Goal: Contribute content: Contribute content

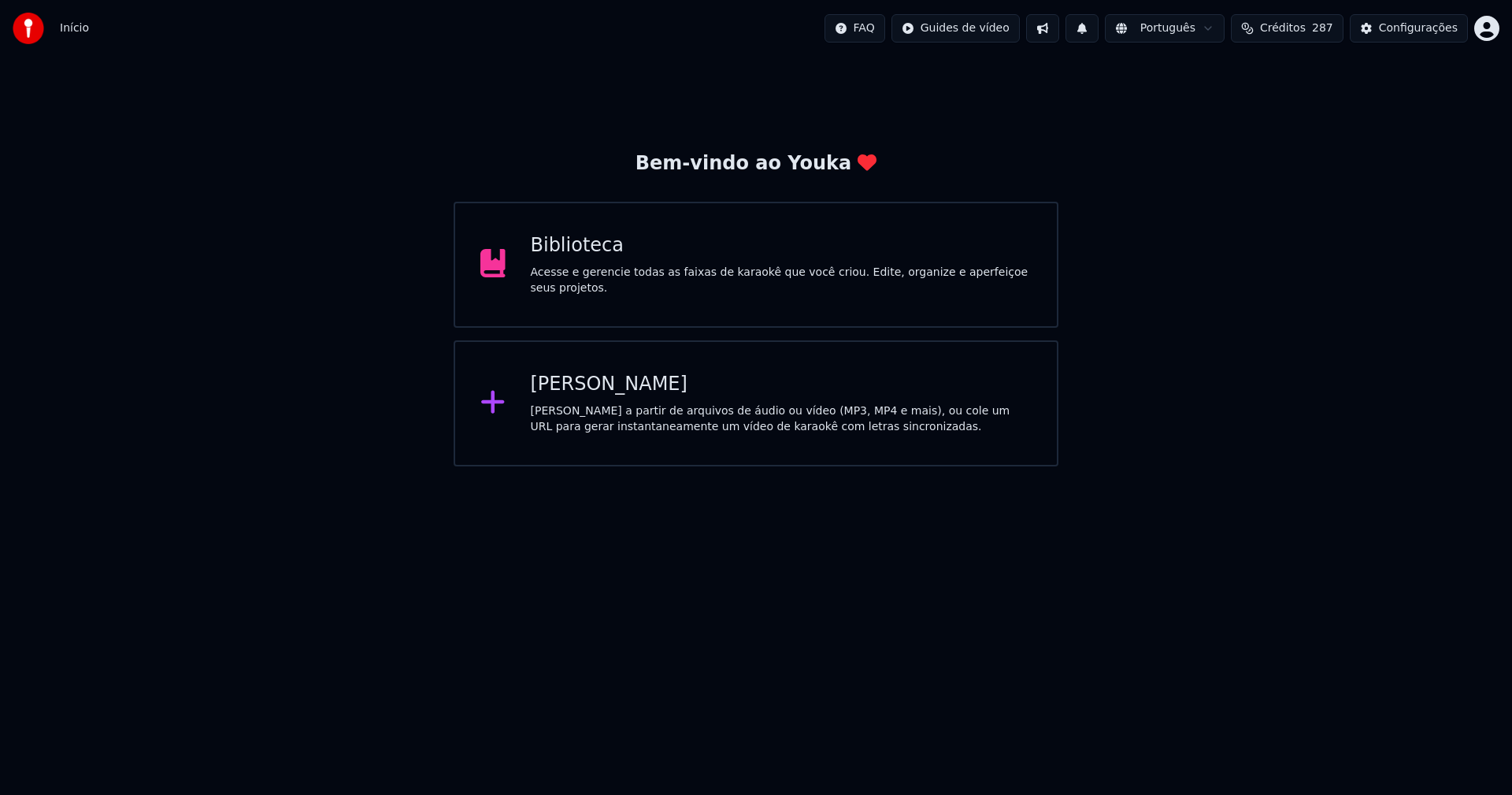
click at [585, 246] on div "Biblioteca" at bounding box center [781, 246] width 502 height 25
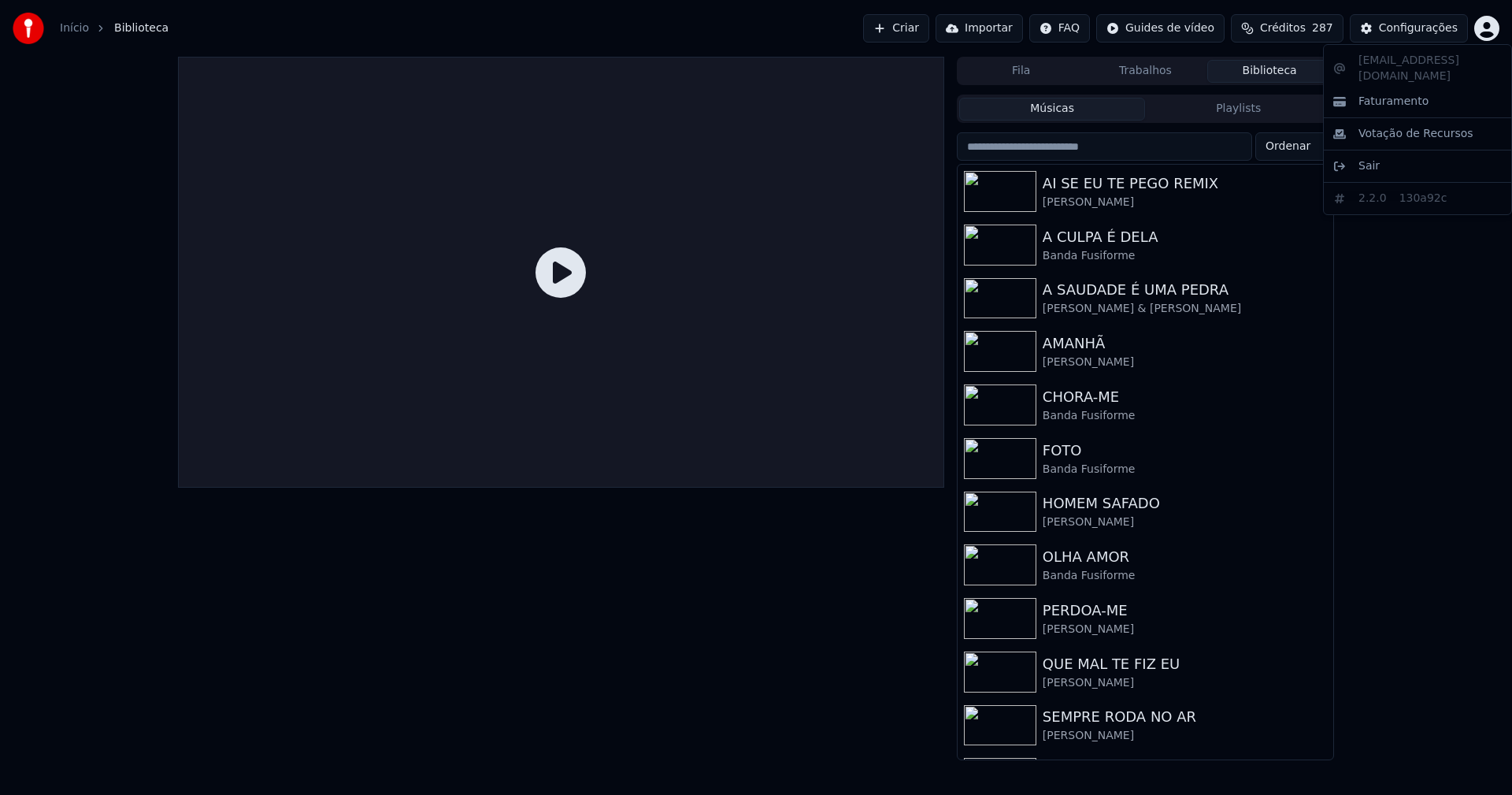
click at [1483, 33] on html "Início Biblioteca Criar Importar FAQ Guides de vídeo Créditos 287 Configurações…" at bounding box center [756, 397] width 1512 height 795
click at [1422, 23] on html "Início Biblioteca Criar Importar FAQ Guides de vídeo Créditos 287 Configurações…" at bounding box center [756, 397] width 1512 height 795
click at [1410, 30] on div "Configurações" at bounding box center [1418, 28] width 79 height 16
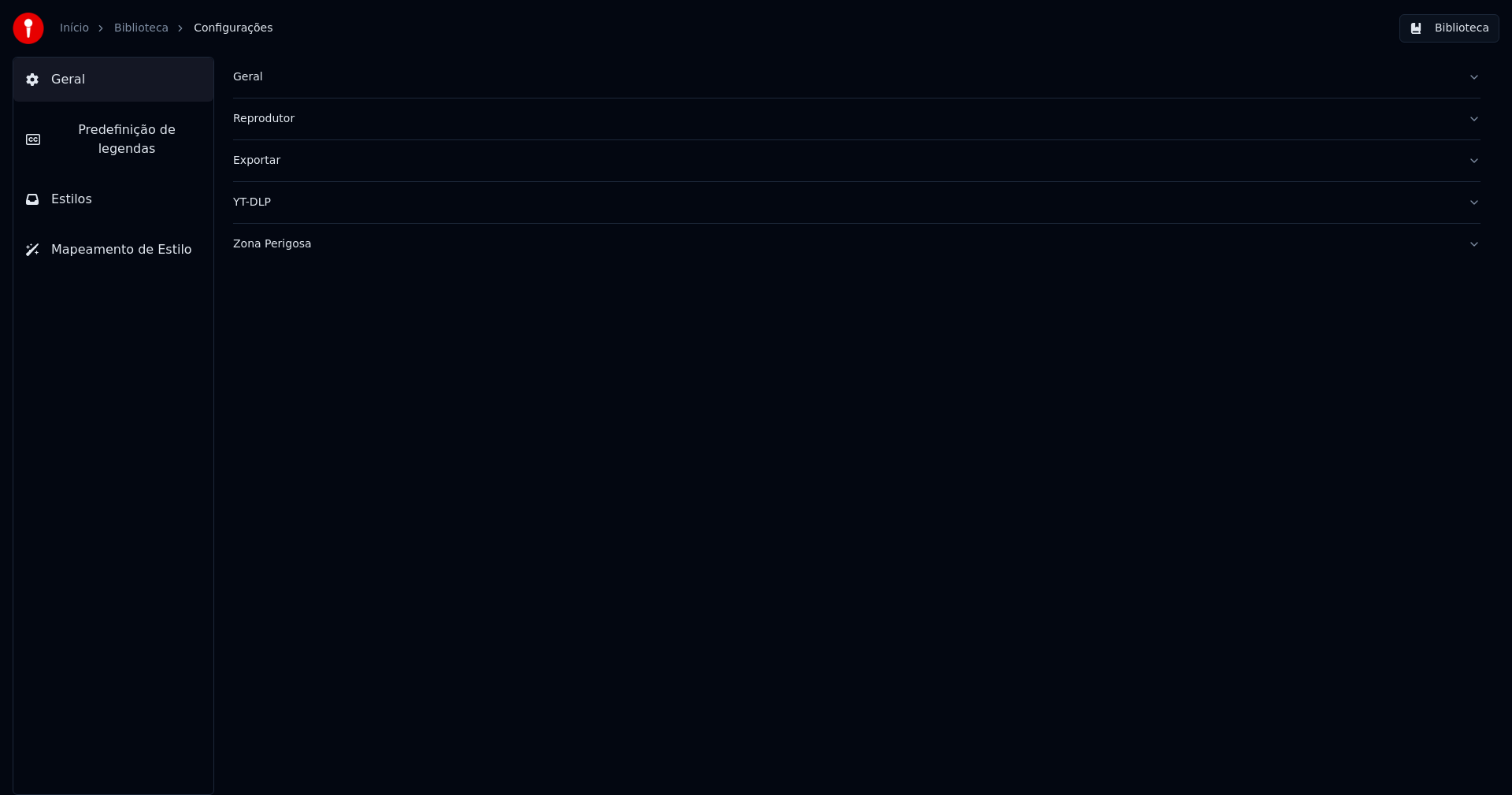
click at [253, 82] on div "Geral" at bounding box center [843, 77] width 1222 height 16
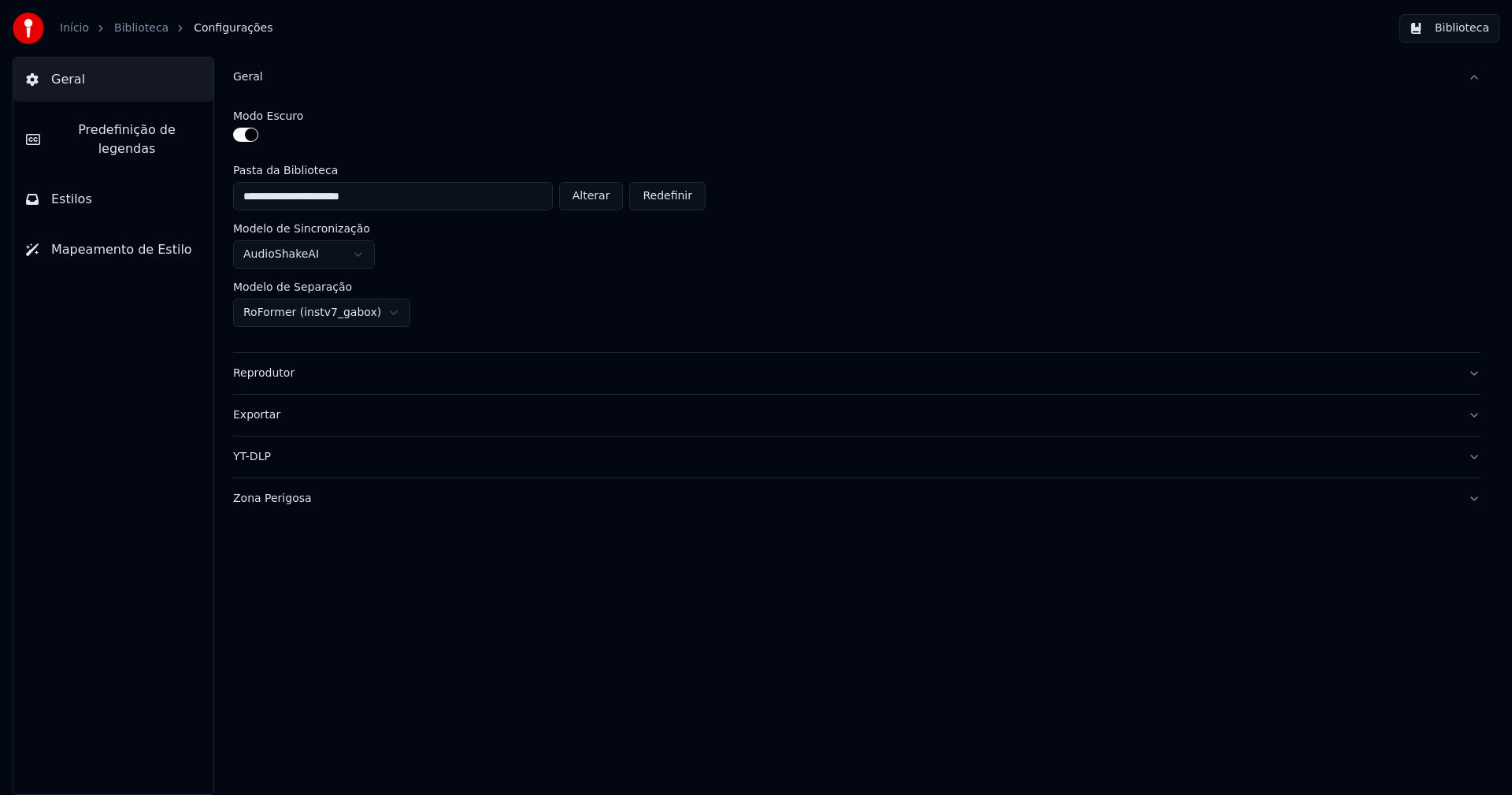
click at [602, 200] on button "Alterar" at bounding box center [591, 195] width 65 height 28
type input "**********"
click at [1445, 32] on button "Biblioteca" at bounding box center [1449, 28] width 100 height 28
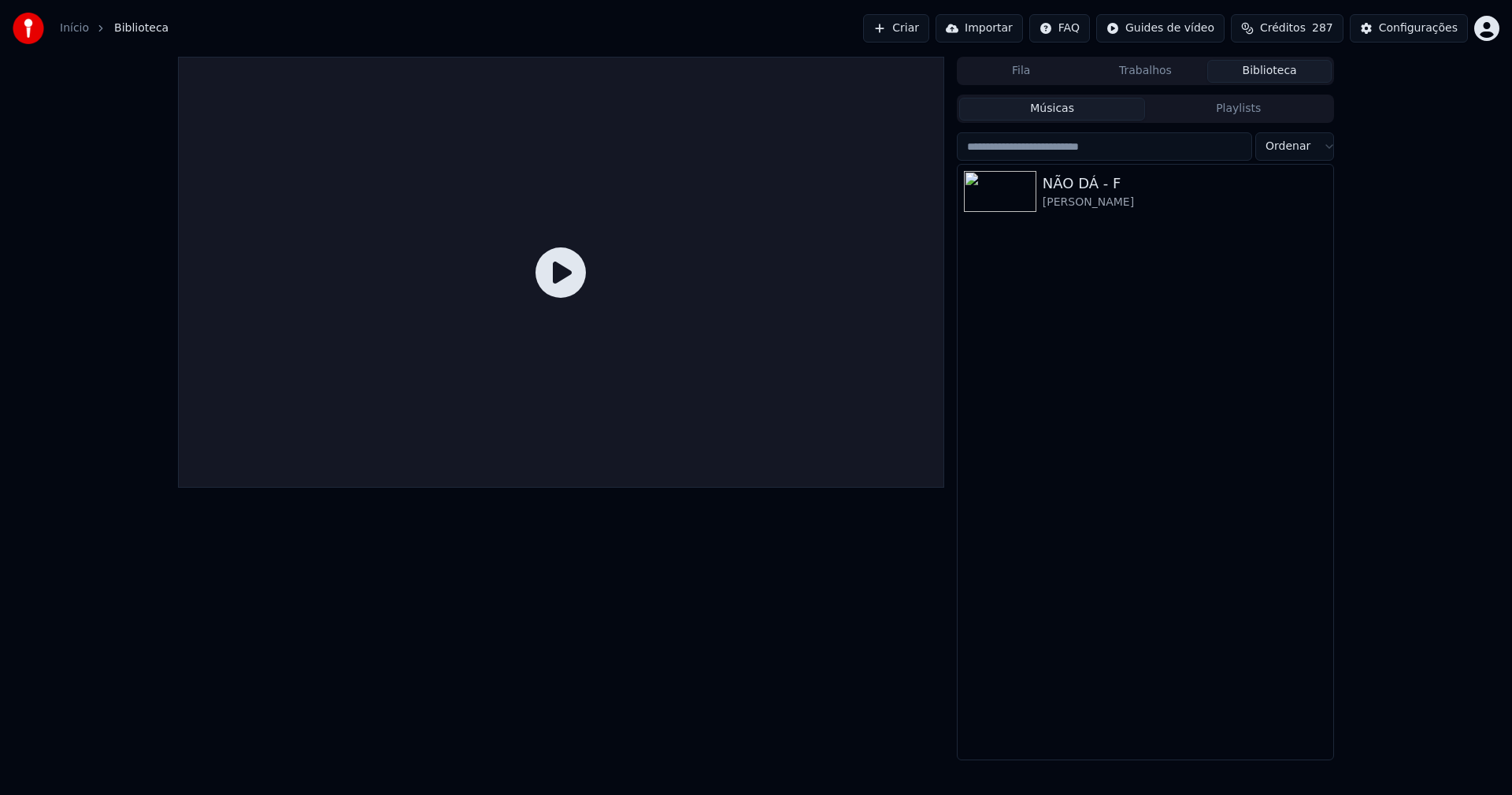
click at [69, 31] on link "Início" at bounding box center [75, 28] width 29 height 16
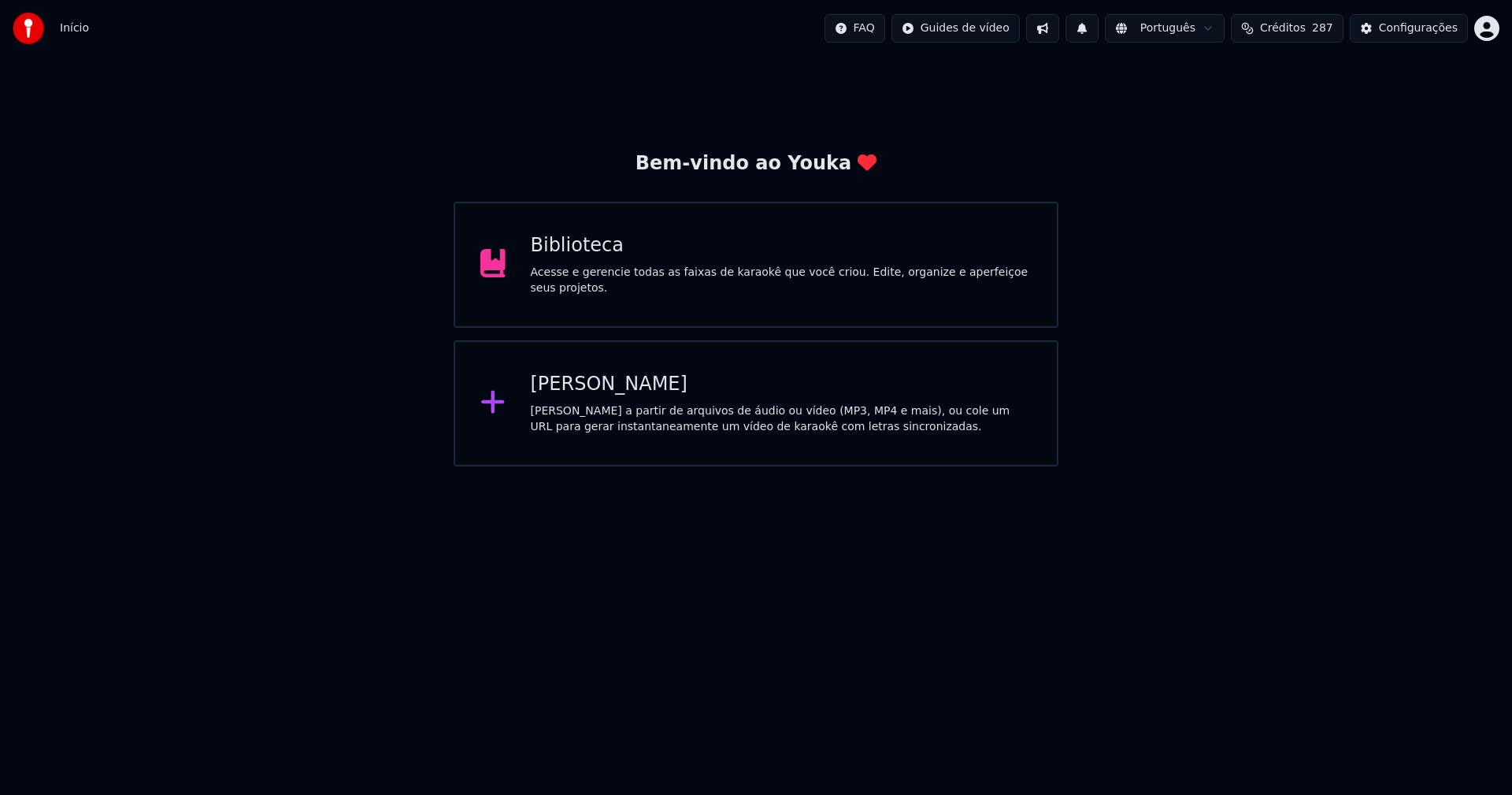
click at [590, 393] on div "[PERSON_NAME]" at bounding box center [781, 384] width 502 height 25
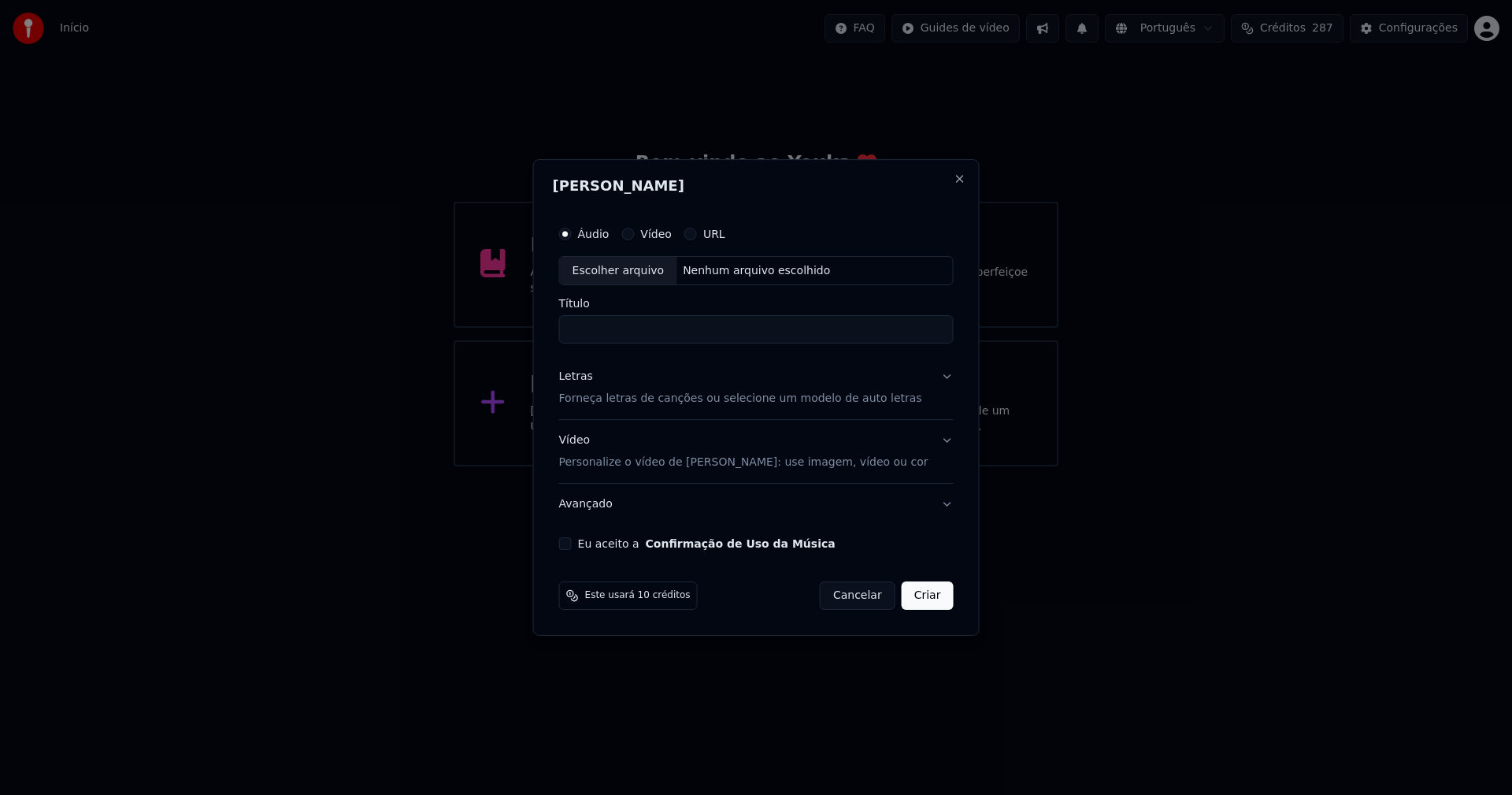
click at [637, 274] on div "Escolher arquivo" at bounding box center [618, 270] width 117 height 28
type input "**********"
click at [586, 377] on div "Letras" at bounding box center [575, 377] width 34 height 16
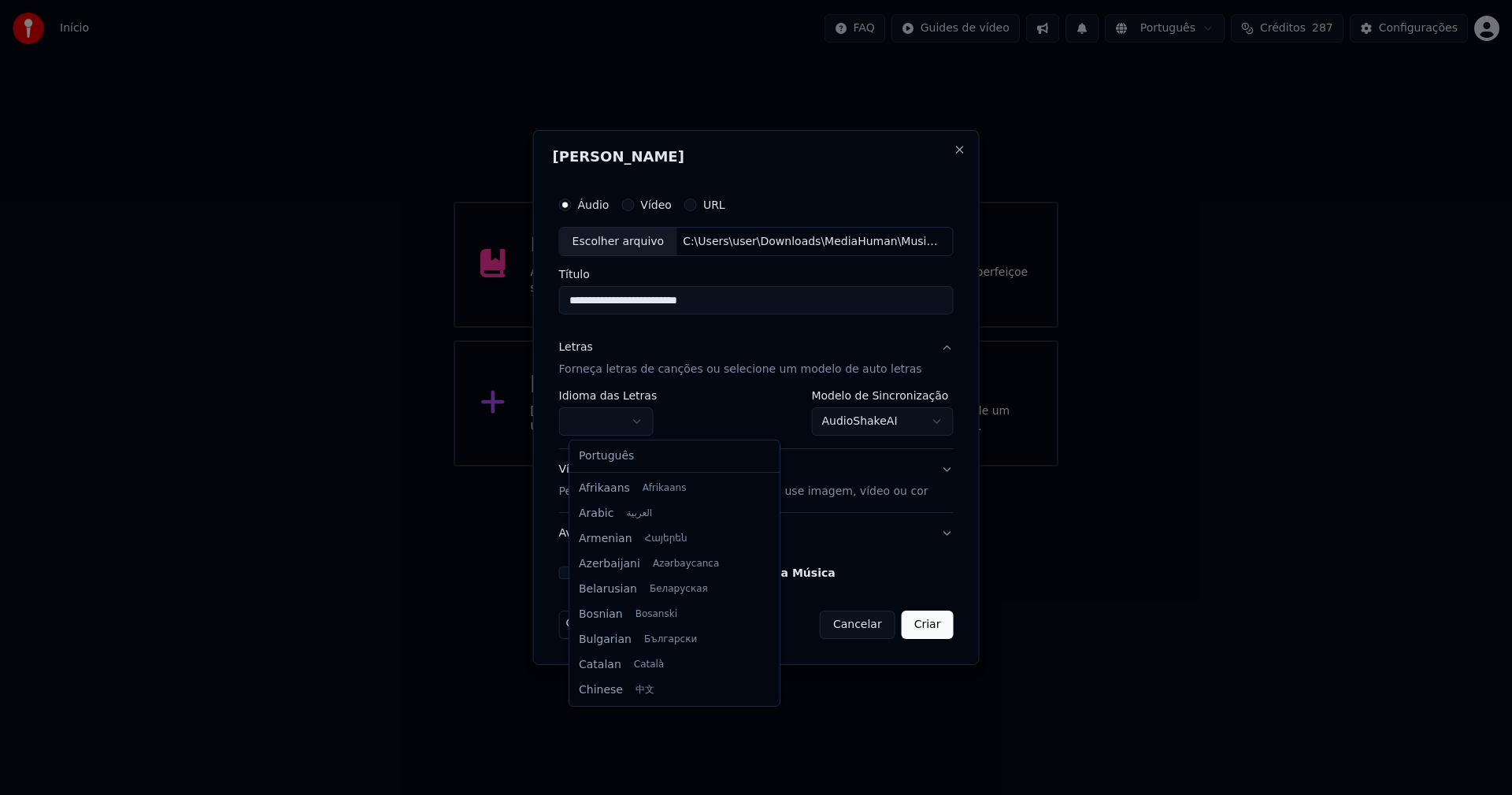
click at [616, 419] on body "**********" at bounding box center [756, 233] width 1512 height 466
select select "**"
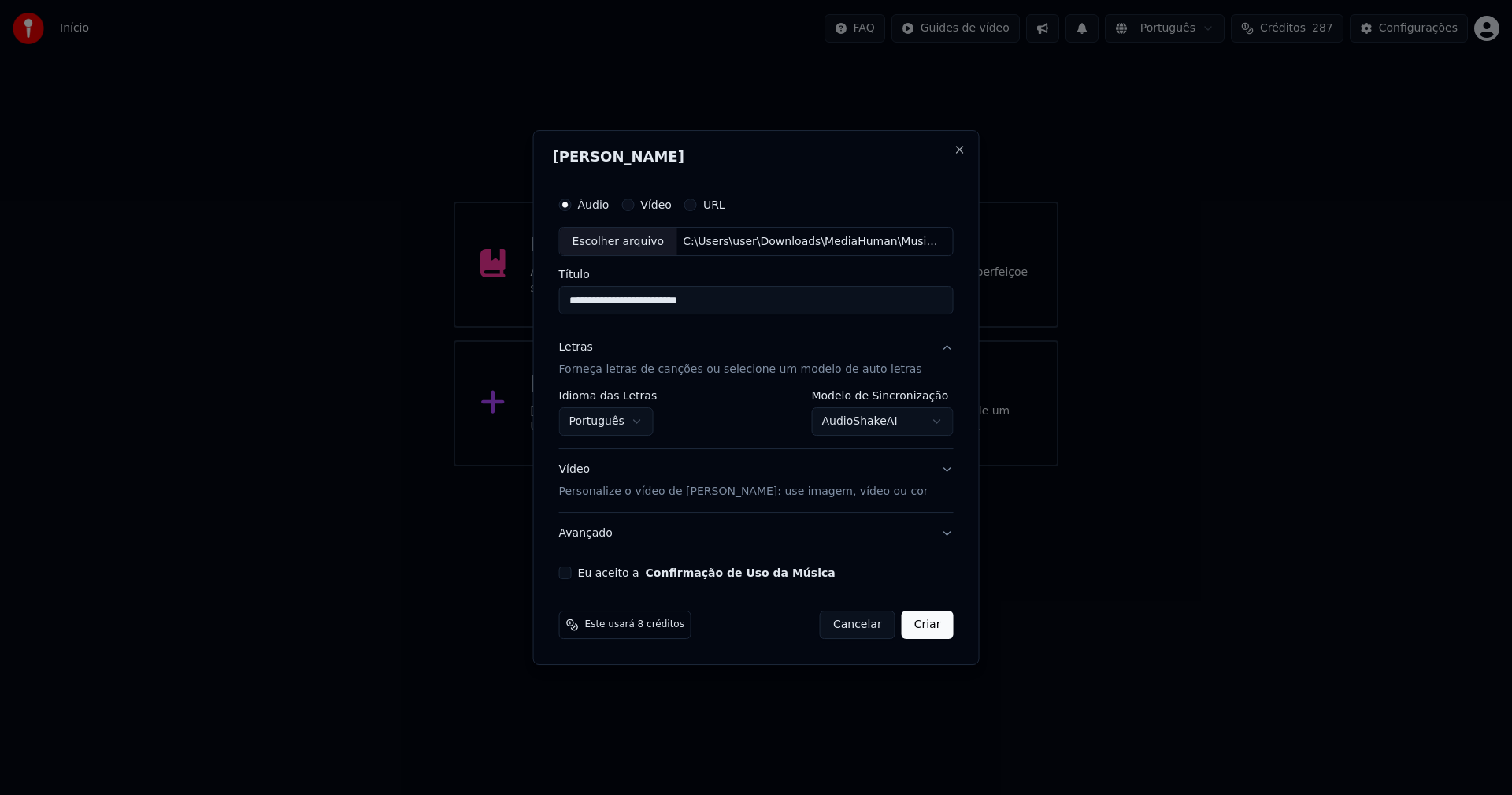
click at [852, 424] on body "**********" at bounding box center [756, 233] width 1512 height 466
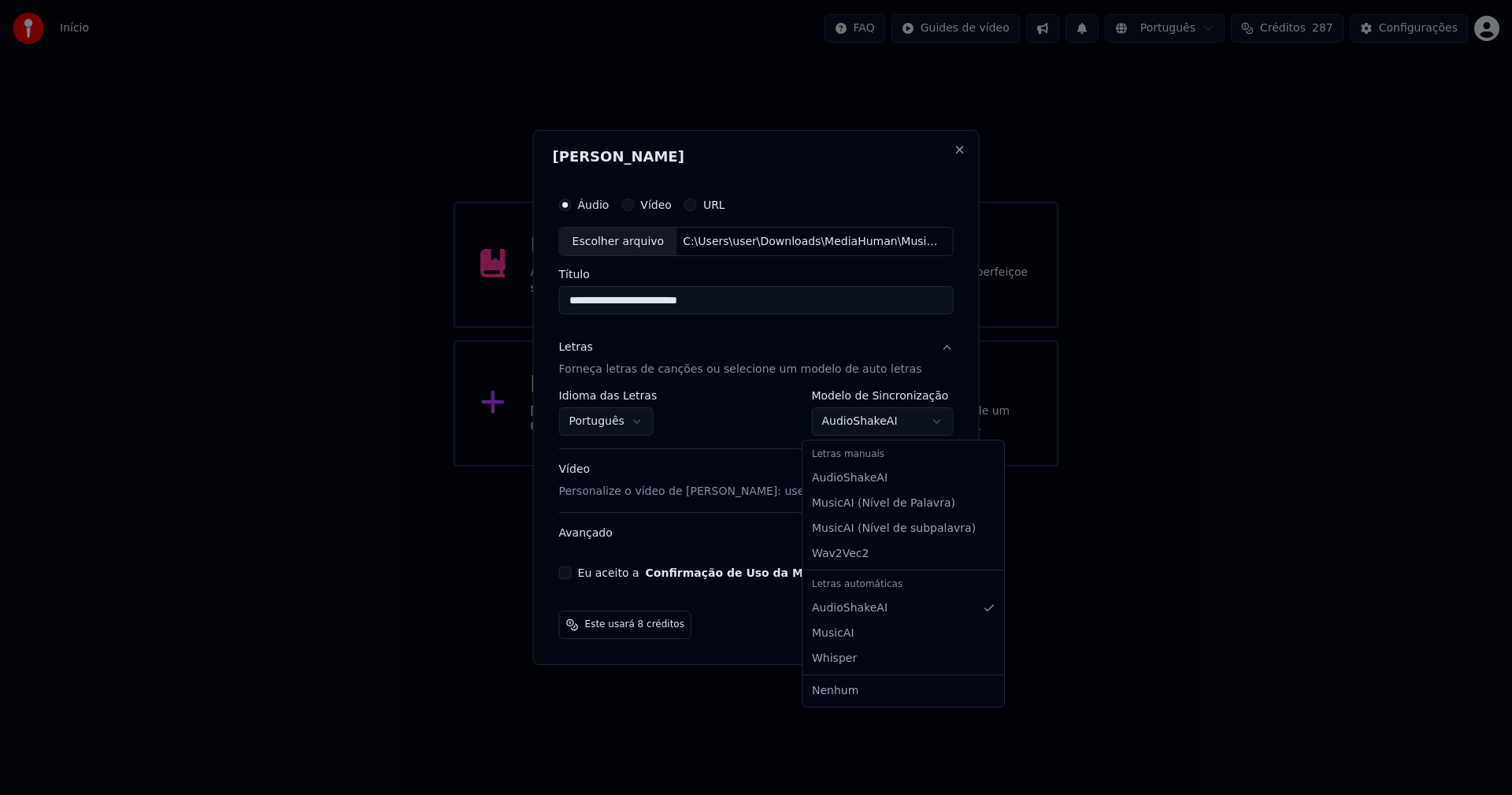
select select "**********"
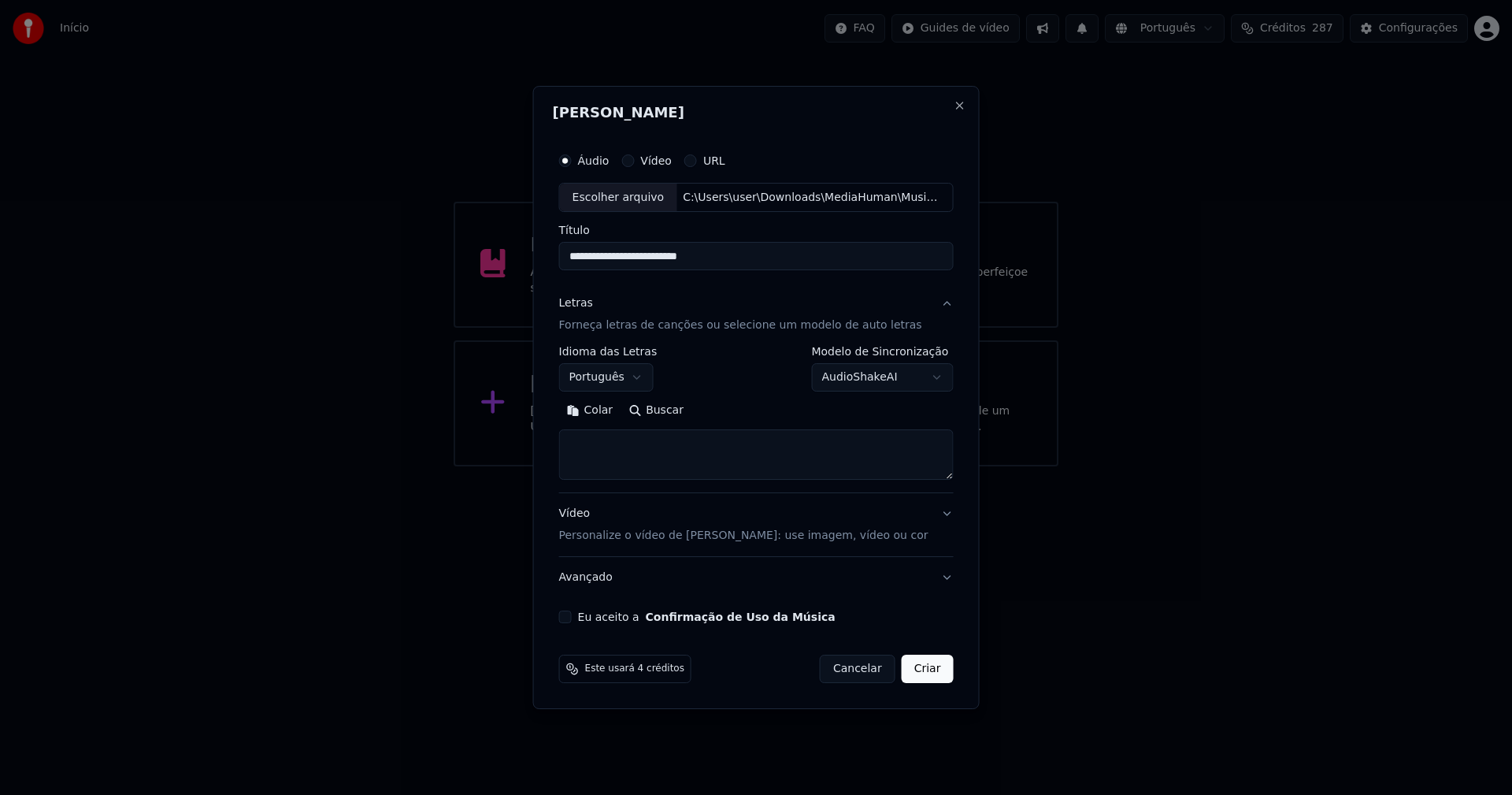
click at [608, 415] on button "Colar" at bounding box center [590, 412] width 62 height 25
click at [572, 616] on button "Eu aceito a Confirmação de Uso da Música" at bounding box center [565, 616] width 13 height 13
drag, startPoint x: 916, startPoint y: 669, endPoint x: 924, endPoint y: 674, distance: 9.4
click at [920, 673] on button "Criar" at bounding box center [928, 668] width 52 height 28
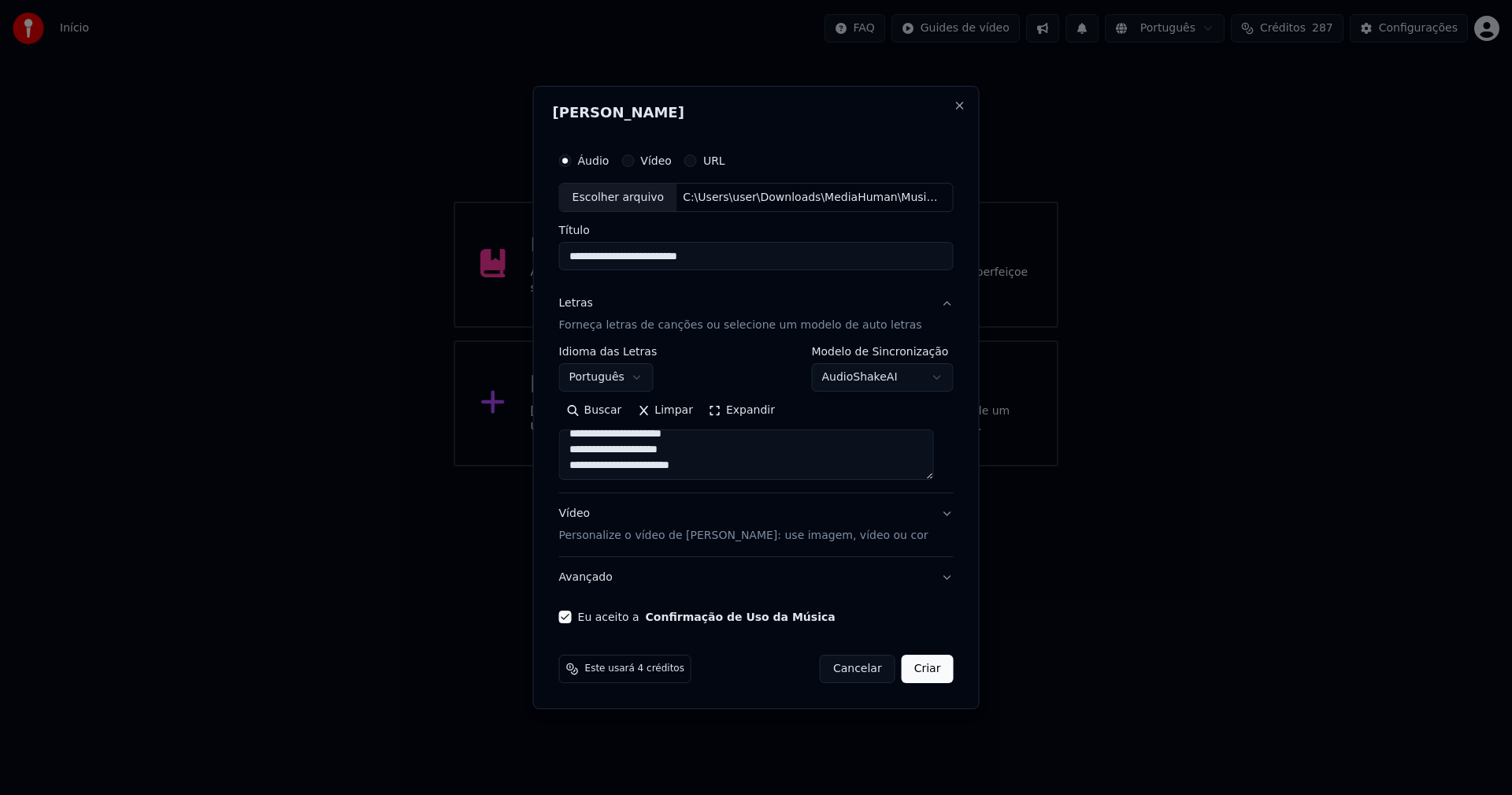
type textarea "**********"
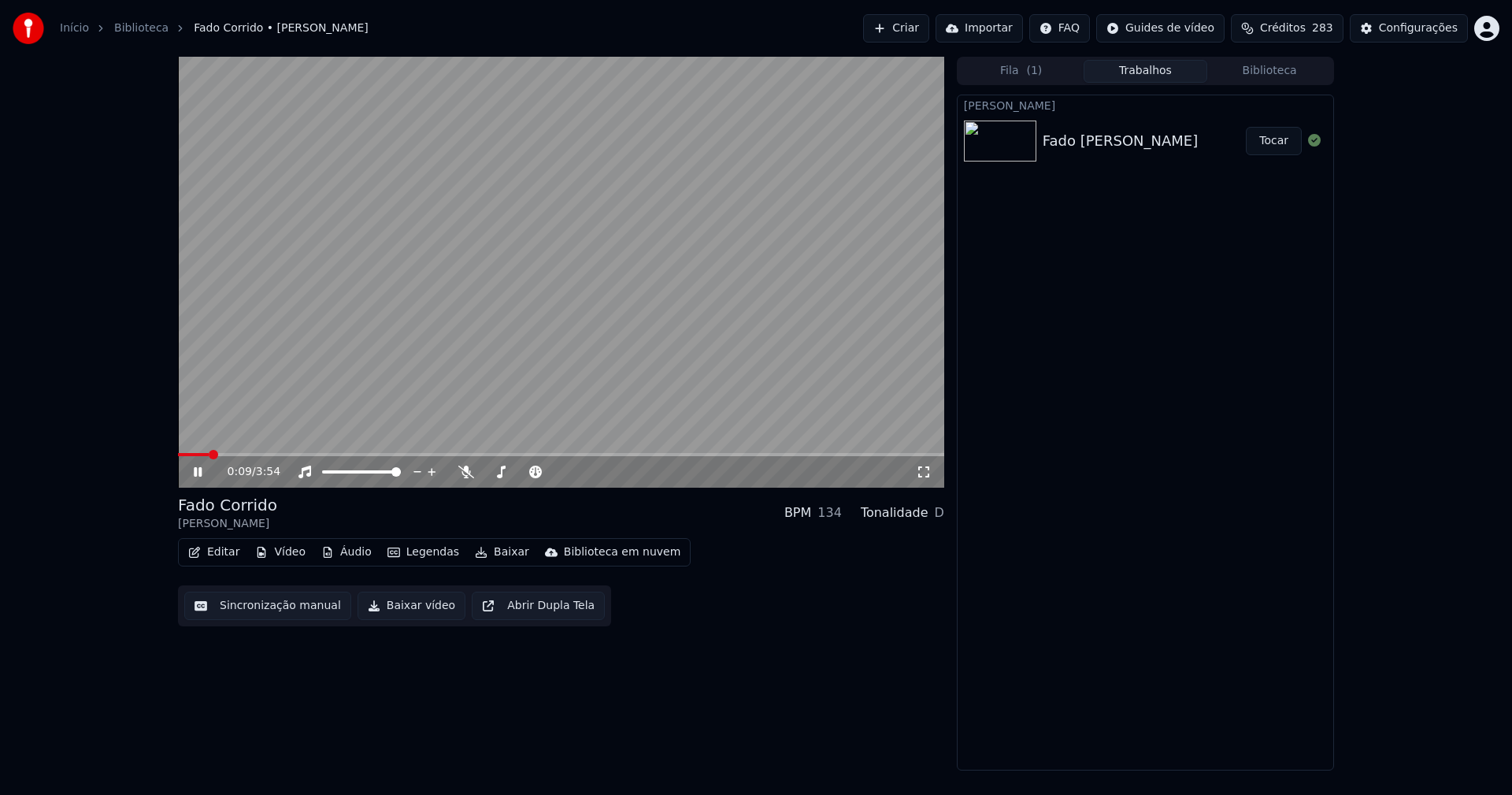
click at [195, 473] on icon at bounding box center [198, 472] width 8 height 10
click at [280, 552] on button "Vídeo" at bounding box center [279, 551] width 63 height 22
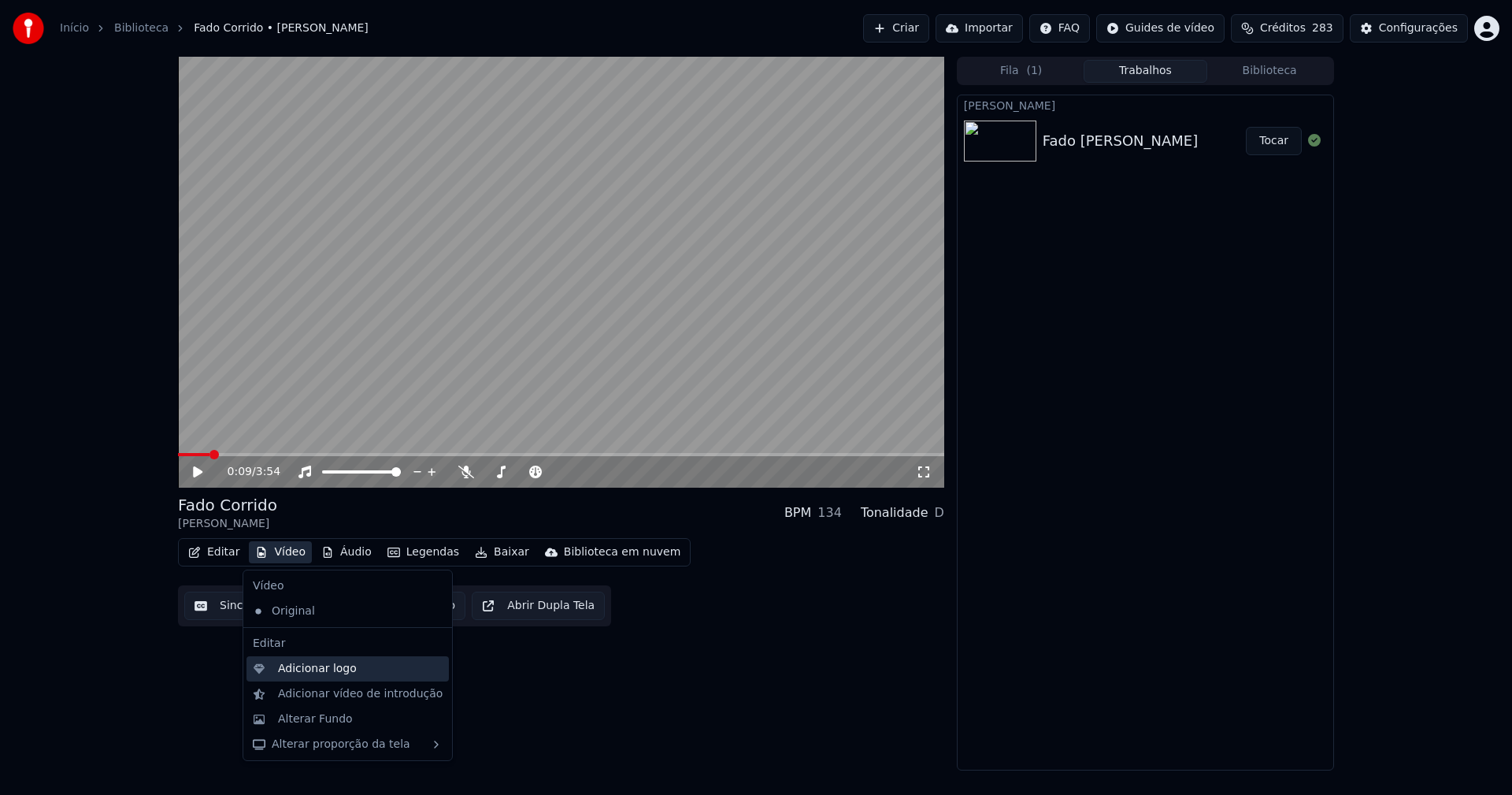
click at [307, 675] on div "Adicionar logo" at bounding box center [316, 669] width 79 height 16
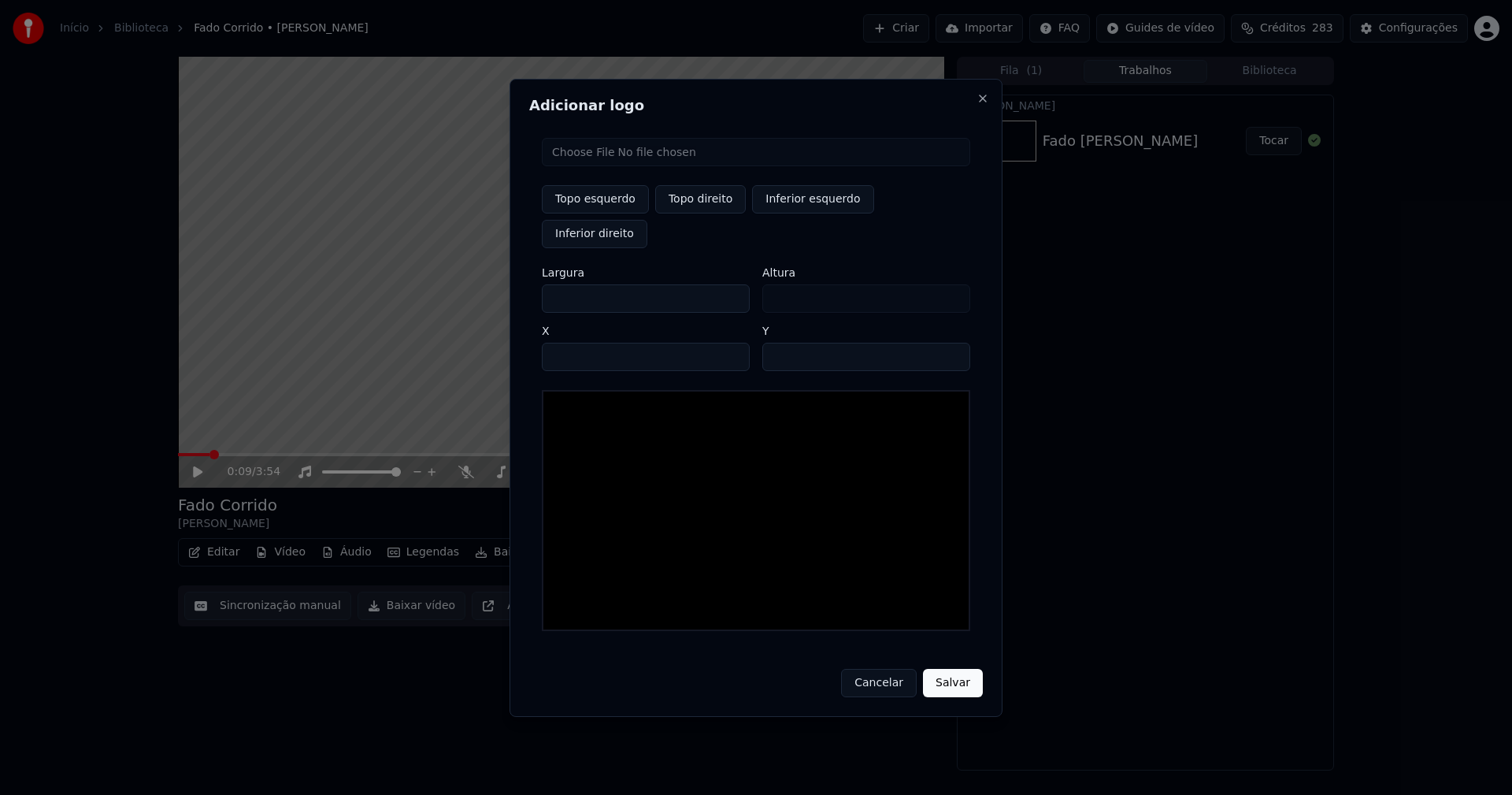
click at [603, 166] on input "file" at bounding box center [755, 151] width 428 height 28
type input "**********"
click at [720, 214] on button "Topo direito" at bounding box center [700, 199] width 90 height 28
type input "****"
drag, startPoint x: 570, startPoint y: 282, endPoint x: 534, endPoint y: 289, distance: 36.7
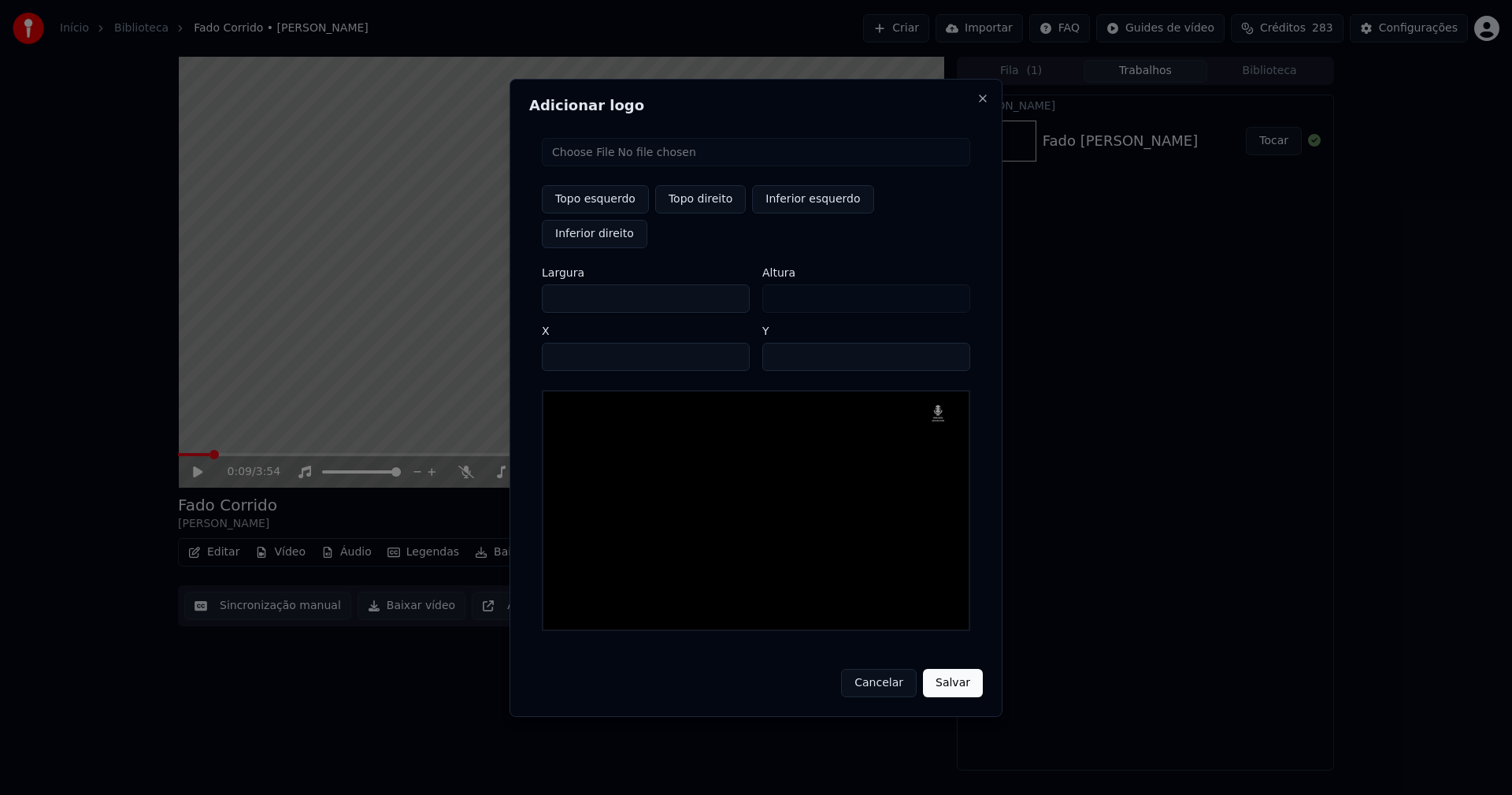
click at [540, 286] on div "Topo esquerdo Topo direito Inferior esquerdo Inferior direito Largura *** Altur…" at bounding box center [755, 384] width 453 height 518
type input "**"
type input "***"
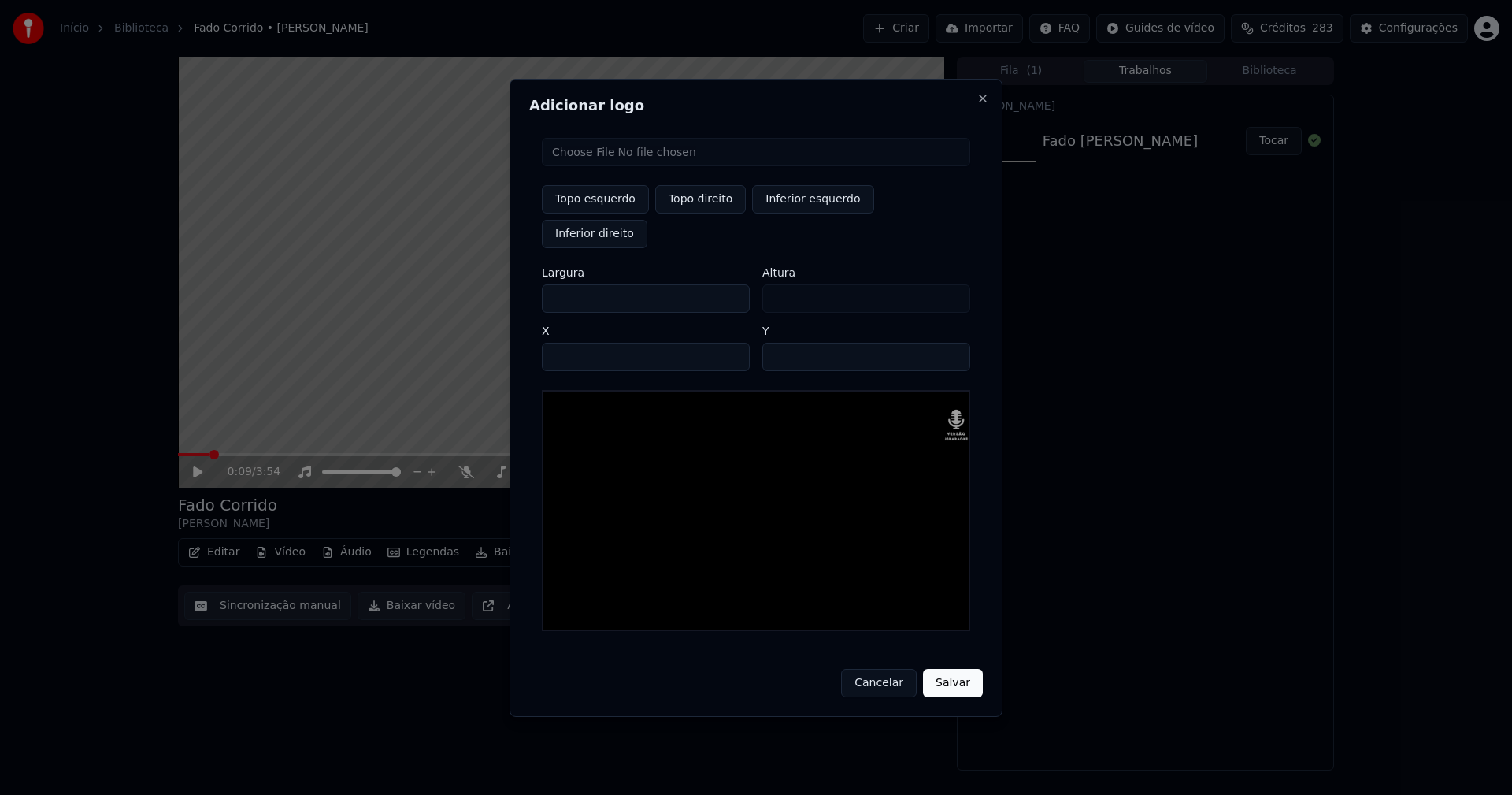
type input "***"
click at [574, 343] on input "****" at bounding box center [645, 356] width 208 height 28
type input "****"
click at [777, 343] on input "**" at bounding box center [866, 356] width 208 height 28
type input "**"
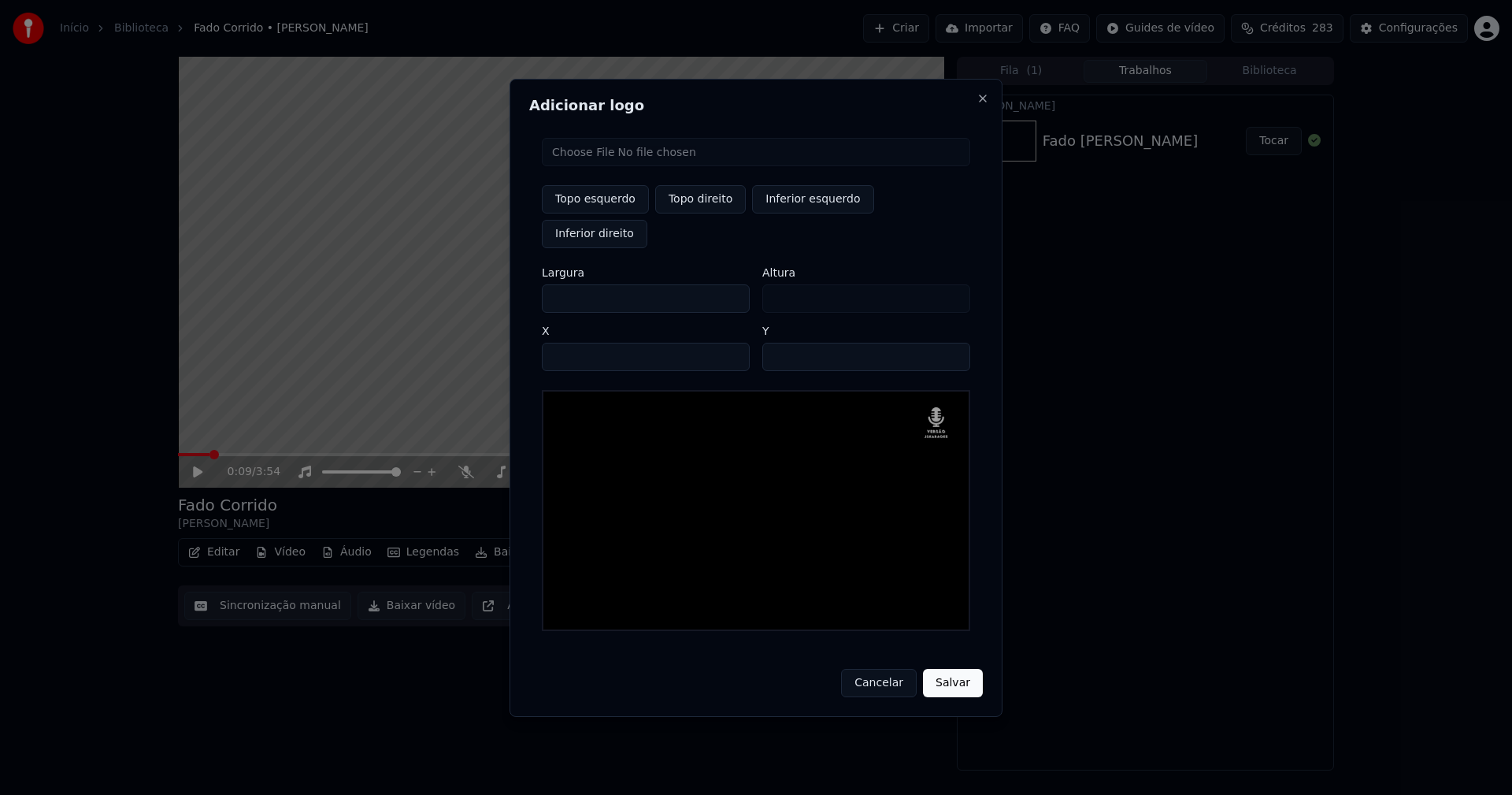
click at [942, 671] on button "Salvar" at bounding box center [953, 682] width 60 height 28
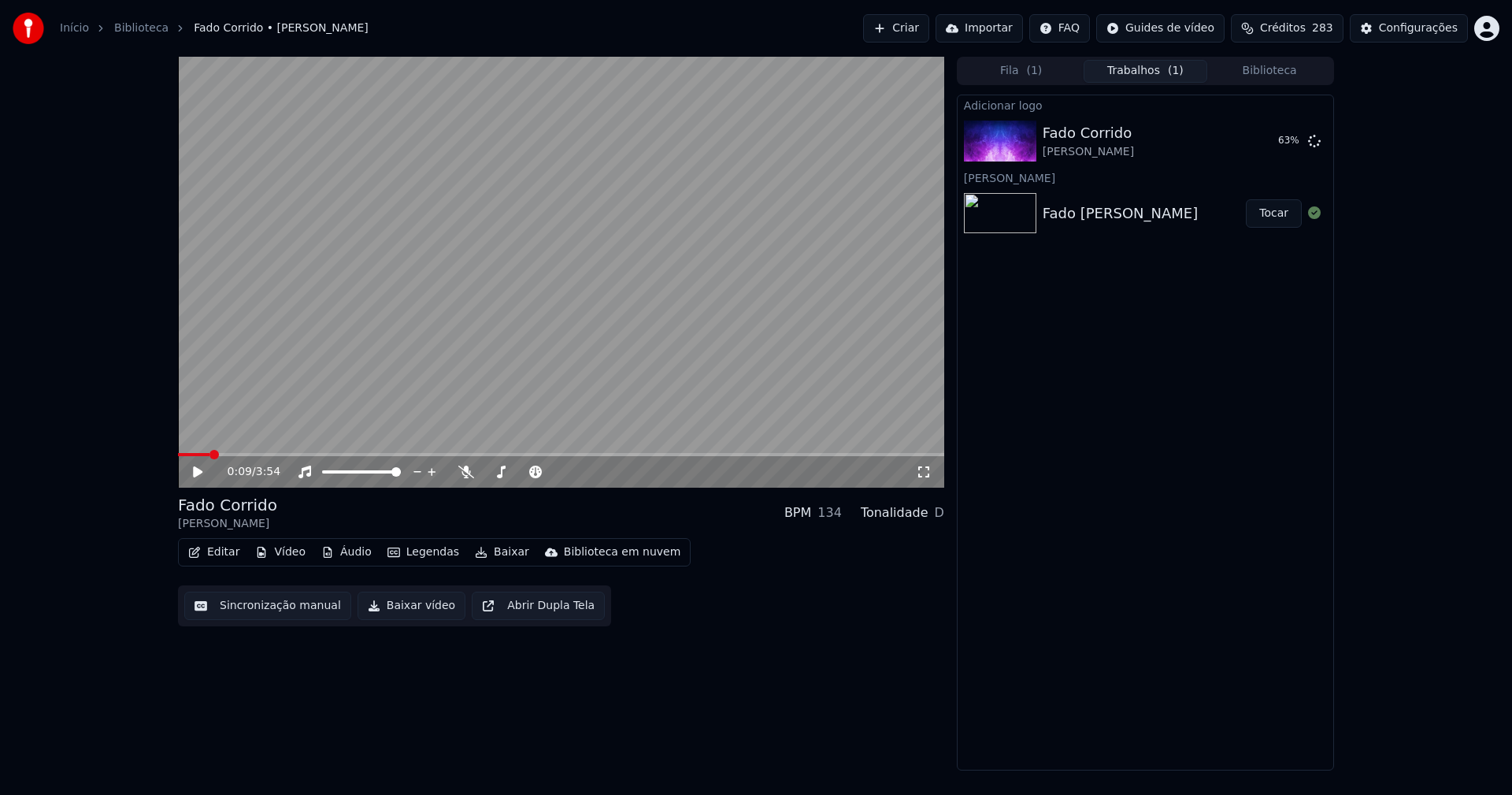
click at [196, 471] on icon at bounding box center [198, 471] width 10 height 11
click at [351, 553] on button "Áudio" at bounding box center [346, 551] width 63 height 22
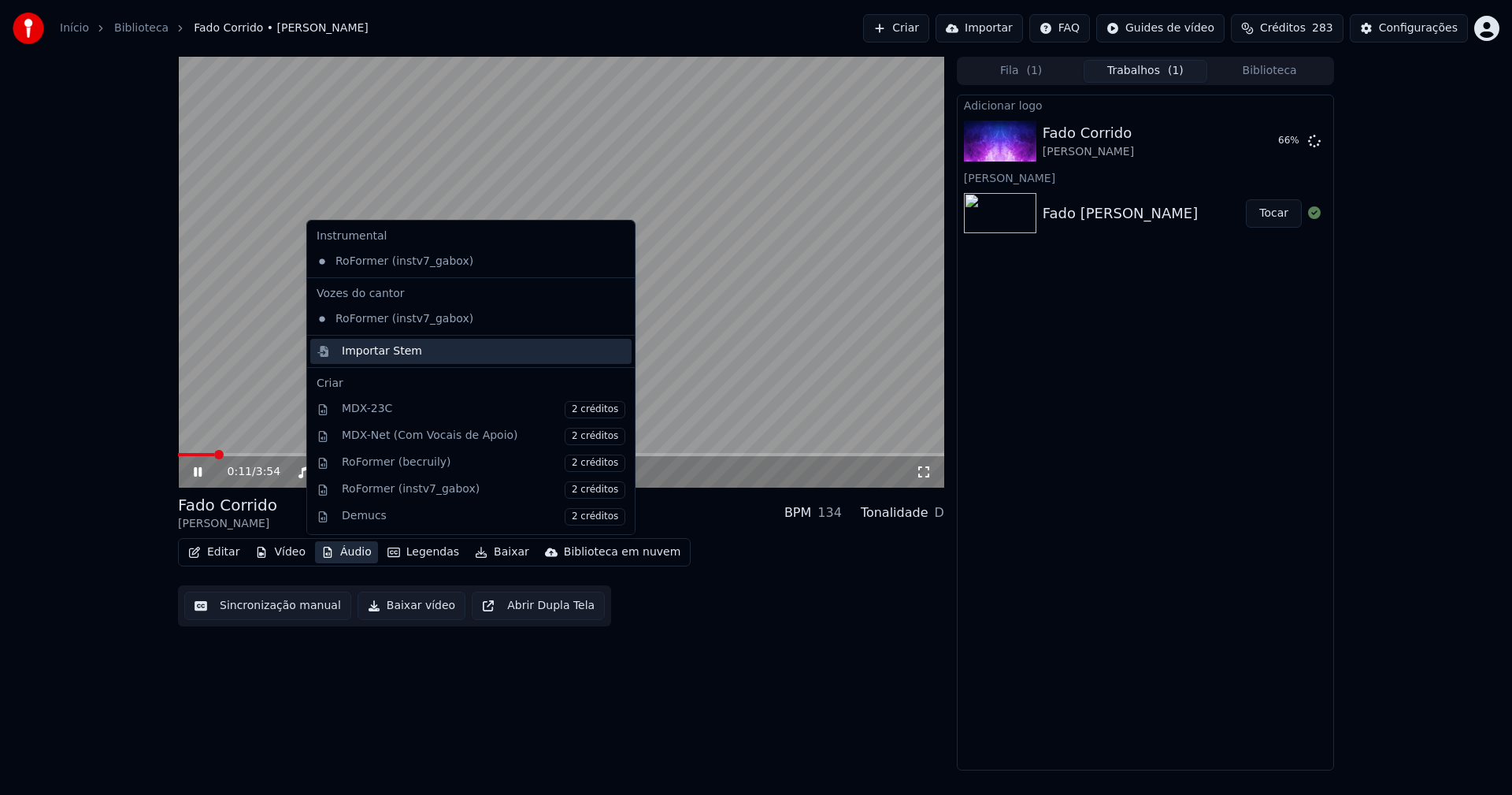
click at [378, 358] on div "Importar Stem" at bounding box center [381, 351] width 81 height 16
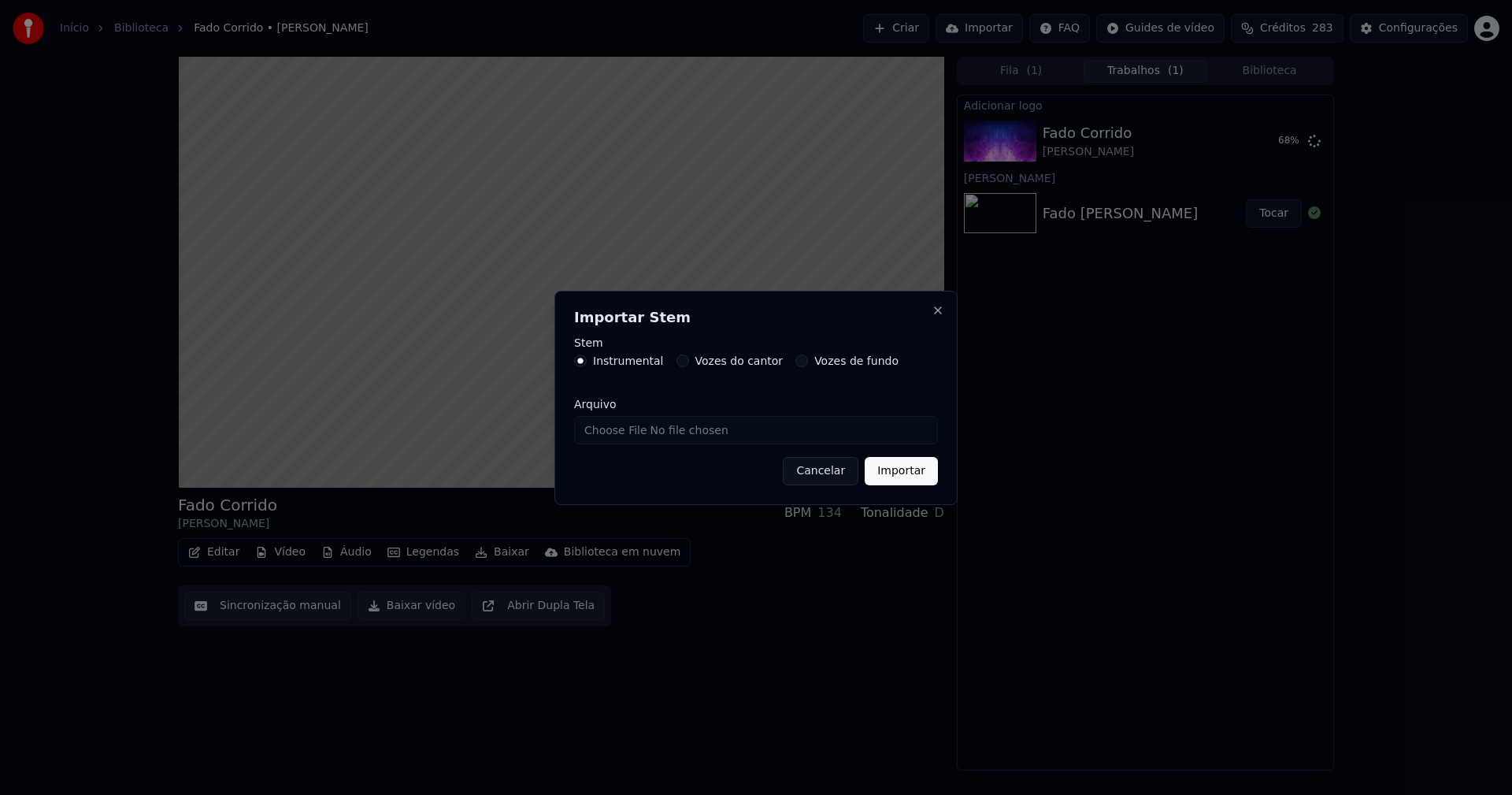
click at [638, 434] on input "Arquivo" at bounding box center [755, 429] width 364 height 28
type input "**********"
click at [886, 466] on button "Importar" at bounding box center [901, 471] width 73 height 28
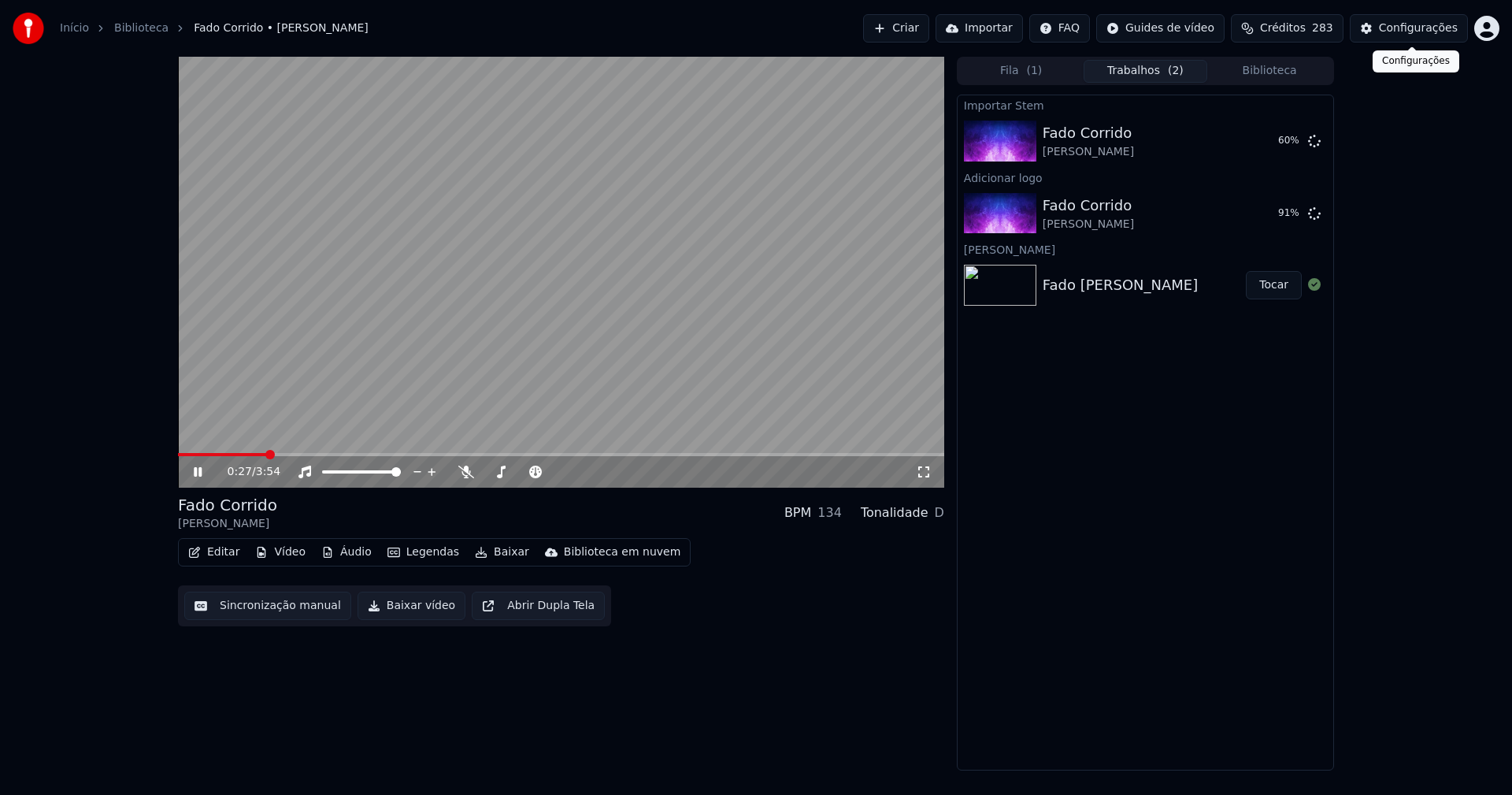
click at [1419, 31] on div "Configurações" at bounding box center [1418, 28] width 79 height 16
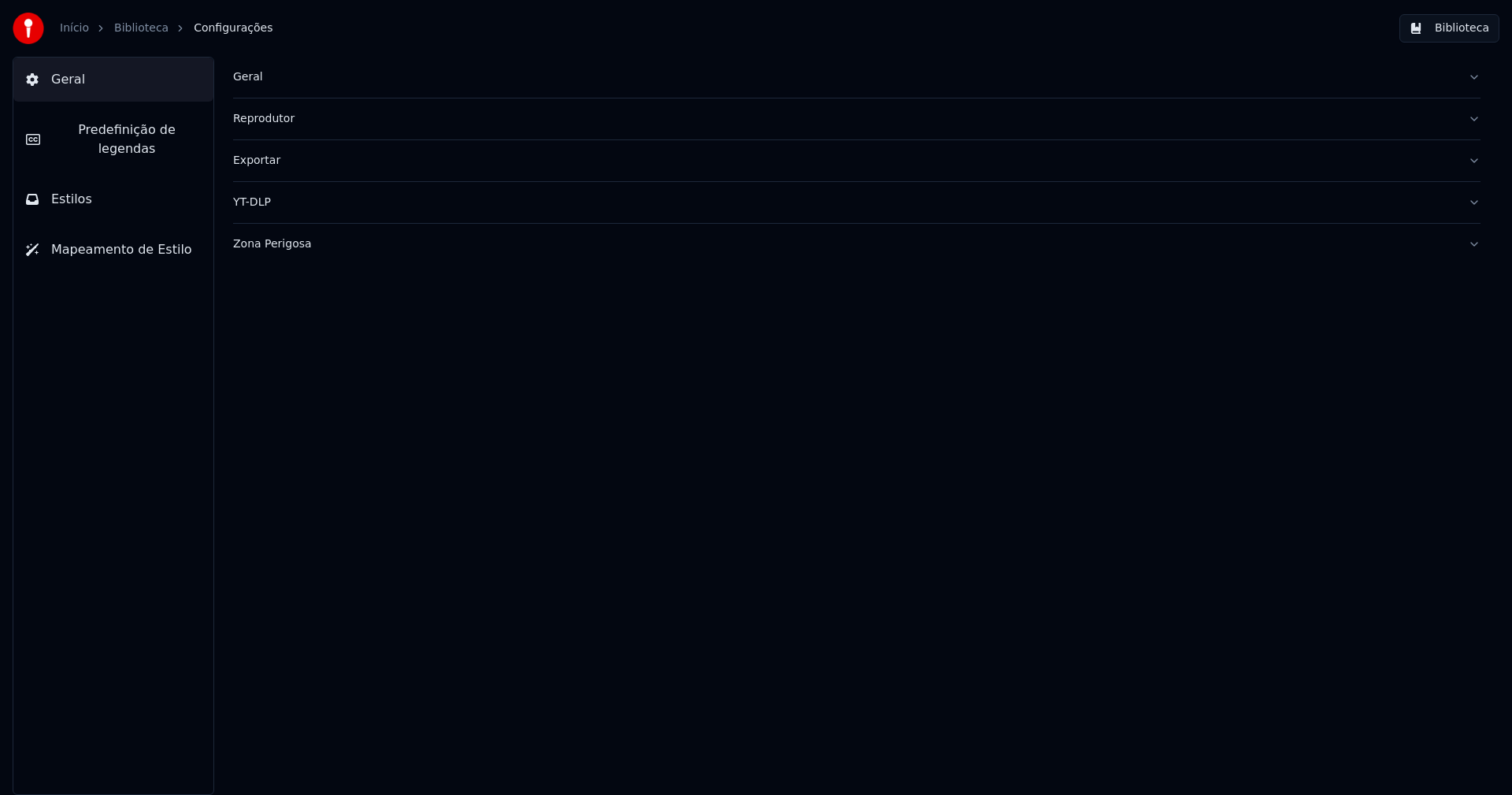
click at [115, 189] on button "Estilos" at bounding box center [114, 199] width 200 height 44
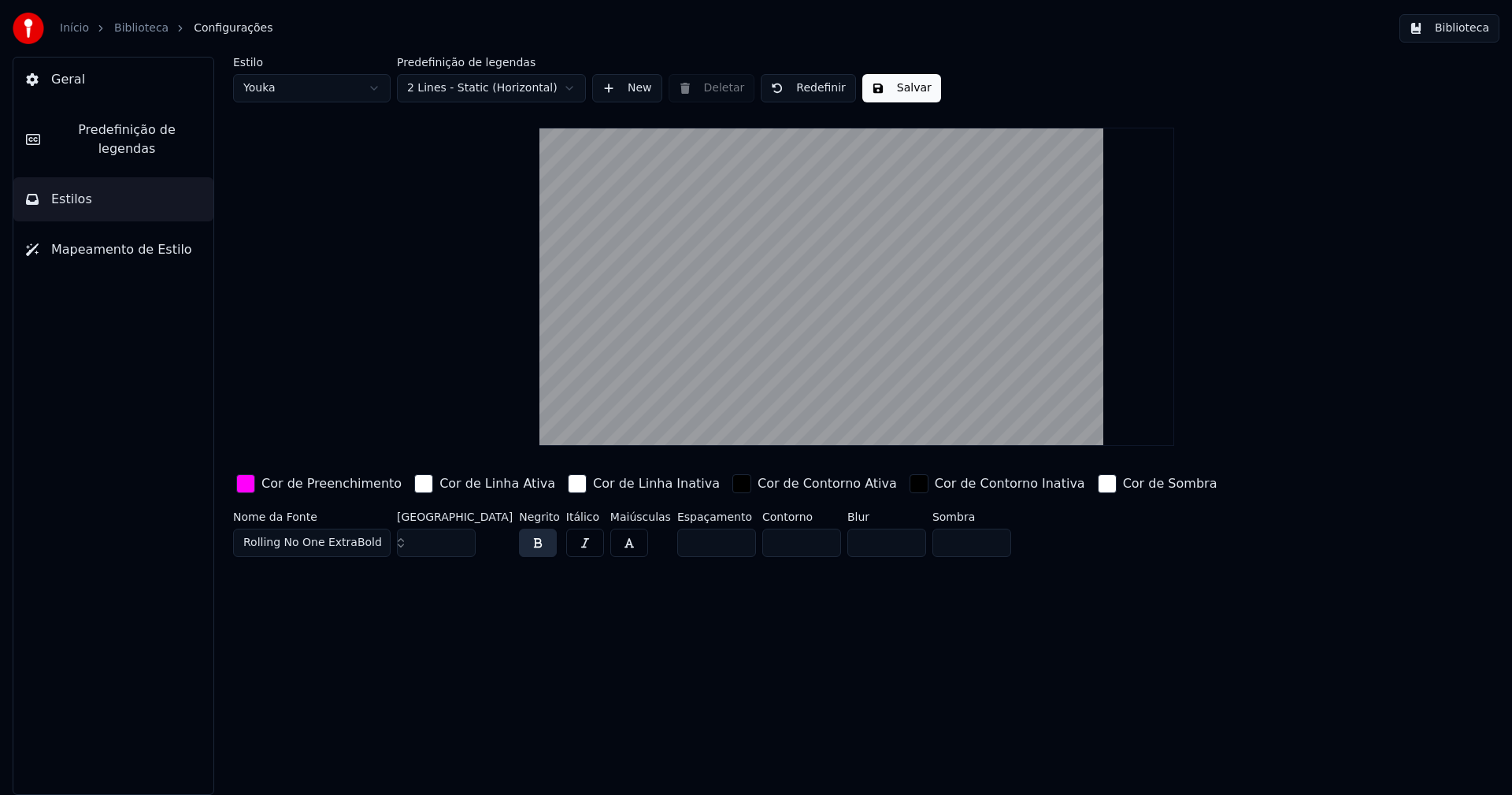
drag, startPoint x: 241, startPoint y: 485, endPoint x: 248, endPoint y: 489, distance: 8.1
click at [245, 486] on div "button" at bounding box center [245, 482] width 18 height 18
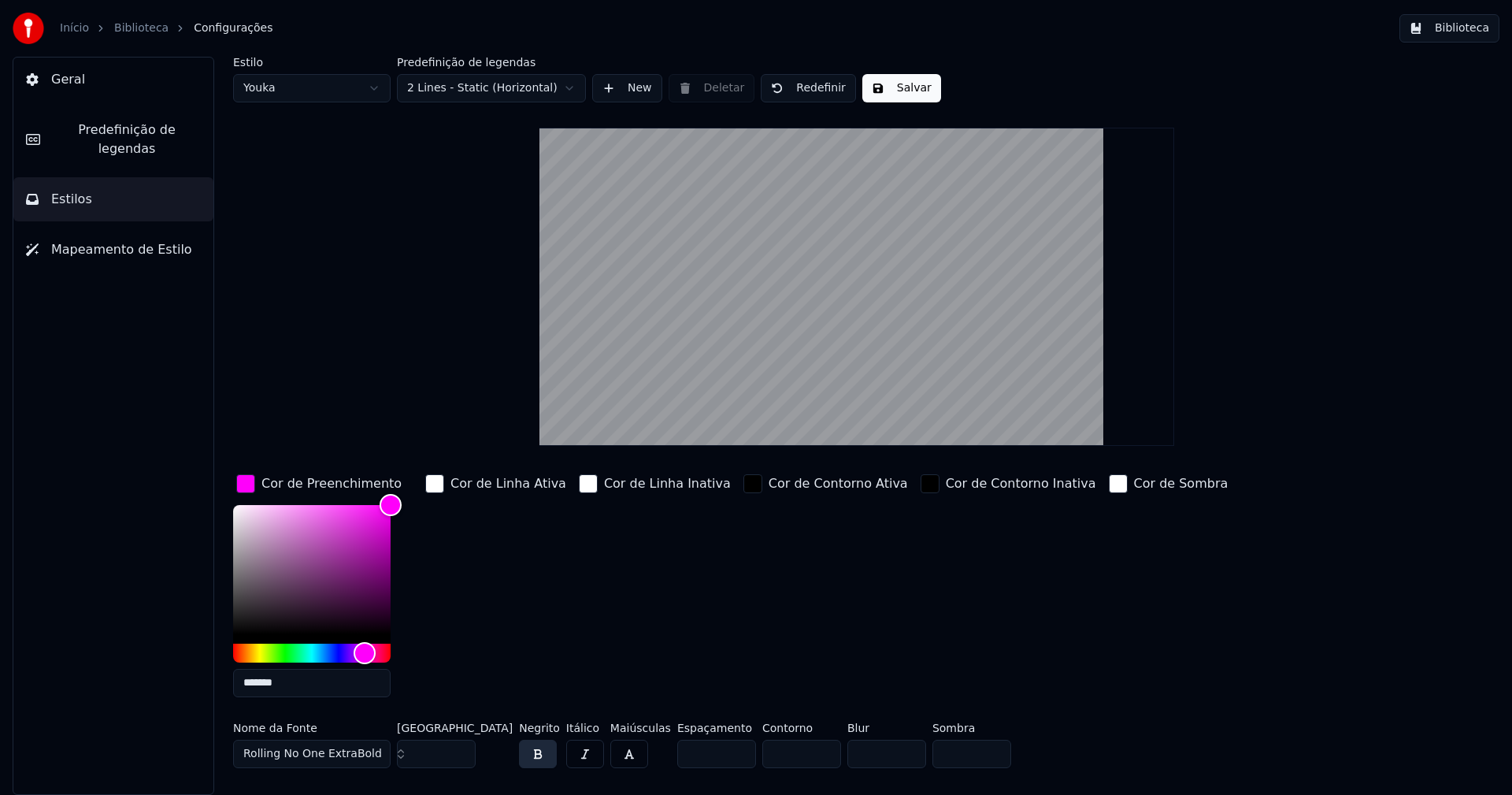
click at [303, 682] on input "*******" at bounding box center [312, 682] width 157 height 28
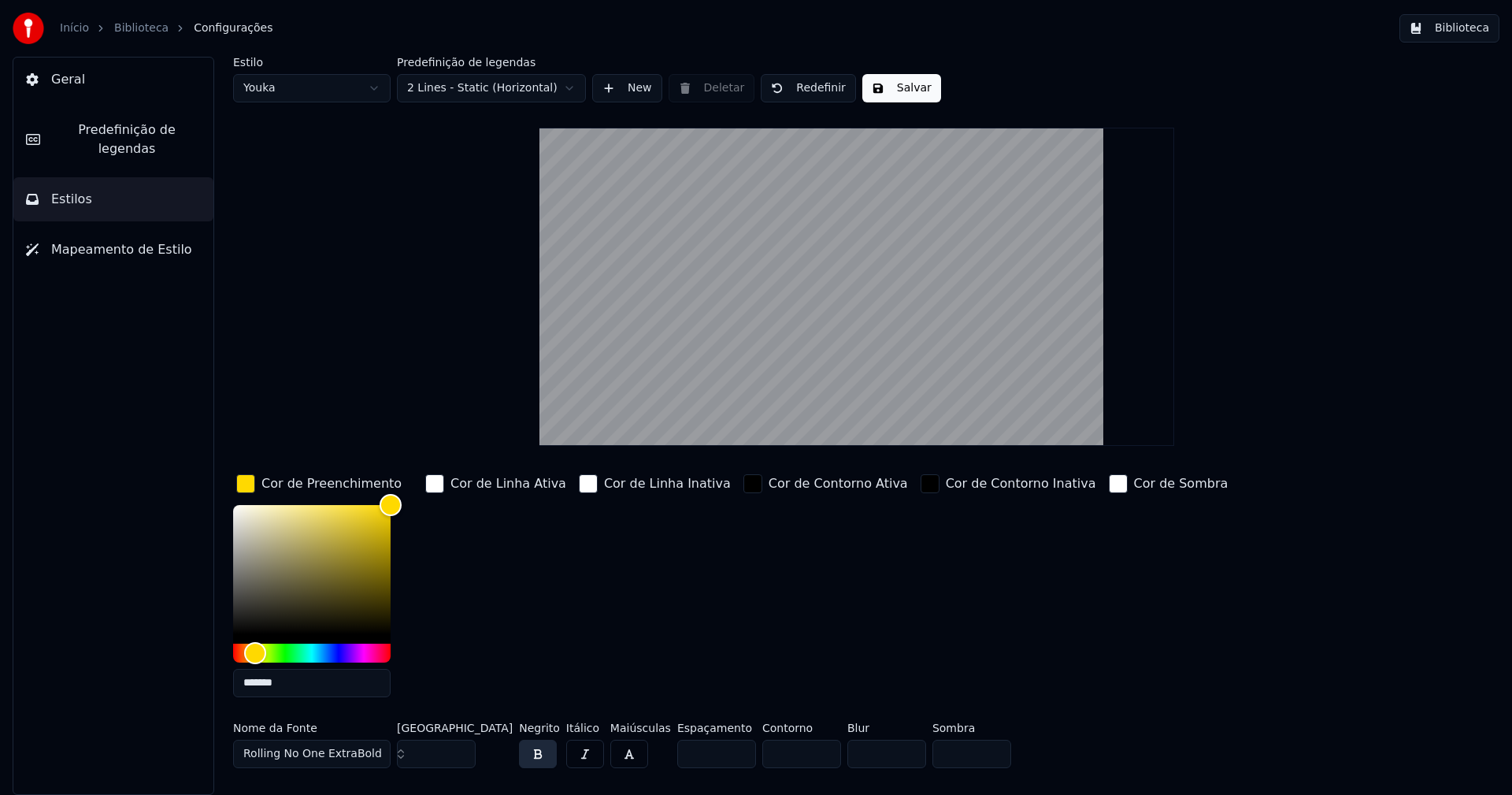
type input "*******"
click at [248, 483] on div "button" at bounding box center [245, 482] width 18 height 18
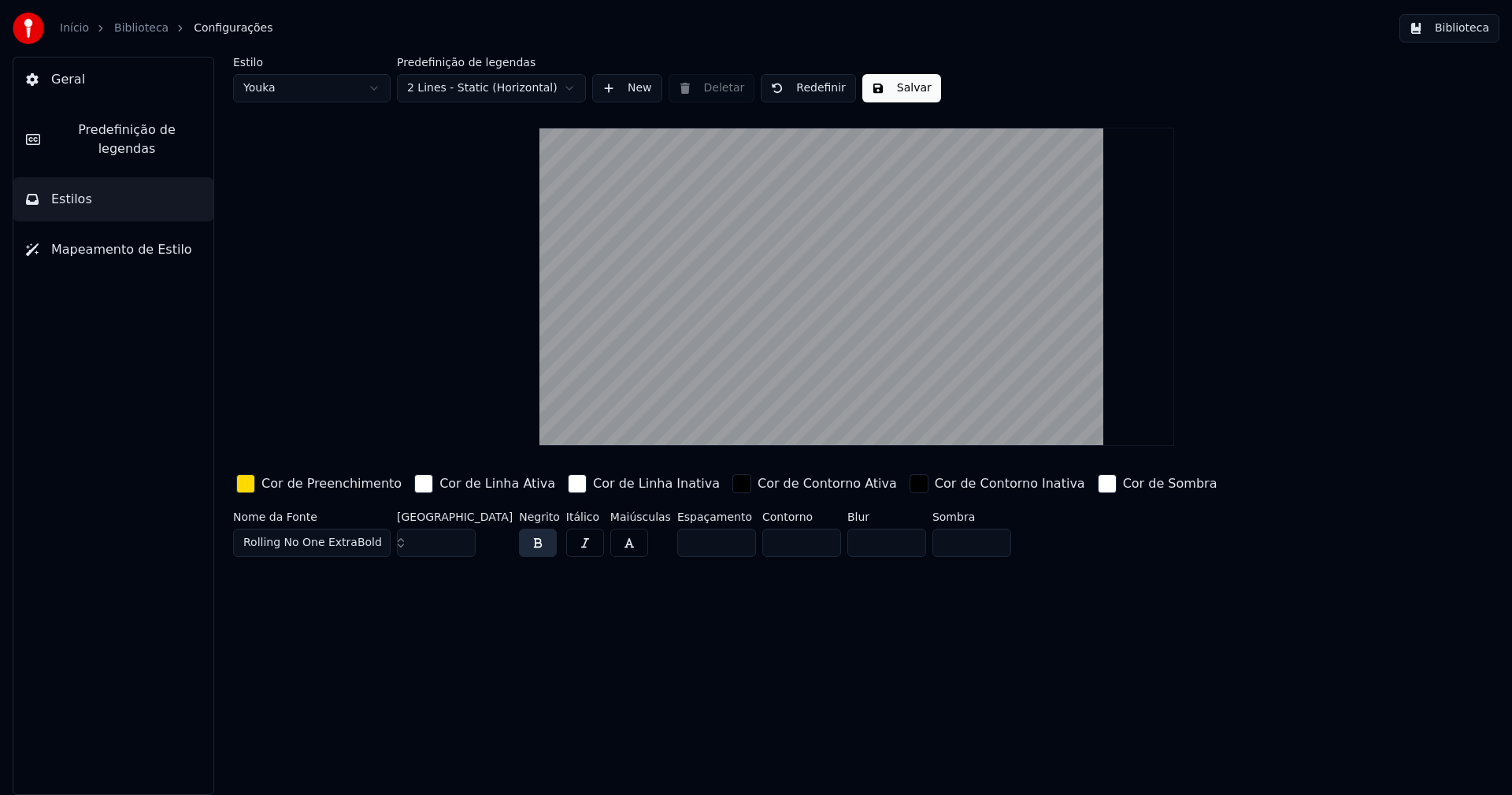
click at [894, 82] on button "Salvar" at bounding box center [901, 87] width 79 height 28
click at [1472, 23] on button "Biblioteca" at bounding box center [1449, 28] width 100 height 28
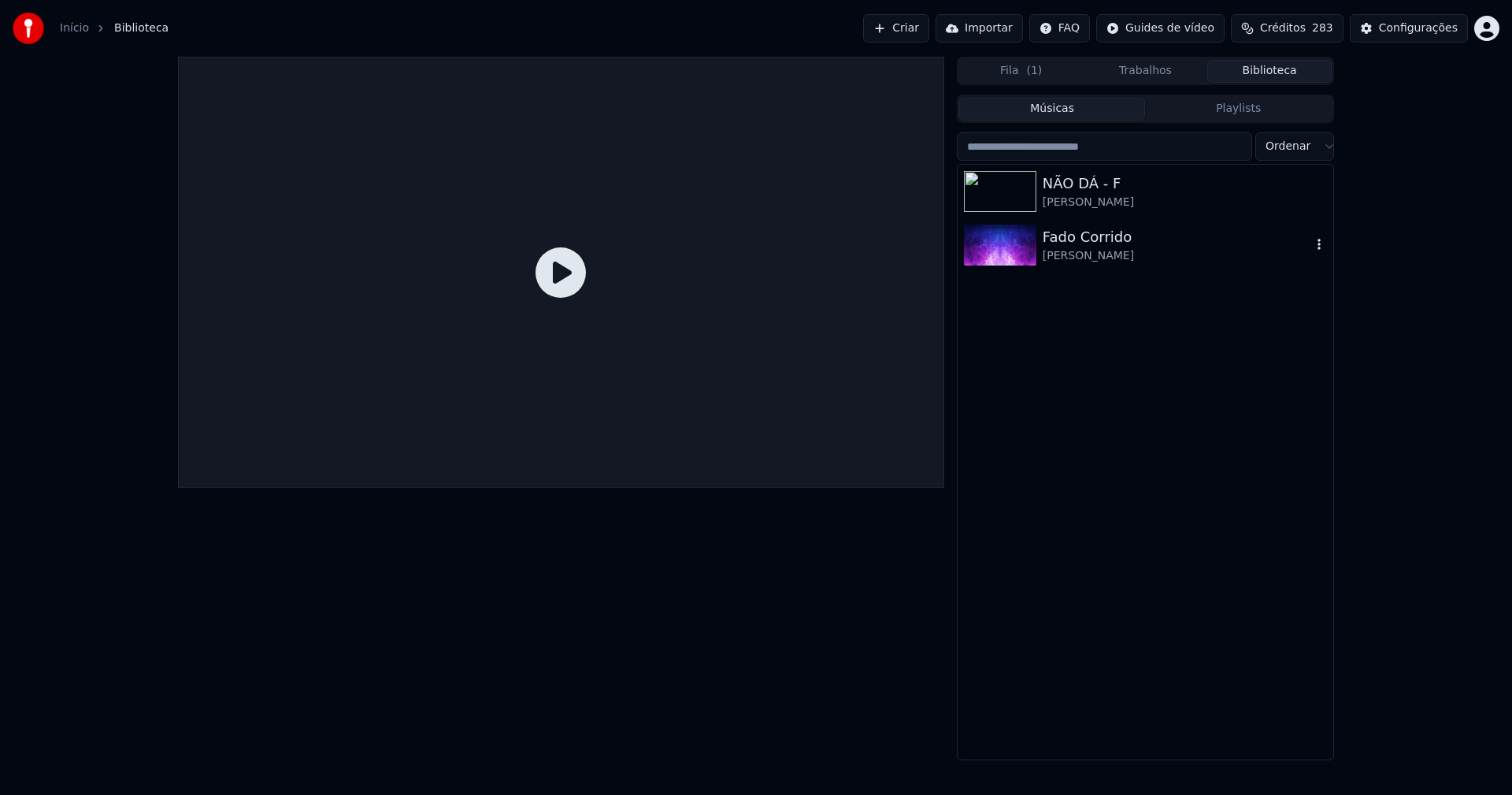
click at [1070, 238] on div "Fado Corrido" at bounding box center [1176, 237] width 269 height 22
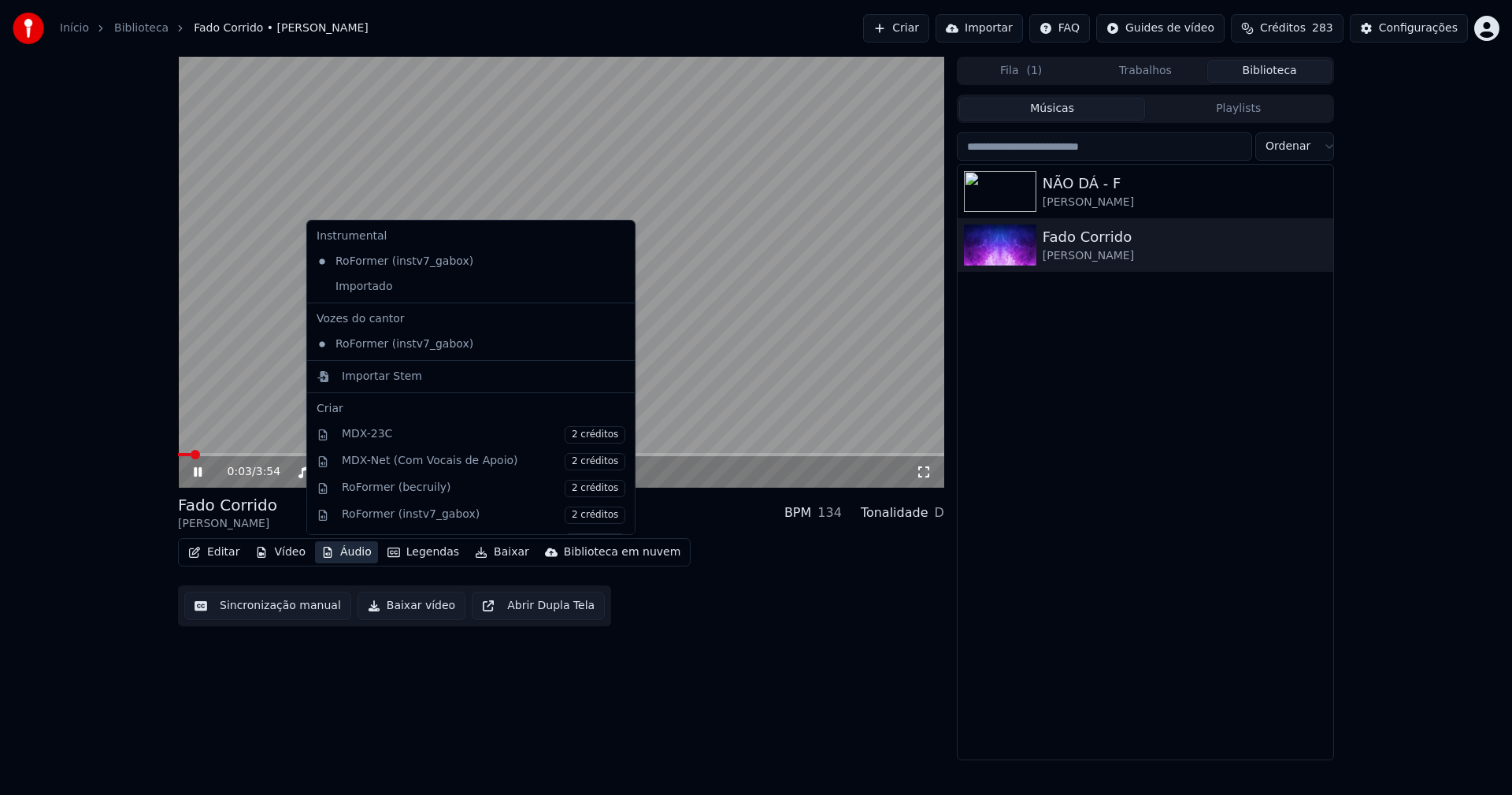
click at [349, 555] on button "Áudio" at bounding box center [346, 551] width 63 height 22
click at [327, 287] on div "Importado" at bounding box center [459, 286] width 298 height 25
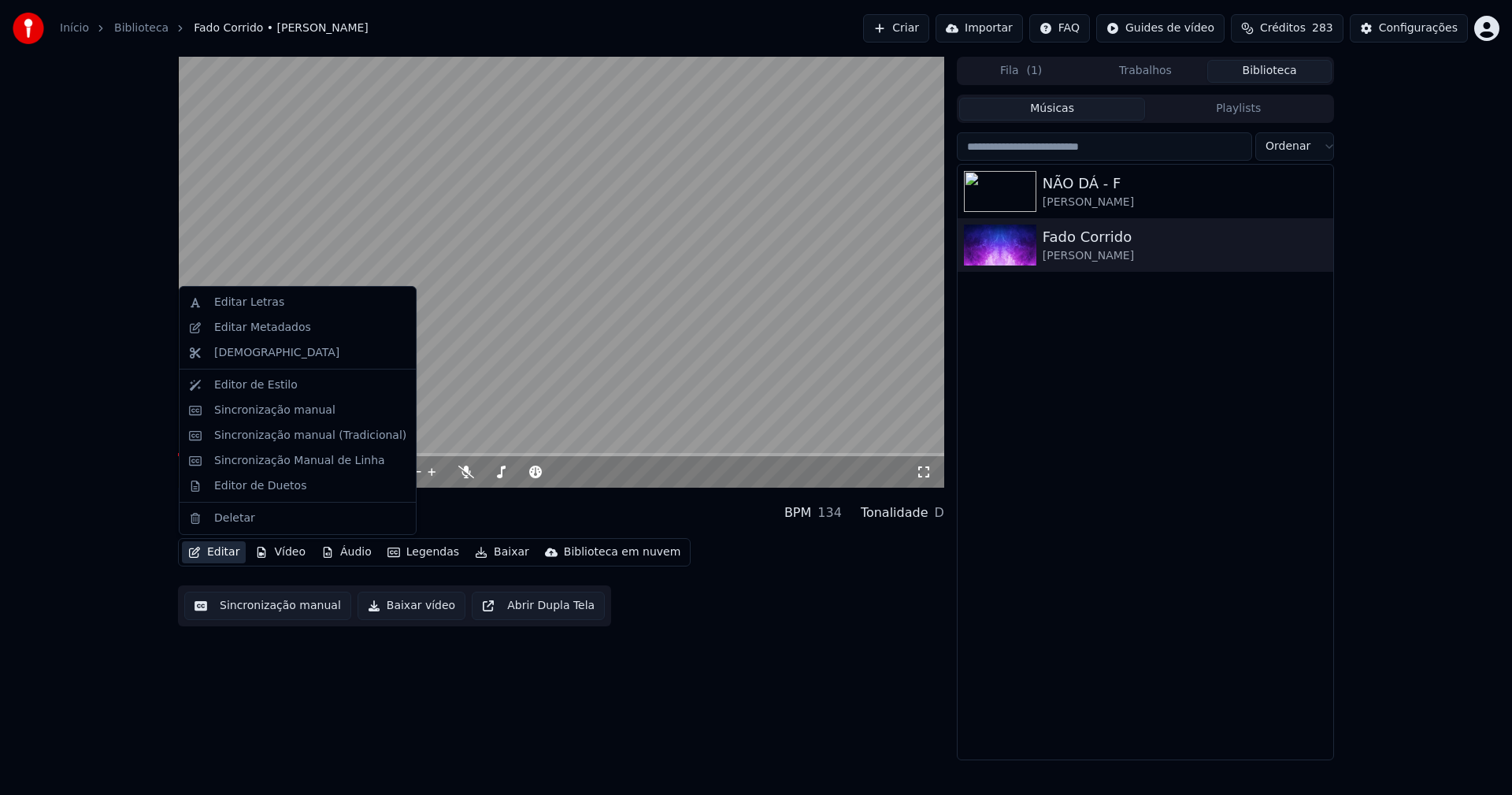
click at [222, 556] on button "Editar" at bounding box center [214, 551] width 64 height 22
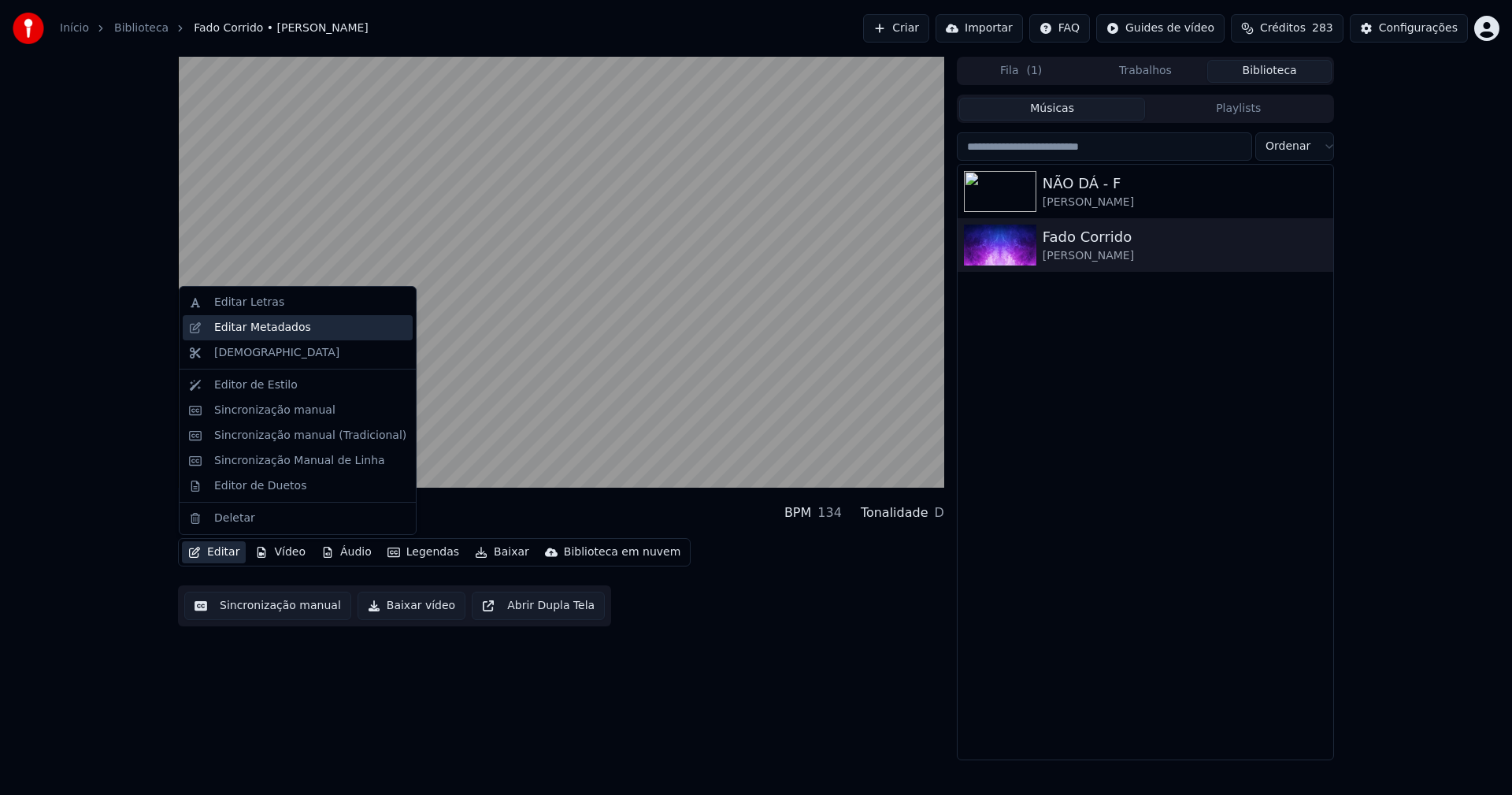
click at [265, 327] on div "Editar Metadados" at bounding box center [263, 327] width 97 height 16
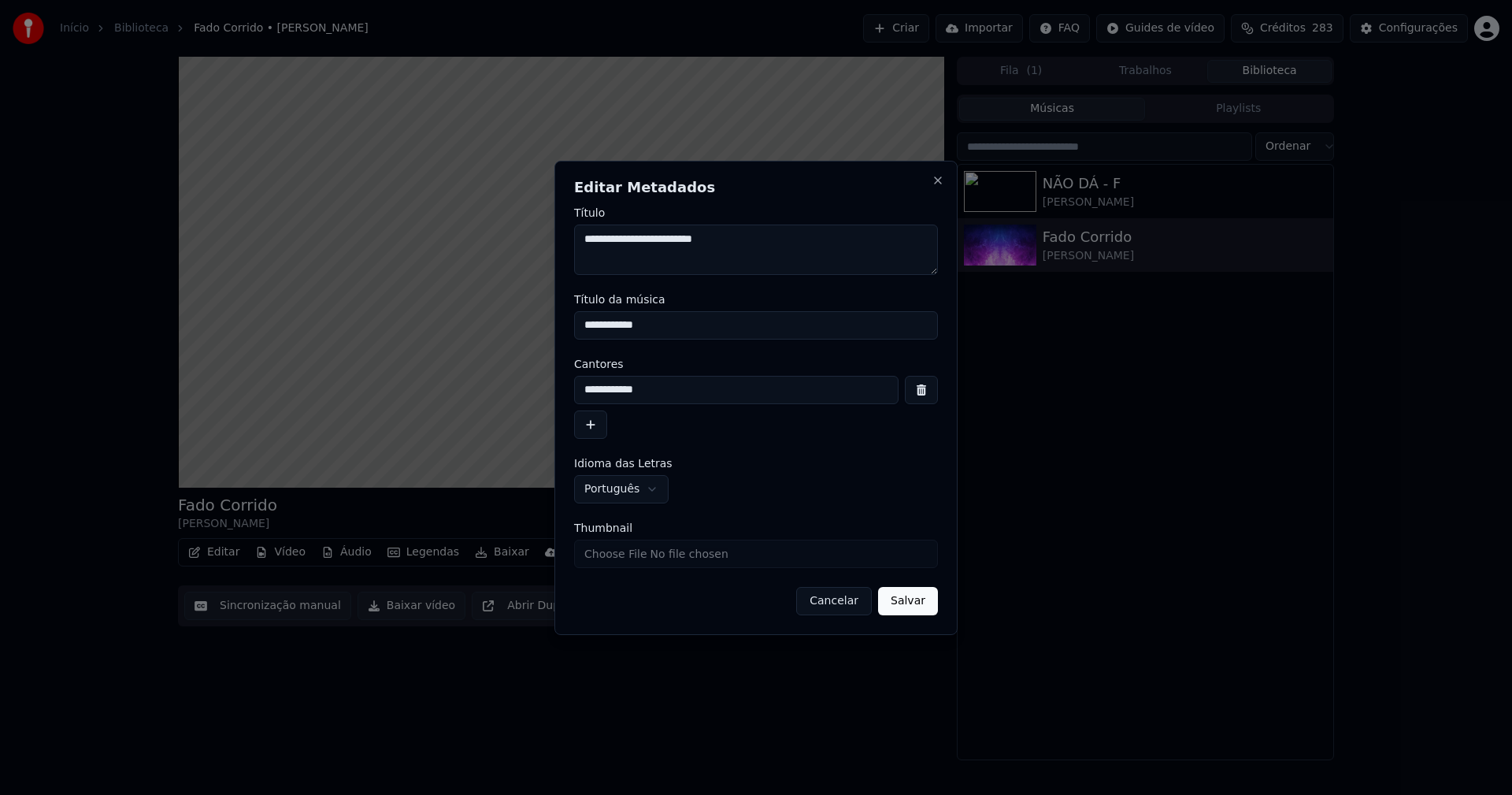
drag, startPoint x: 674, startPoint y: 328, endPoint x: 528, endPoint y: 332, distance: 146.1
click at [528, 332] on body "**********" at bounding box center [756, 397] width 1512 height 795
type input "**********"
click at [605, 554] on input "Thumbnail" at bounding box center [755, 553] width 364 height 28
type input "**********"
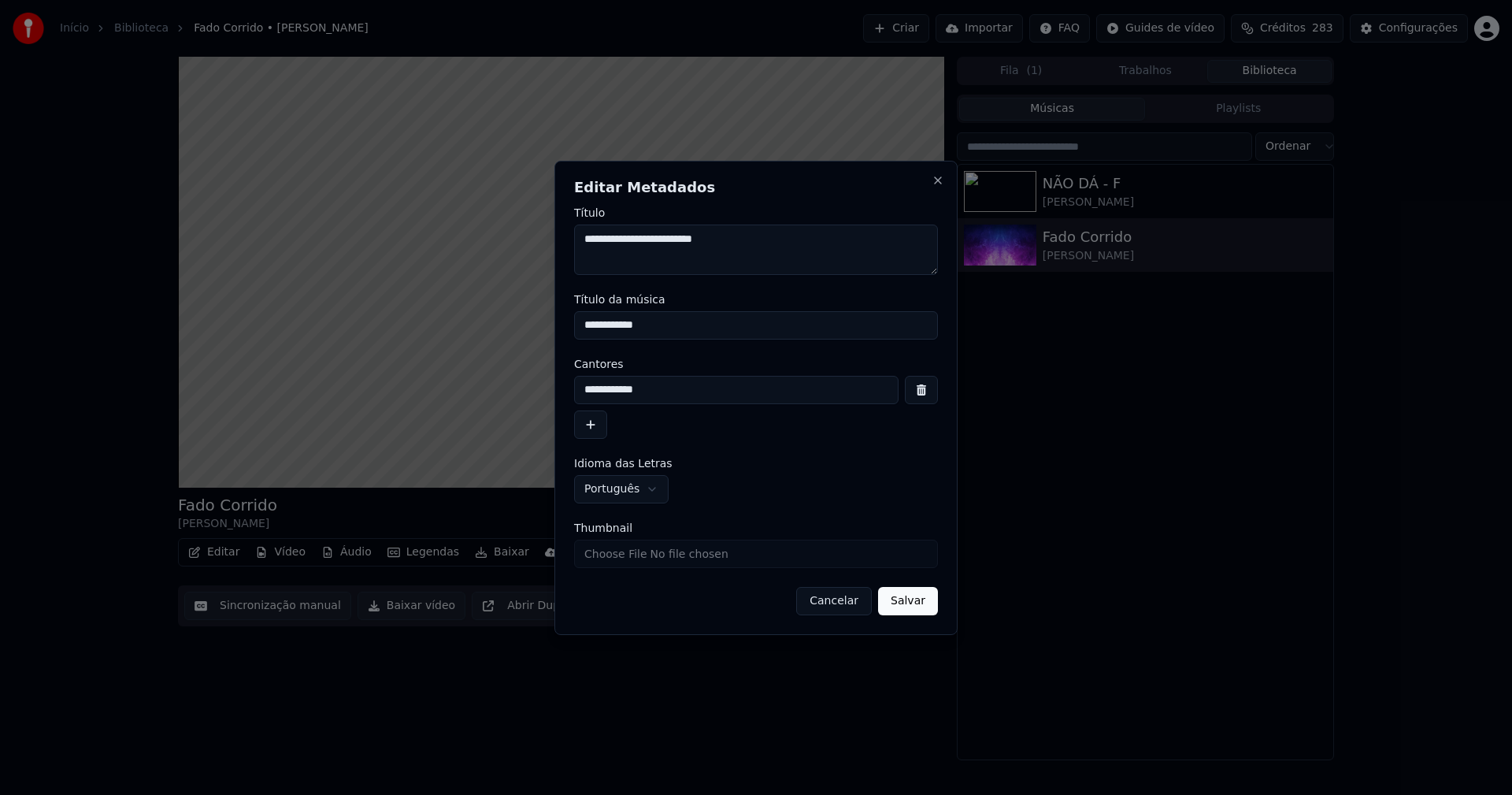
click at [911, 598] on button "Salvar" at bounding box center [908, 600] width 60 height 28
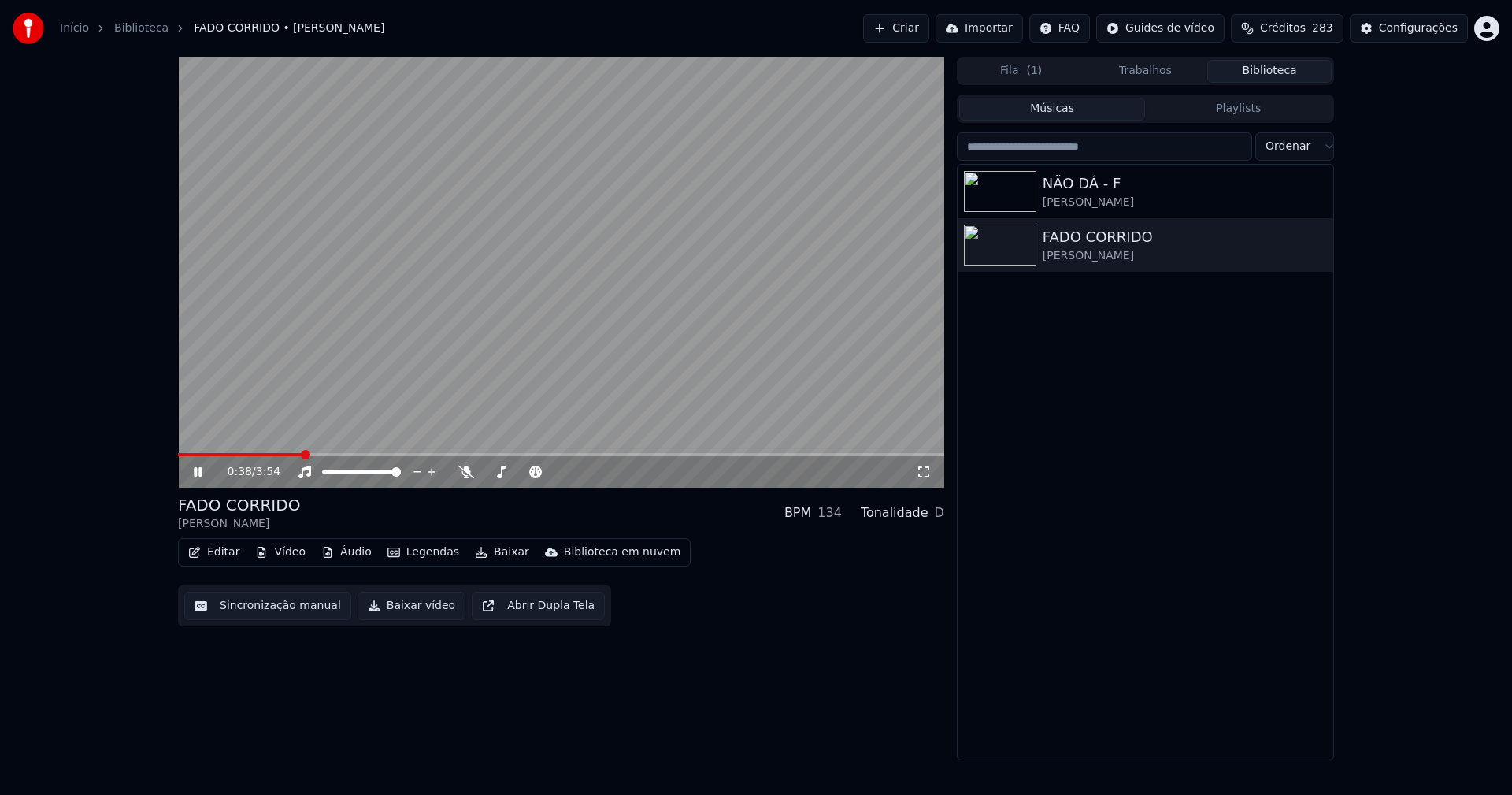
click at [222, 556] on button "Editar" at bounding box center [214, 551] width 64 height 22
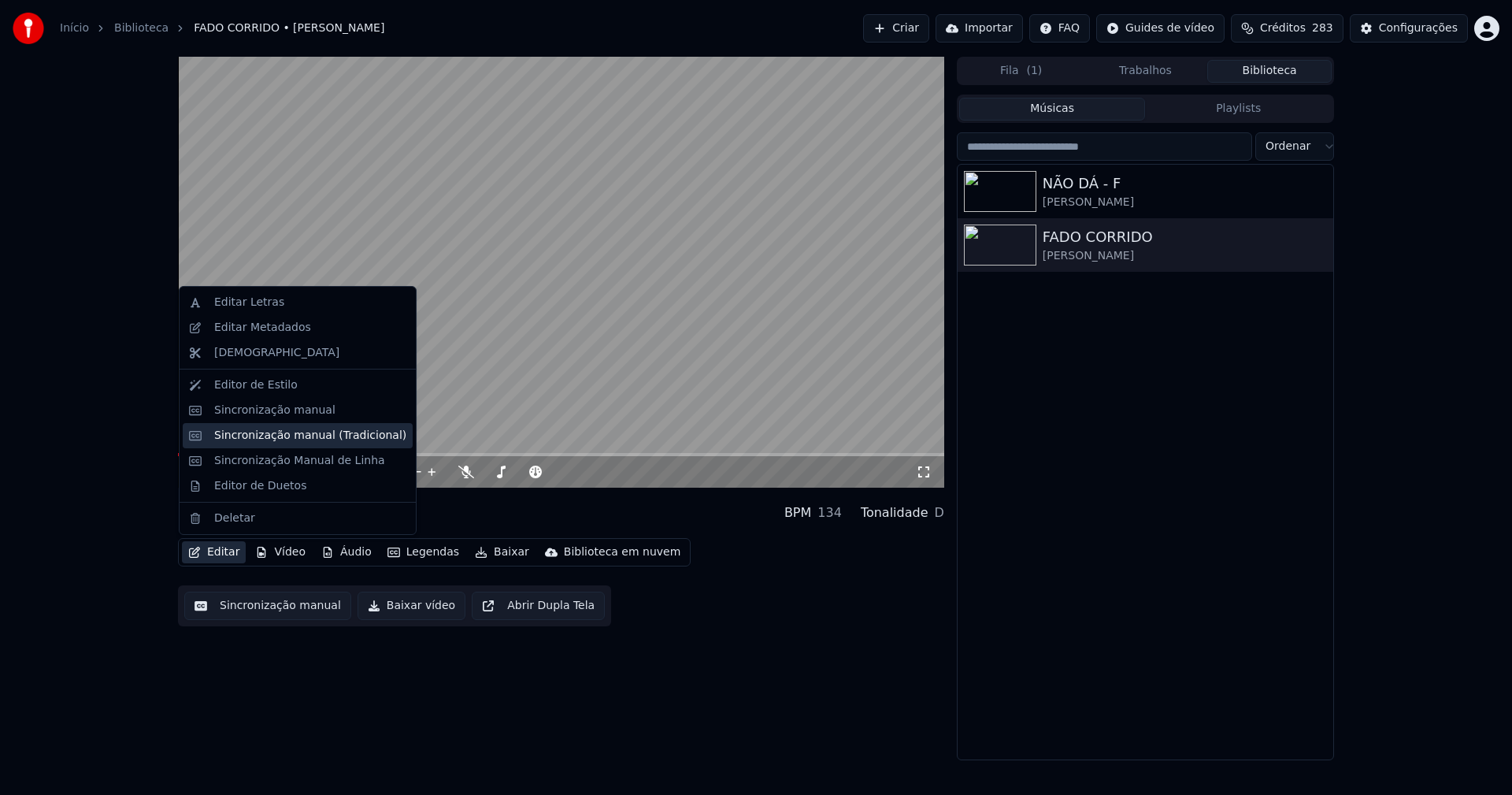
click at [294, 443] on div "Sincronização manual (Tradicional)" at bounding box center [311, 436] width 192 height 16
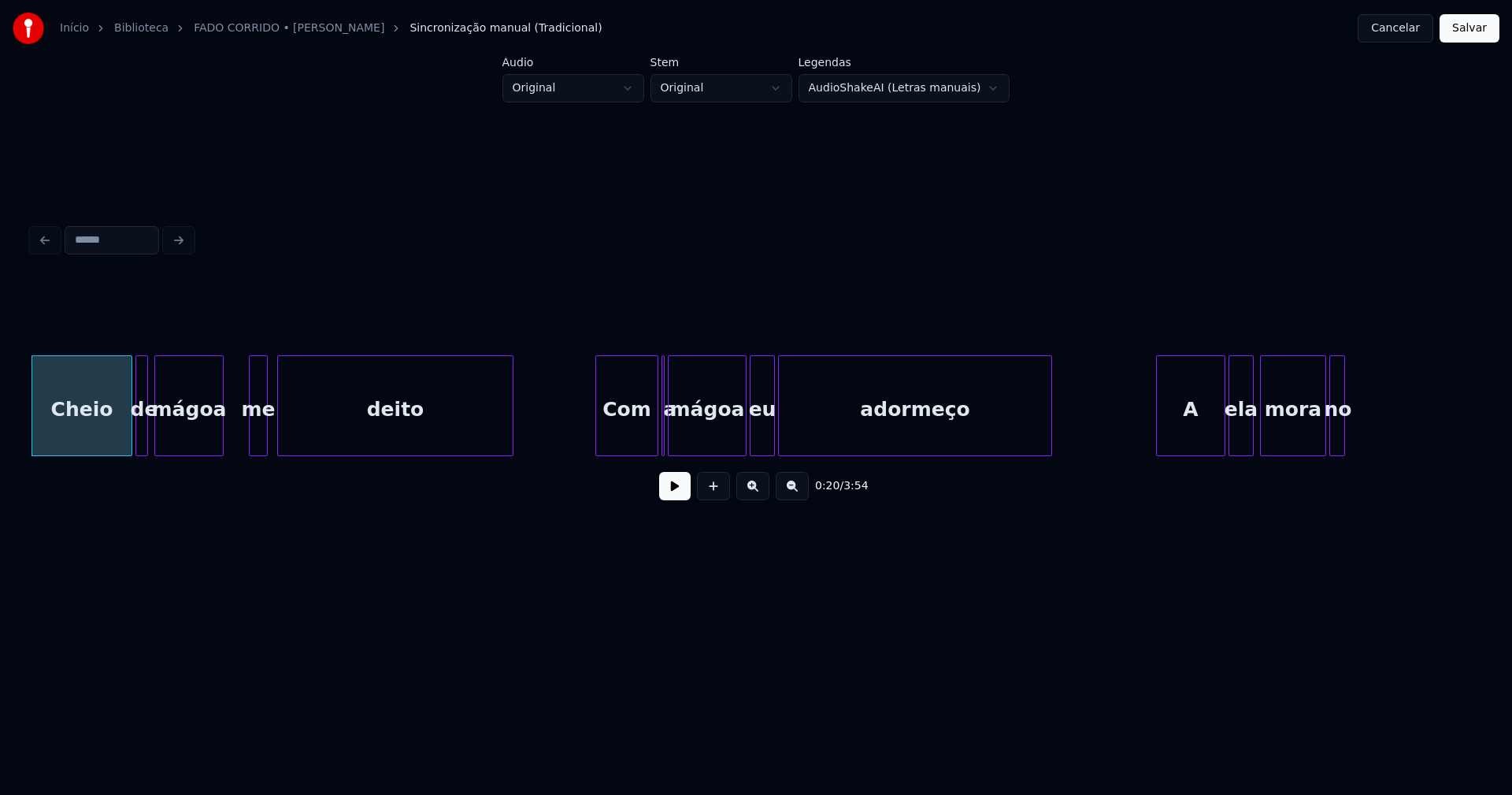
scroll to position [0, 3023]
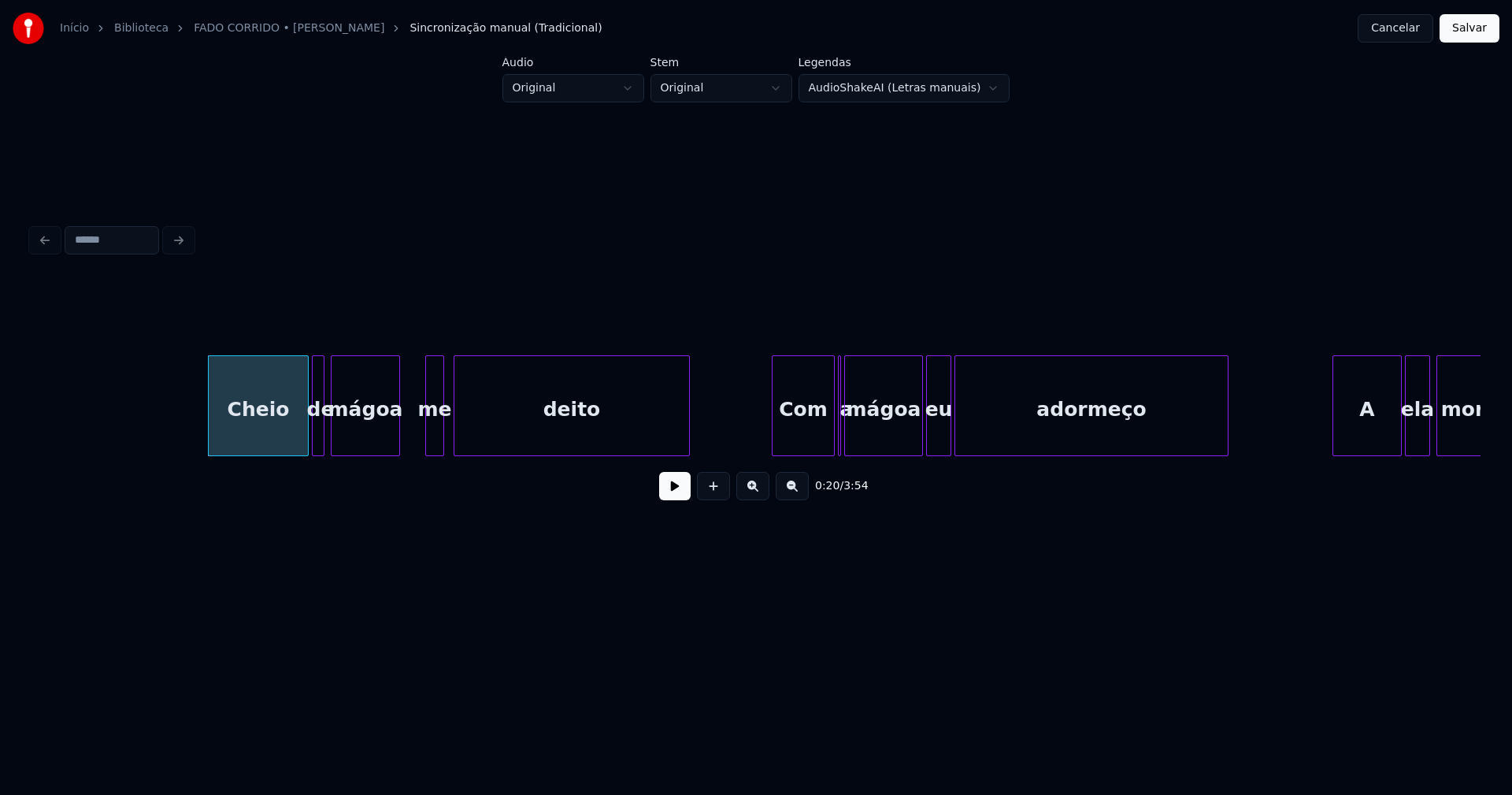
click at [664, 500] on button at bounding box center [674, 485] width 31 height 28
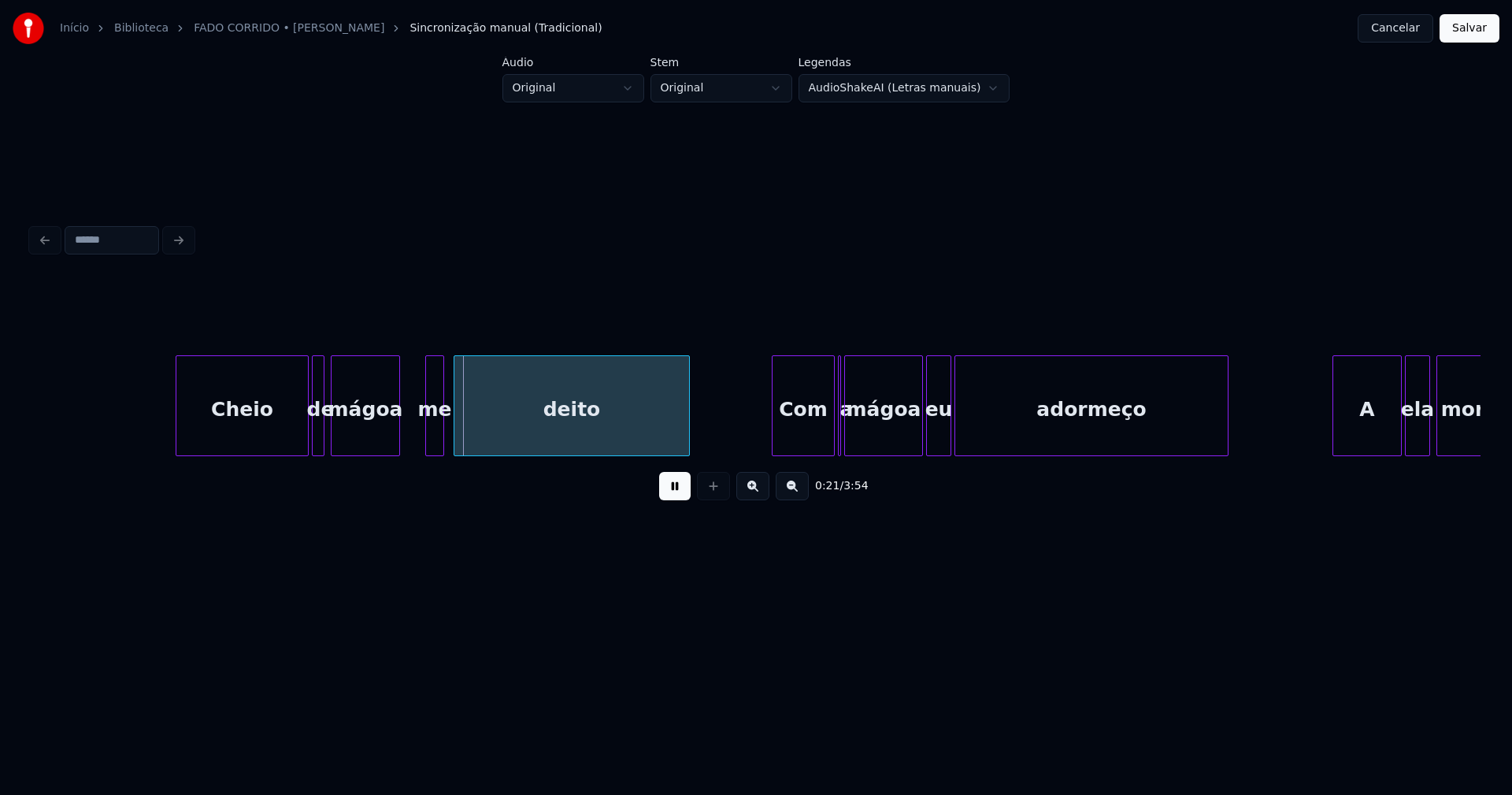
click at [179, 415] on div at bounding box center [179, 406] width 5 height 99
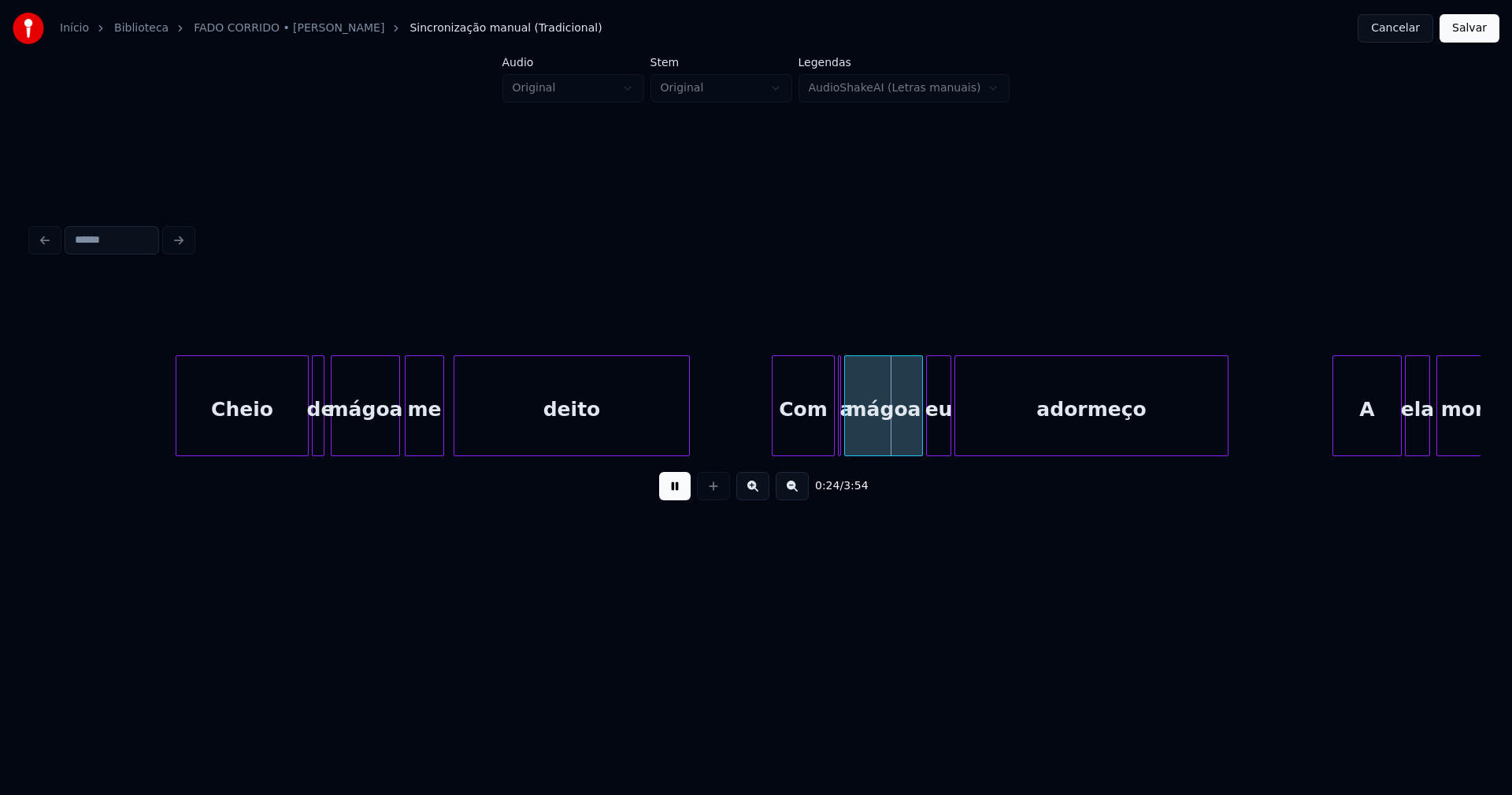
click at [407, 448] on div "me" at bounding box center [424, 406] width 40 height 101
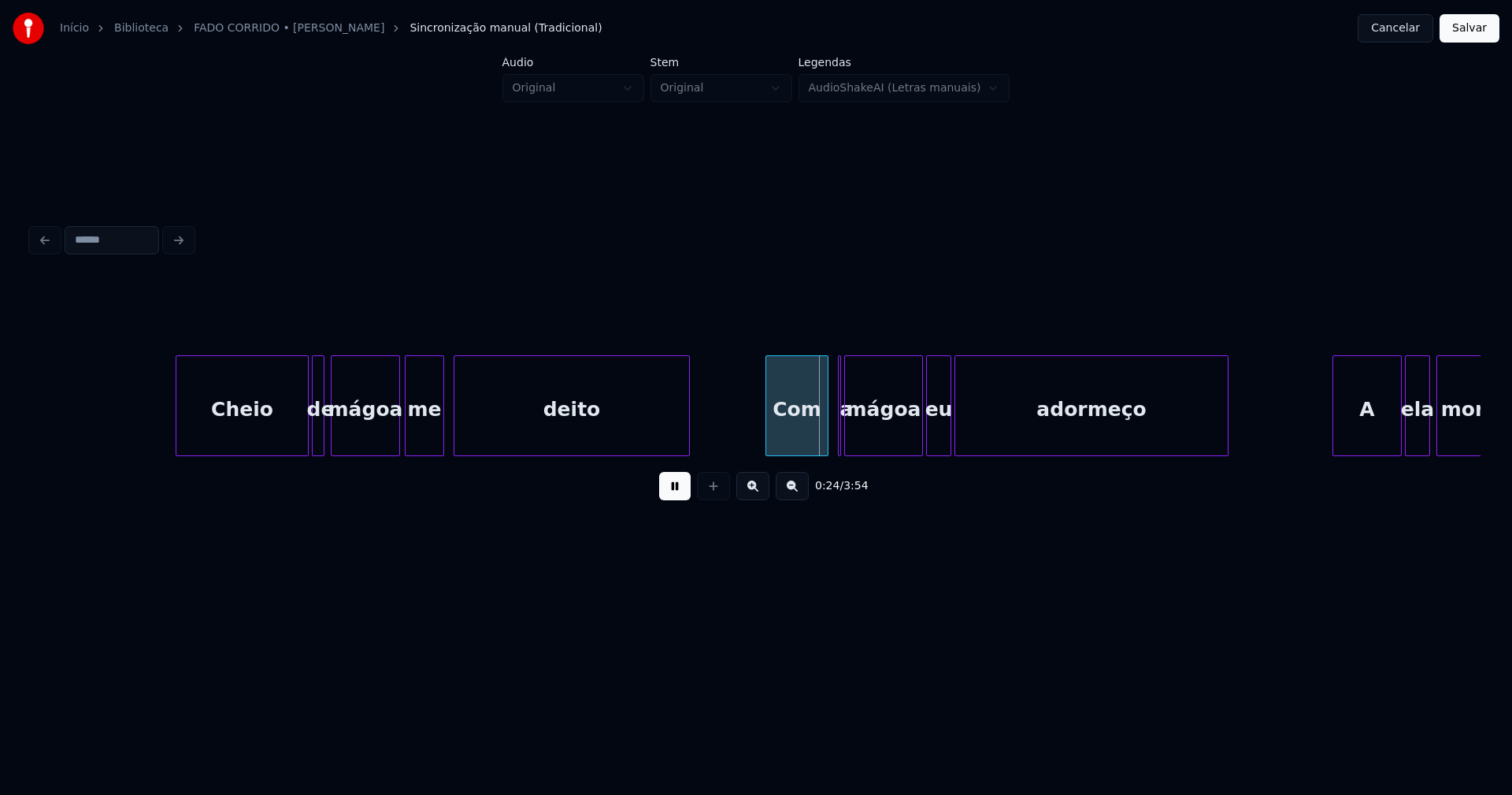
click at [803, 433] on div "Com" at bounding box center [796, 410] width 61 height 107
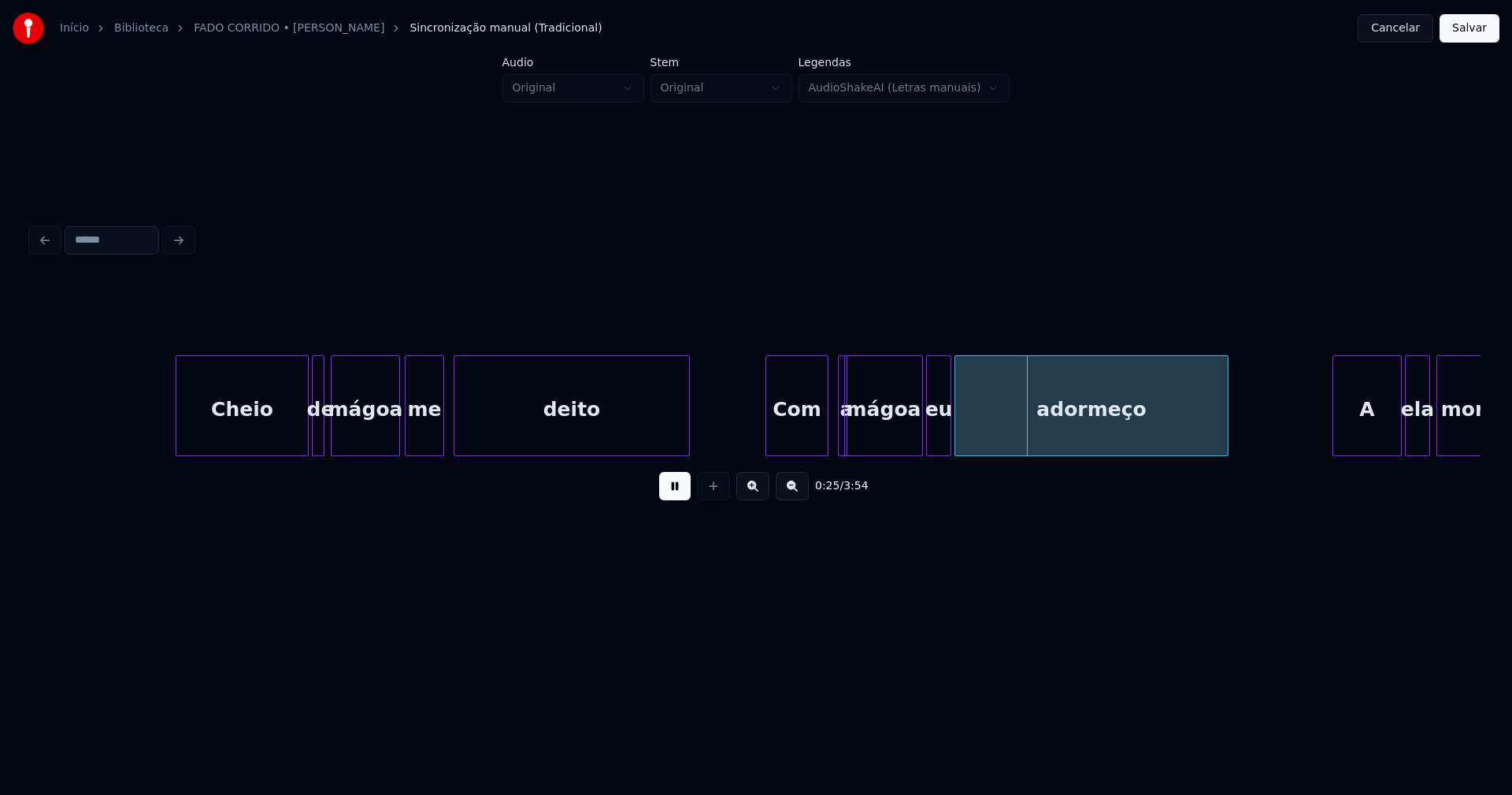
click at [841, 445] on div at bounding box center [843, 406] width 5 height 99
drag, startPoint x: 837, startPoint y: 373, endPoint x: 827, endPoint y: 381, distance: 12.8
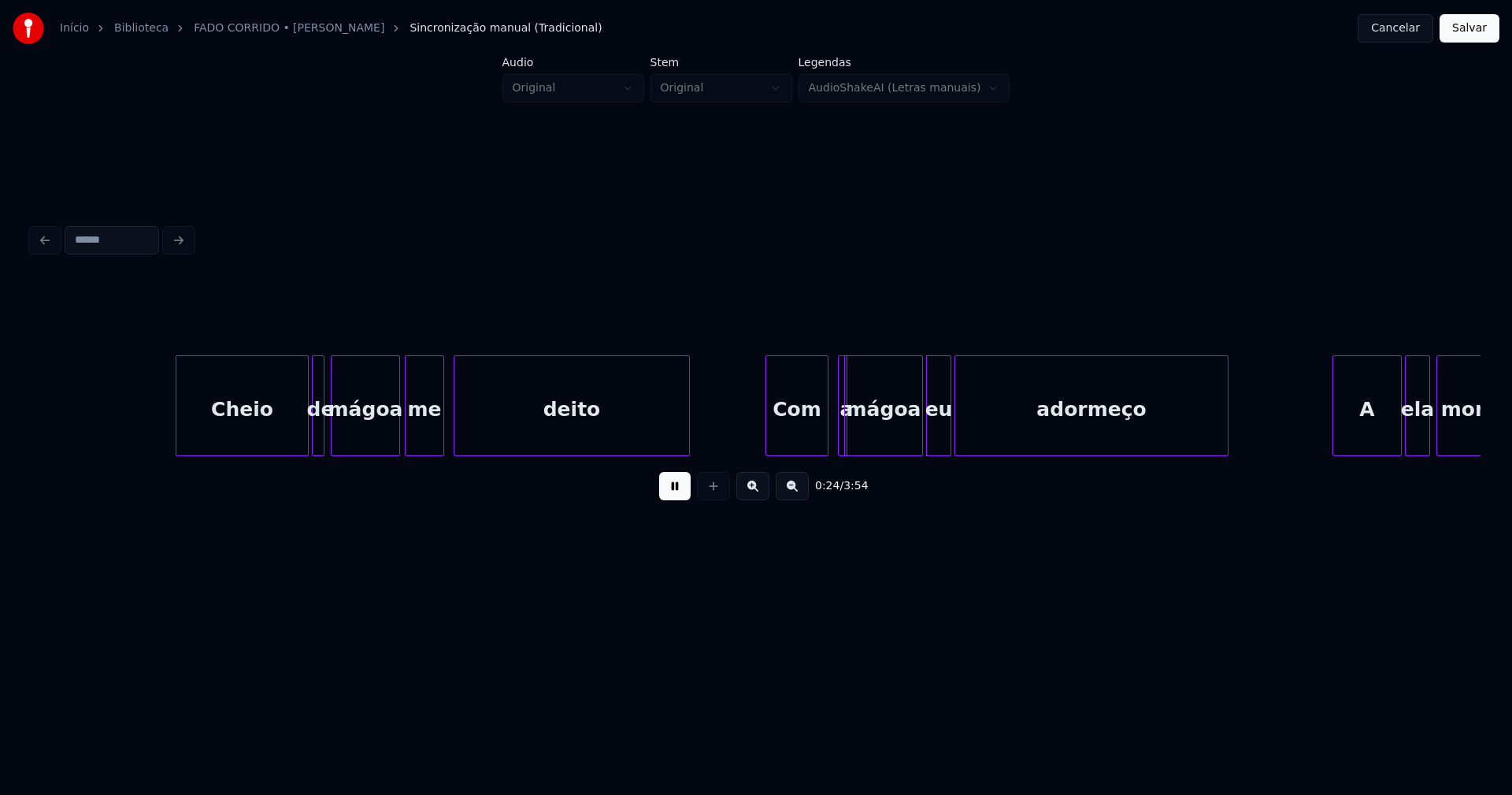
click at [838, 372] on div at bounding box center [840, 406] width 5 height 99
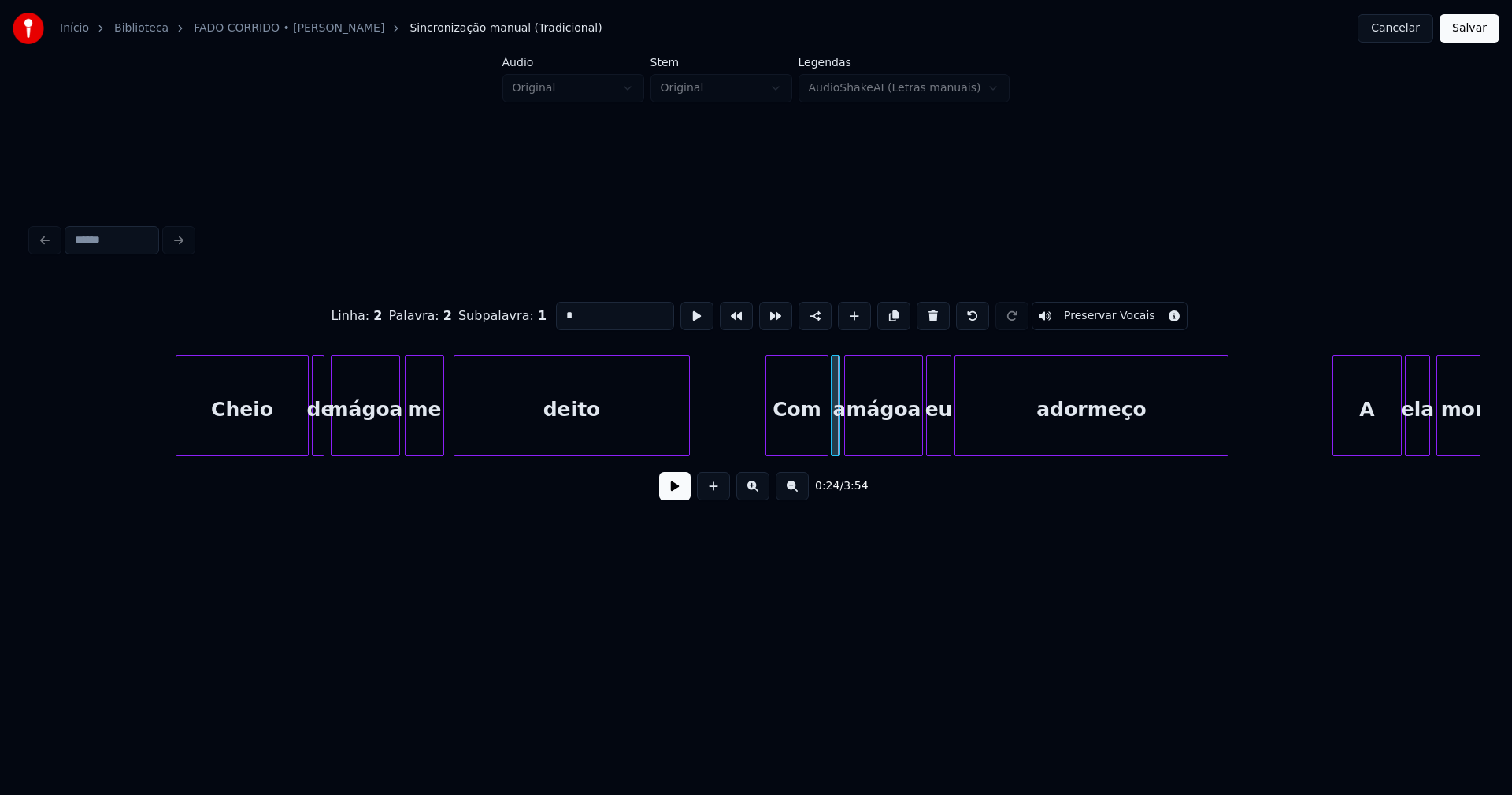
click at [831, 378] on div "a" at bounding box center [836, 406] width 10 height 101
click at [672, 490] on button at bounding box center [674, 485] width 31 height 28
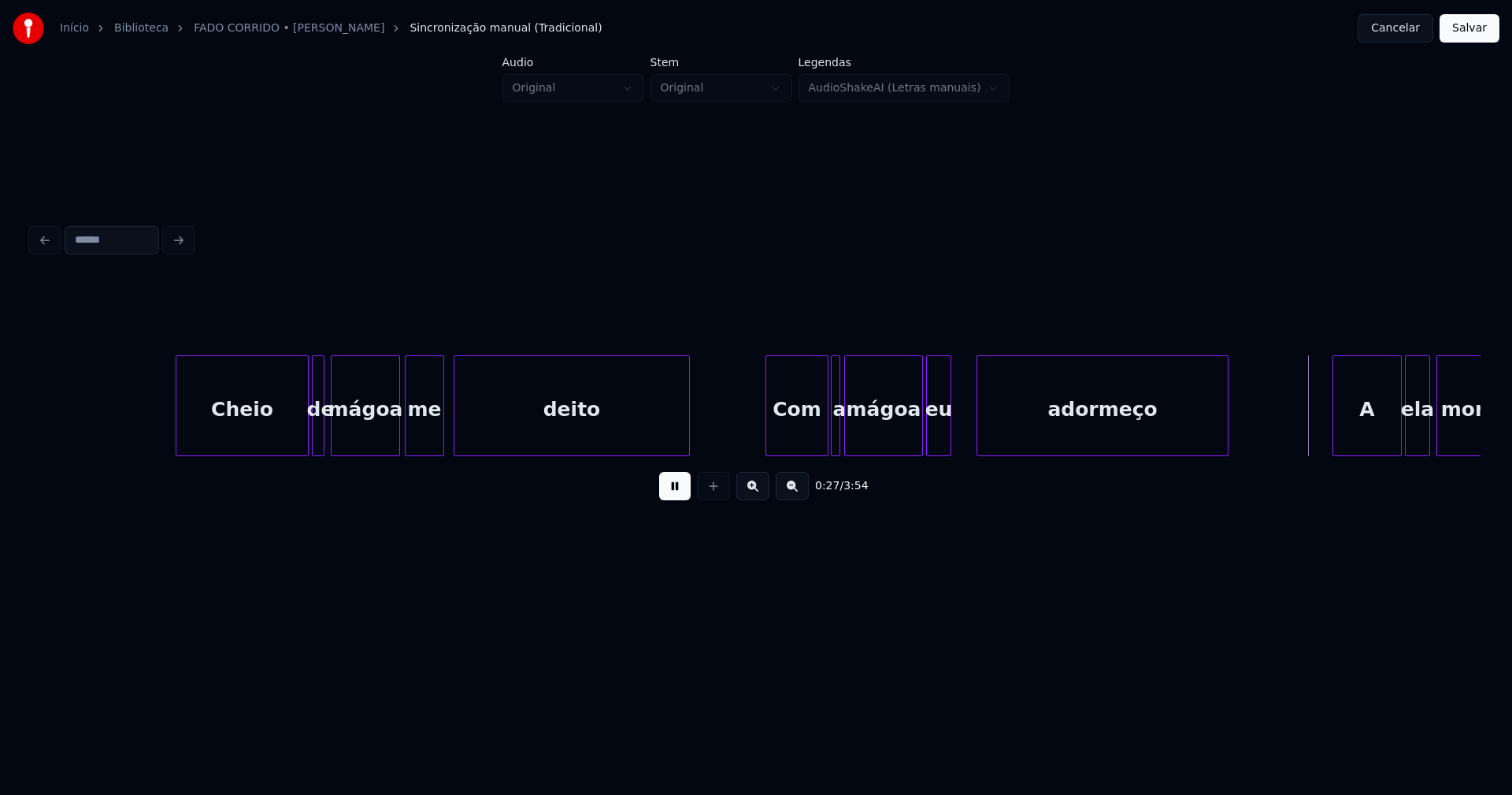
click at [978, 436] on div at bounding box center [979, 406] width 5 height 99
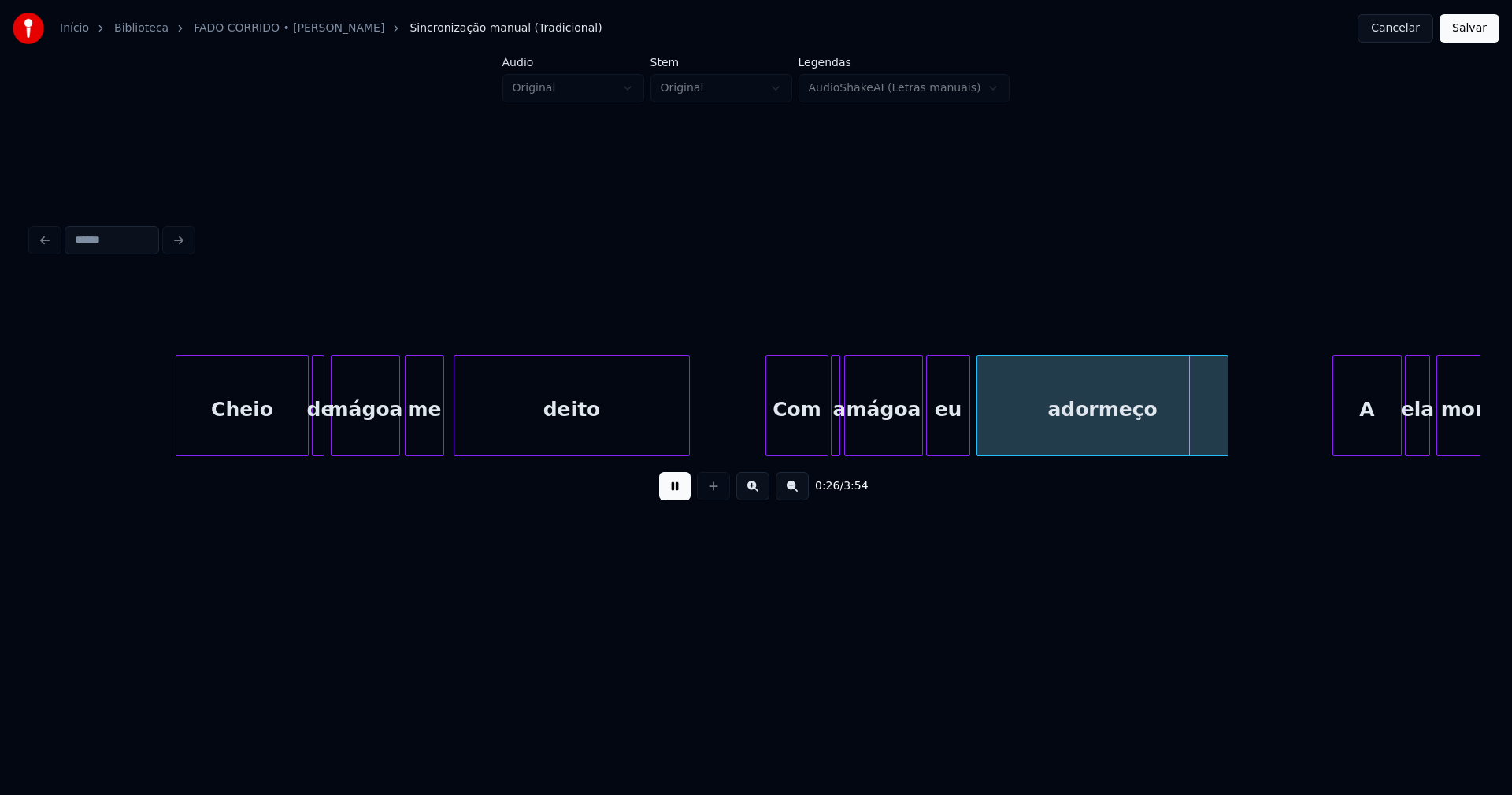
click at [970, 441] on div at bounding box center [967, 406] width 5 height 99
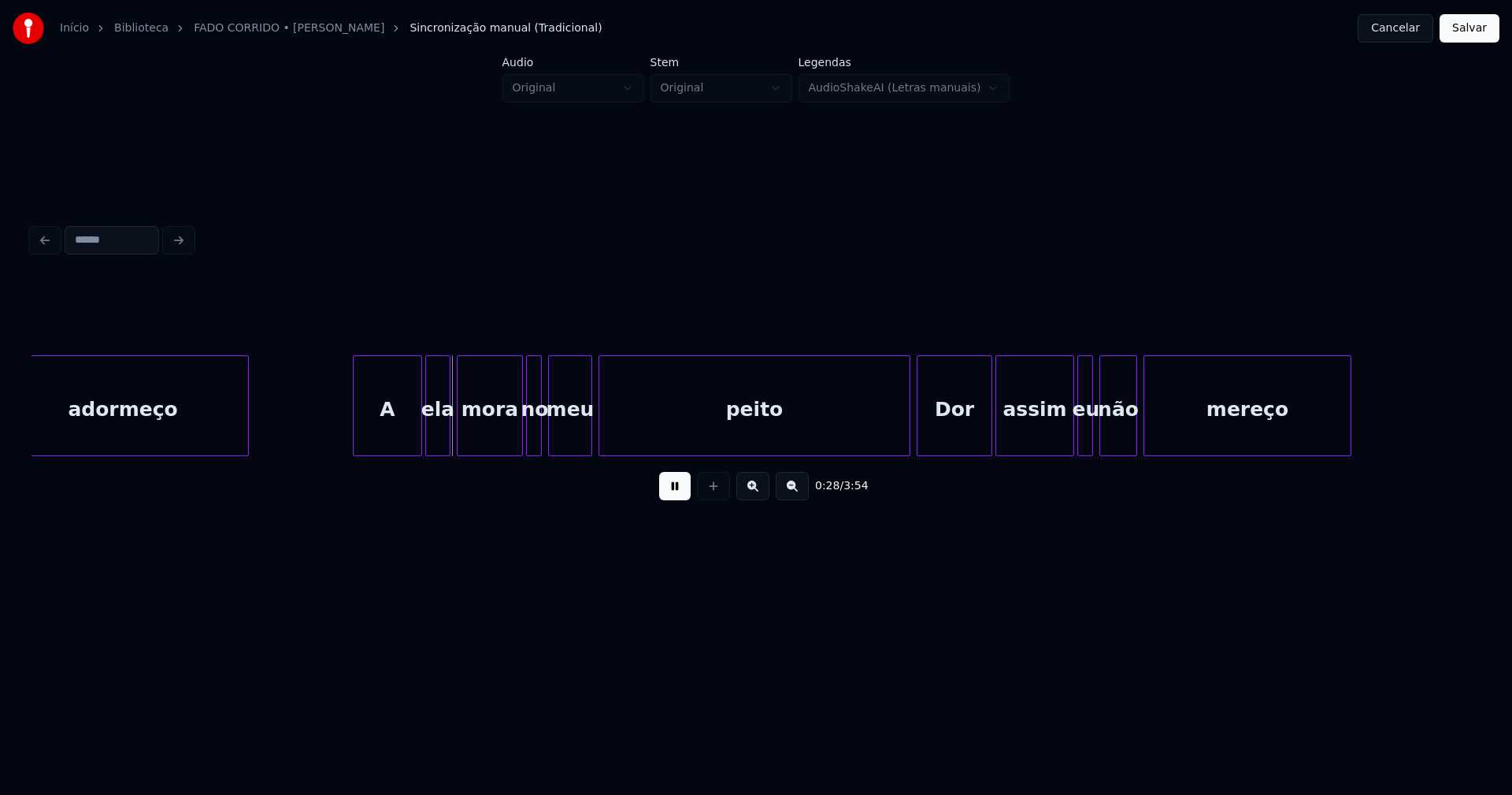
scroll to position [0, 4025]
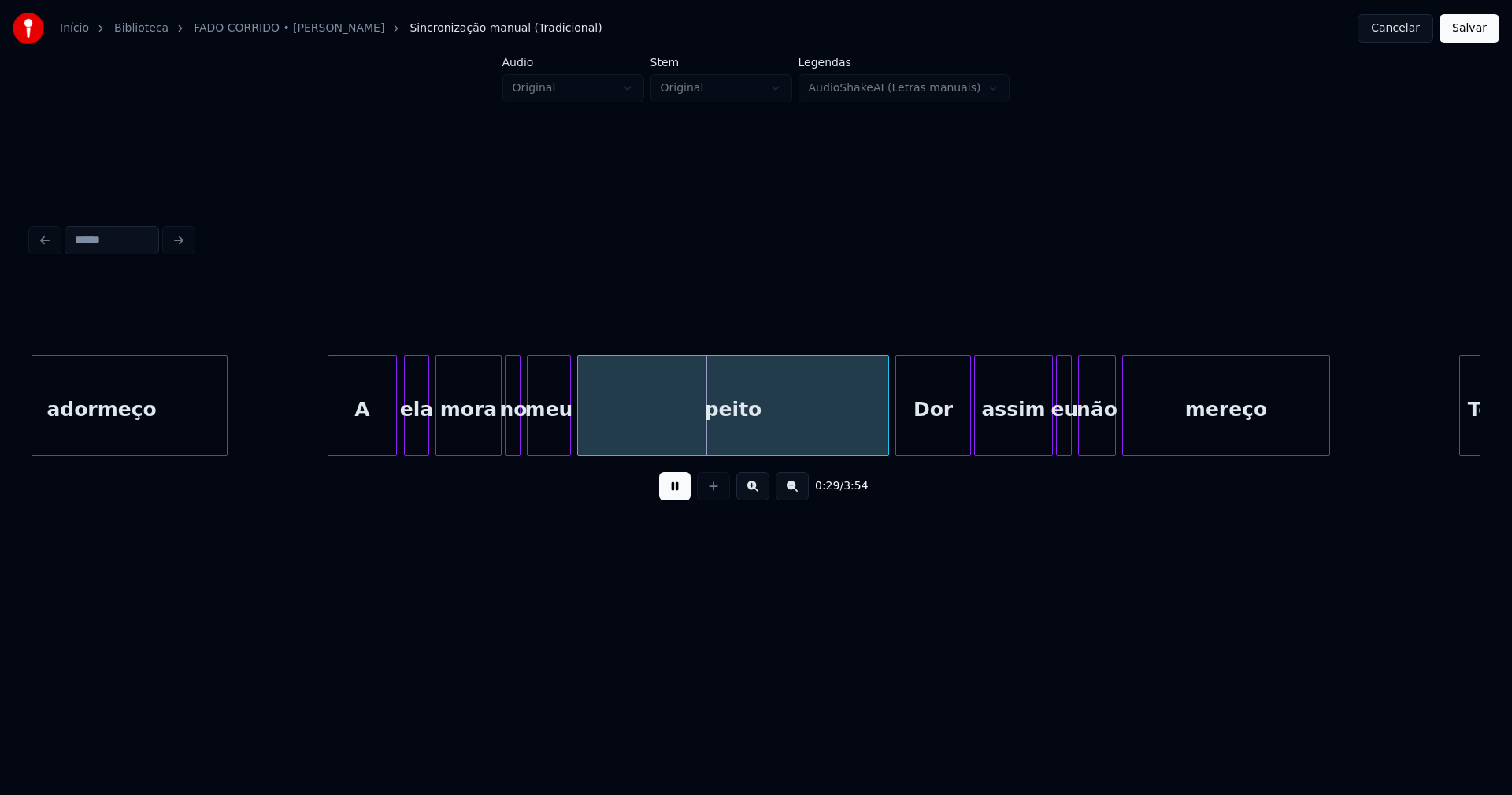
click at [362, 430] on div "A" at bounding box center [362, 410] width 68 height 107
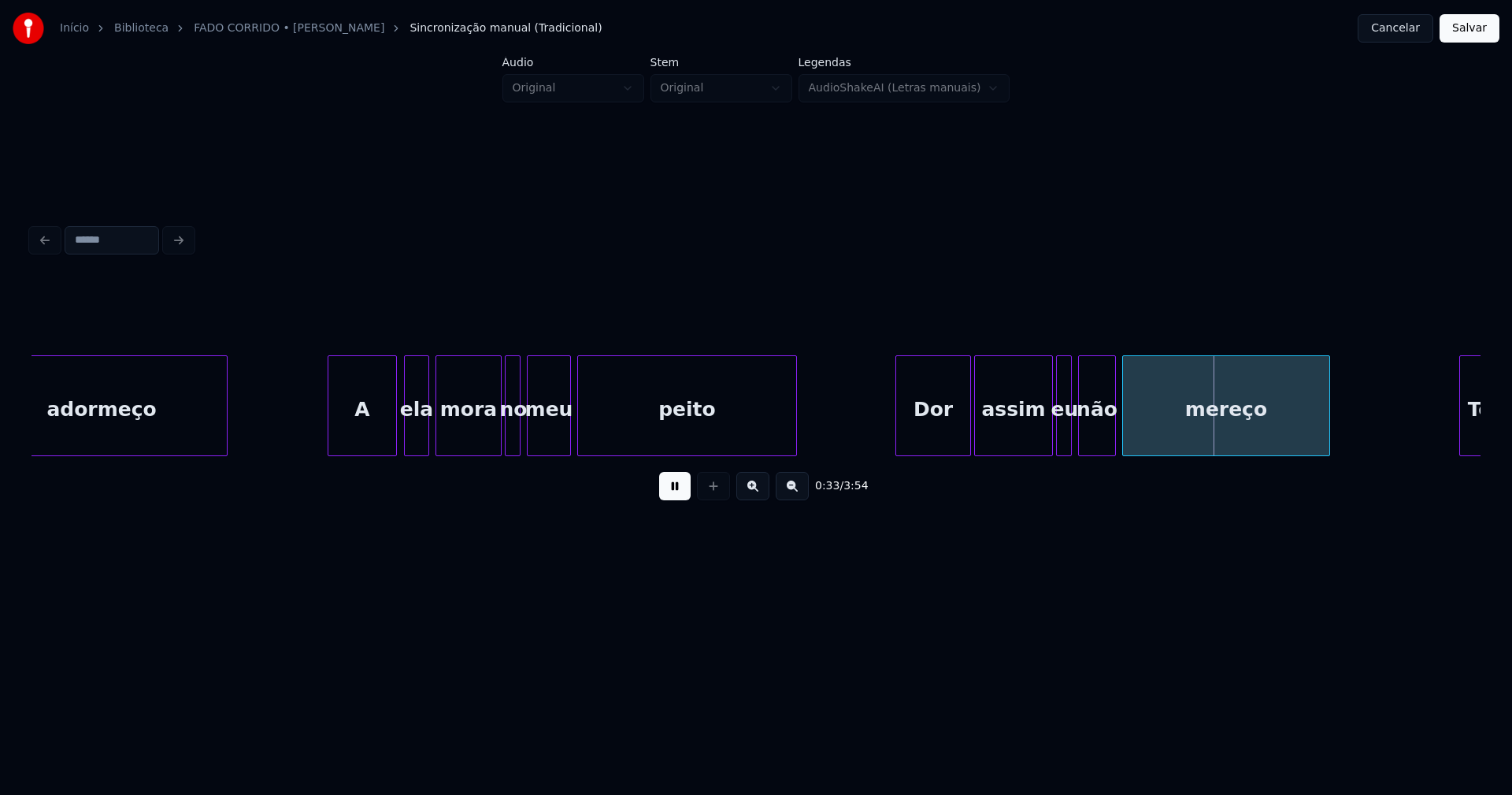
click at [795, 482] on div "0:33 / 3:54" at bounding box center [755, 396] width 1449 height 240
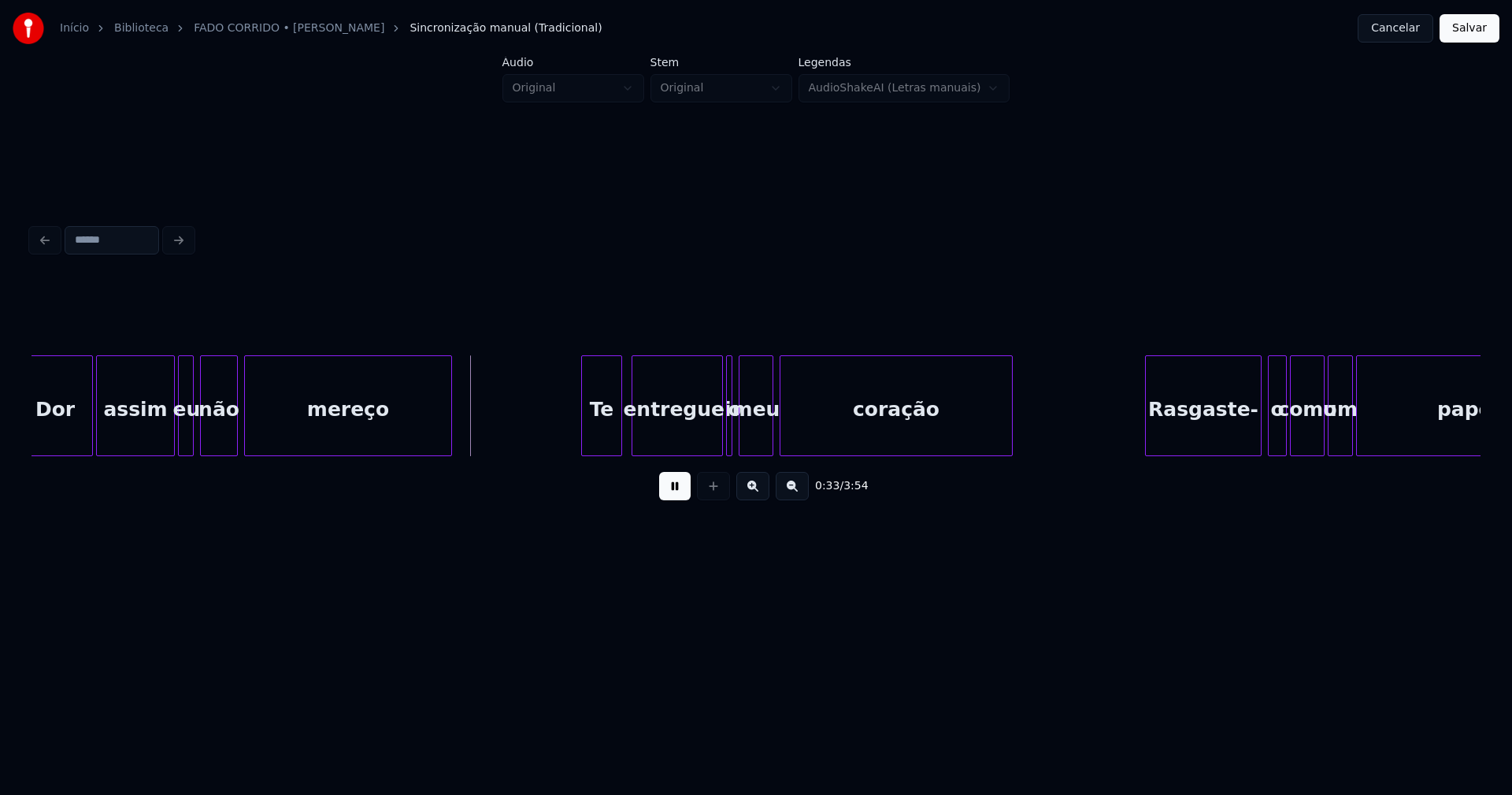
scroll to position [0, 4922]
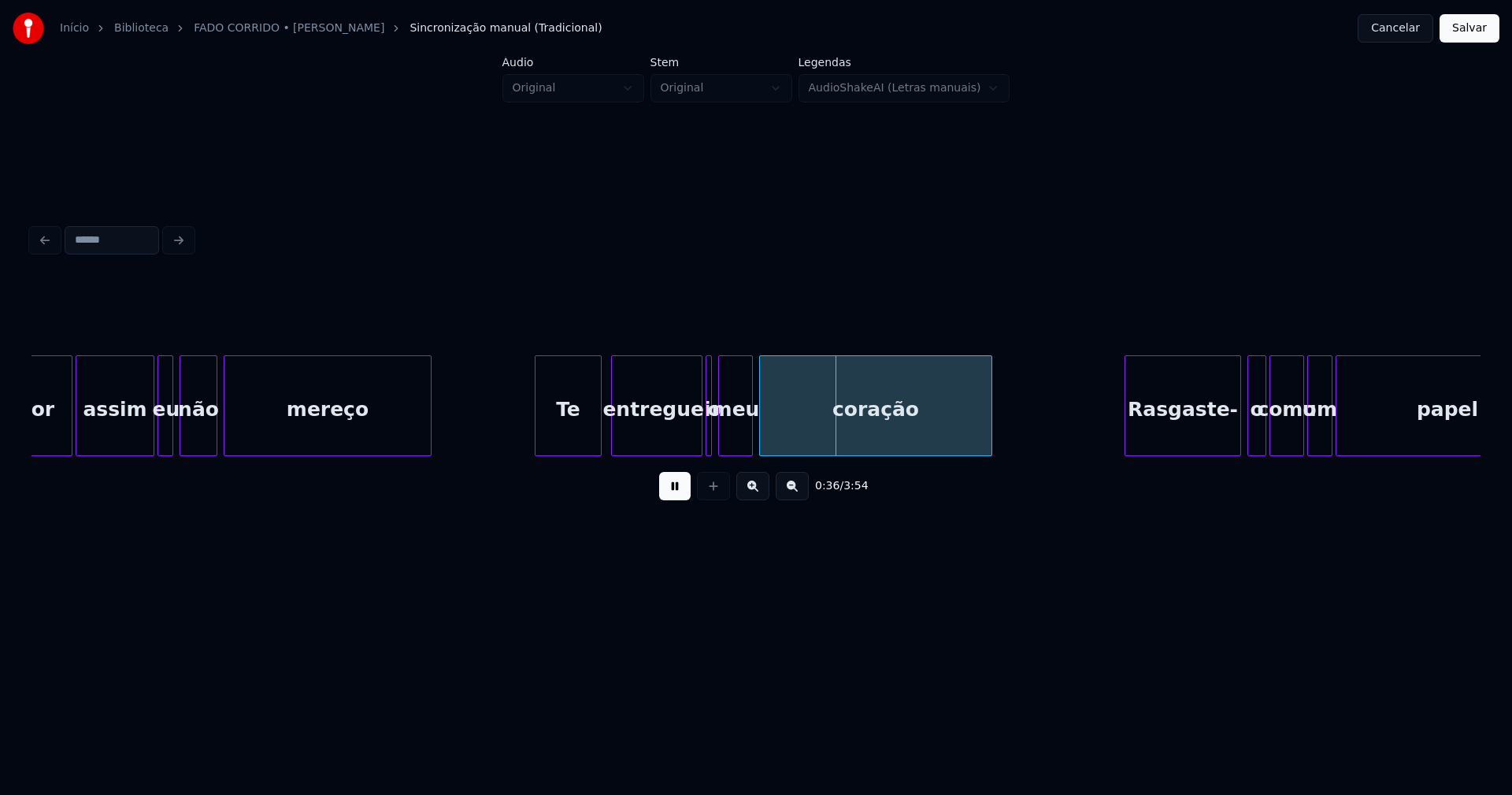
click at [538, 447] on div at bounding box center [538, 406] width 5 height 99
click at [677, 498] on button at bounding box center [674, 485] width 31 height 28
click at [714, 444] on div at bounding box center [712, 406] width 5 height 99
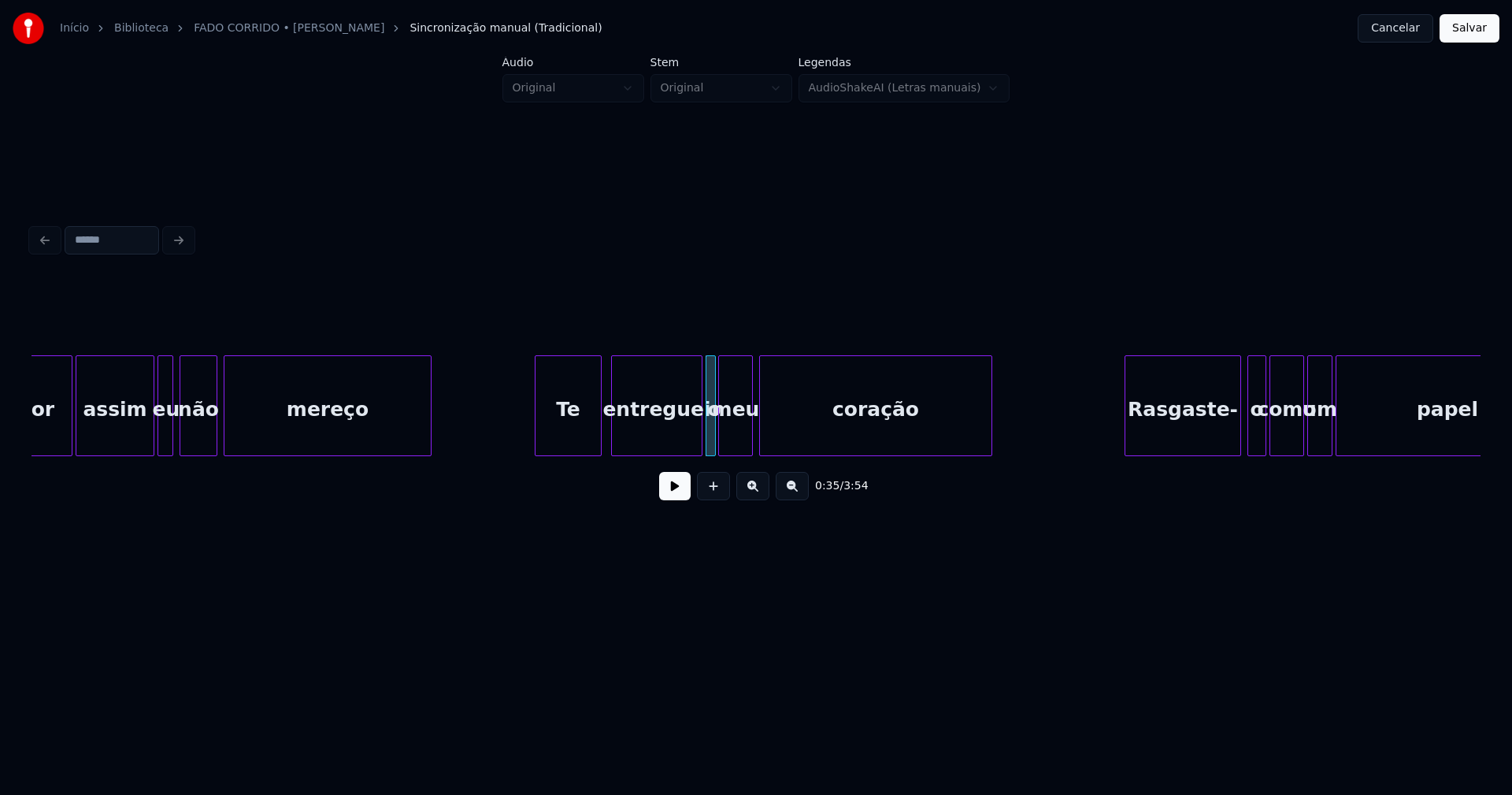
click at [678, 494] on button at bounding box center [674, 485] width 31 height 28
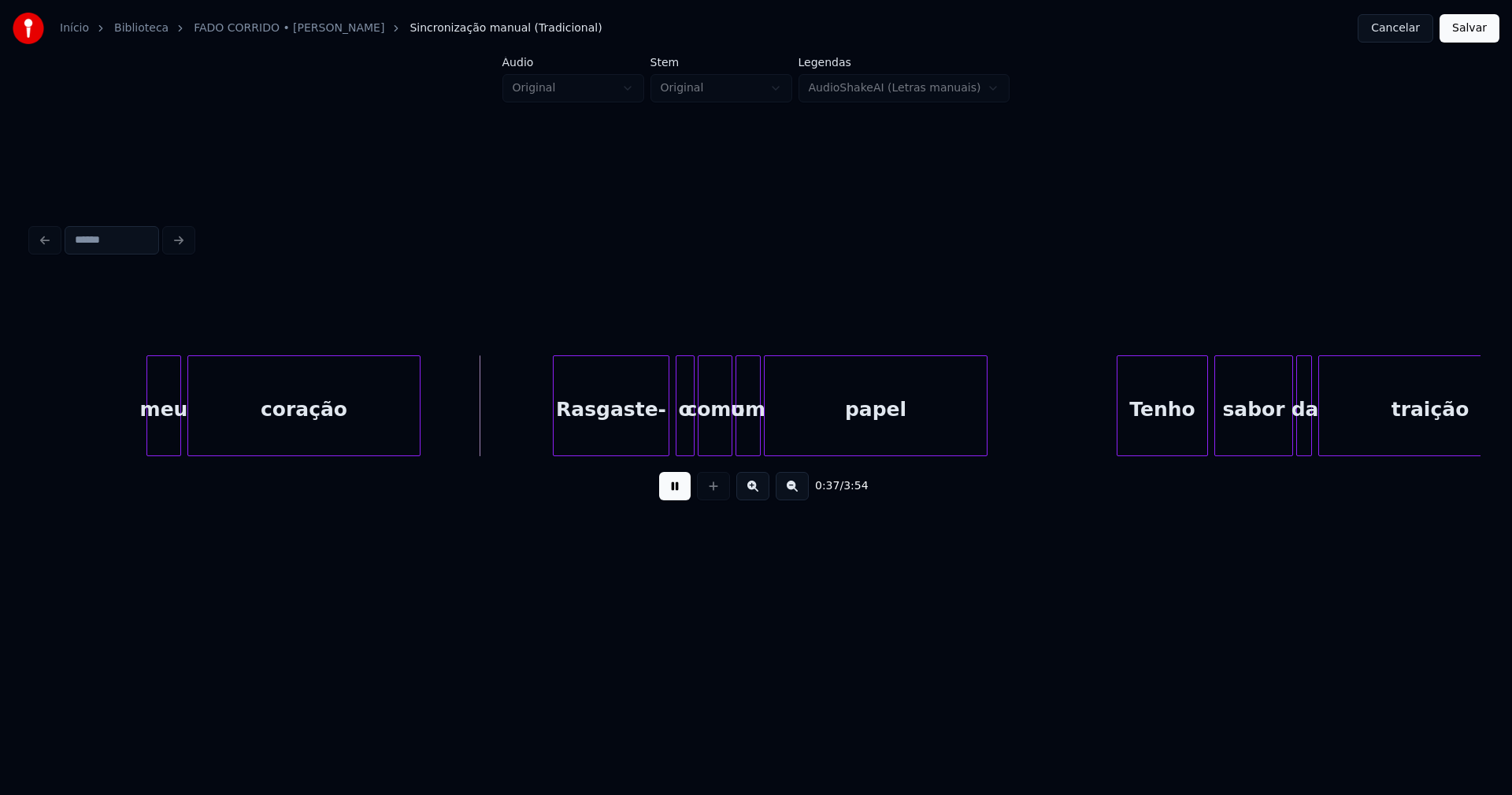
scroll to position [0, 5699]
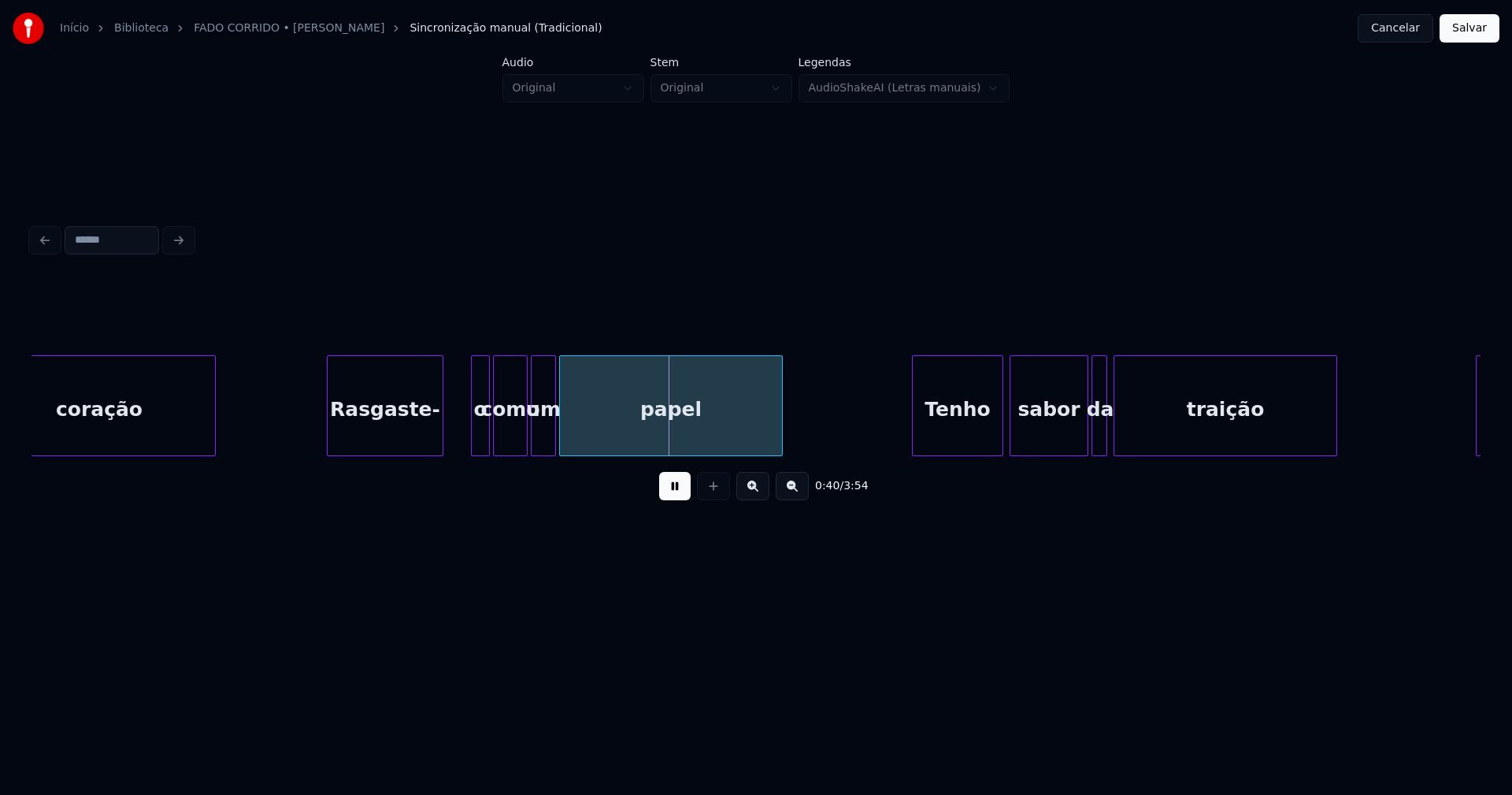
click at [378, 464] on div "0:40 / 3:54" at bounding box center [755, 396] width 1449 height 240
click at [468, 452] on div "coração Rasgaste- o como um papel Tenho sabor da traição Desse" at bounding box center [755, 406] width 1449 height 101
click at [482, 452] on div "coração Rasgaste- o como um papel Tenho sabor da traição Desse" at bounding box center [755, 406] width 1449 height 101
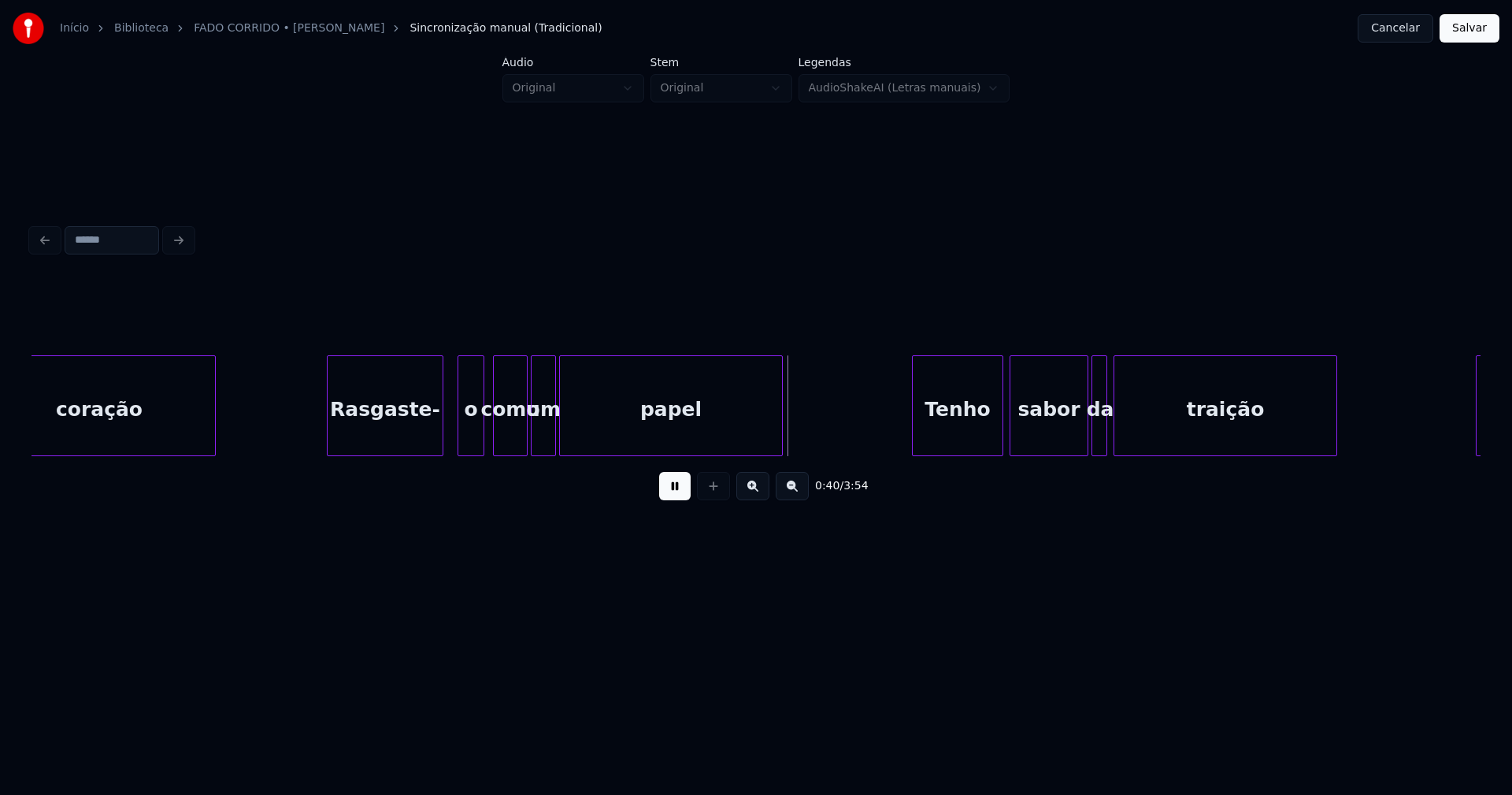
drag, startPoint x: 302, startPoint y: 423, endPoint x: 472, endPoint y: 419, distance: 170.0
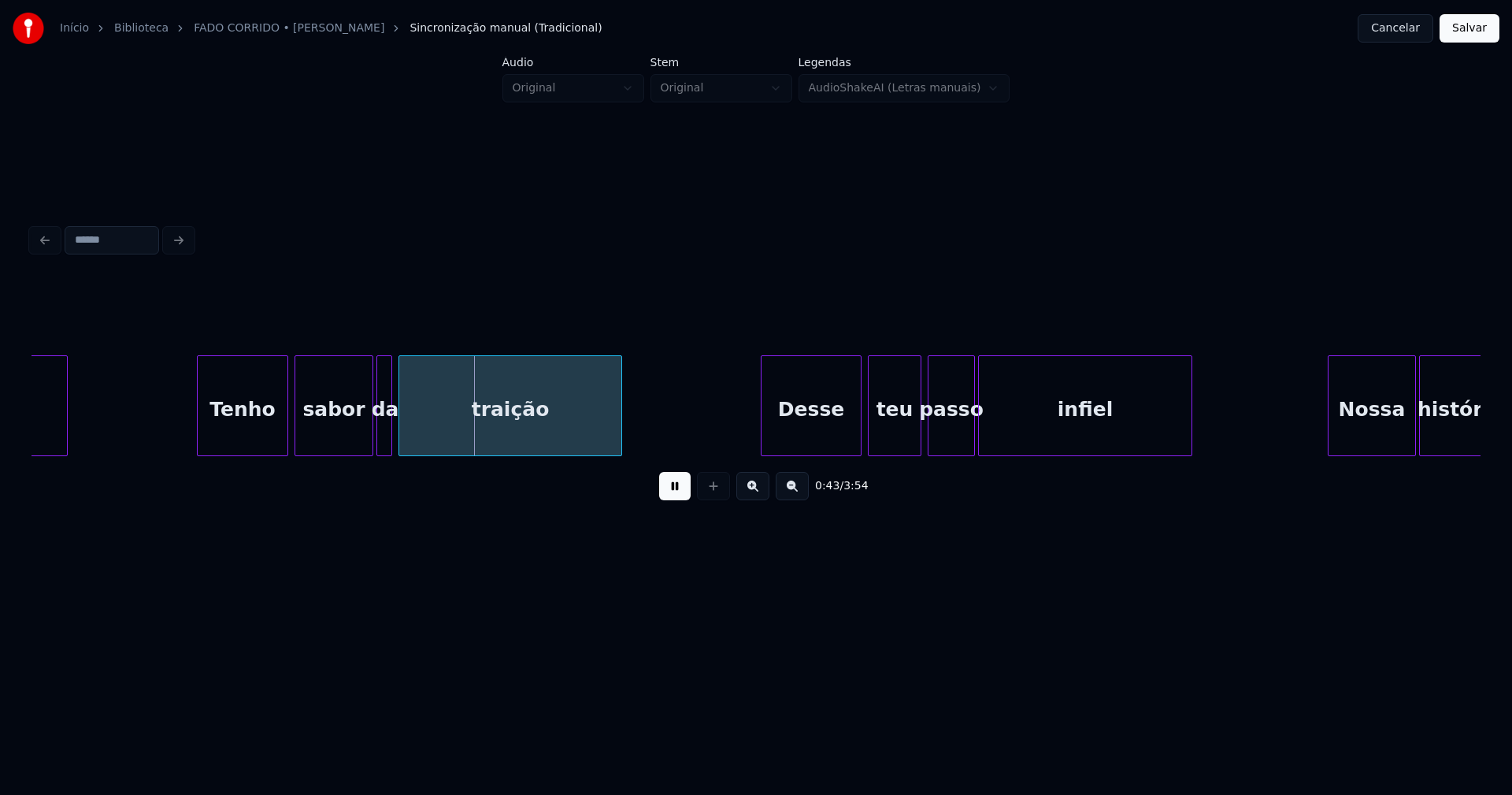
scroll to position [0, 6331]
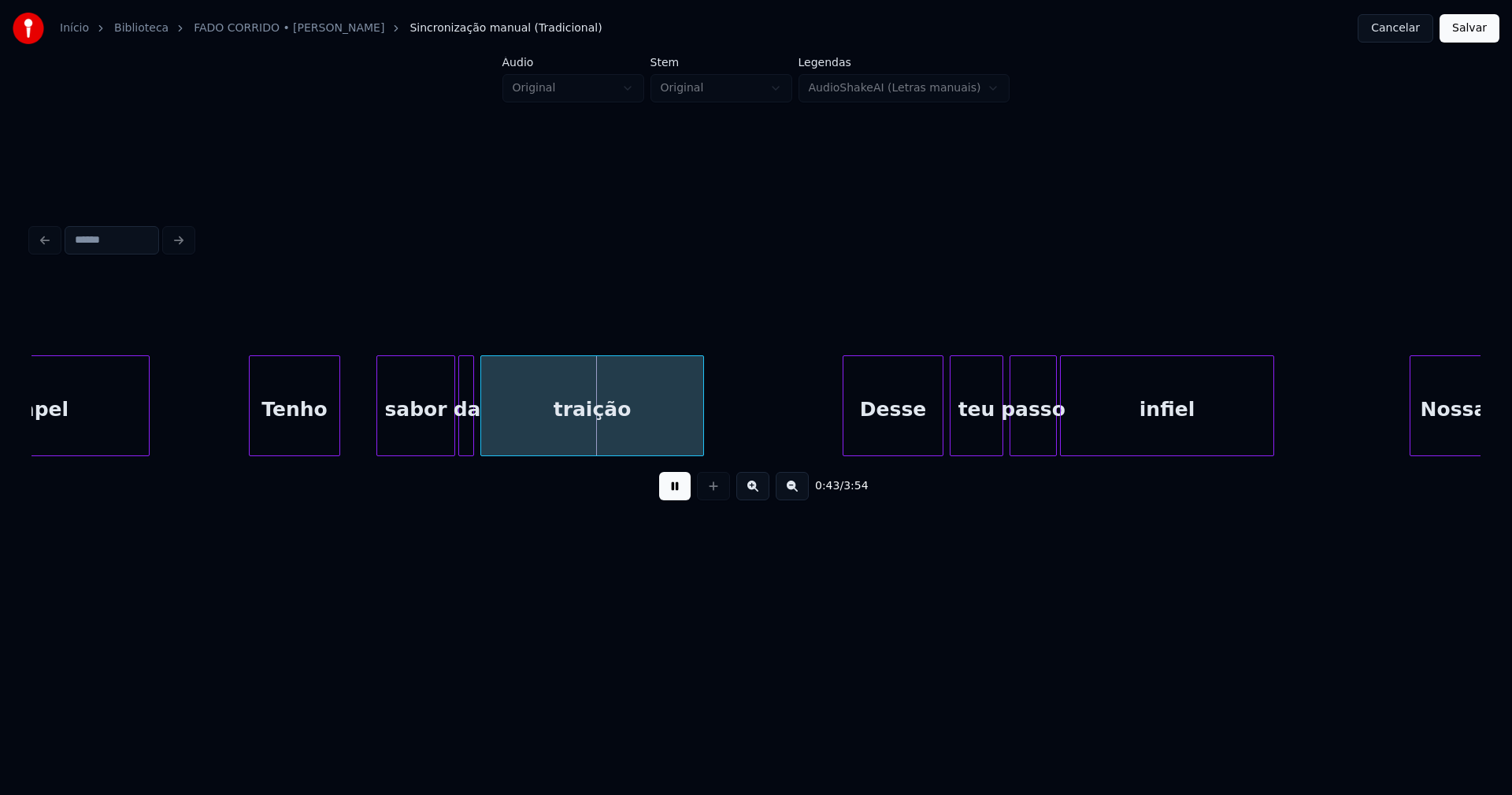
click at [284, 439] on div "Tenho" at bounding box center [294, 410] width 89 height 107
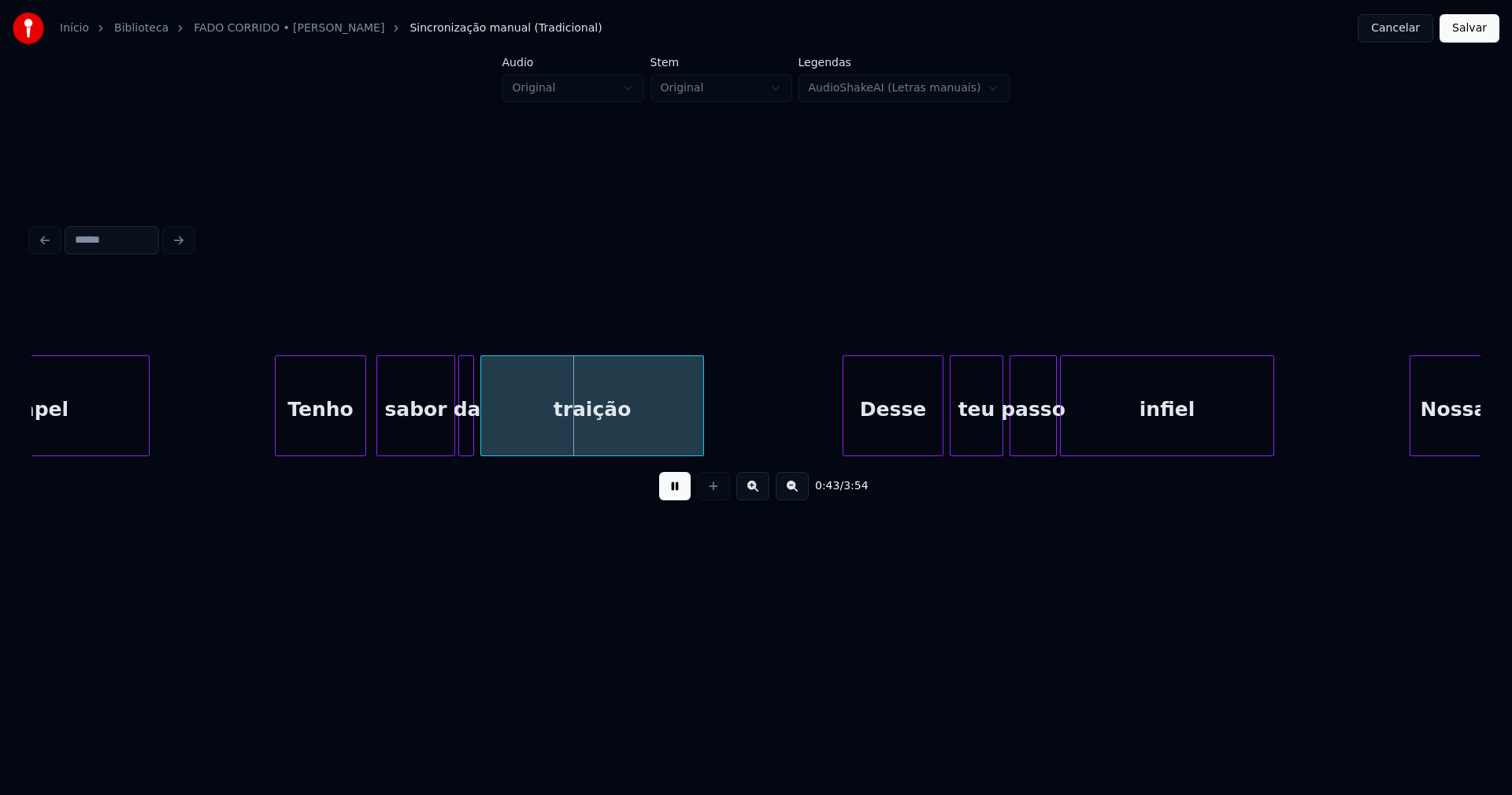
click at [304, 438] on div "Tenho" at bounding box center [320, 410] width 89 height 107
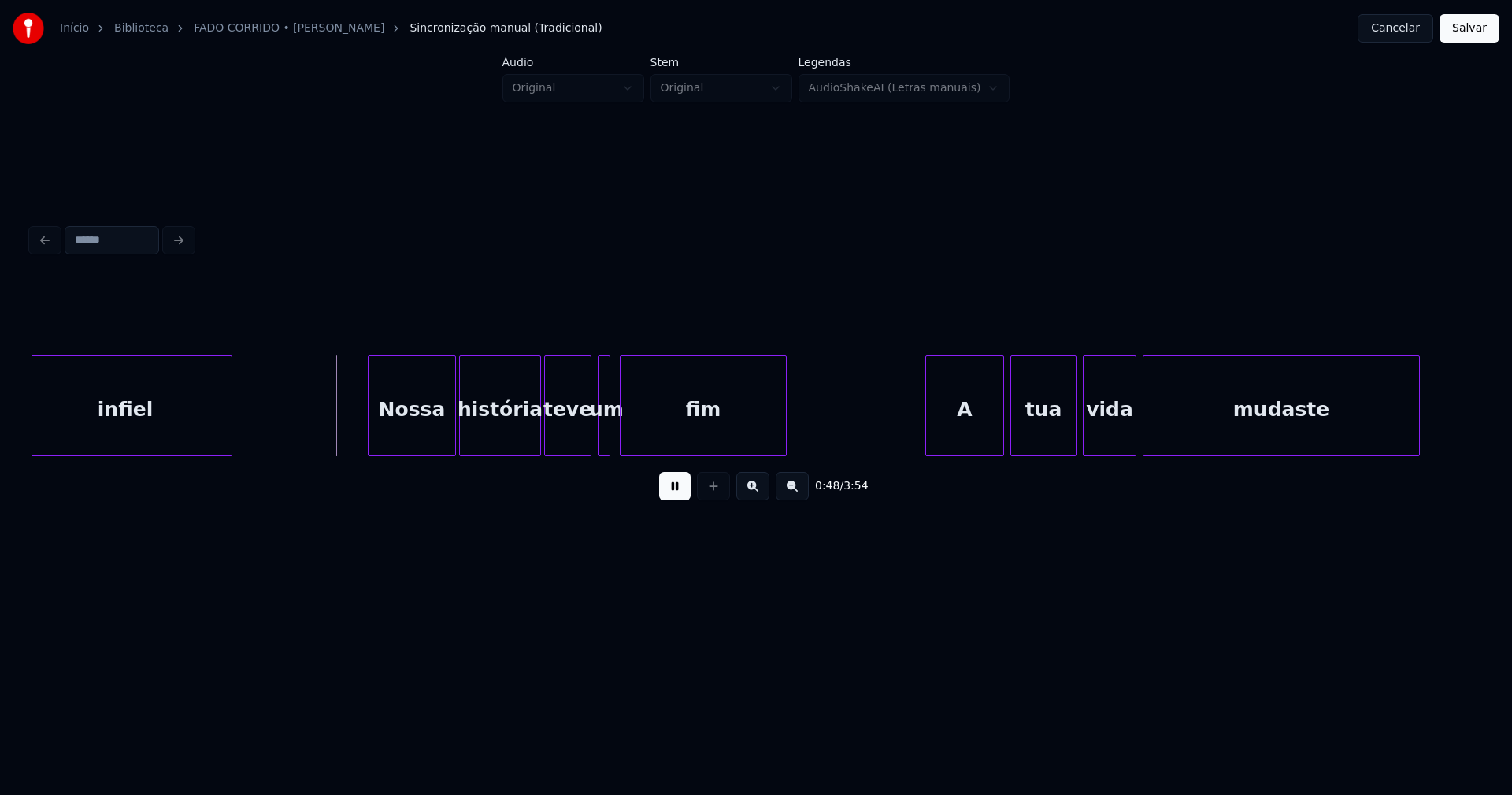
scroll to position [0, 7393]
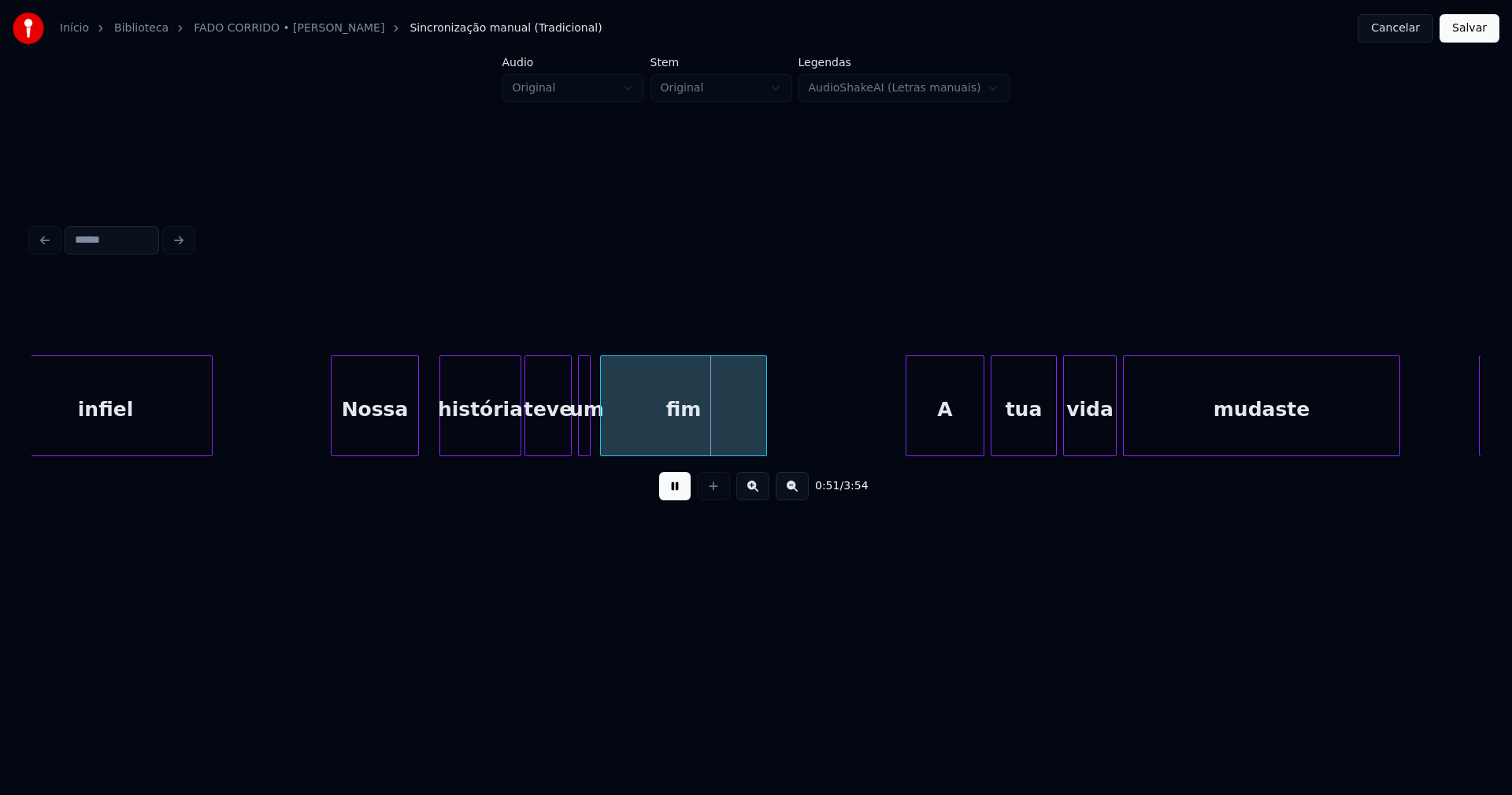
click at [374, 442] on div "Nossa" at bounding box center [375, 410] width 86 height 107
click at [457, 435] on div "história" at bounding box center [472, 410] width 81 height 107
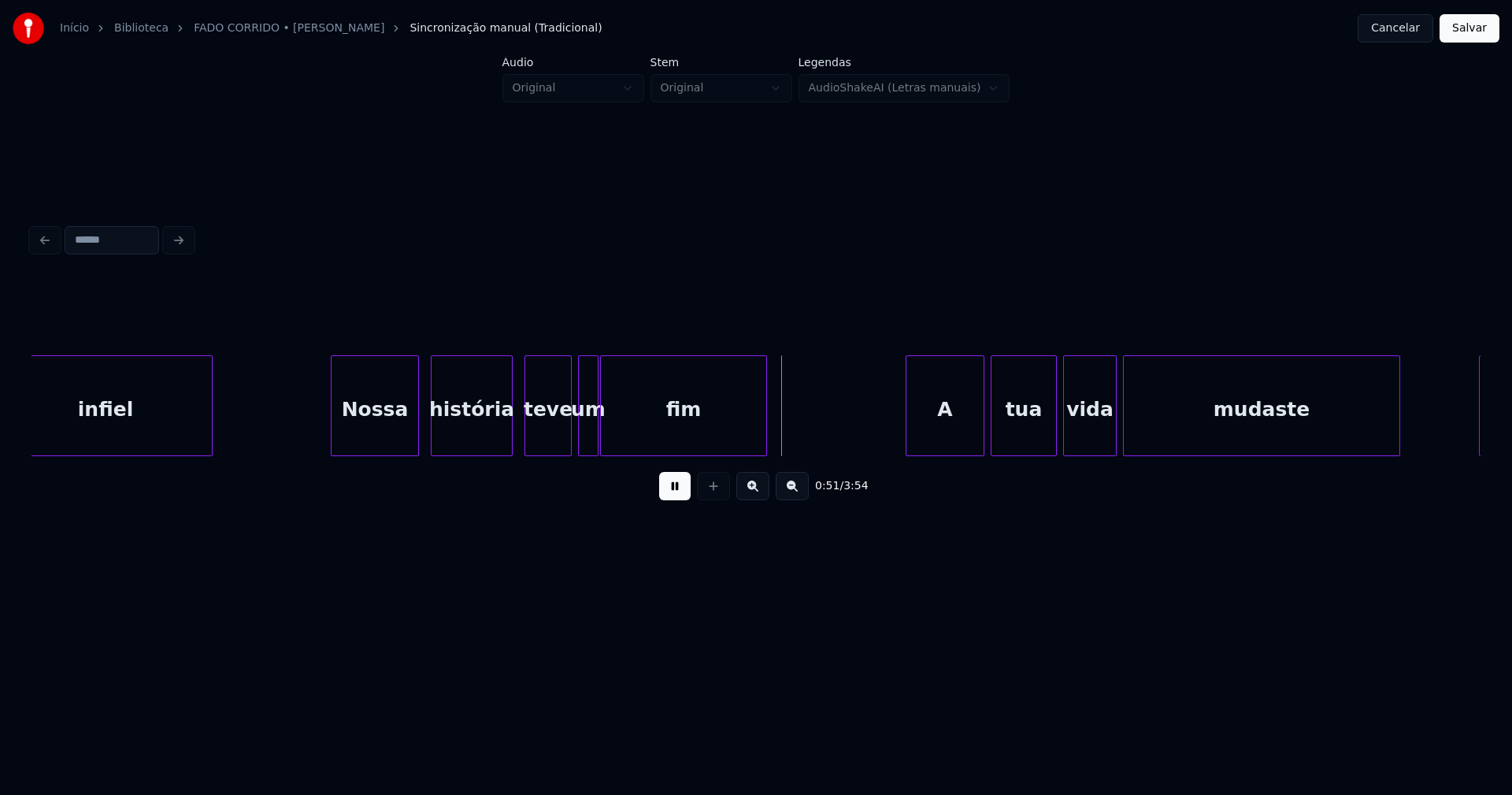
click at [595, 448] on div at bounding box center [595, 406] width 5 height 99
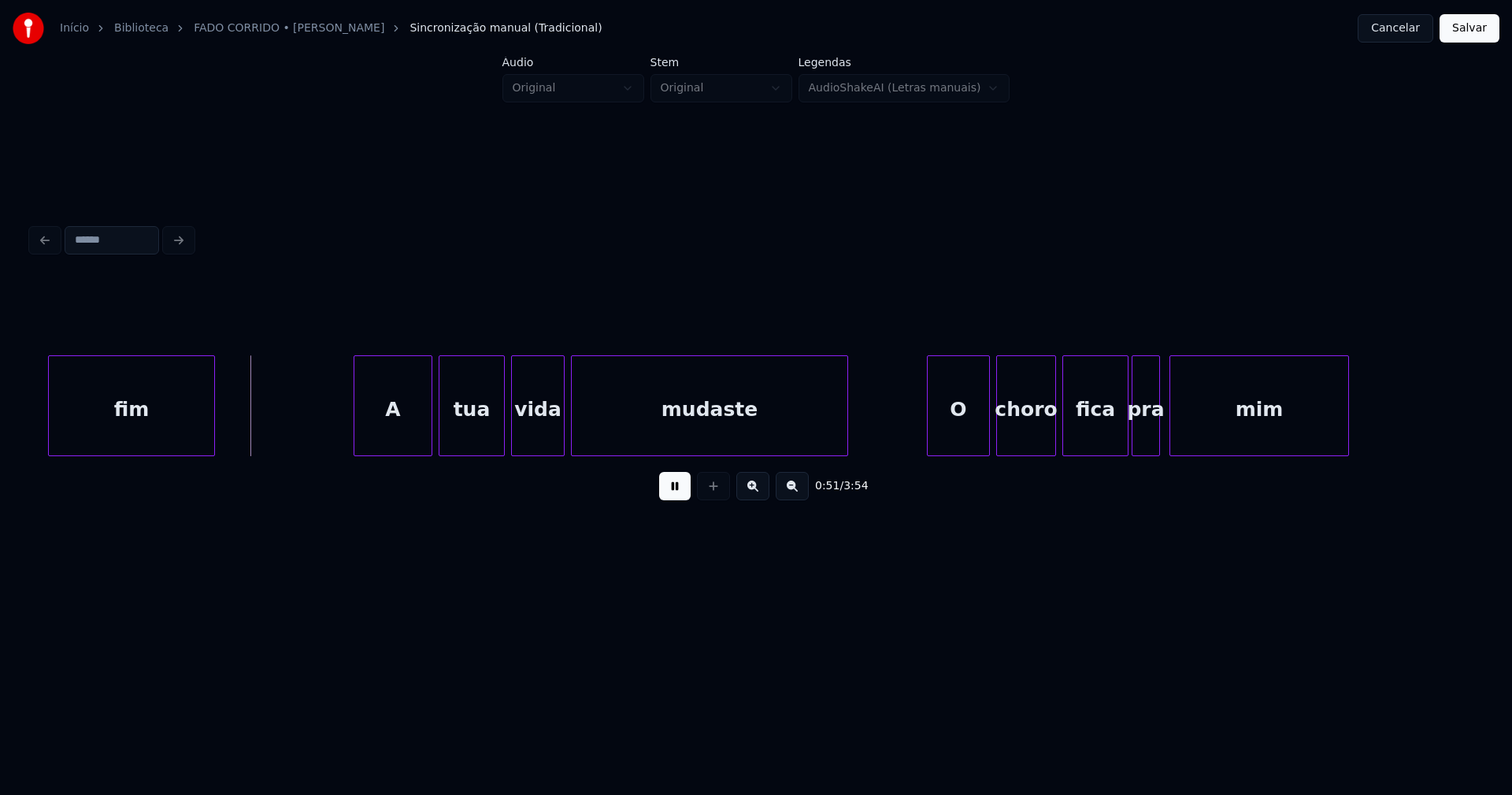
scroll to position [0, 7966]
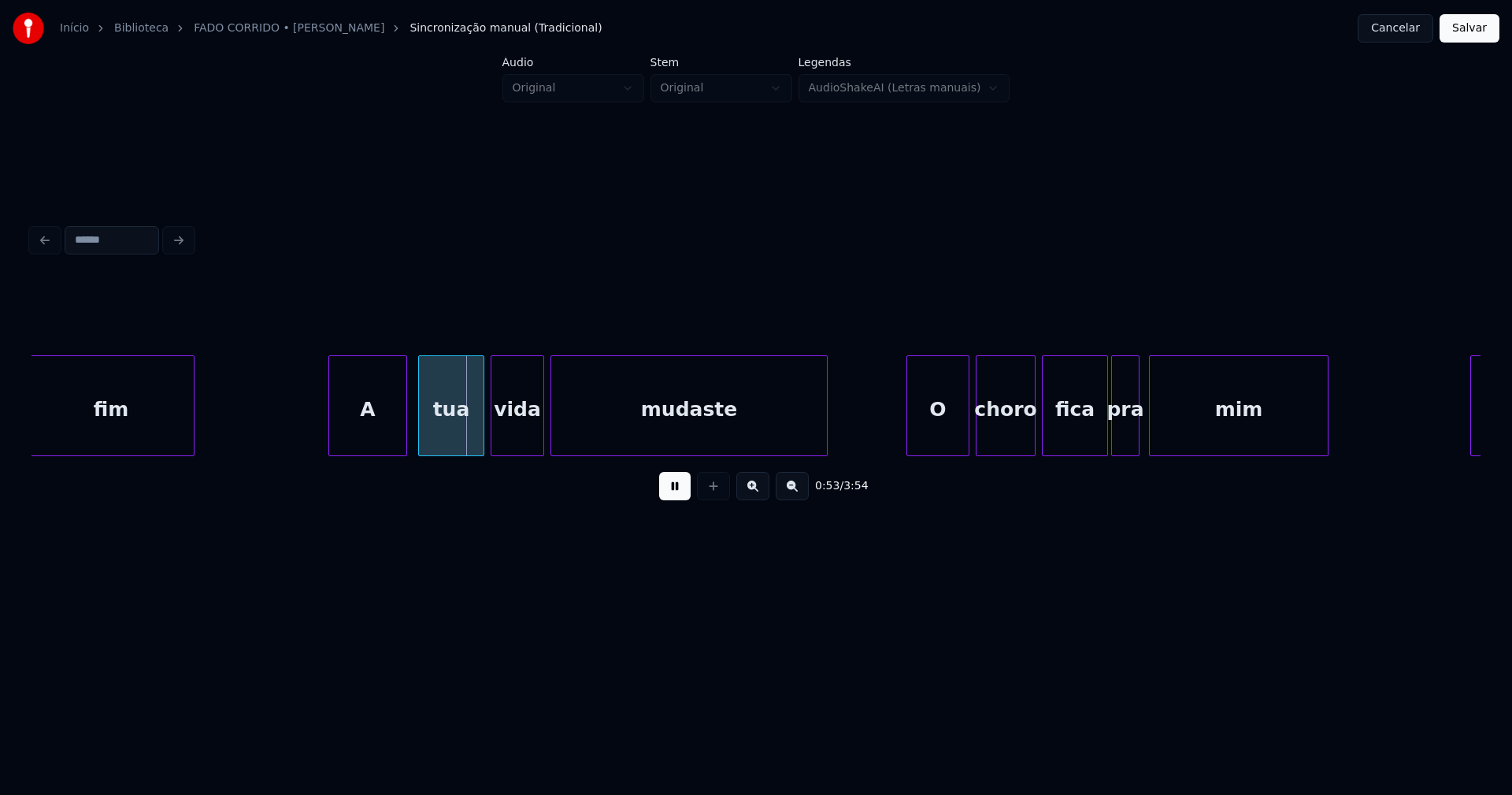
click at [360, 431] on div "A" at bounding box center [368, 410] width 78 height 107
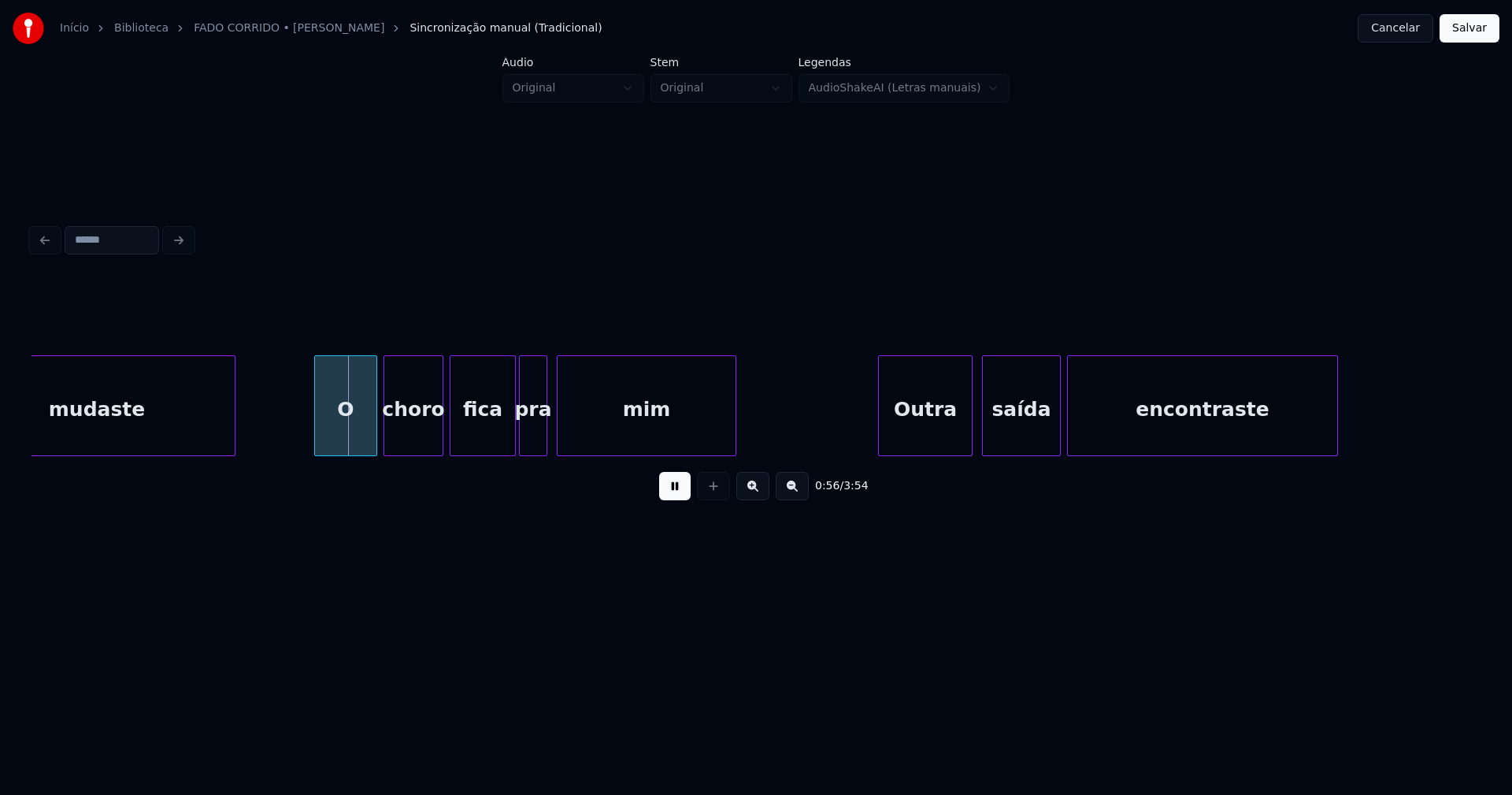
scroll to position [0, 8578]
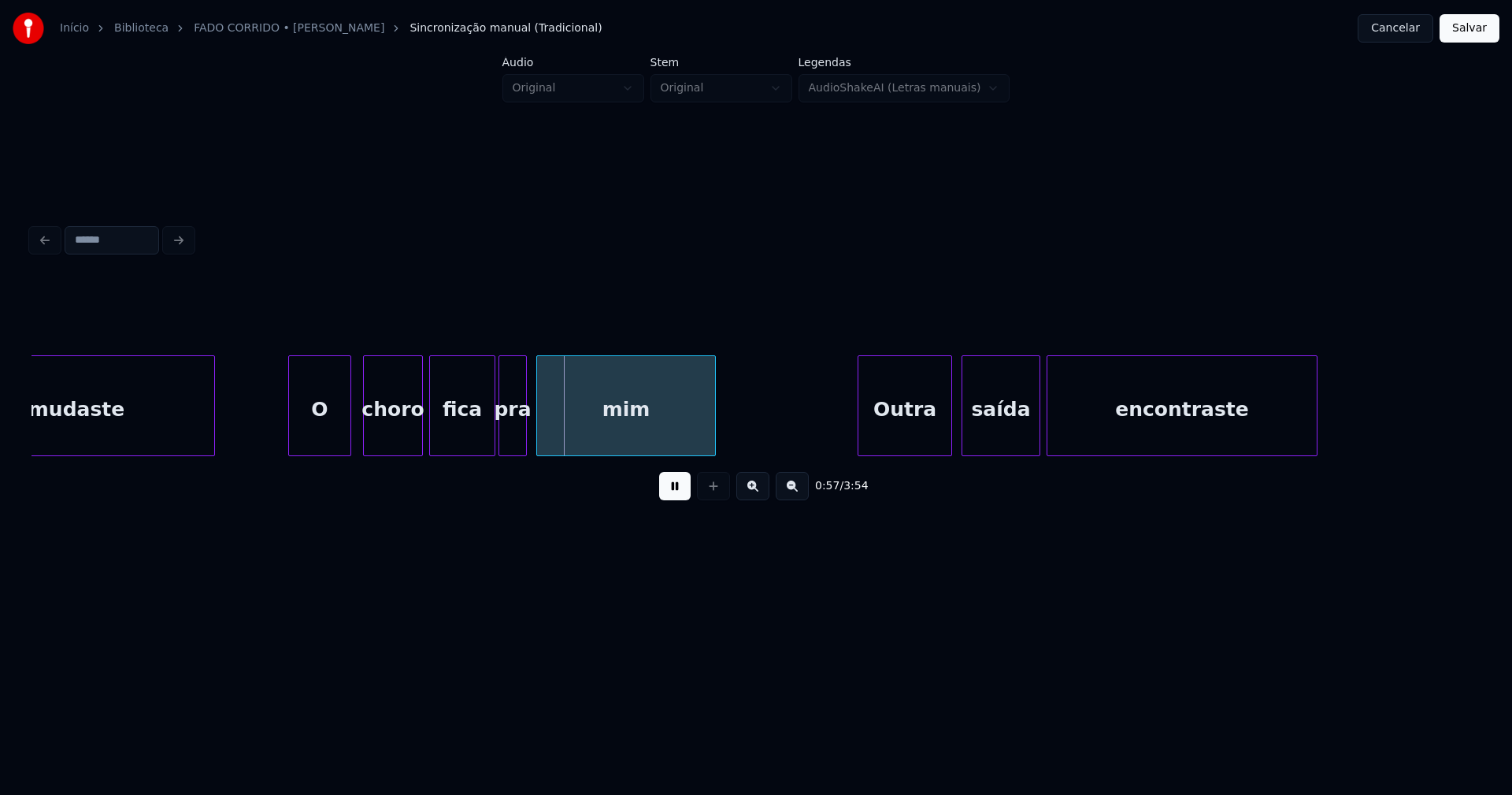
click at [332, 437] on div "O" at bounding box center [319, 410] width 61 height 107
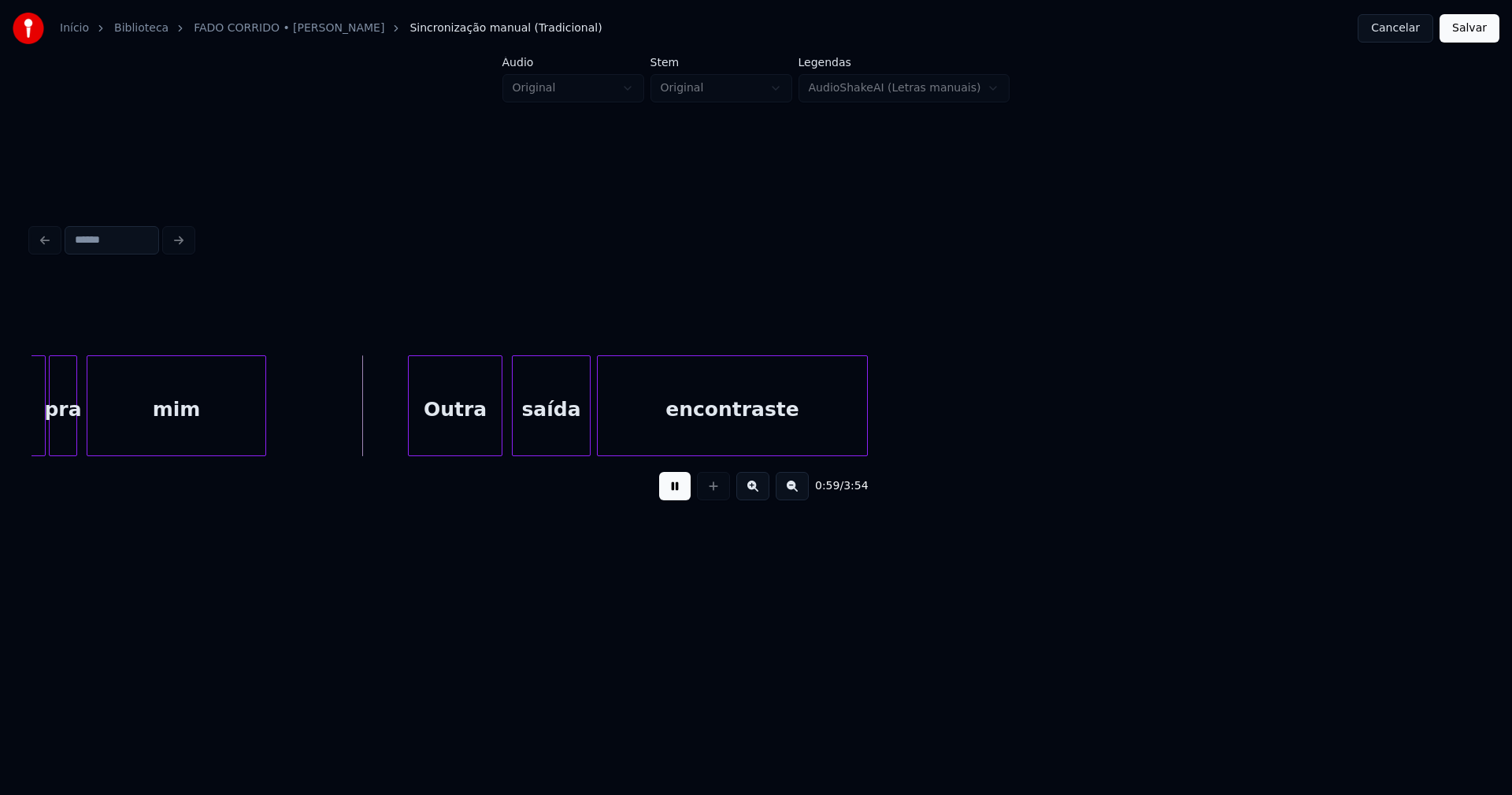
scroll to position [0, 9232]
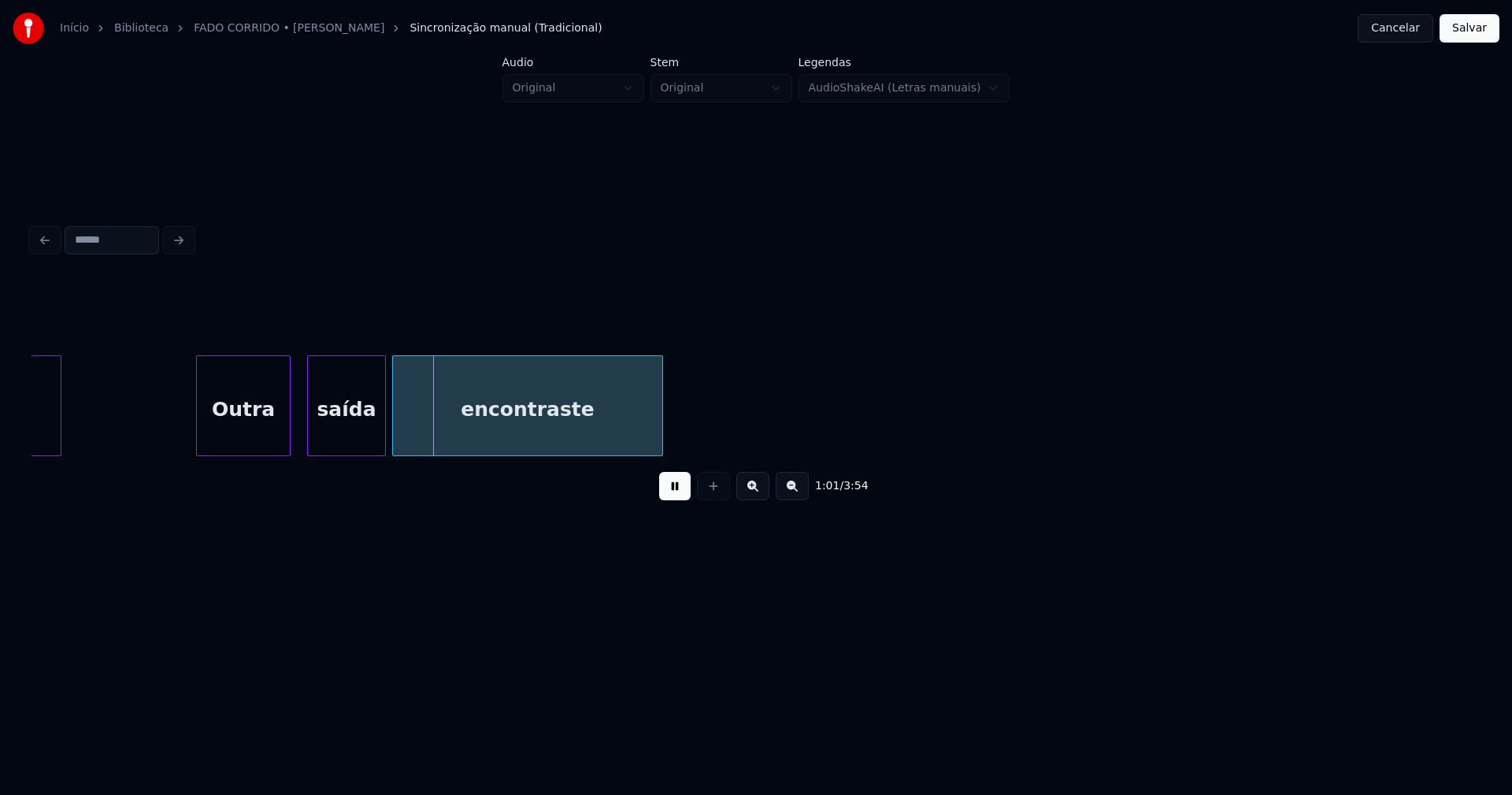
click at [267, 440] on div "Outra" at bounding box center [244, 410] width 93 height 107
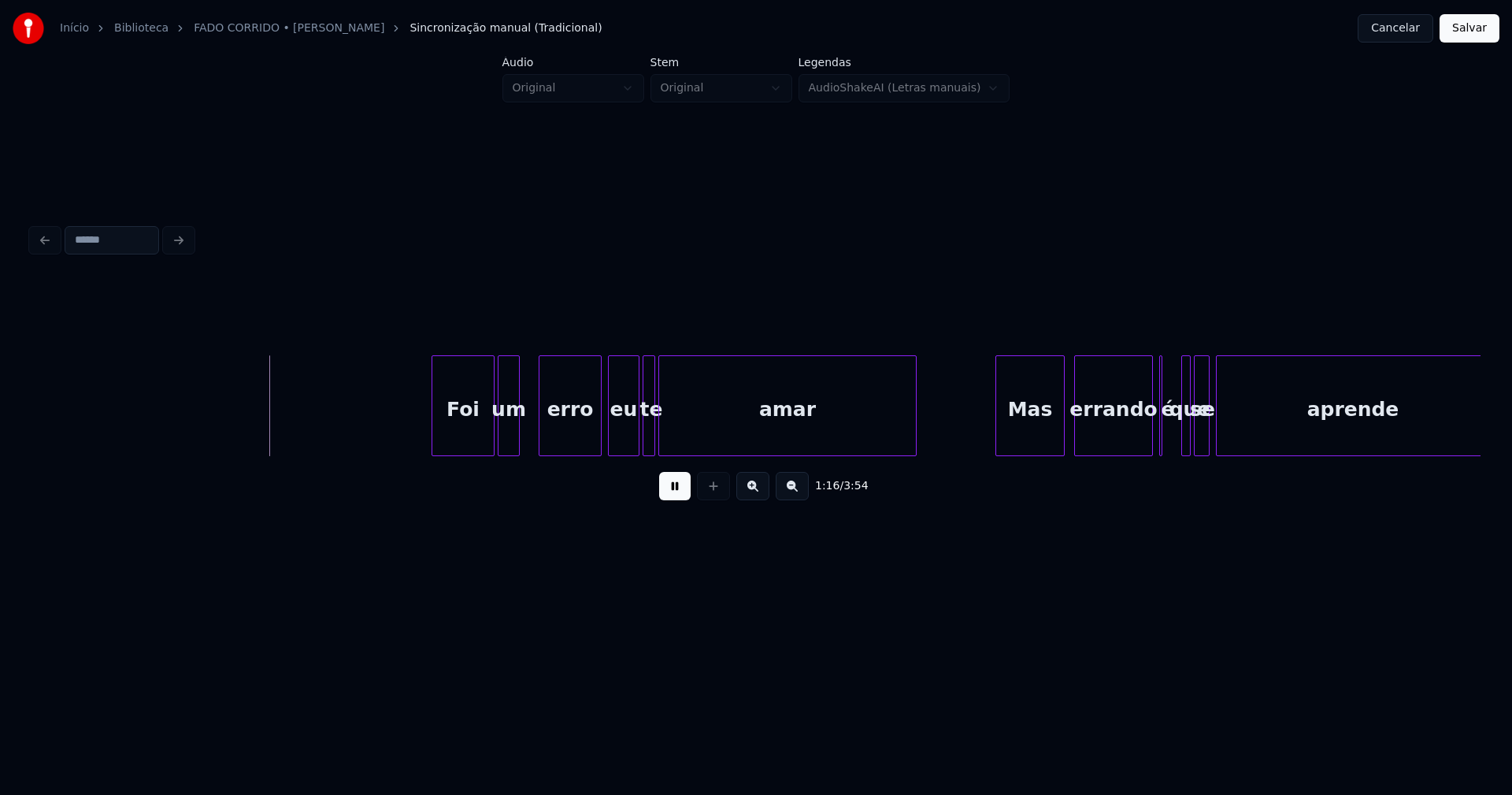
scroll to position [0, 11867]
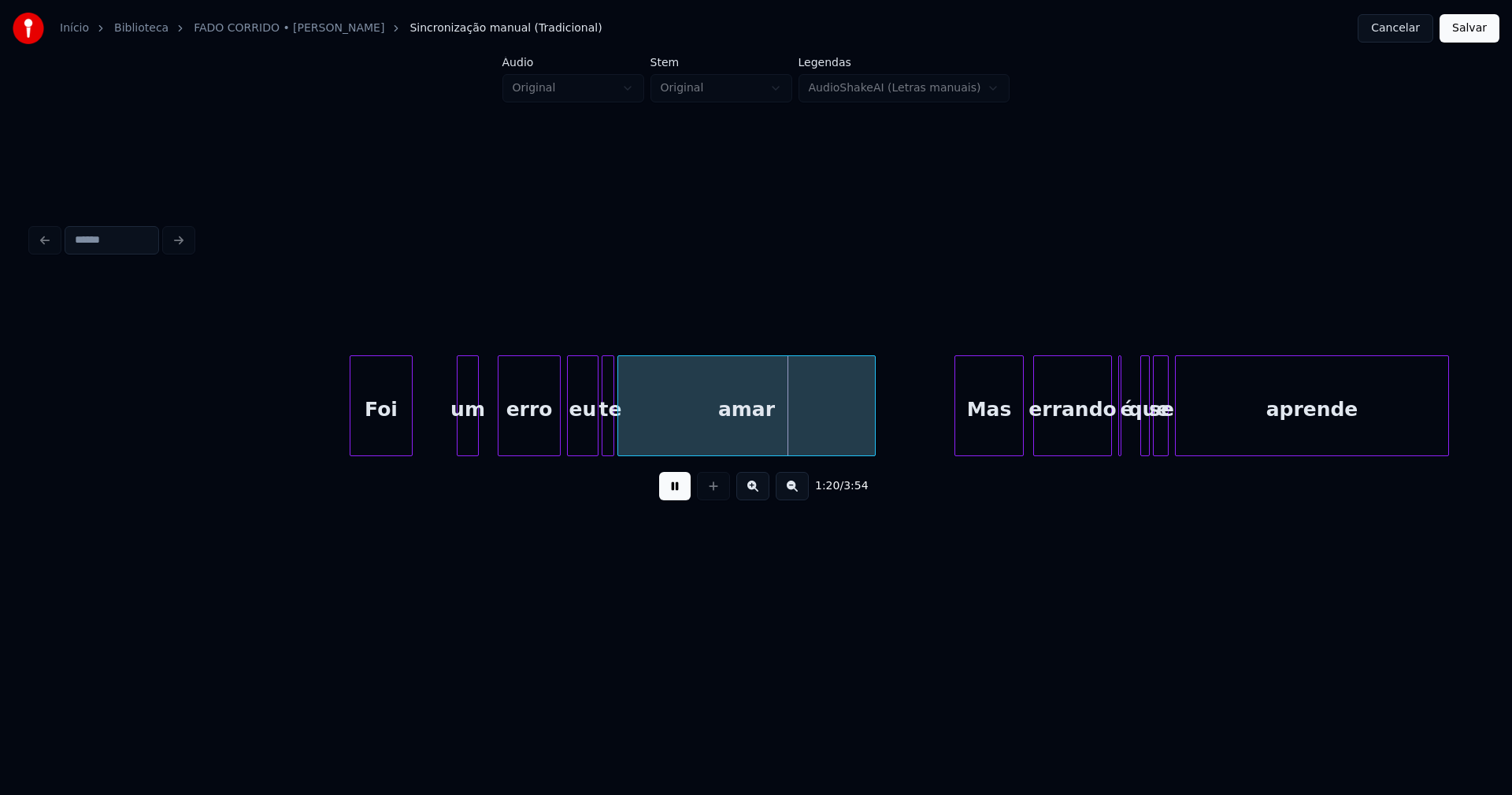
click at [355, 426] on div "Foi" at bounding box center [380, 410] width 61 height 107
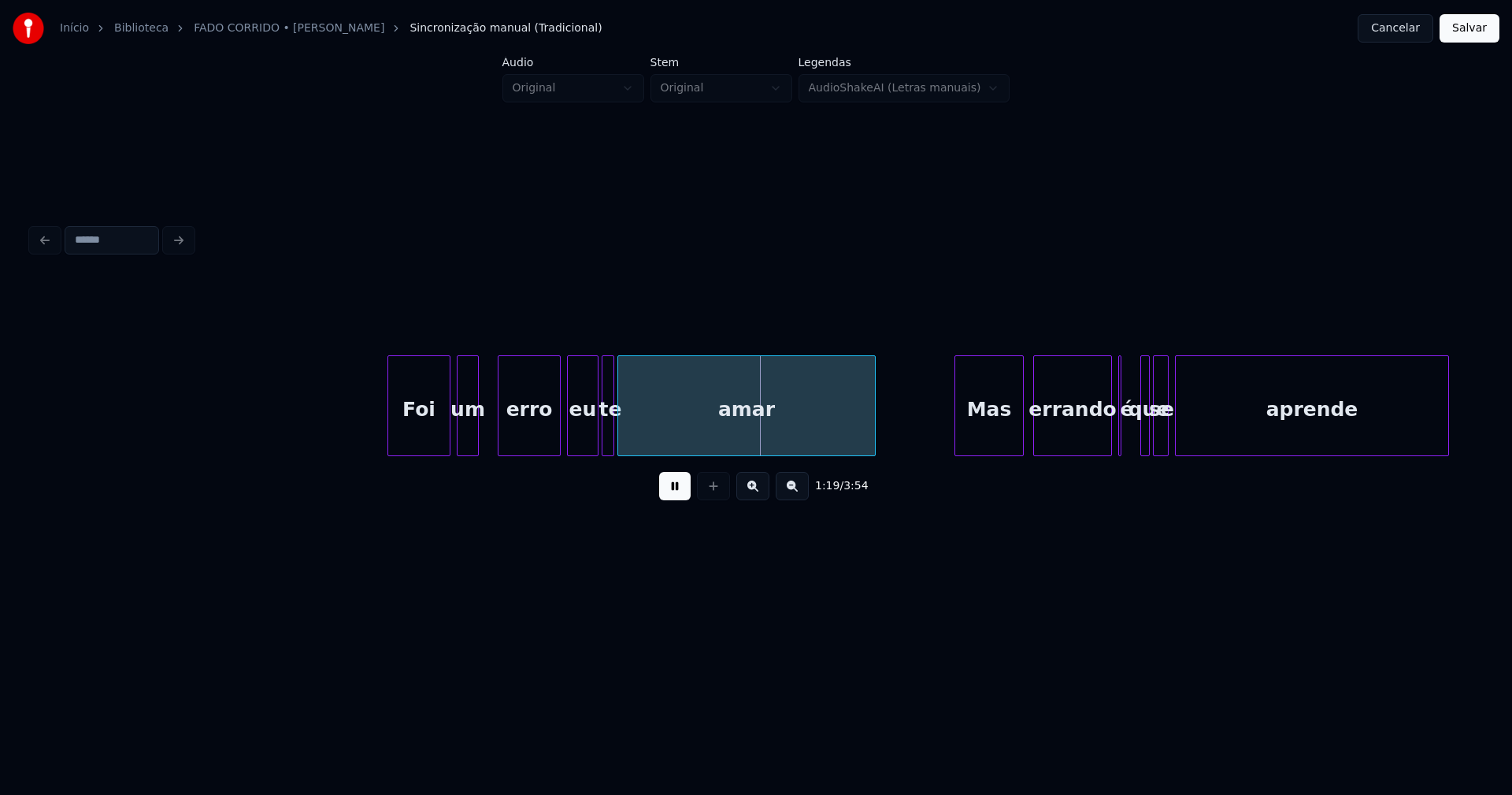
click at [417, 447] on div "Foi" at bounding box center [418, 410] width 61 height 107
click at [485, 447] on div at bounding box center [485, 406] width 5 height 99
click at [616, 440] on div "te" at bounding box center [610, 410] width 16 height 107
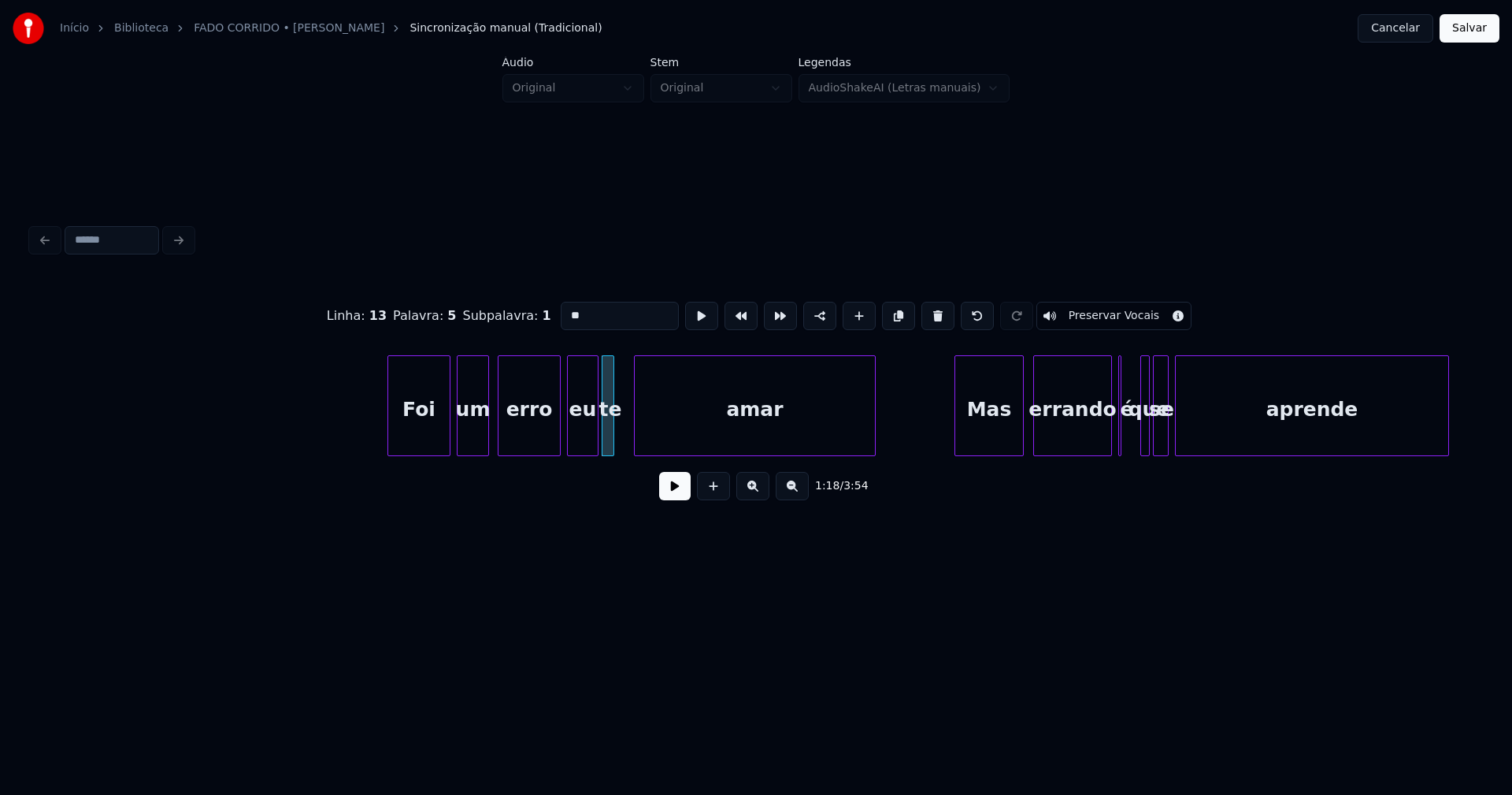
click at [637, 447] on div at bounding box center [637, 406] width 5 height 99
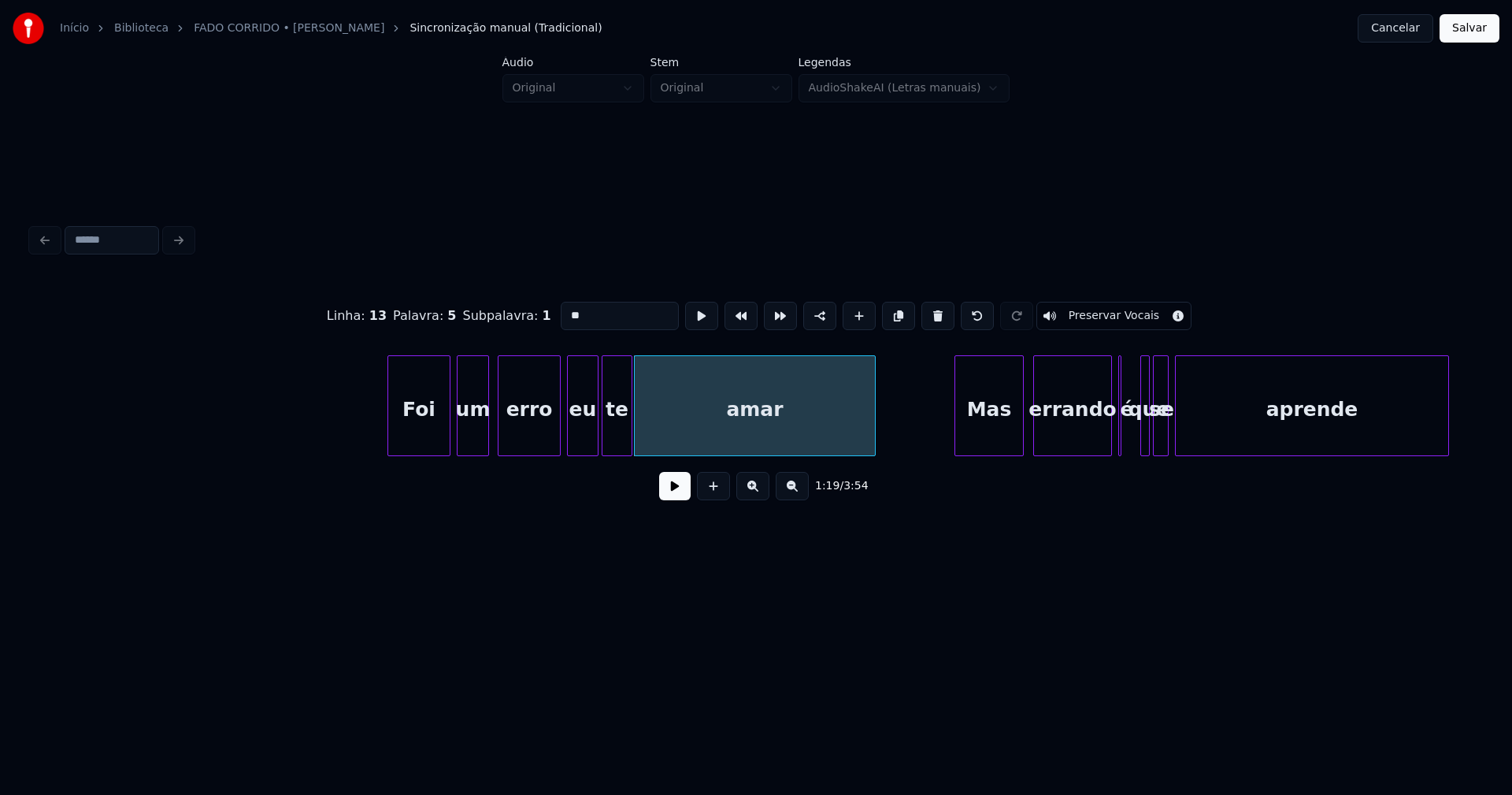
click at [629, 450] on div "Foi um erro eu te amar Mas errando é que se aprende" at bounding box center [755, 406] width 1449 height 101
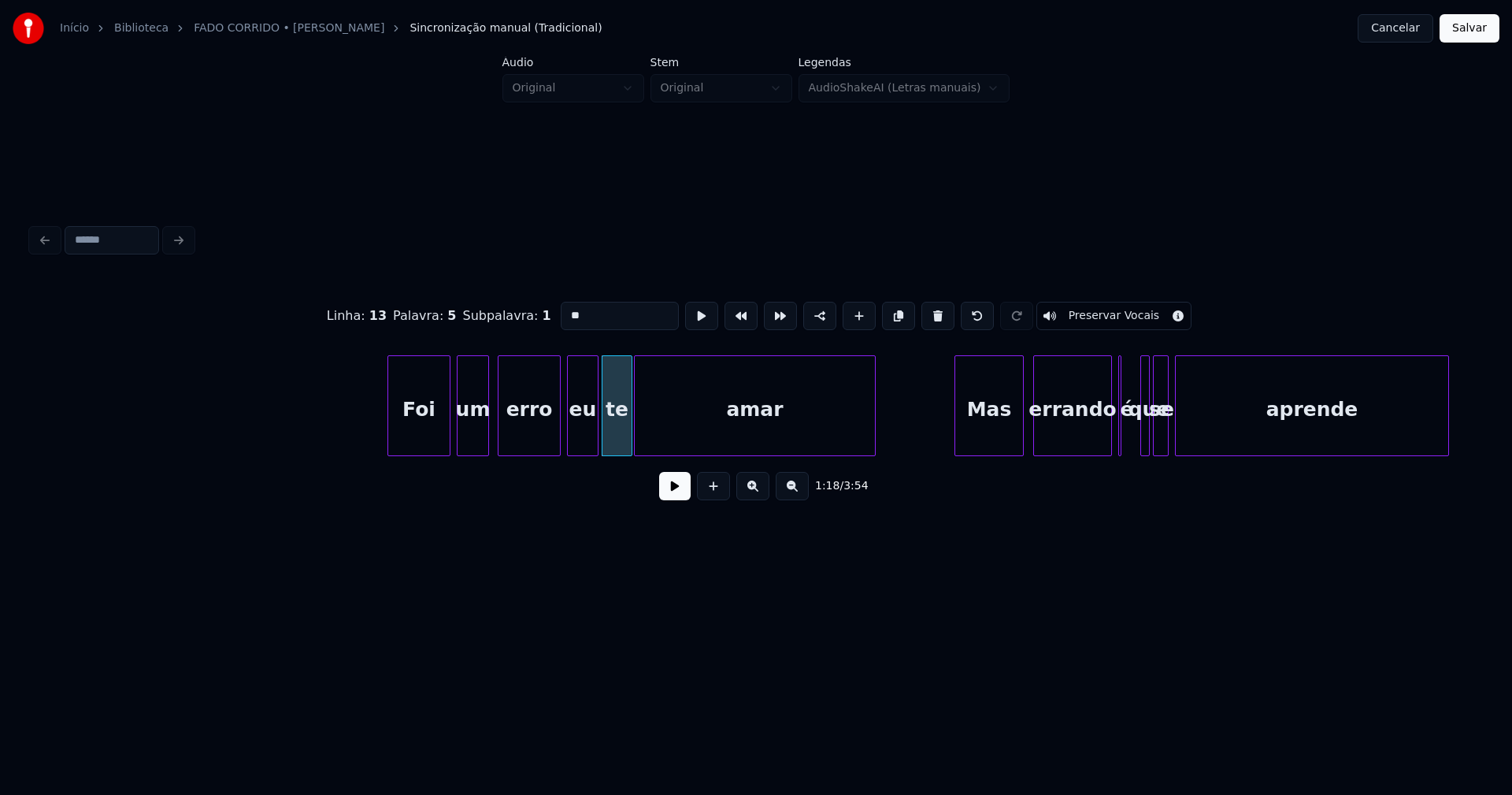
click at [674, 488] on button at bounding box center [674, 485] width 31 height 28
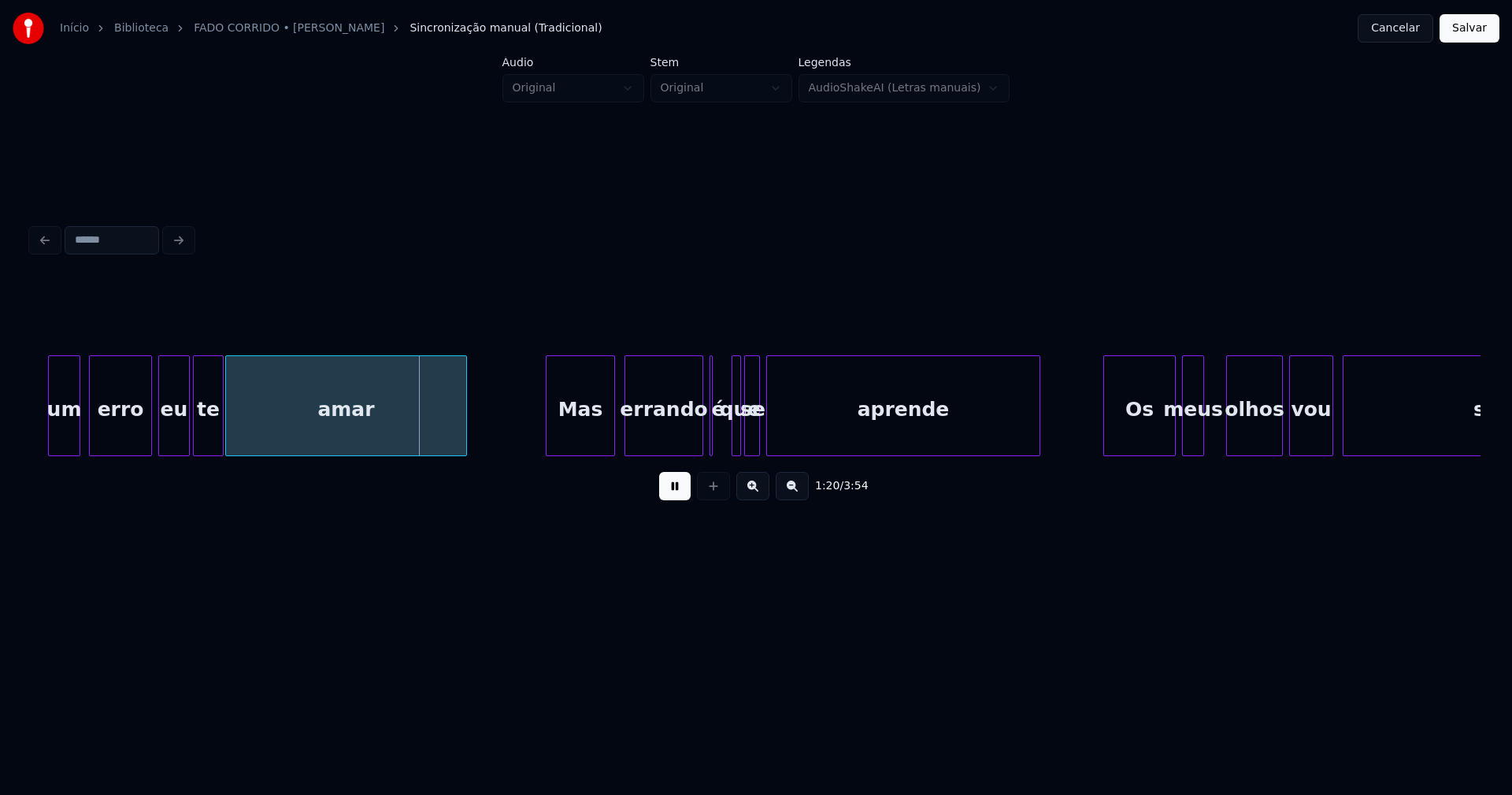
scroll to position [0, 12500]
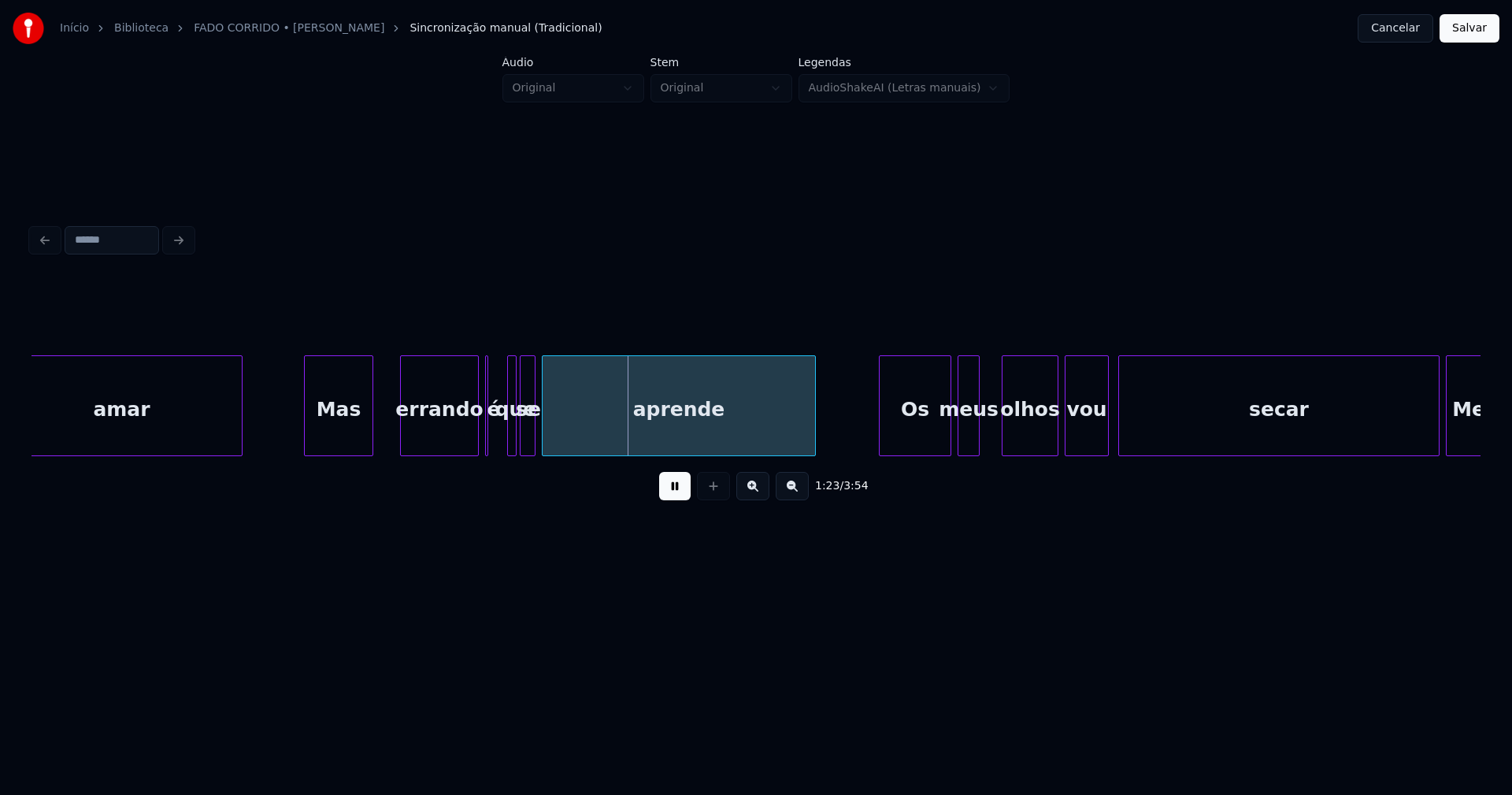
click at [340, 454] on div "amar Mas errando é que se aprende Os meus olhos vou secar Meu" at bounding box center [755, 406] width 1449 height 101
click at [421, 445] on div "errando" at bounding box center [432, 410] width 78 height 107
click at [487, 454] on div "amar Mas errando é que se aprende Os meus olhos vou secar Meu" at bounding box center [755, 406] width 1449 height 101
click at [498, 445] on div at bounding box center [497, 406] width 5 height 99
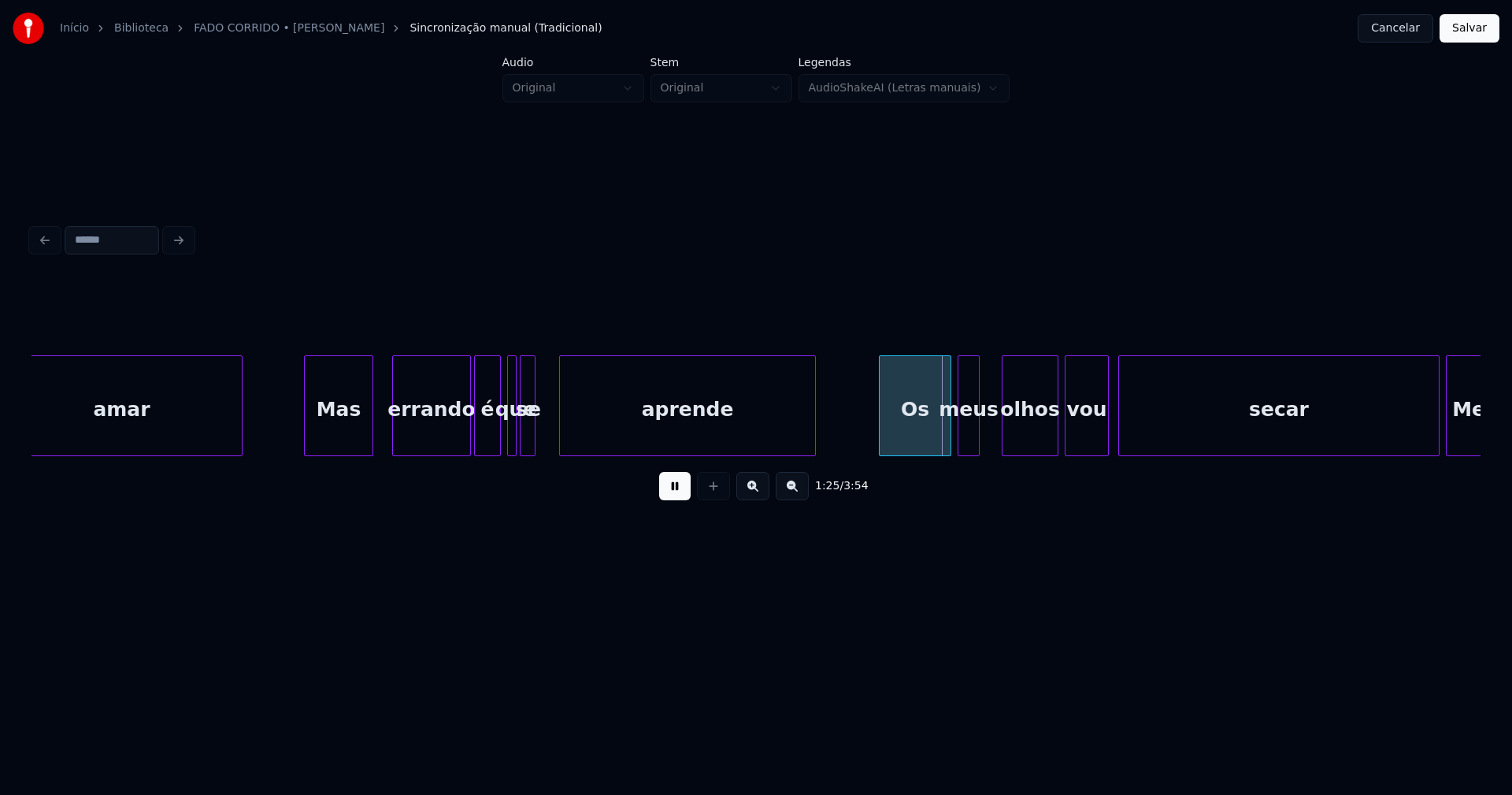
click at [560, 441] on div at bounding box center [562, 406] width 5 height 99
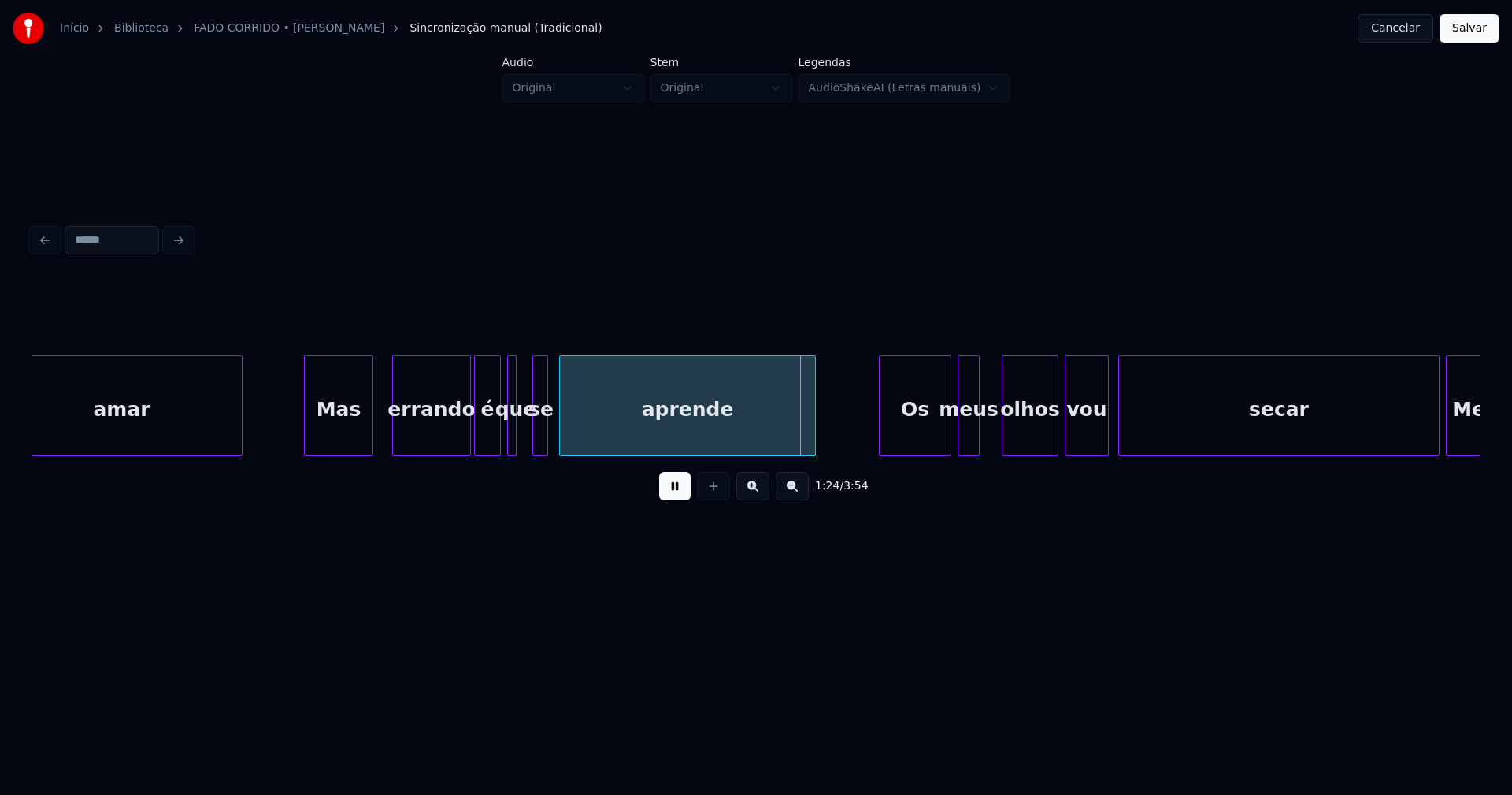
click at [542, 441] on div "se" at bounding box center [541, 410] width 16 height 107
click at [524, 446] on div at bounding box center [524, 406] width 5 height 99
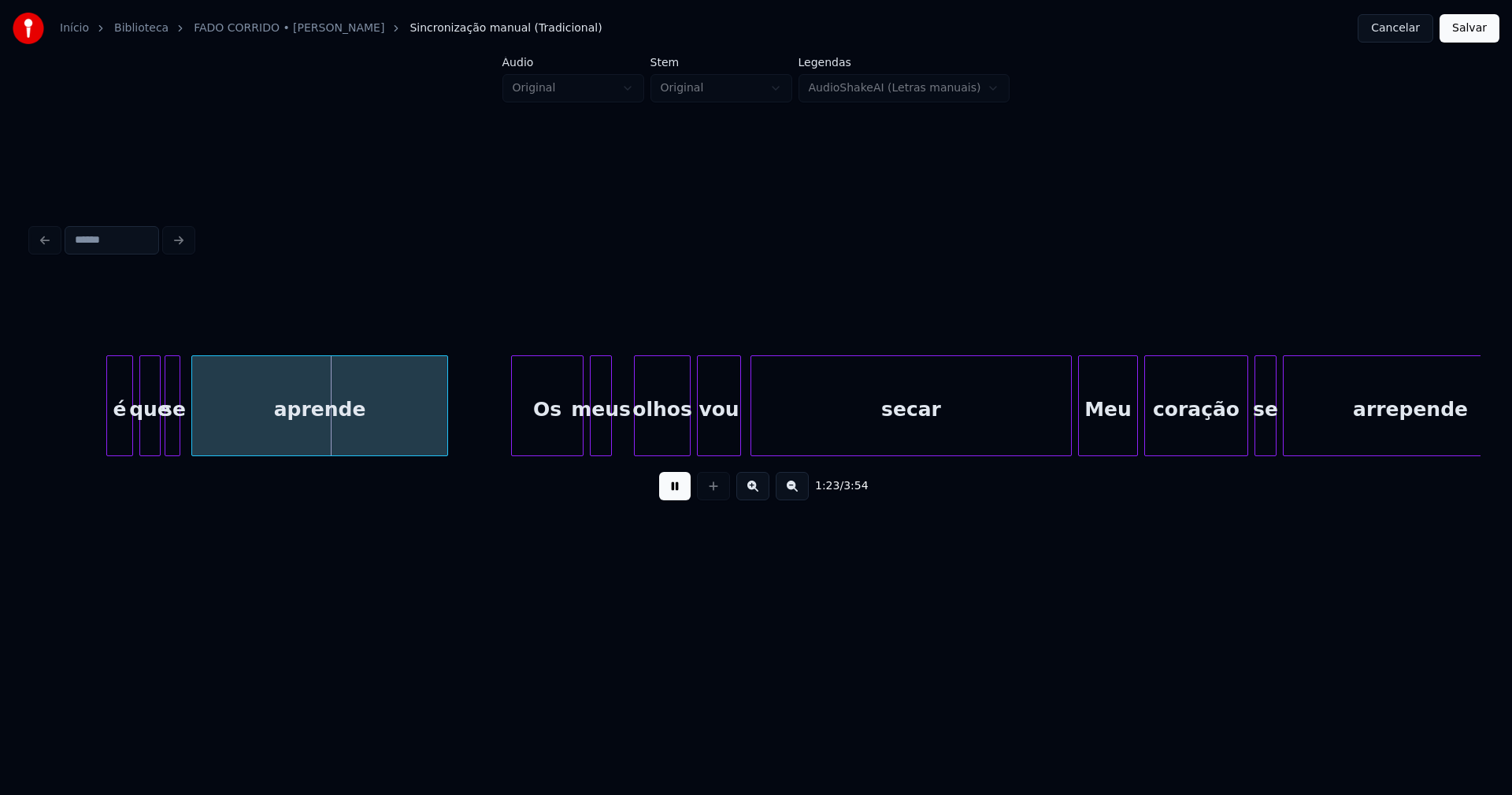
scroll to position [0, 12969]
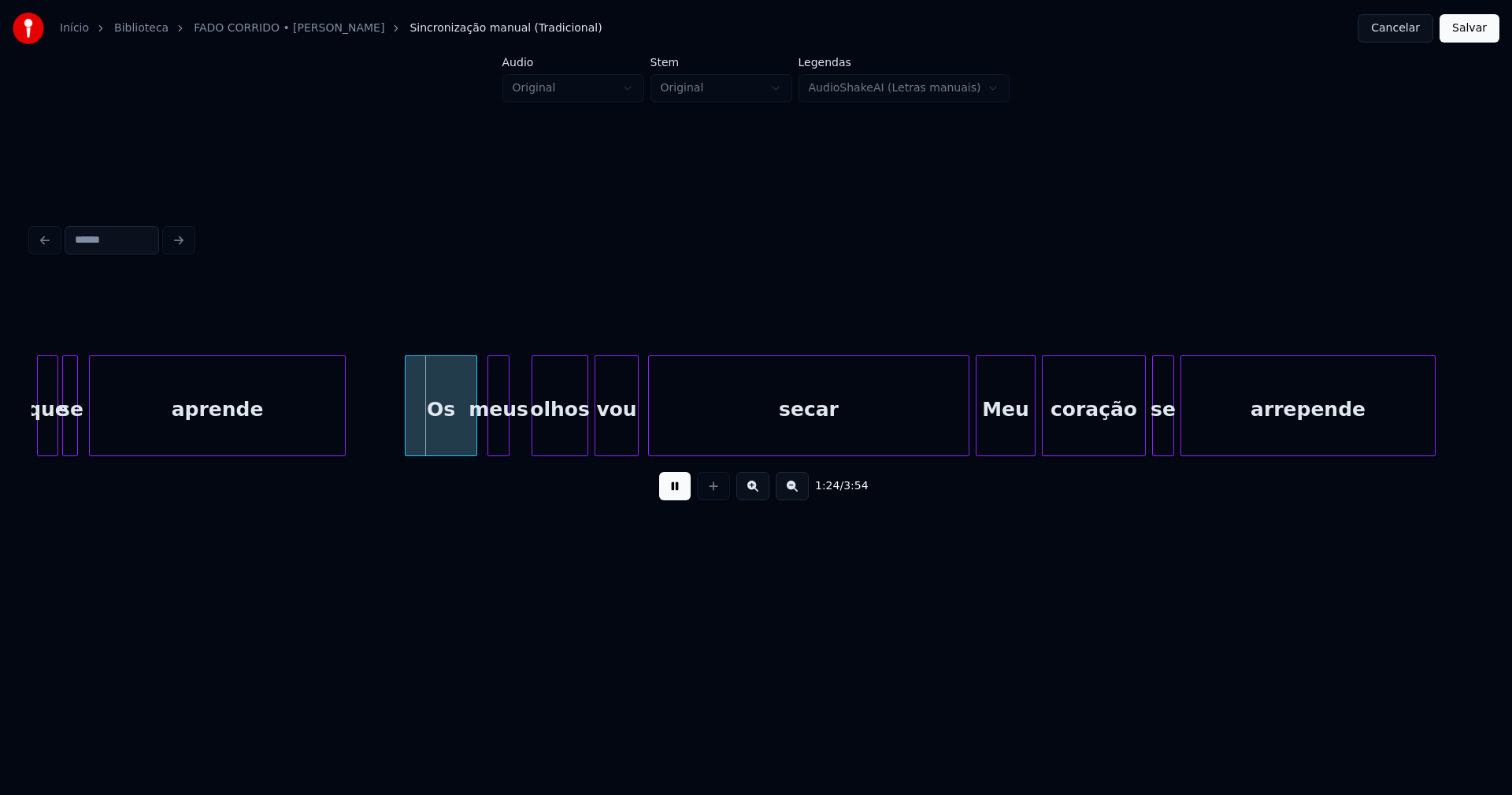
click at [435, 441] on div "Os" at bounding box center [441, 410] width 71 height 107
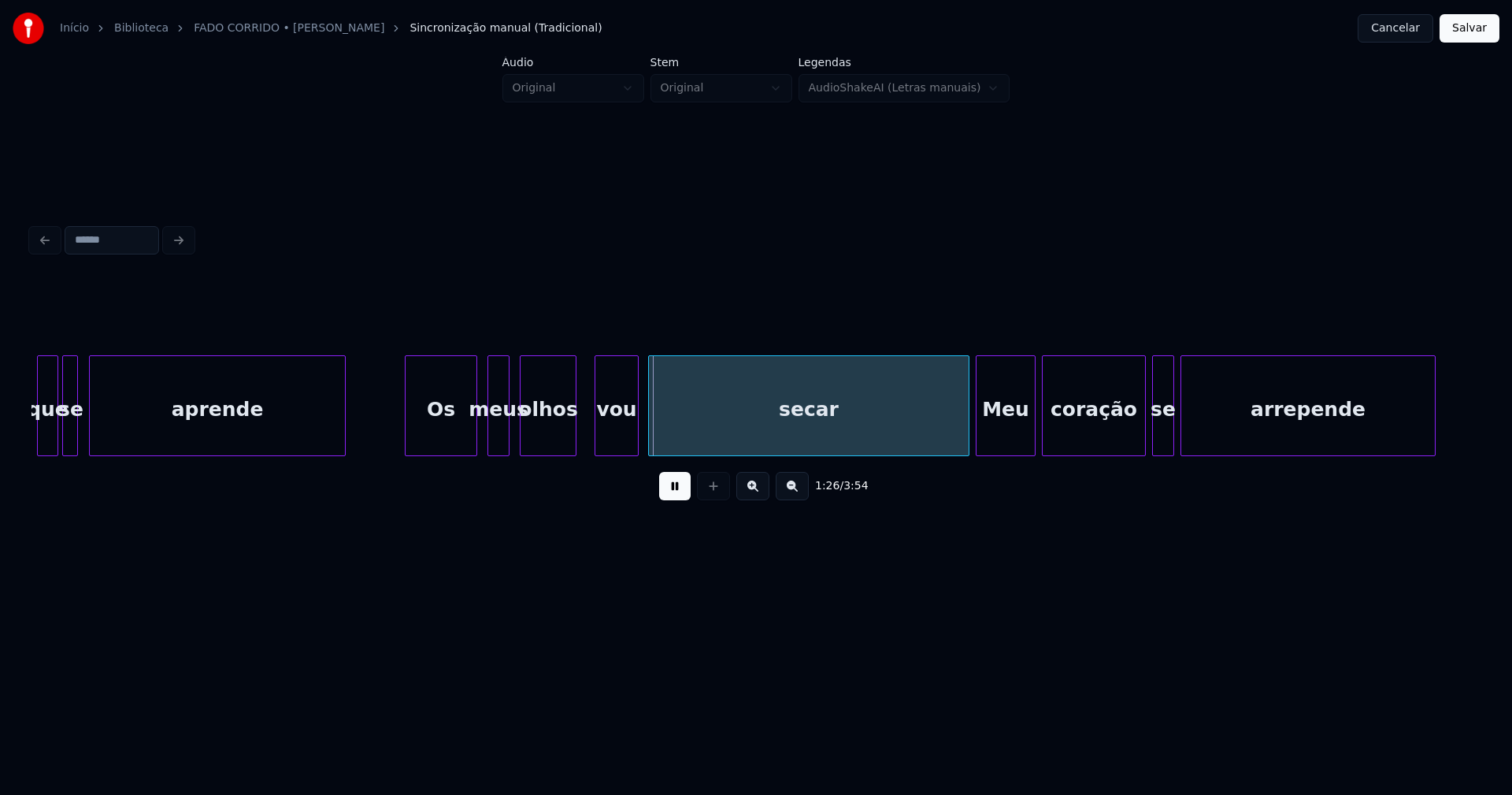
click at [540, 432] on div "olhos" at bounding box center [547, 410] width 55 height 107
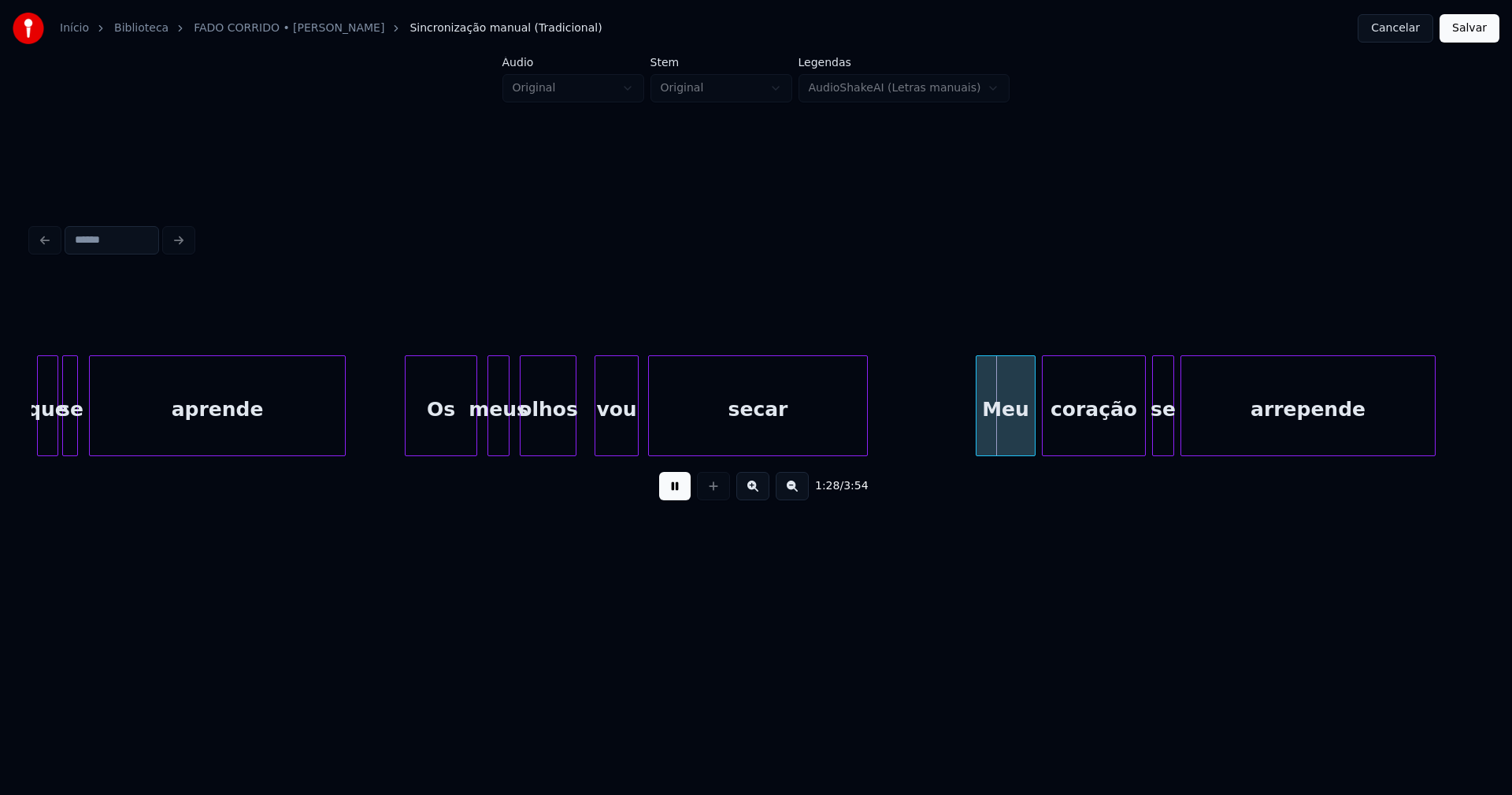
click at [864, 456] on div "que se aprende Os meus olhos vou secar Meu coração se arrepende" at bounding box center [755, 406] width 1449 height 101
click at [964, 446] on div at bounding box center [964, 406] width 5 height 99
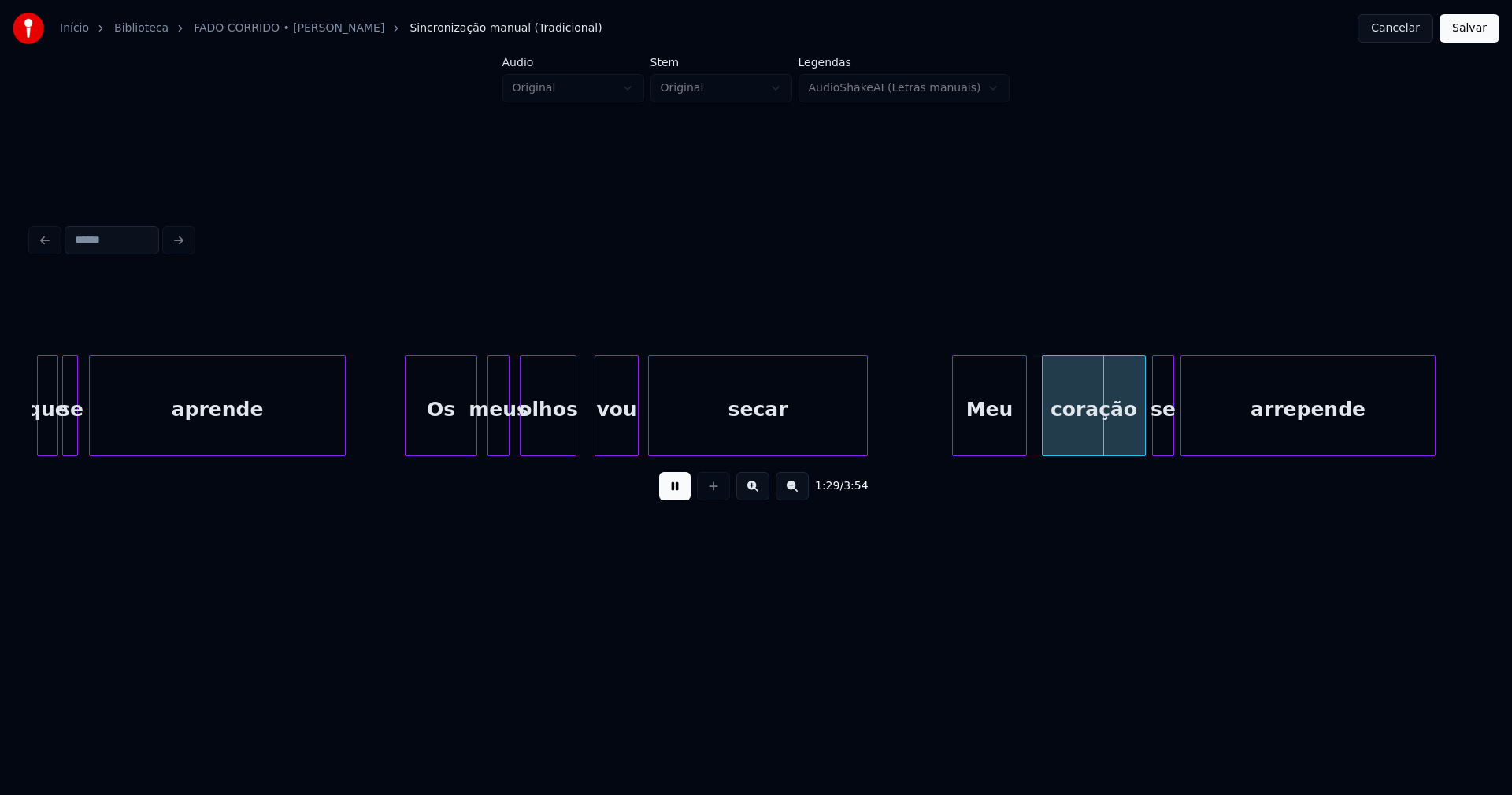
click at [981, 445] on div "Meu" at bounding box center [989, 410] width 73 height 107
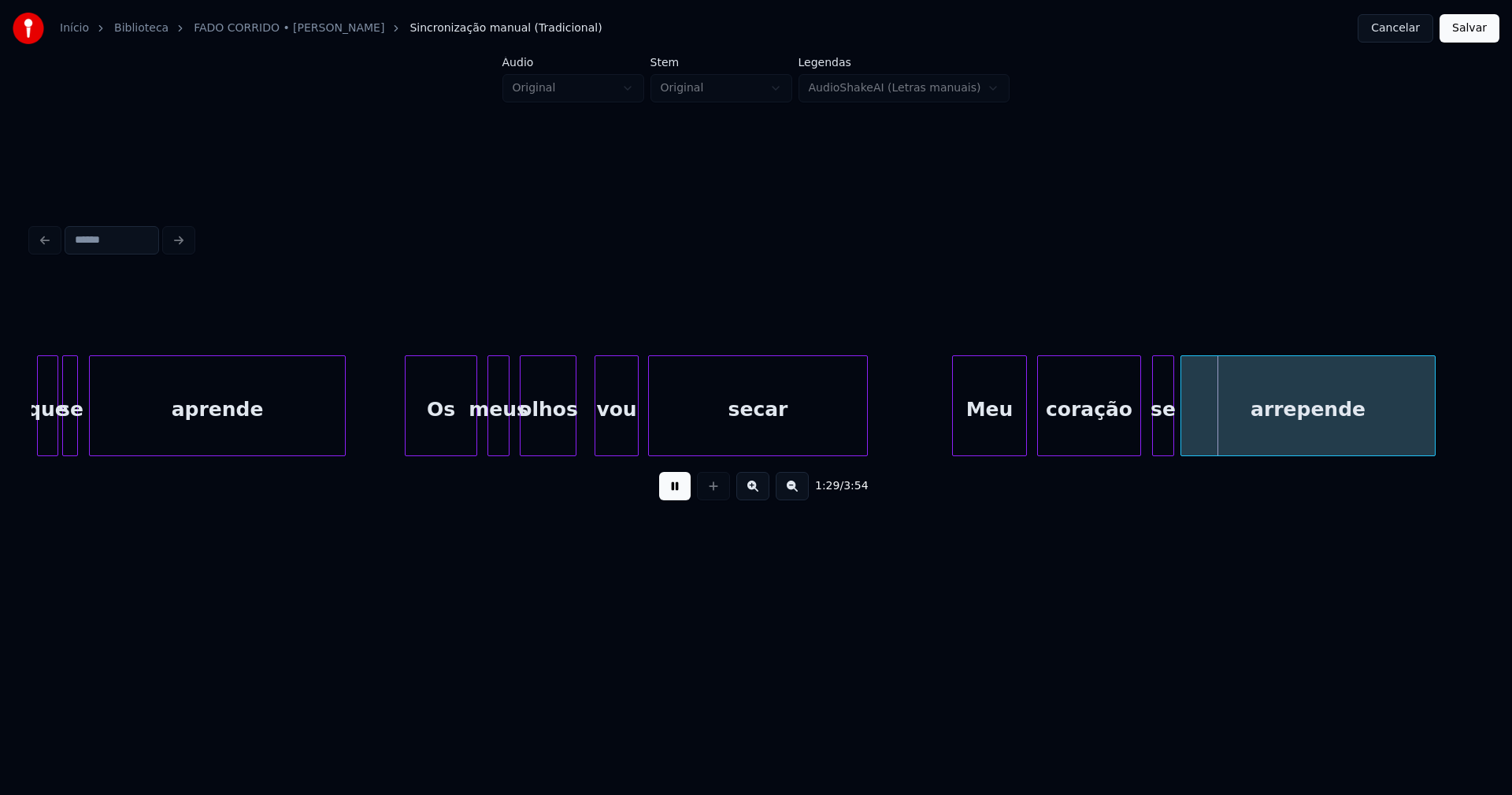
click at [1083, 442] on div "coração" at bounding box center [1088, 410] width 102 height 107
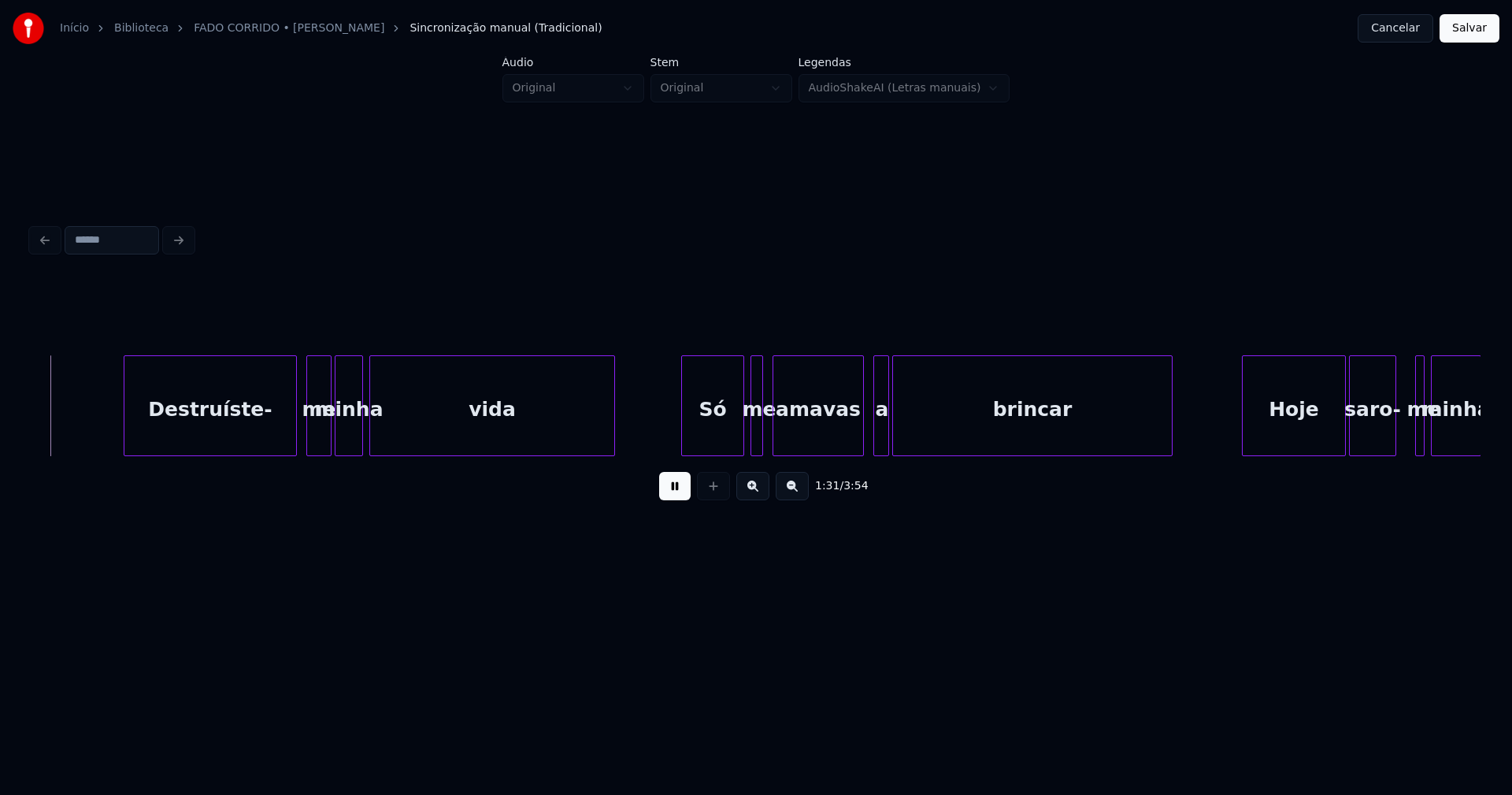
scroll to position [0, 14400]
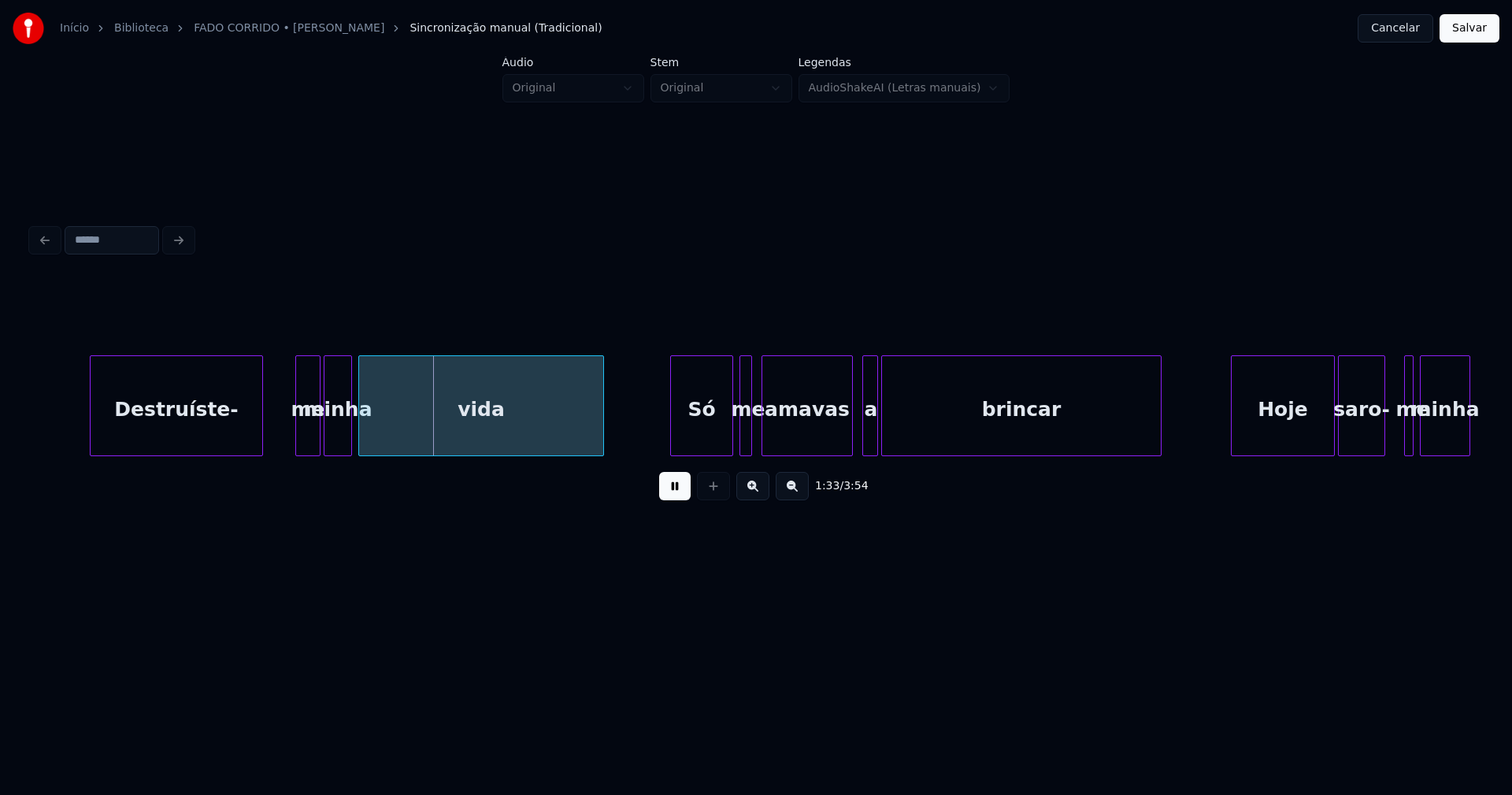
click at [151, 435] on div "Destruíste-" at bounding box center [176, 410] width 172 height 107
click at [293, 434] on div at bounding box center [293, 406] width 5 height 99
click at [286, 442] on div "me" at bounding box center [290, 410] width 27 height 107
click at [319, 443] on div "minha" at bounding box center [326, 410] width 27 height 107
drag, startPoint x: 60, startPoint y: 420, endPoint x: 232, endPoint y: 436, distance: 172.7
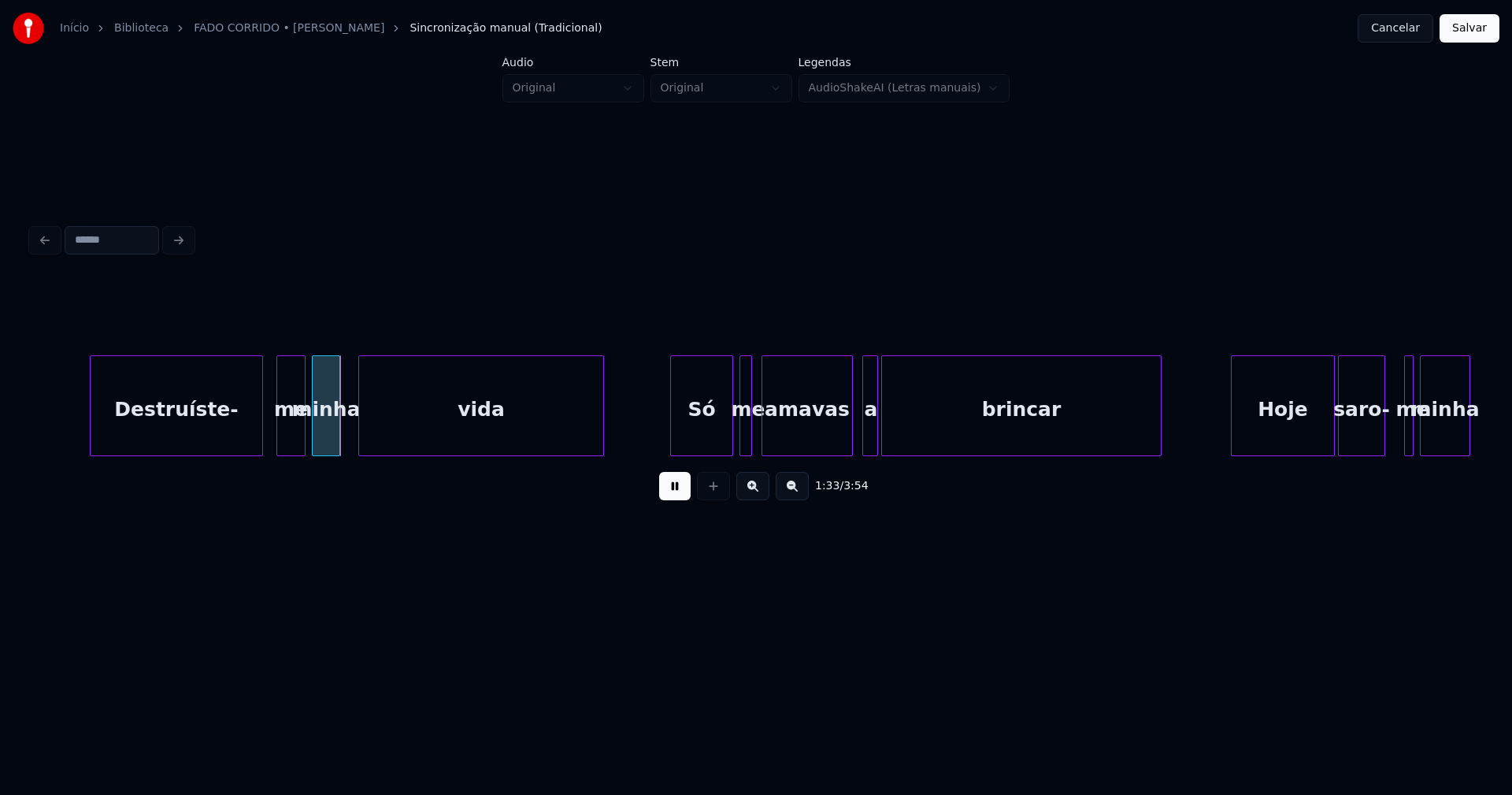
click at [688, 494] on button at bounding box center [674, 485] width 31 height 28
click at [282, 426] on div "me" at bounding box center [291, 410] width 27 height 107
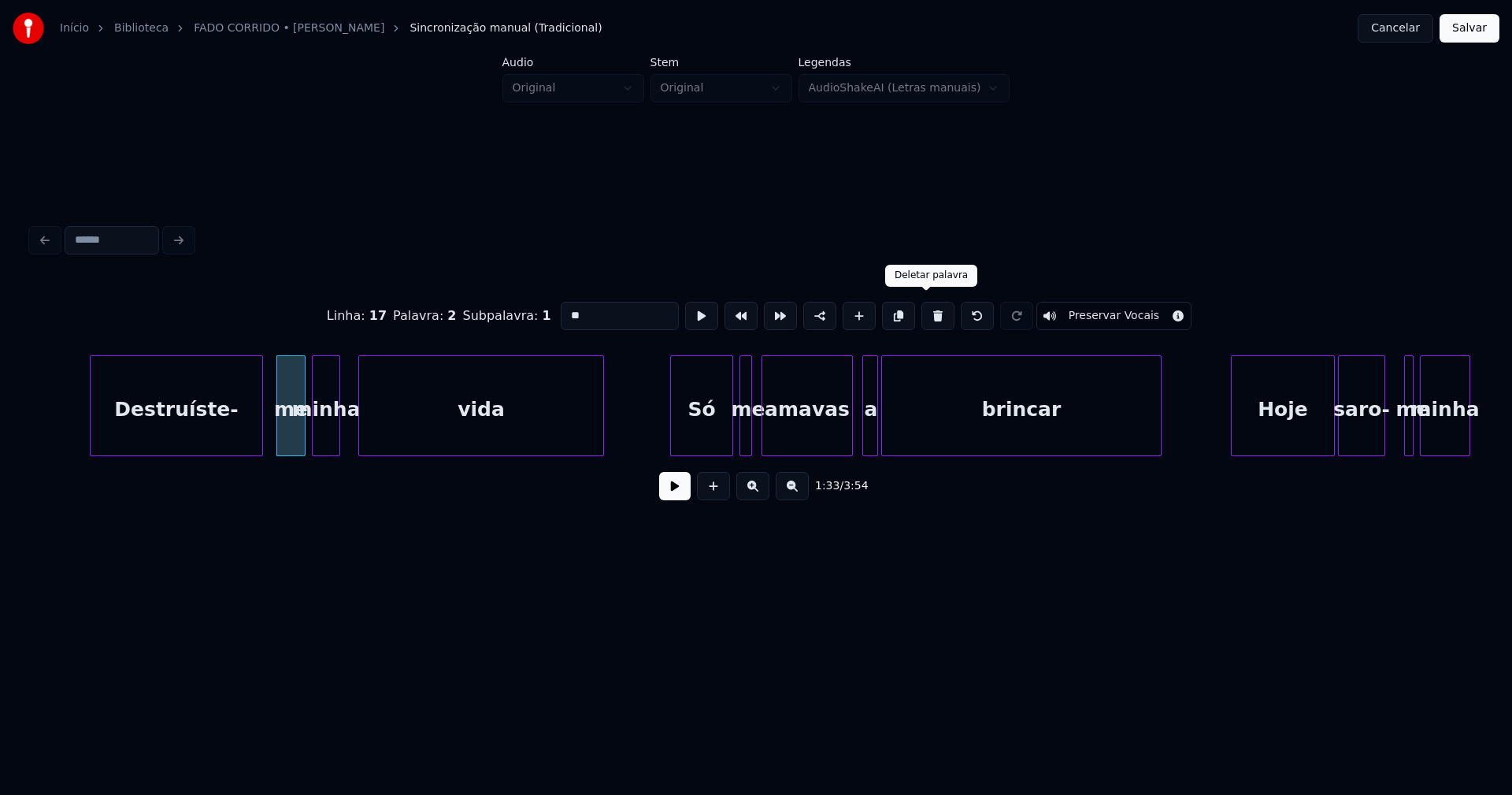
click at [921, 312] on button at bounding box center [937, 315] width 33 height 28
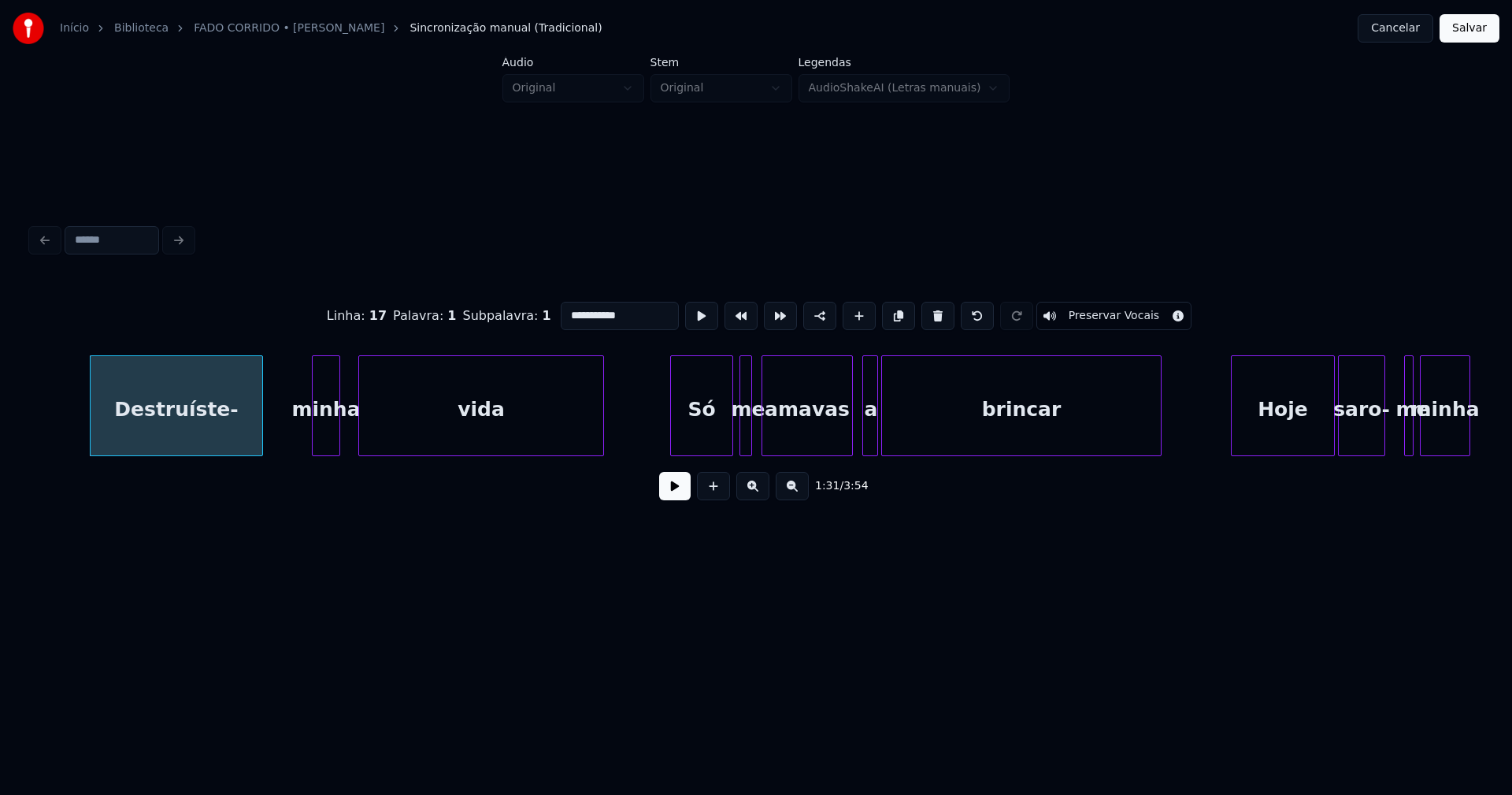
click at [219, 411] on div "Destruíste-" at bounding box center [176, 410] width 172 height 107
drag, startPoint x: 619, startPoint y: 315, endPoint x: 637, endPoint y: 317, distance: 18.1
click at [619, 315] on input "**********" at bounding box center [620, 315] width 118 height 28
click at [278, 449] on div "Destruíste minha vida Só me amavas a brincar Hoje saro- me minha" at bounding box center [755, 406] width 1449 height 101
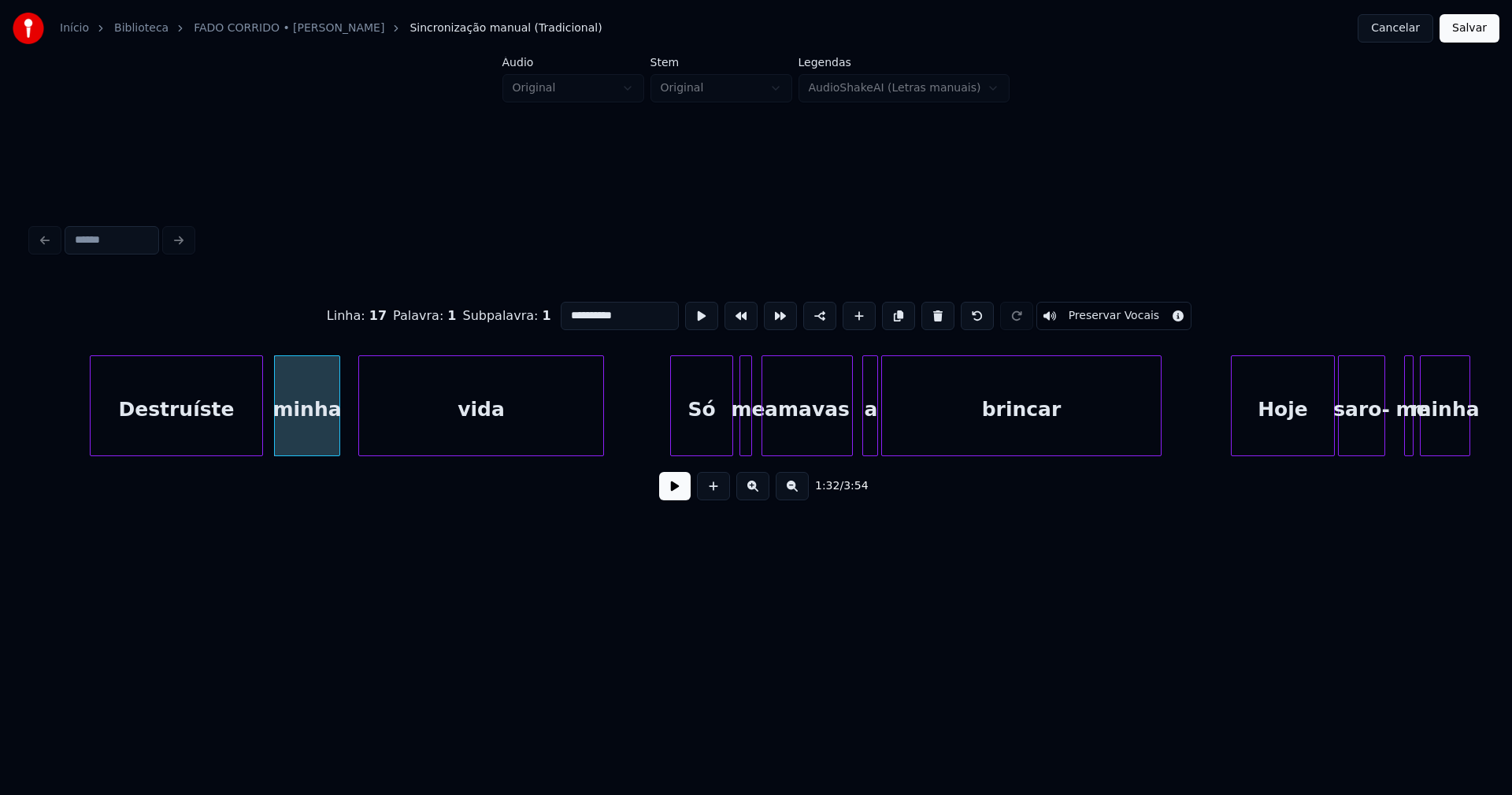
type input "**********"
click at [667, 488] on button at bounding box center [674, 485] width 31 height 28
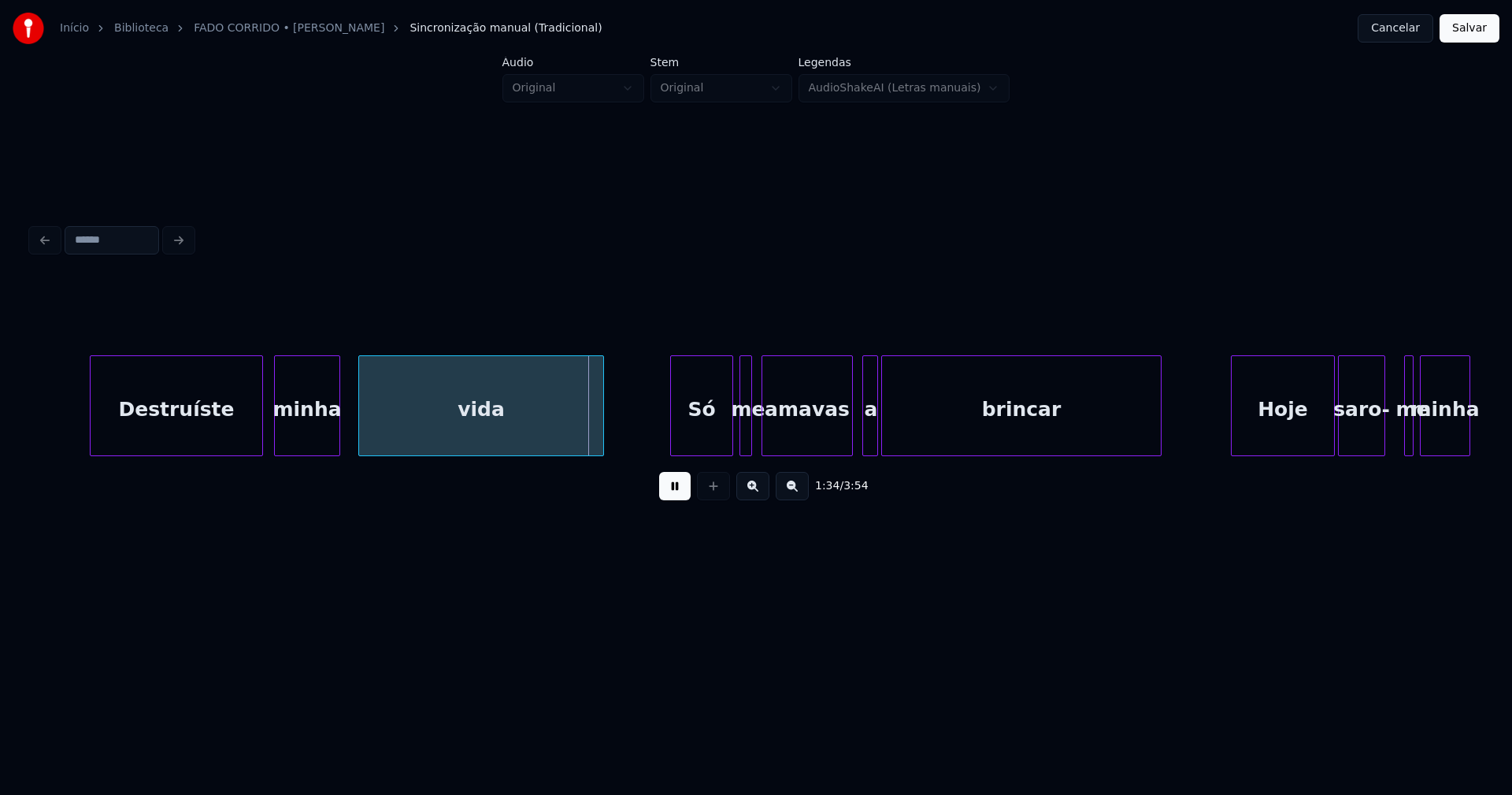
scroll to position [0, 14624]
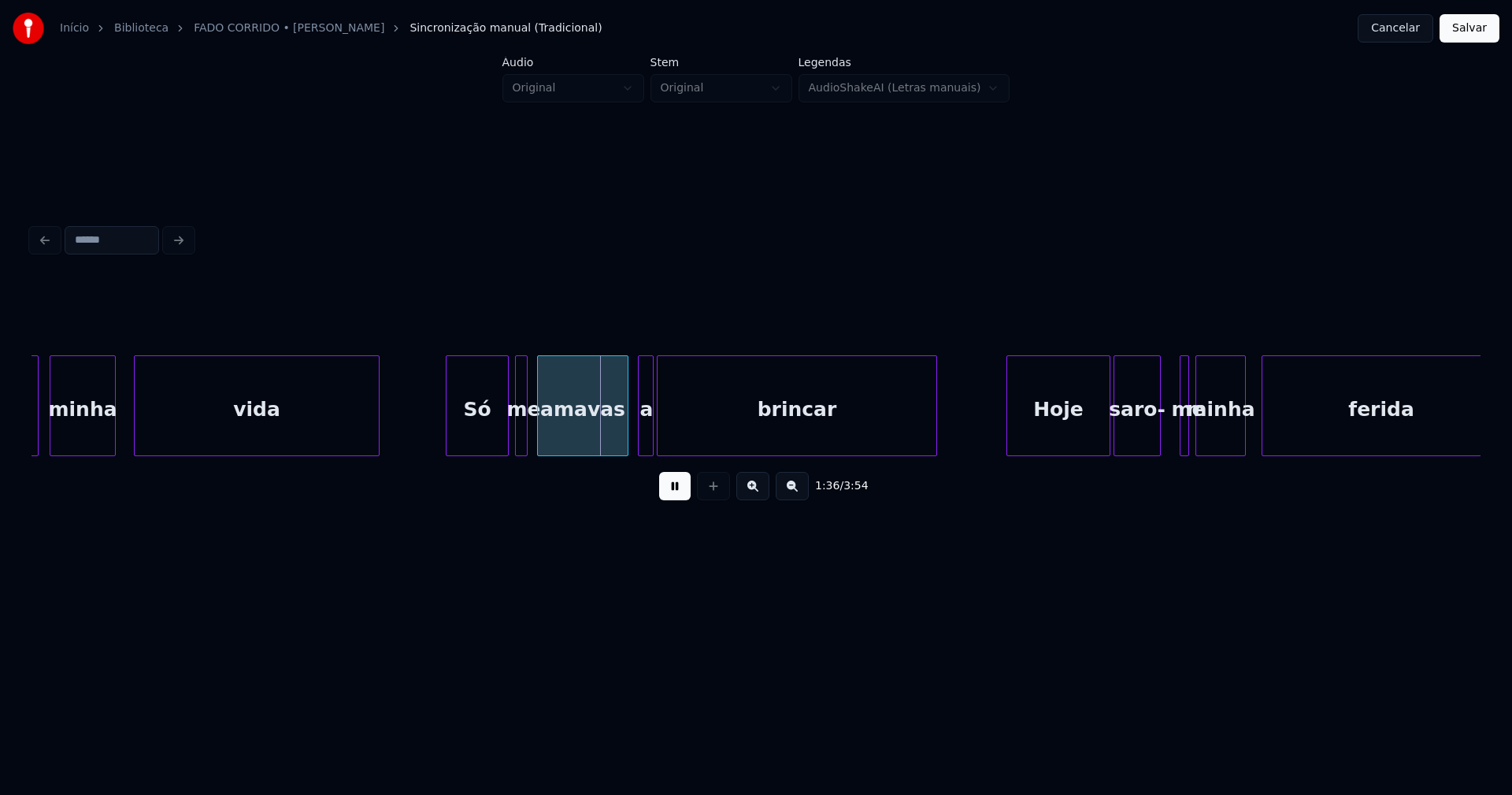
click at [472, 410] on div "Só" at bounding box center [477, 410] width 61 height 107
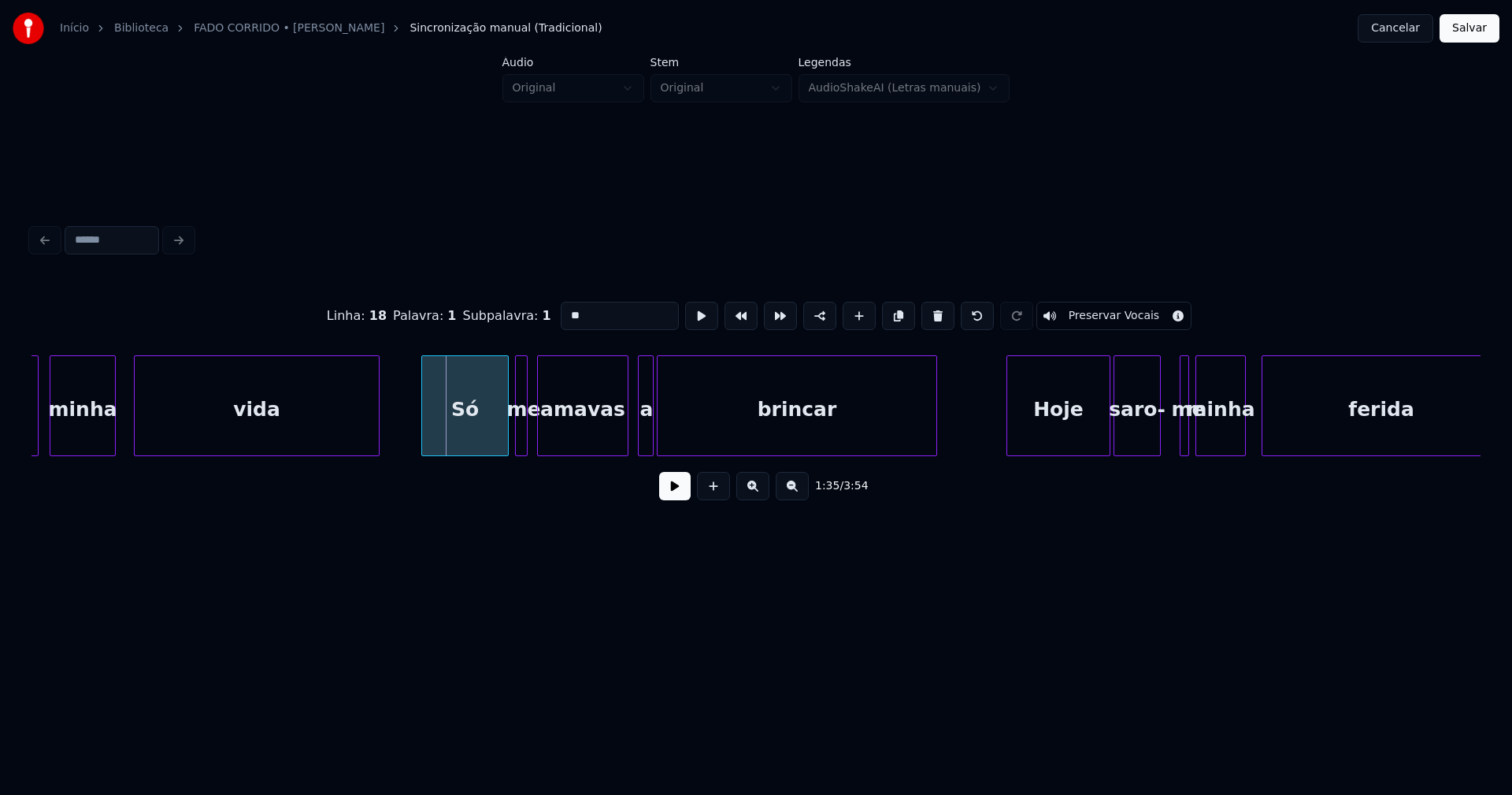
click at [425, 429] on div at bounding box center [424, 406] width 5 height 99
drag, startPoint x: 667, startPoint y: 498, endPoint x: 563, endPoint y: 437, distance: 120.6
click at [666, 498] on button at bounding box center [674, 485] width 31 height 28
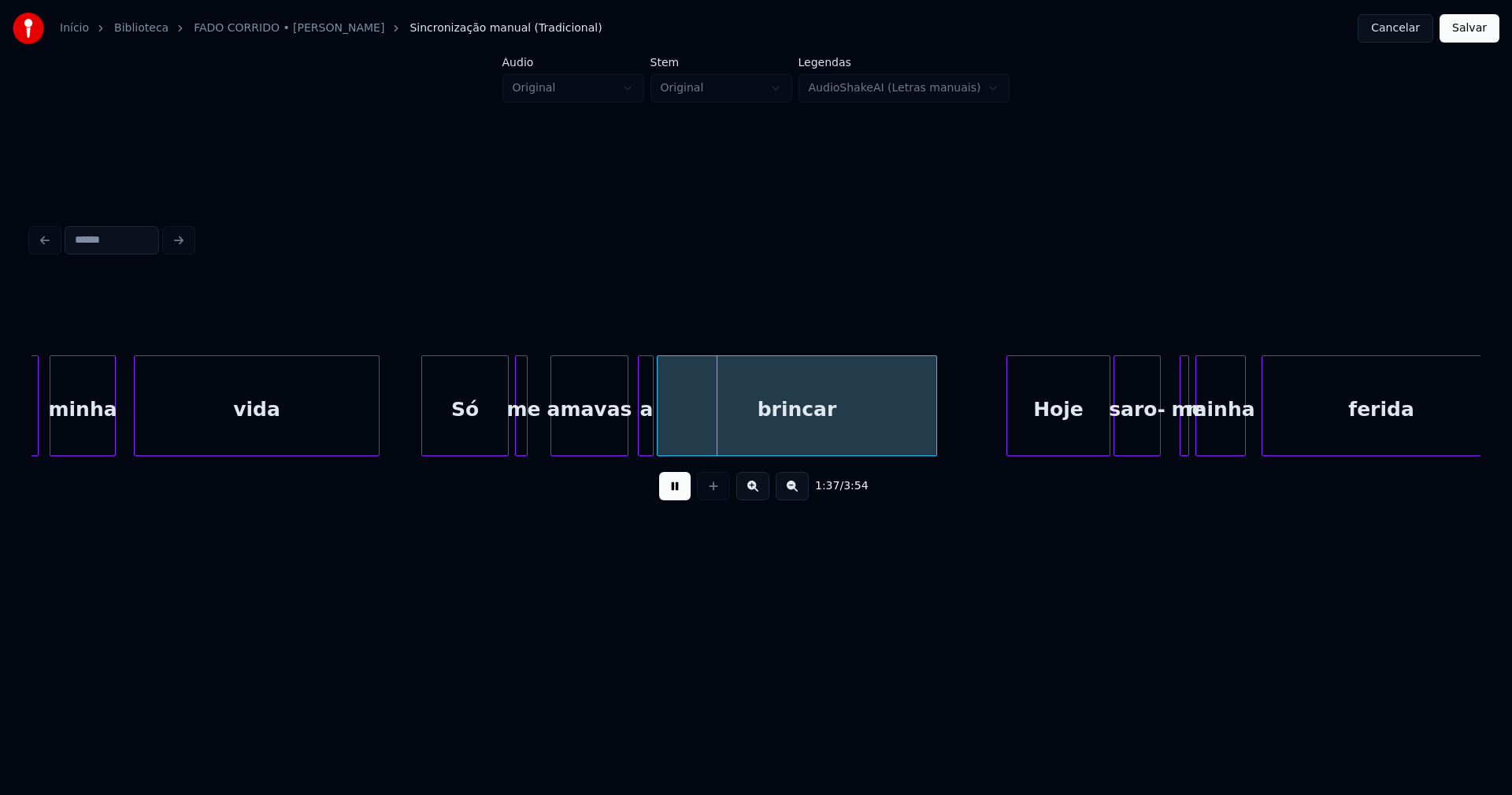
click at [551, 447] on div at bounding box center [553, 406] width 5 height 99
click at [544, 445] on div at bounding box center [542, 406] width 5 height 99
click at [692, 427] on div at bounding box center [694, 406] width 5 height 99
click at [682, 427] on div at bounding box center [683, 406] width 5 height 99
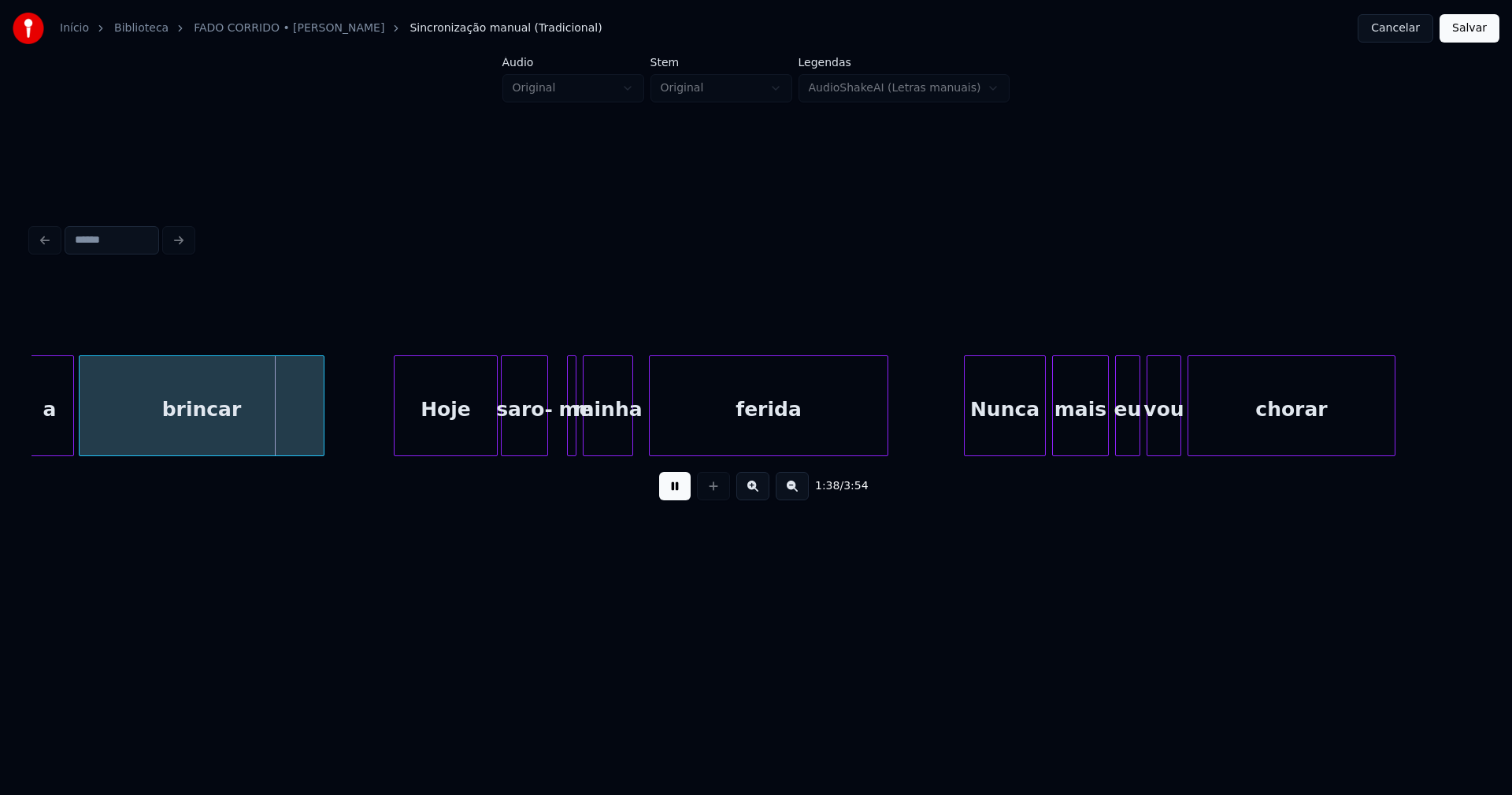
scroll to position [0, 15298]
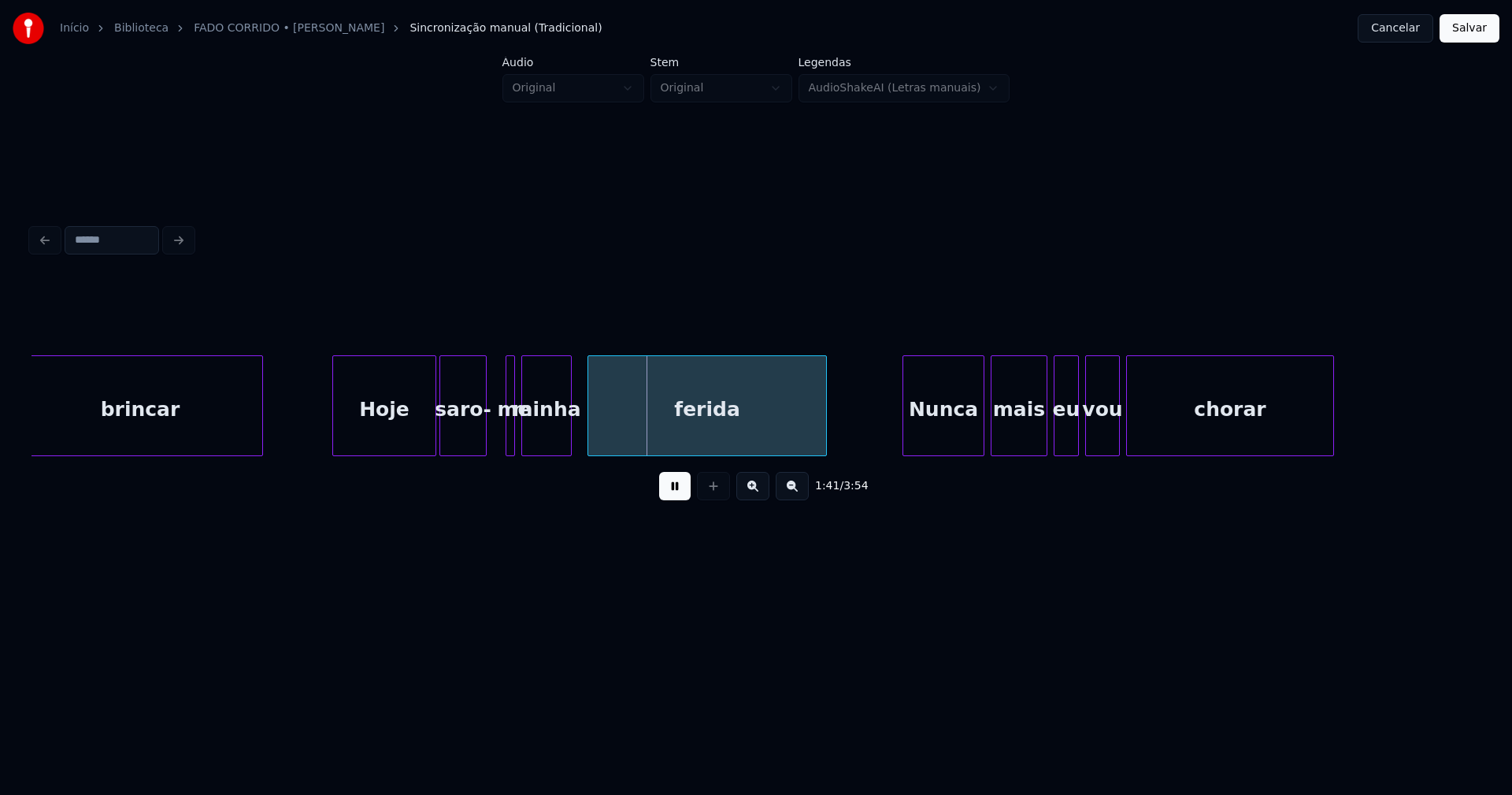
click at [683, 494] on button at bounding box center [674, 485] width 31 height 28
click at [515, 434] on div "me" at bounding box center [514, 410] width 16 height 107
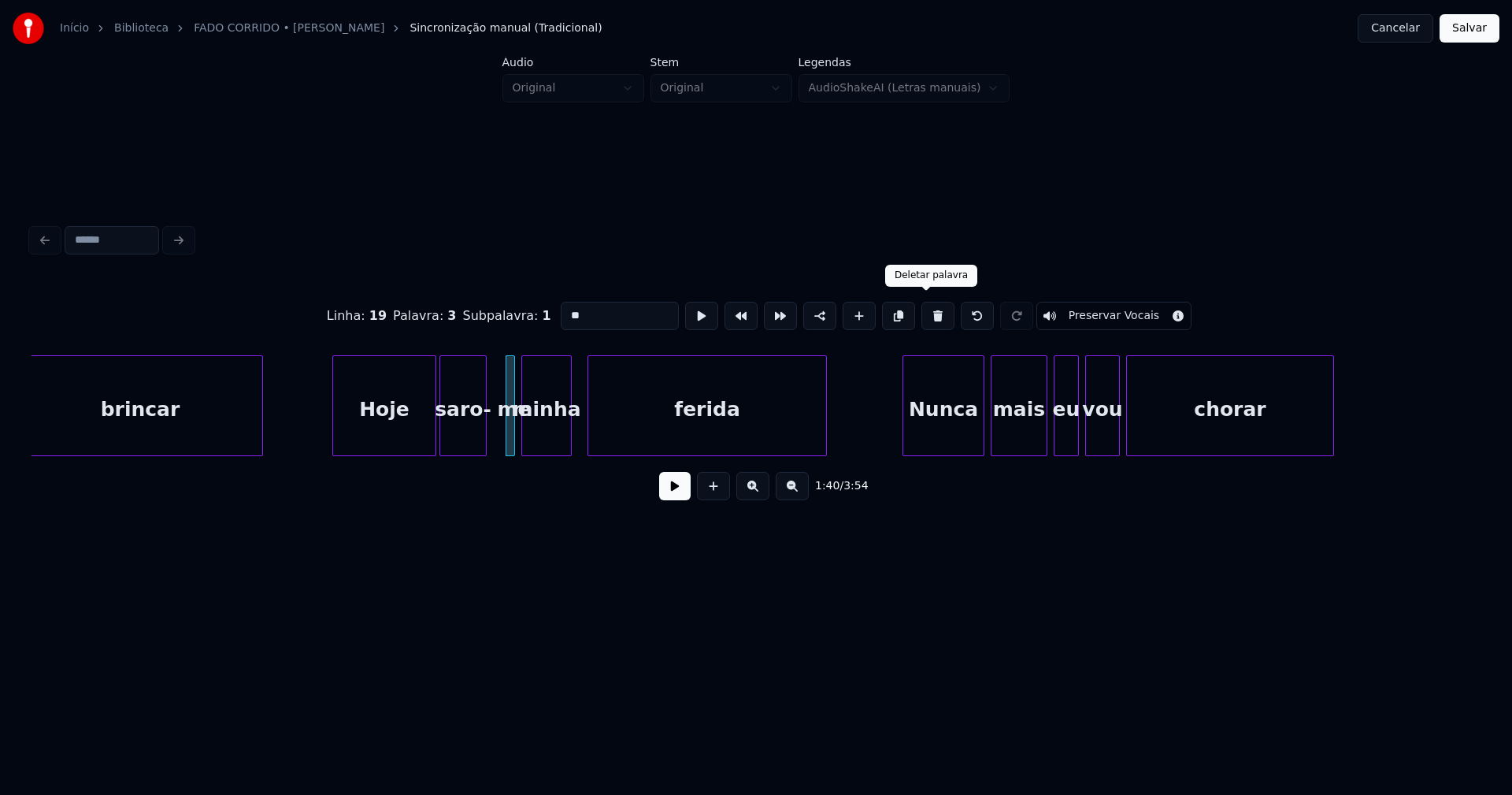
click at [925, 318] on button at bounding box center [937, 315] width 33 height 28
type input "*****"
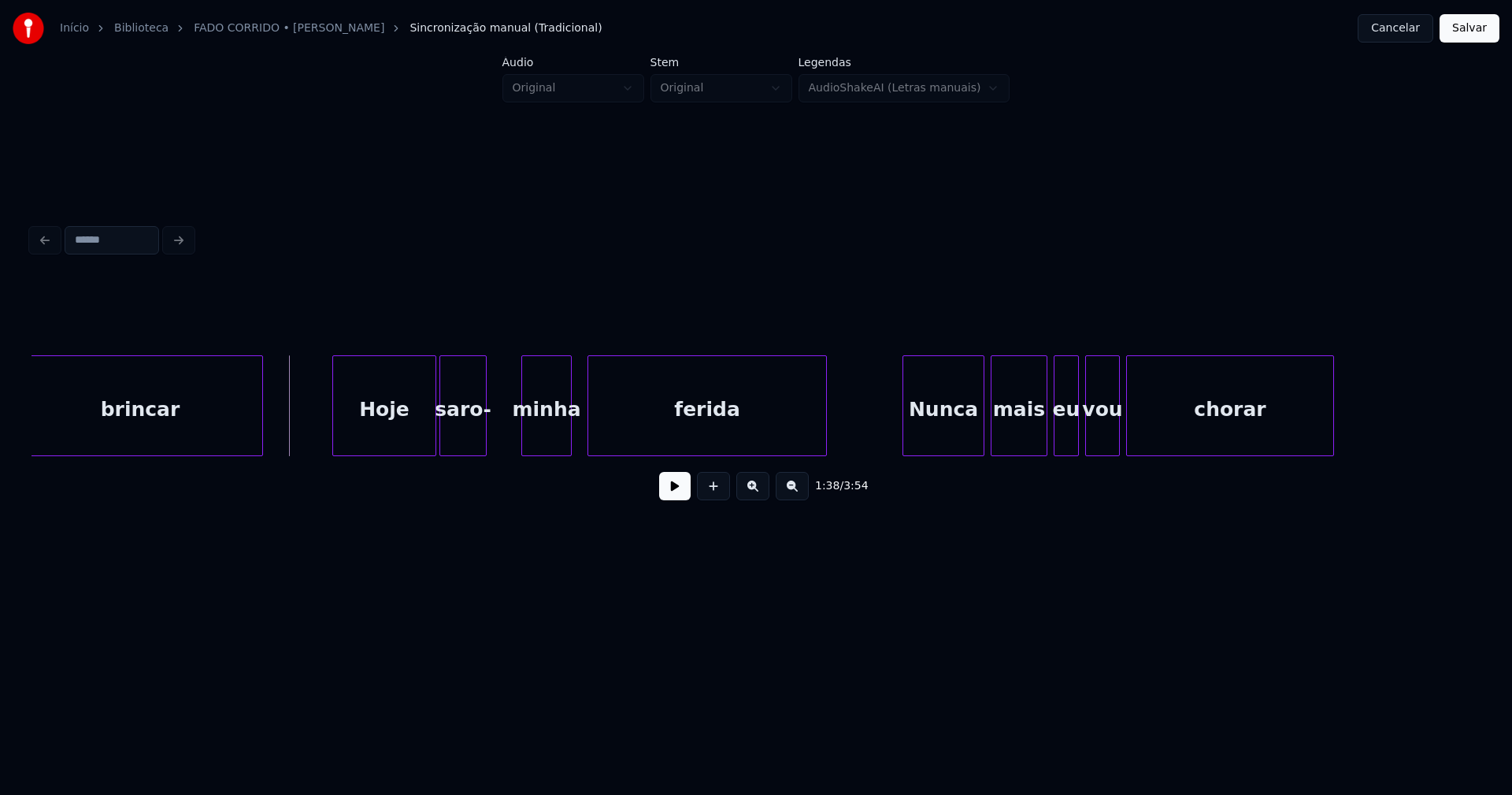
click at [679, 500] on button at bounding box center [674, 485] width 31 height 28
click at [674, 500] on button at bounding box center [674, 485] width 31 height 28
click at [511, 428] on div at bounding box center [510, 406] width 5 height 99
click at [487, 419] on div "saro-" at bounding box center [477, 410] width 73 height 107
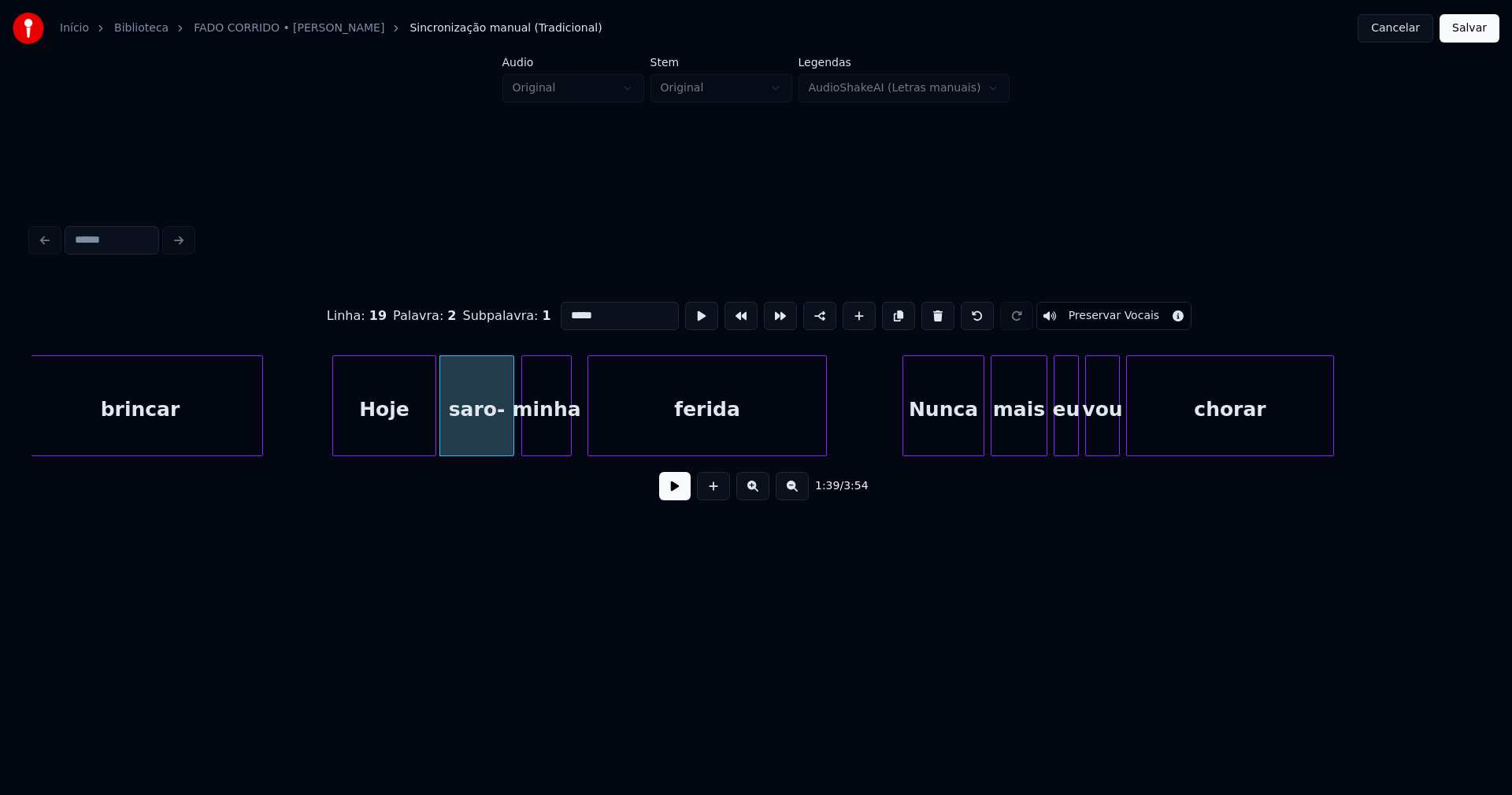
click at [594, 311] on input "*****" at bounding box center [620, 315] width 118 height 28
type input "*****"
click at [674, 493] on button at bounding box center [674, 485] width 31 height 28
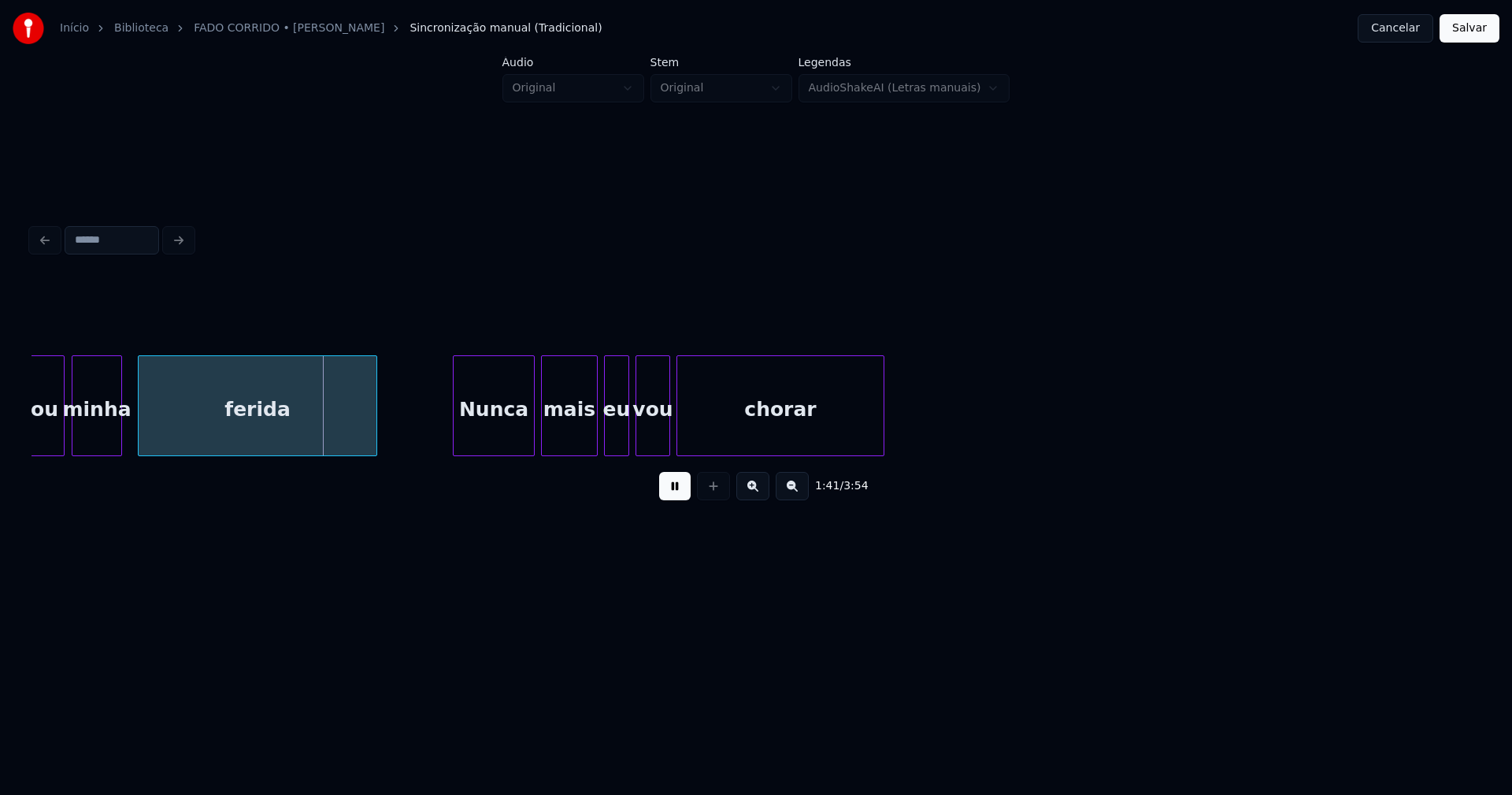
scroll to position [0, 15768]
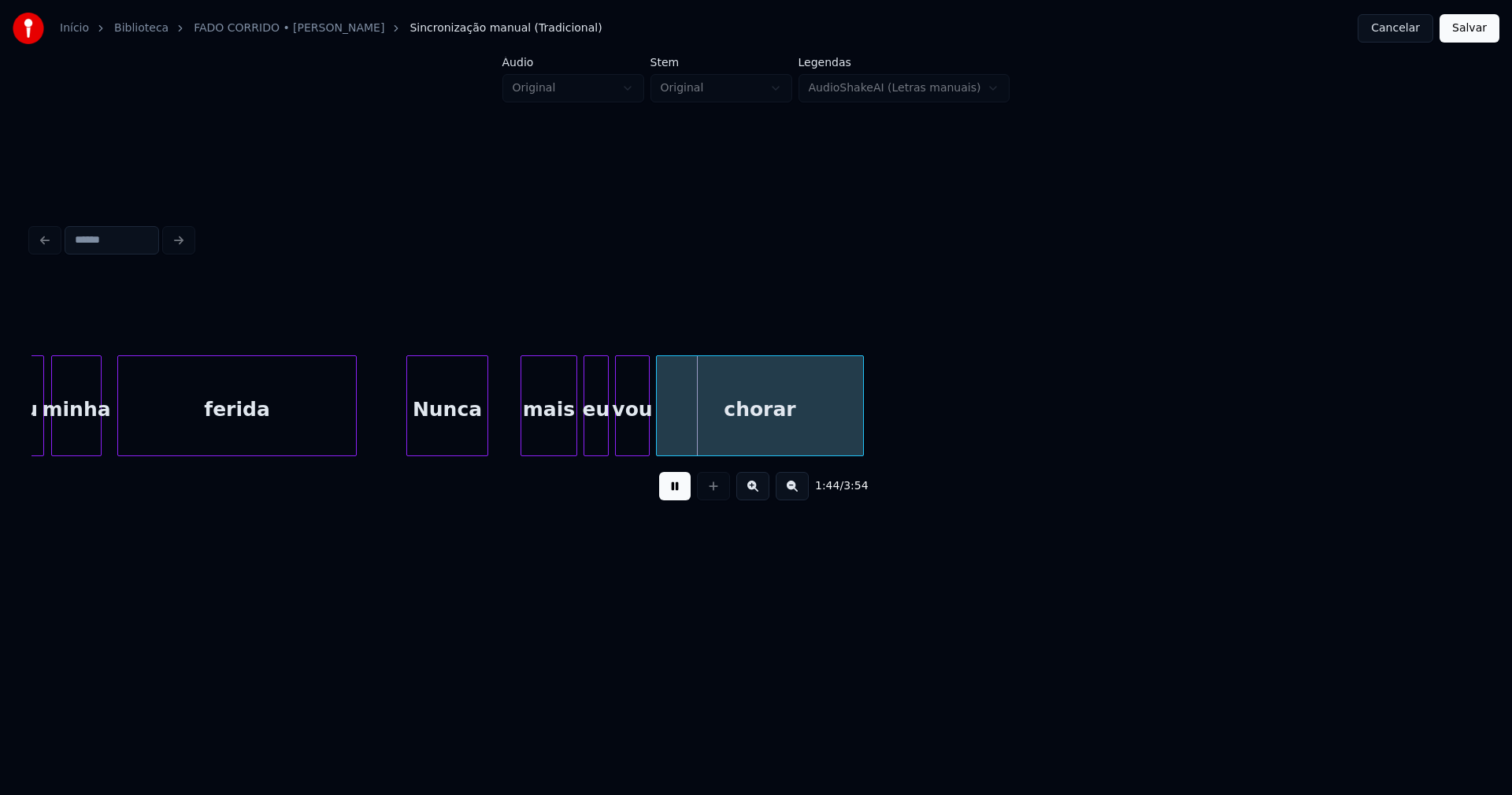
click at [468, 447] on div "Nunca" at bounding box center [446, 410] width 81 height 107
click at [509, 432] on div at bounding box center [510, 406] width 5 height 99
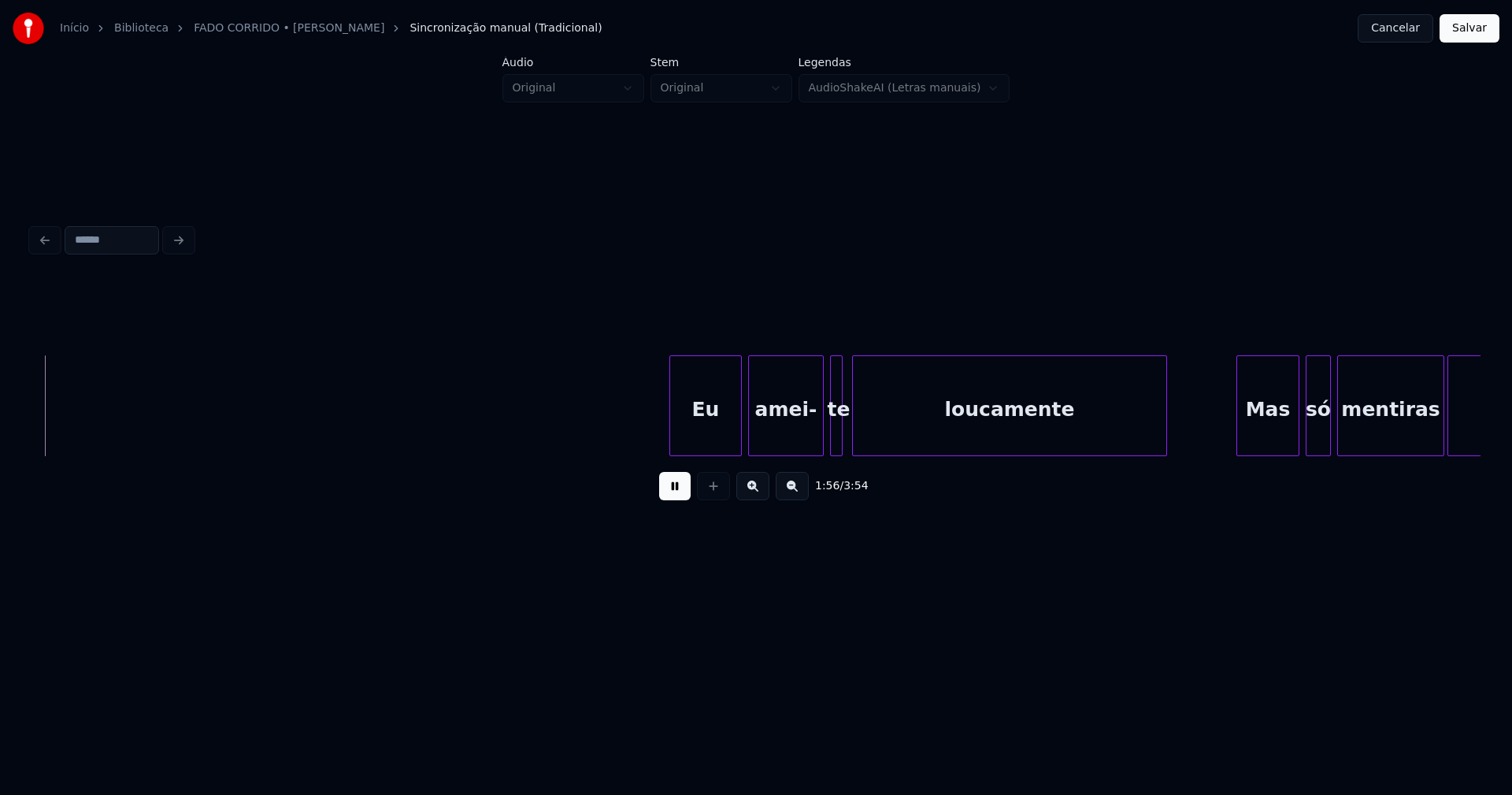
scroll to position [0, 18358]
click at [707, 428] on div "Eu" at bounding box center [696, 410] width 71 height 107
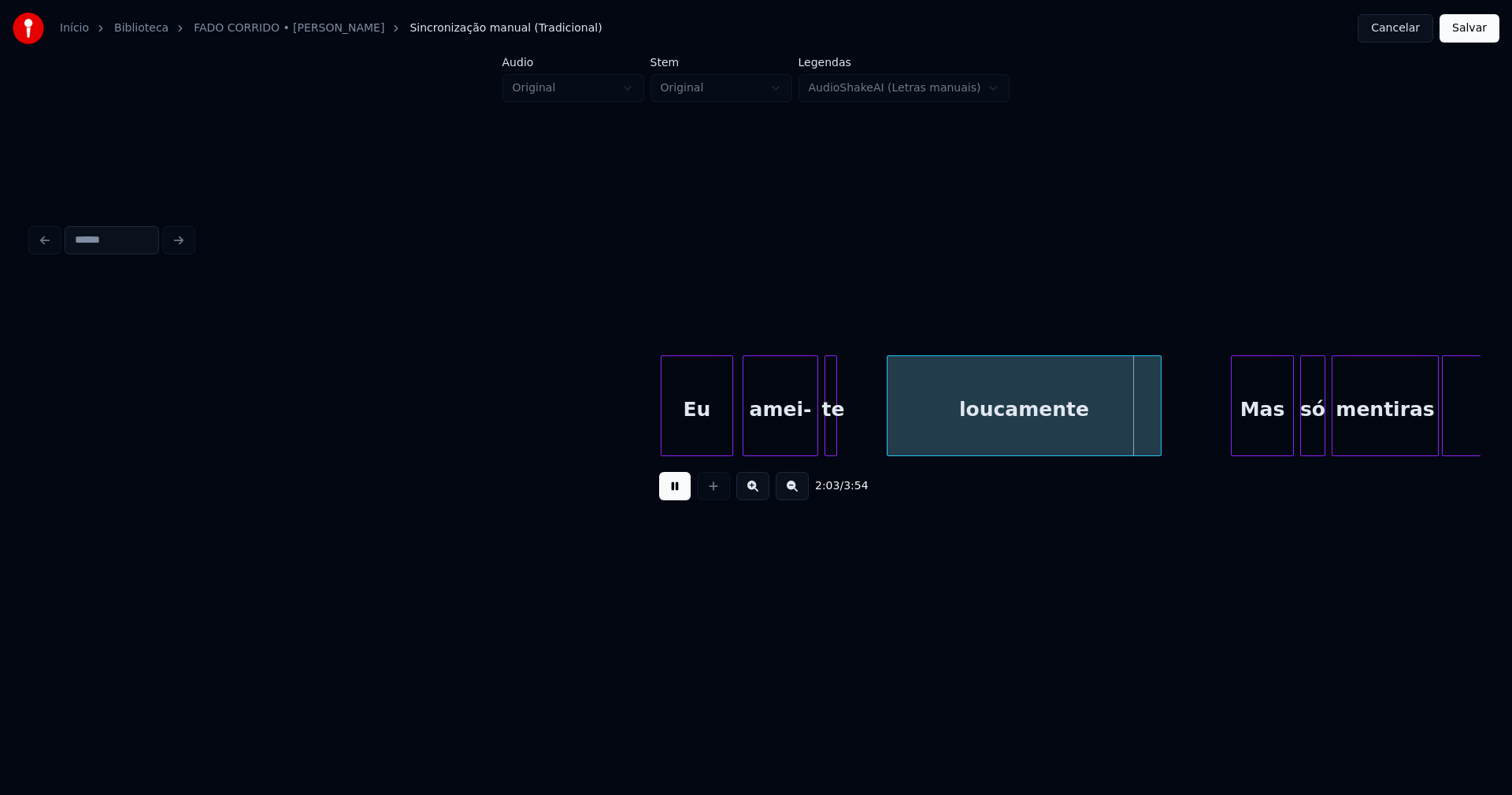
click at [889, 439] on div at bounding box center [889, 406] width 5 height 99
click at [873, 425] on div at bounding box center [872, 406] width 5 height 99
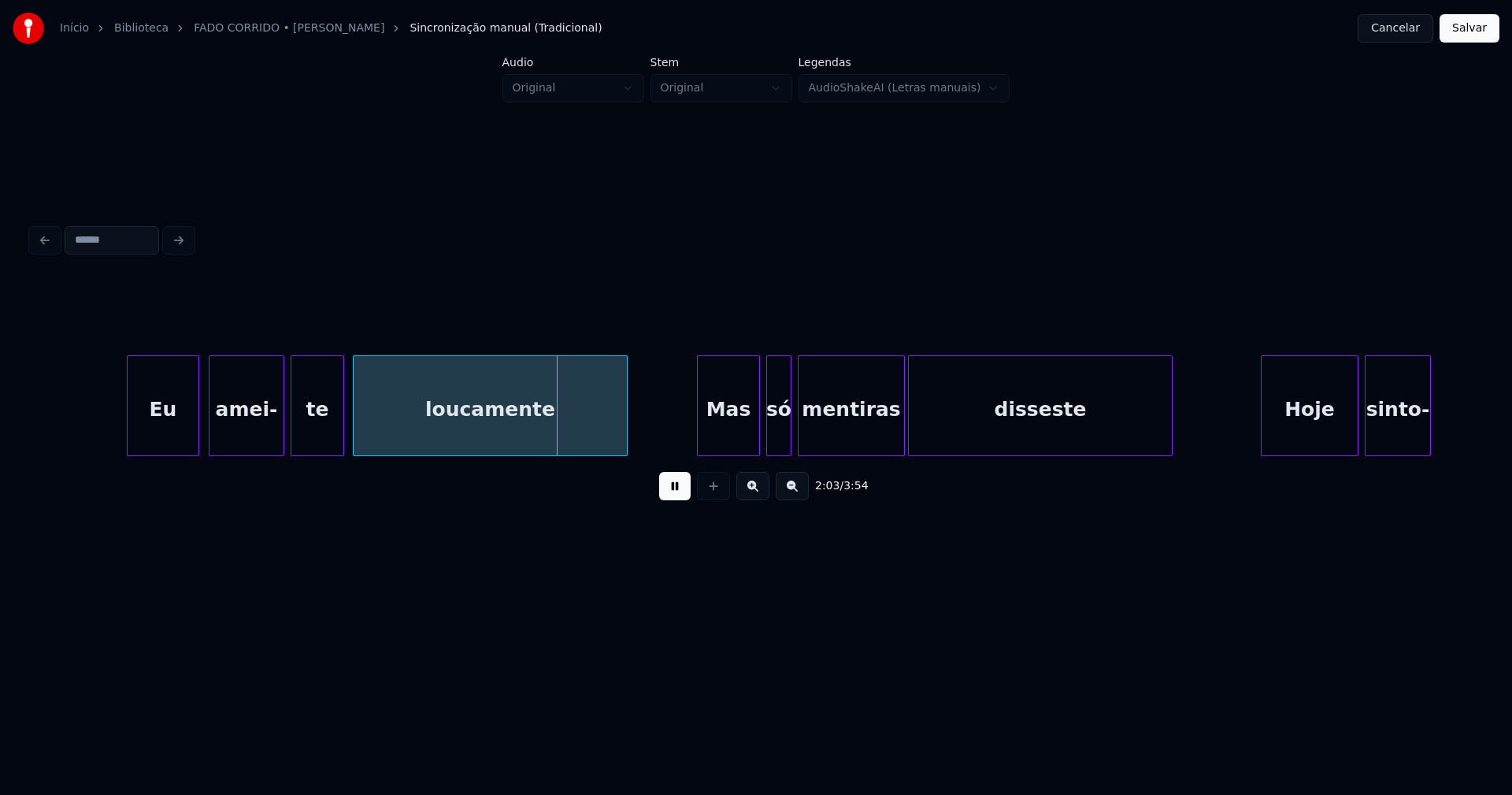
scroll to position [0, 18934]
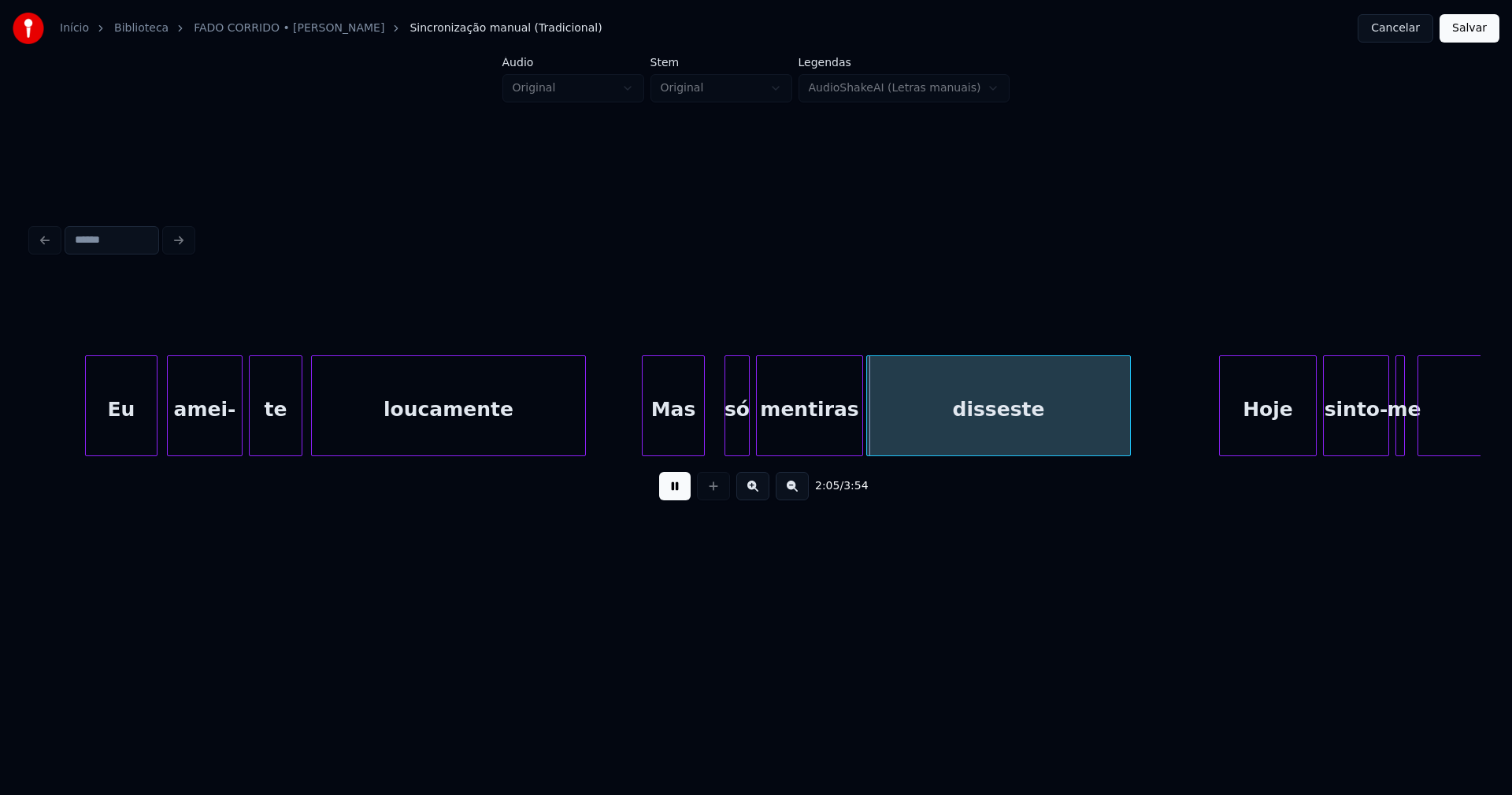
click at [675, 448] on div "Mas" at bounding box center [673, 410] width 61 height 107
click at [712, 436] on div at bounding box center [714, 406] width 5 height 99
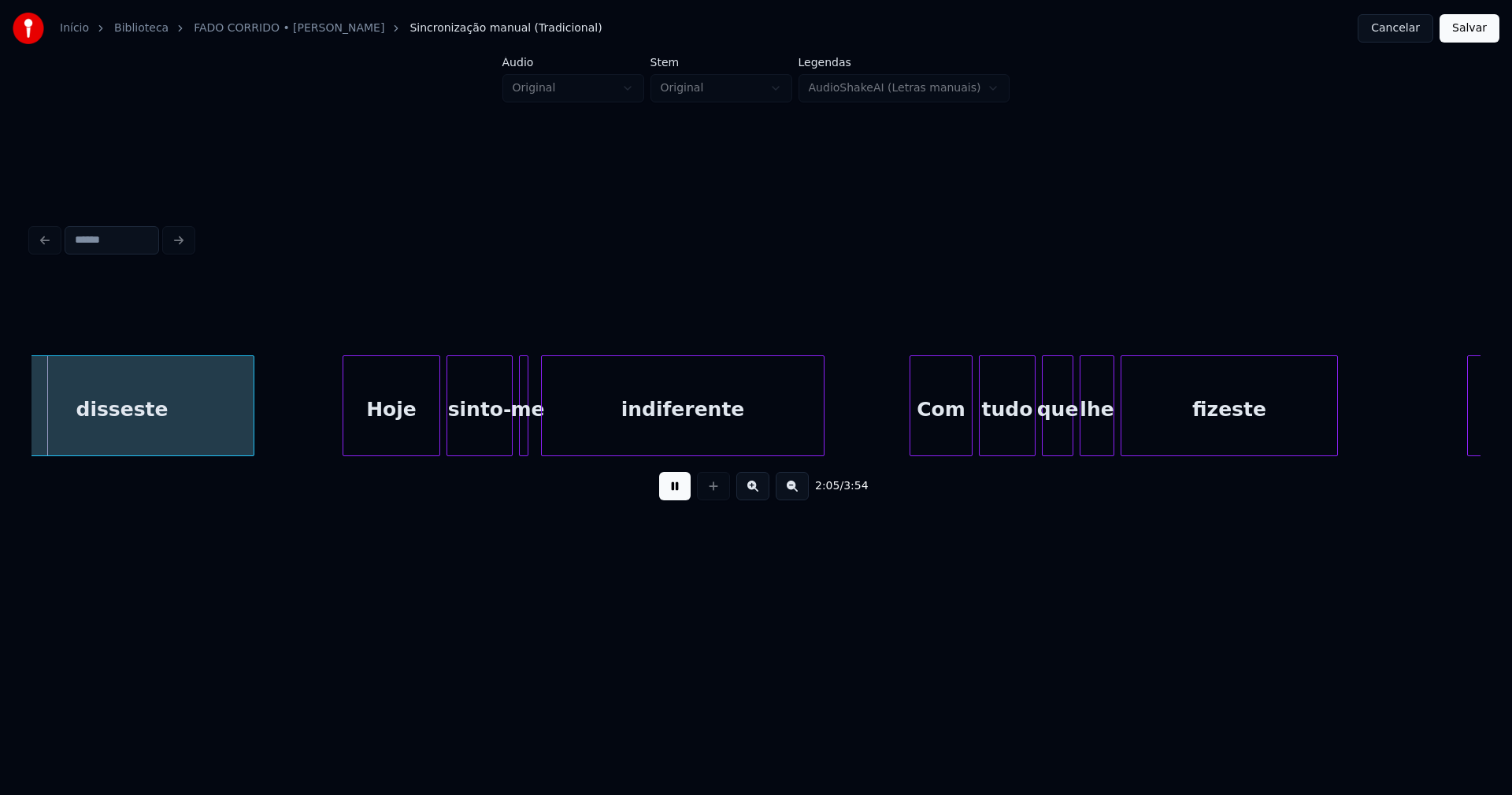
scroll to position [0, 19815]
click at [404, 440] on div "Hoje" at bounding box center [386, 410] width 96 height 107
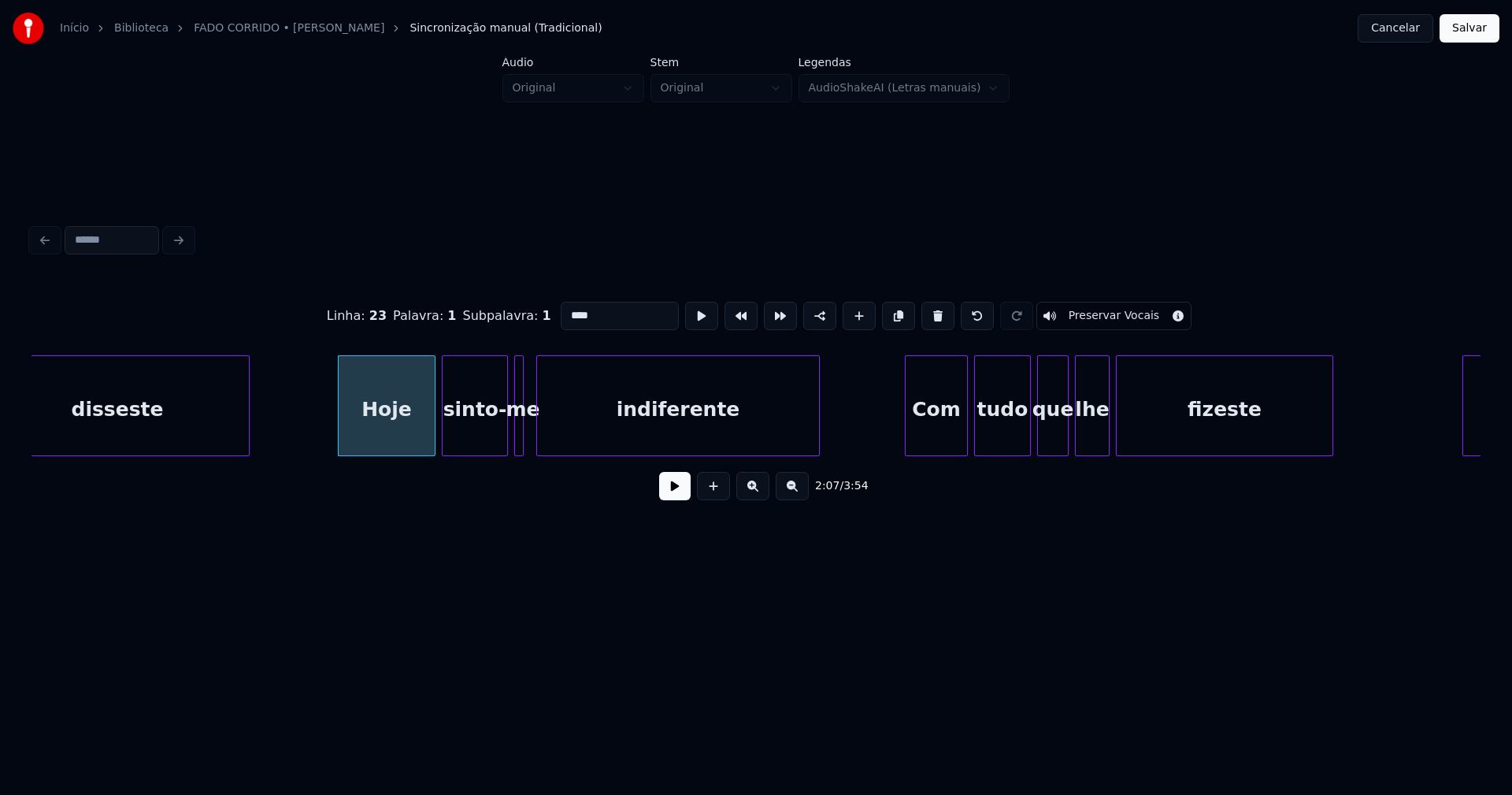
click at [679, 490] on button at bounding box center [674, 485] width 31 height 28
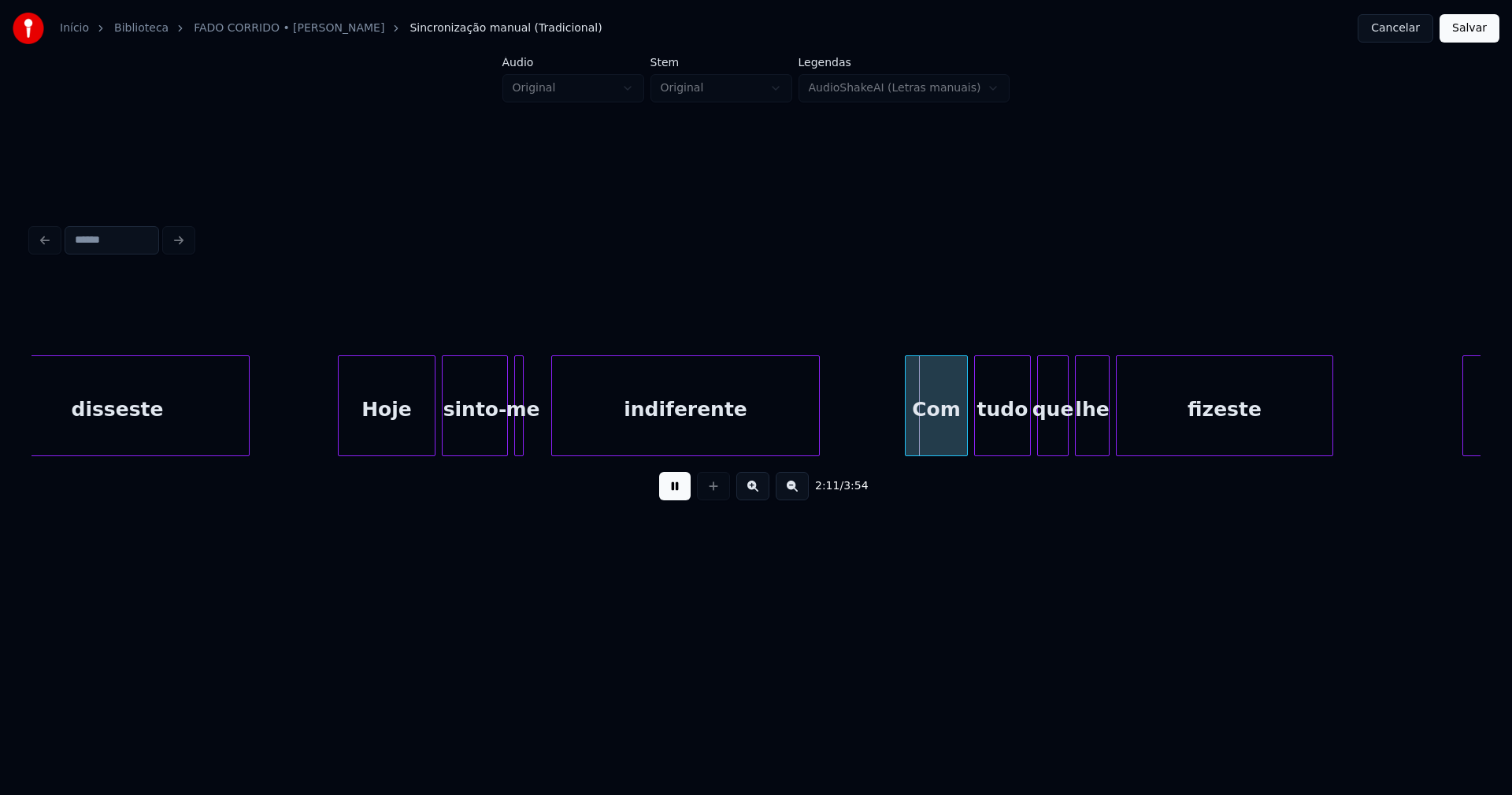
click at [553, 445] on div at bounding box center [554, 406] width 5 height 99
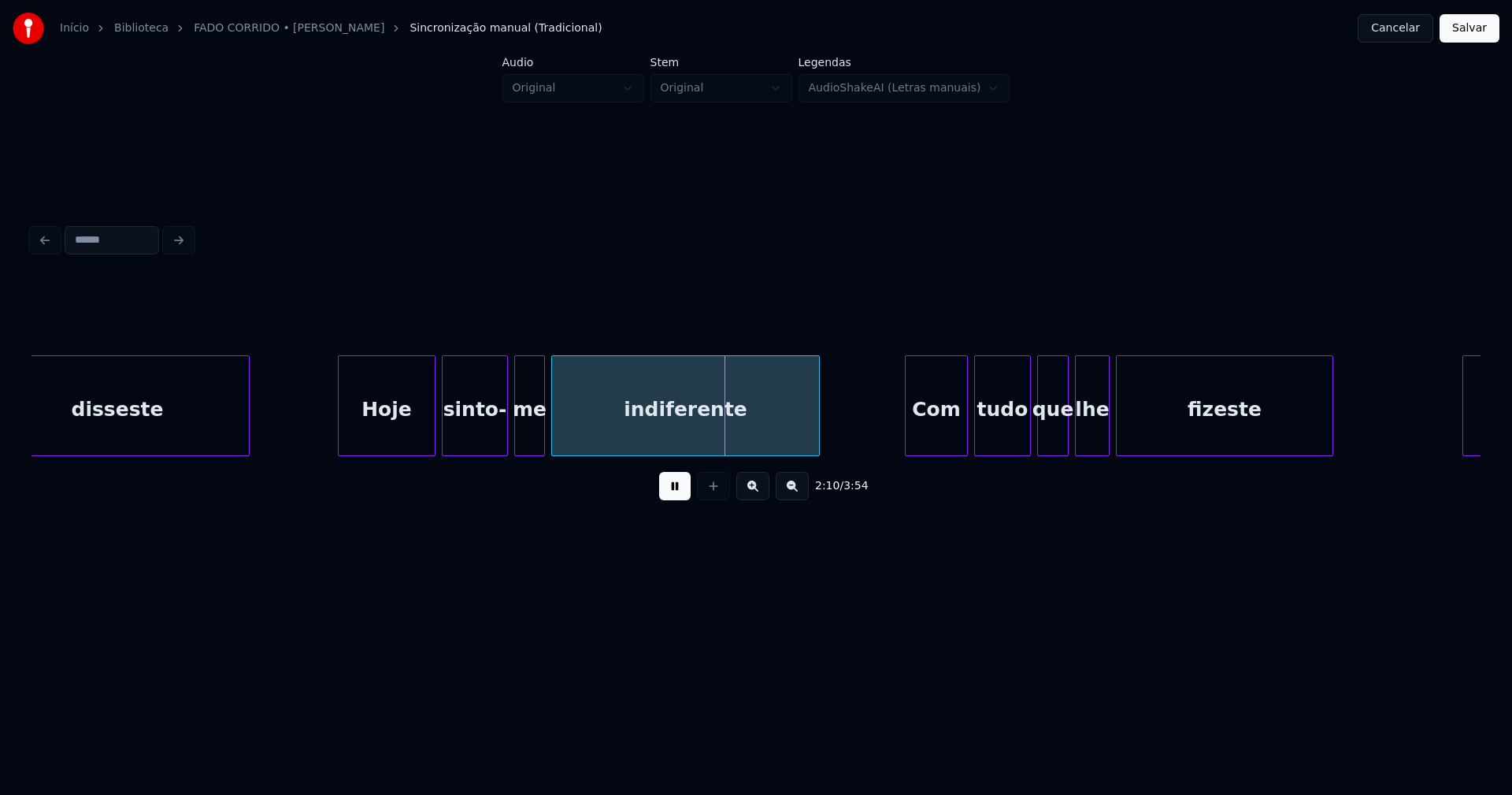
click at [542, 439] on div at bounding box center [542, 406] width 5 height 99
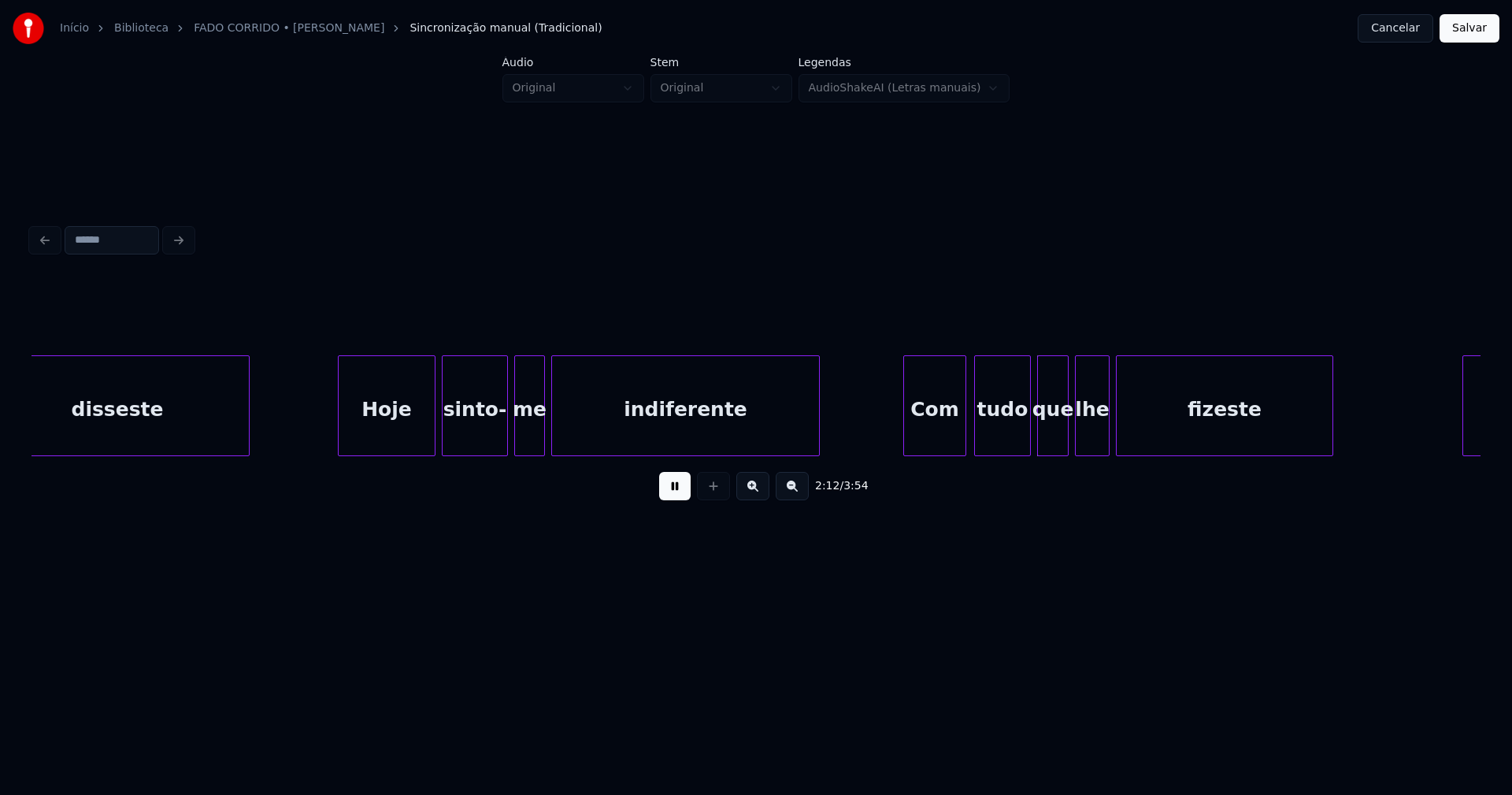
click at [930, 442] on div "Com" at bounding box center [934, 410] width 61 height 107
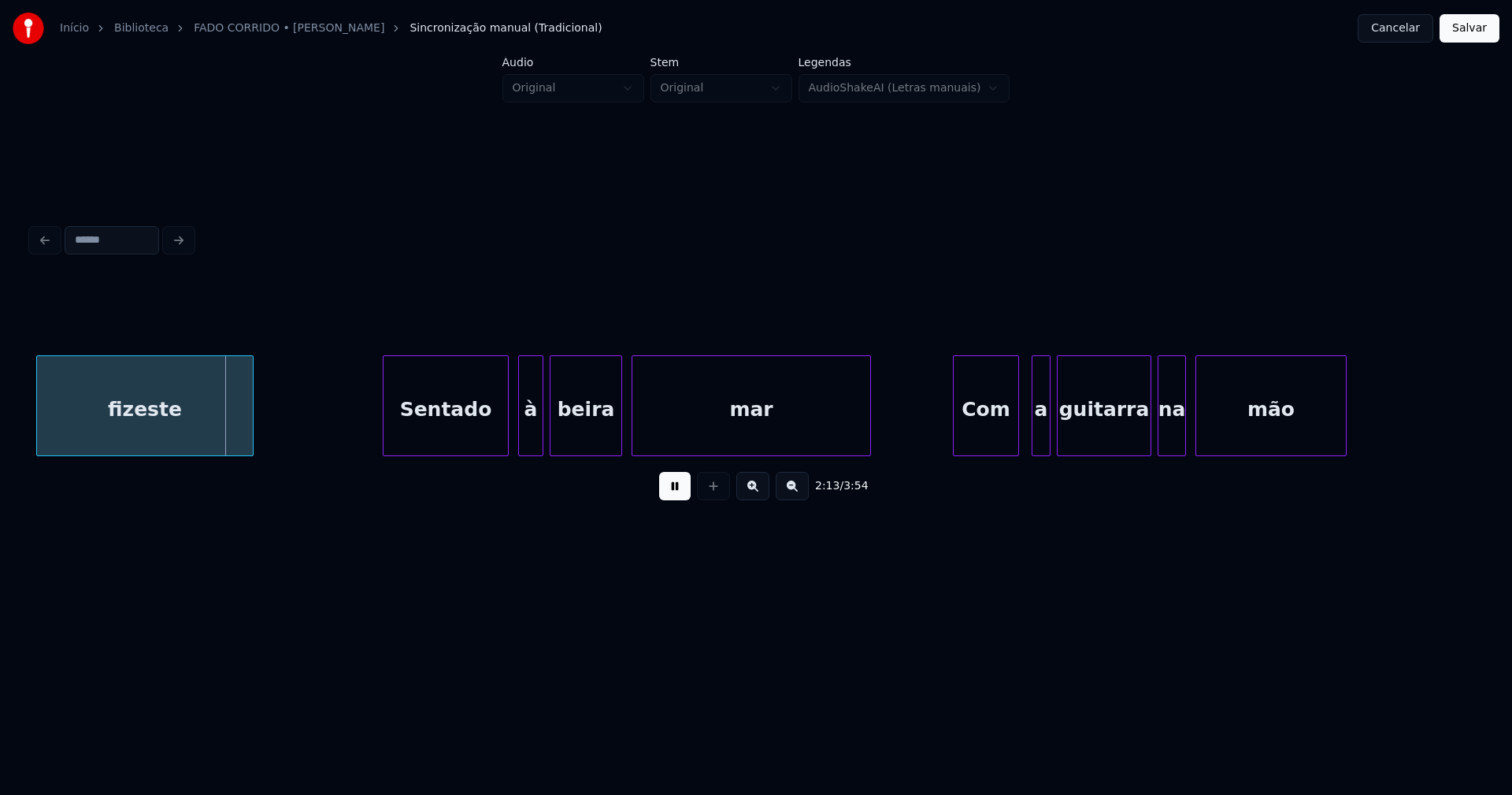
scroll to position [0, 20914]
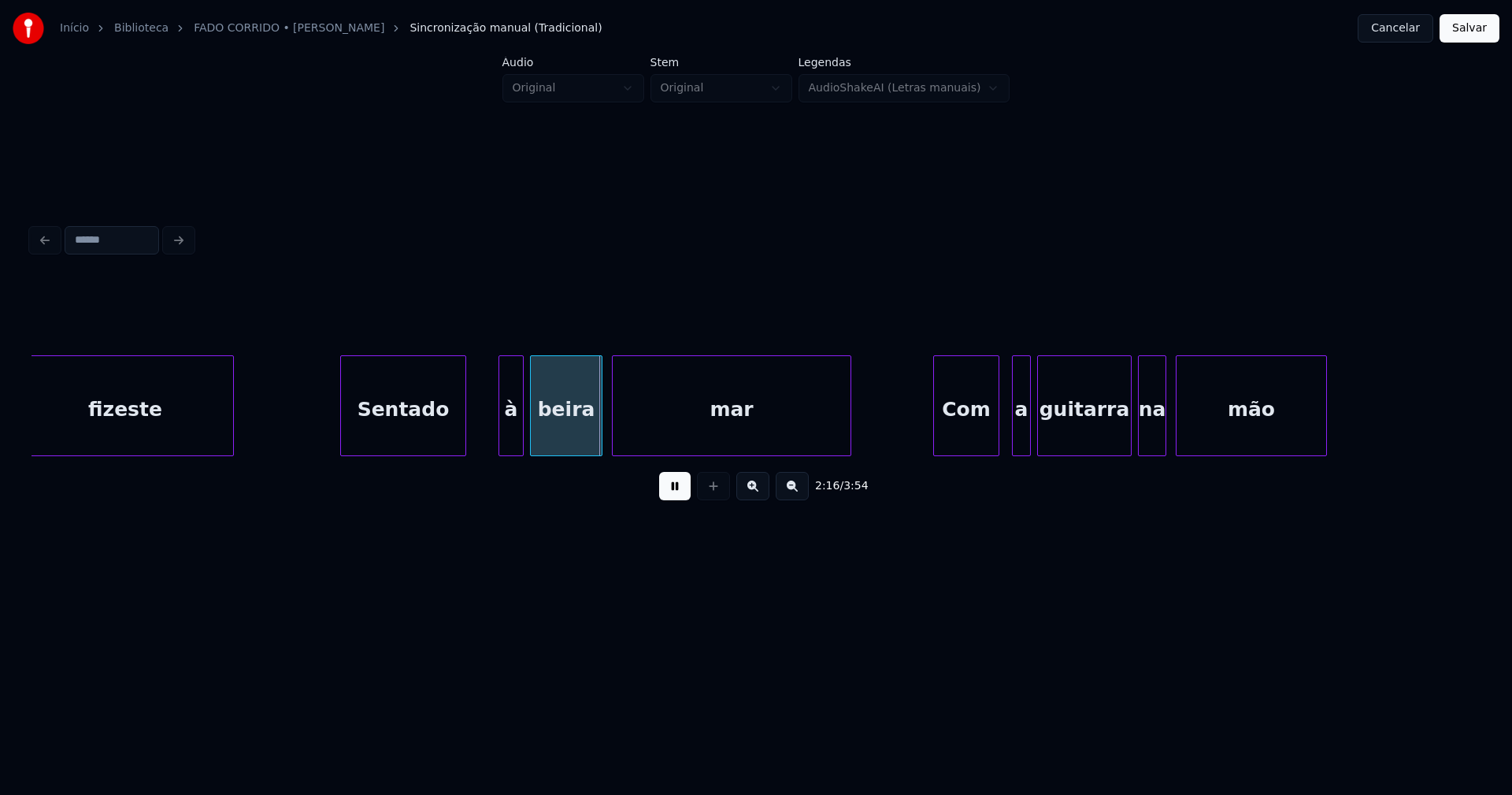
click at [426, 441] on div "Sentado" at bounding box center [403, 410] width 124 height 107
click at [488, 442] on div "à" at bounding box center [485, 410] width 23 height 107
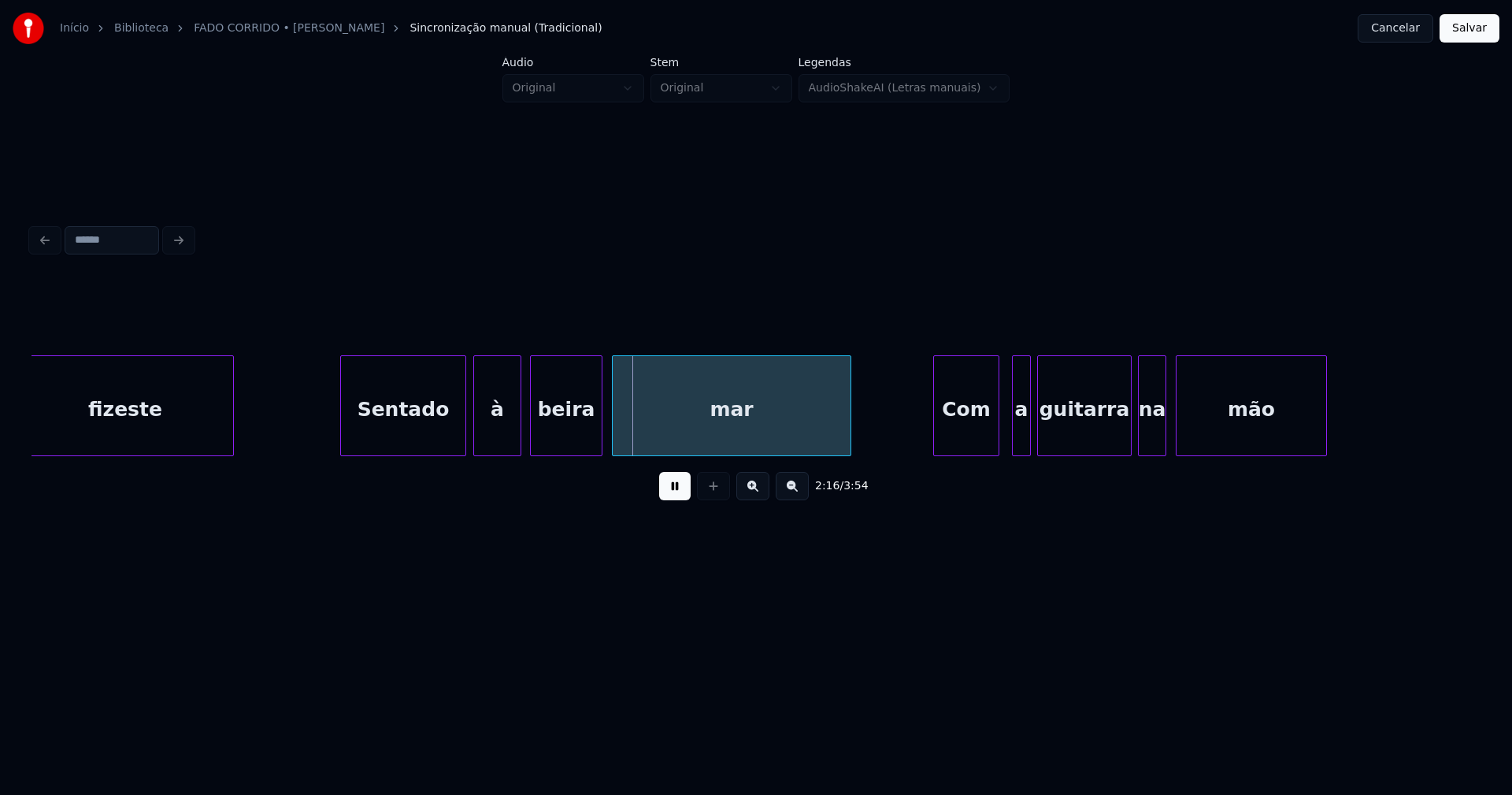
click at [517, 428] on div at bounding box center [517, 406] width 5 height 99
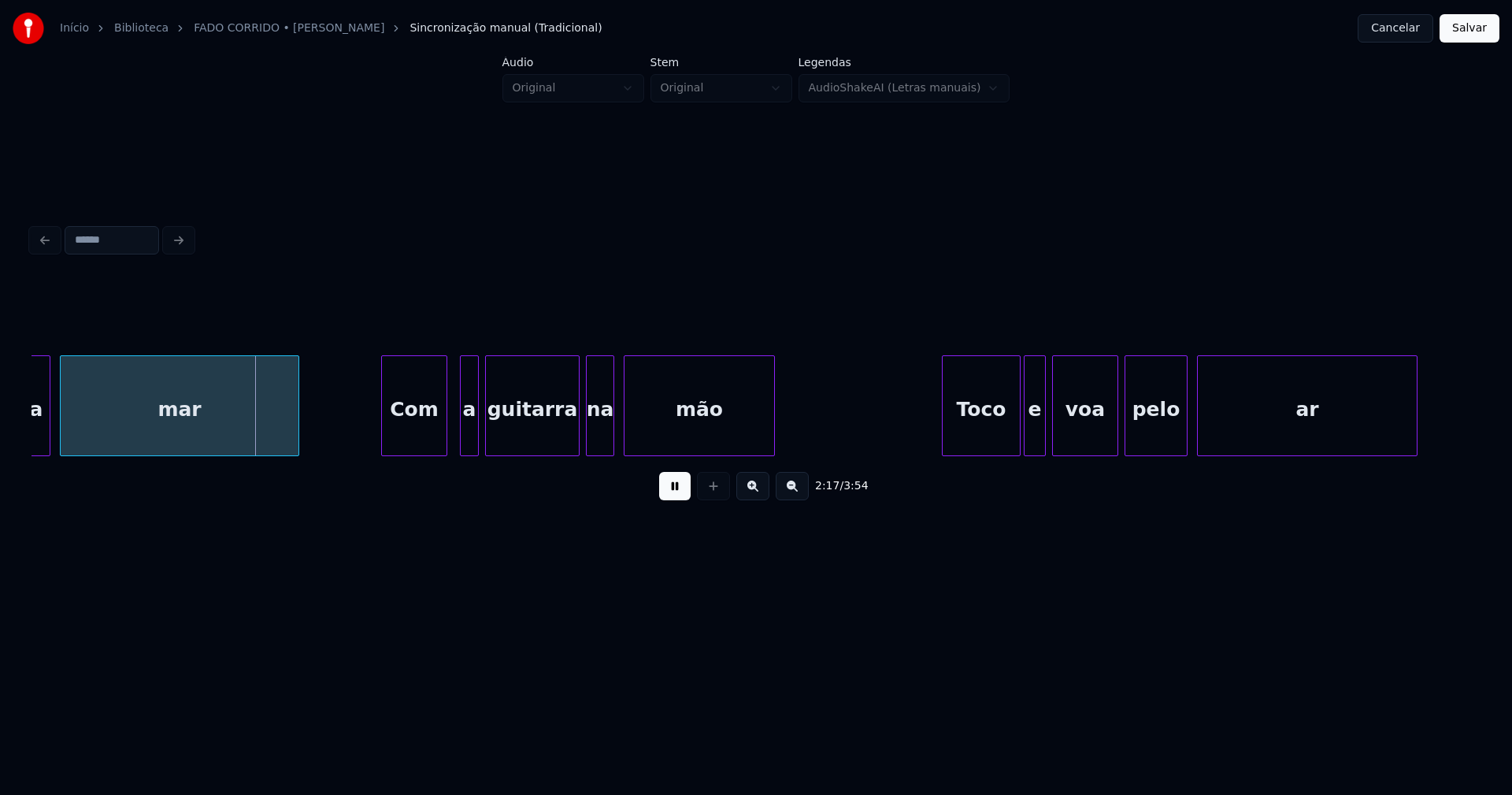
scroll to position [0, 21569]
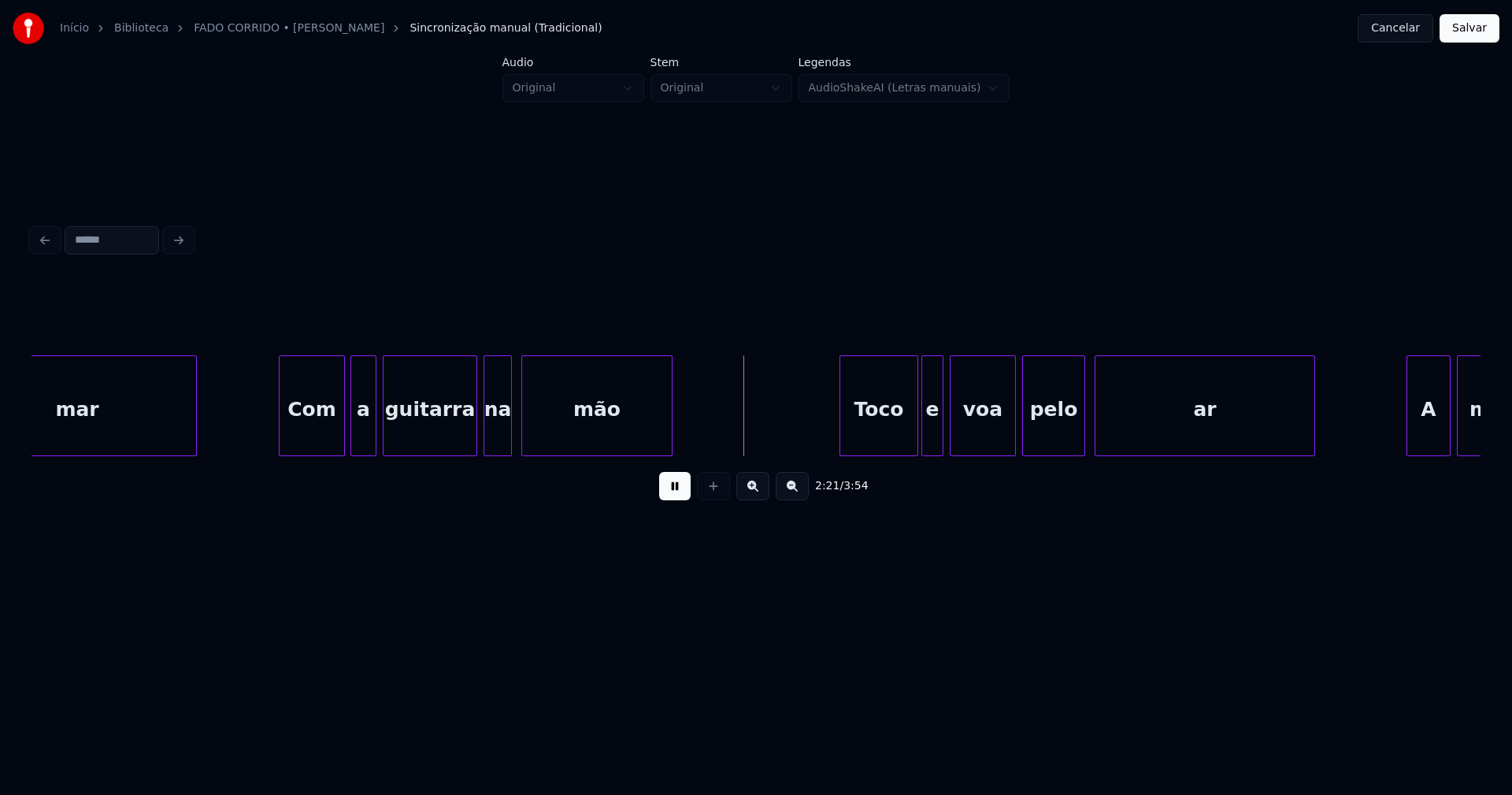
click at [352, 446] on div at bounding box center [353, 406] width 5 height 99
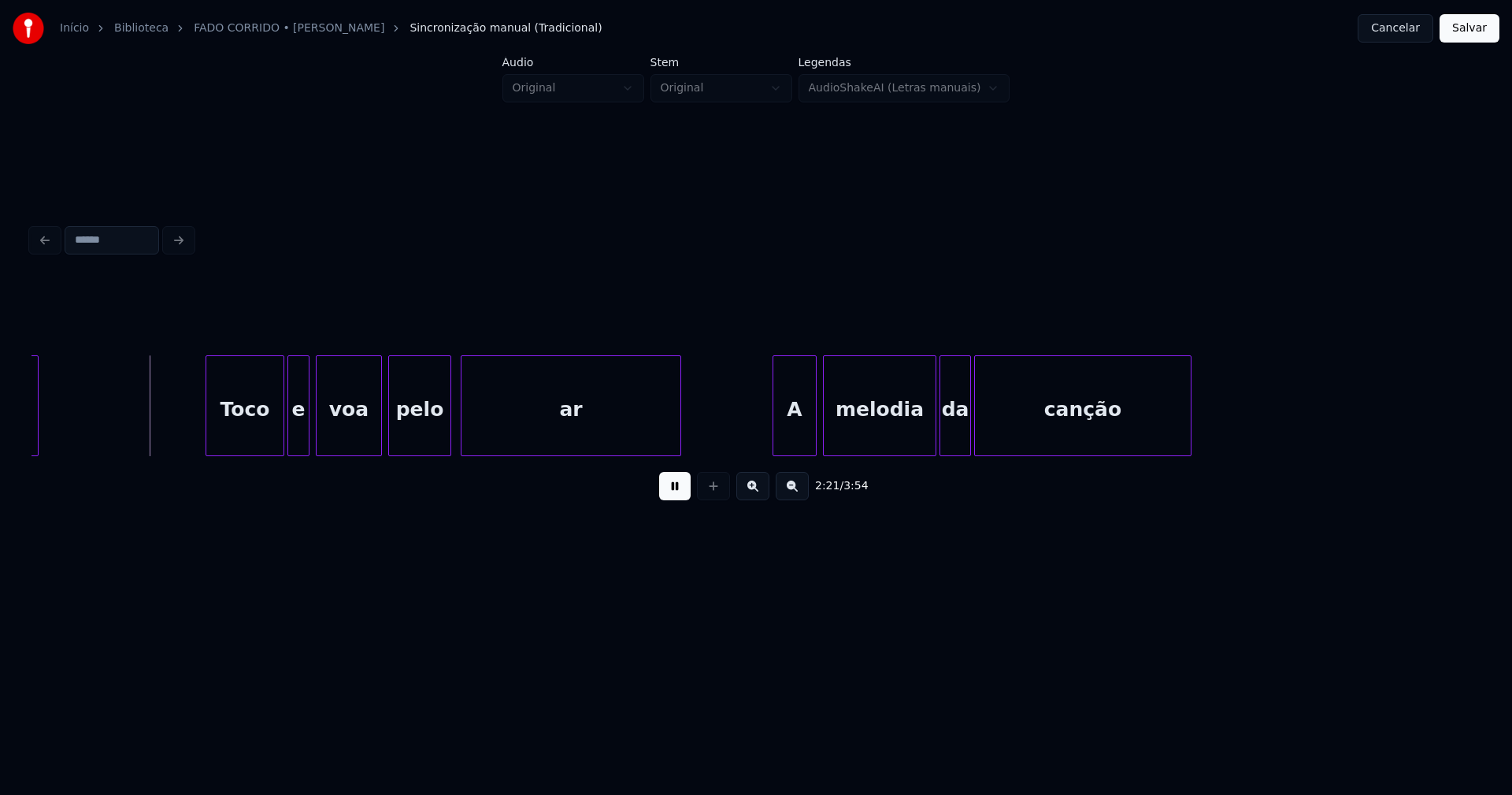
scroll to position [0, 22242]
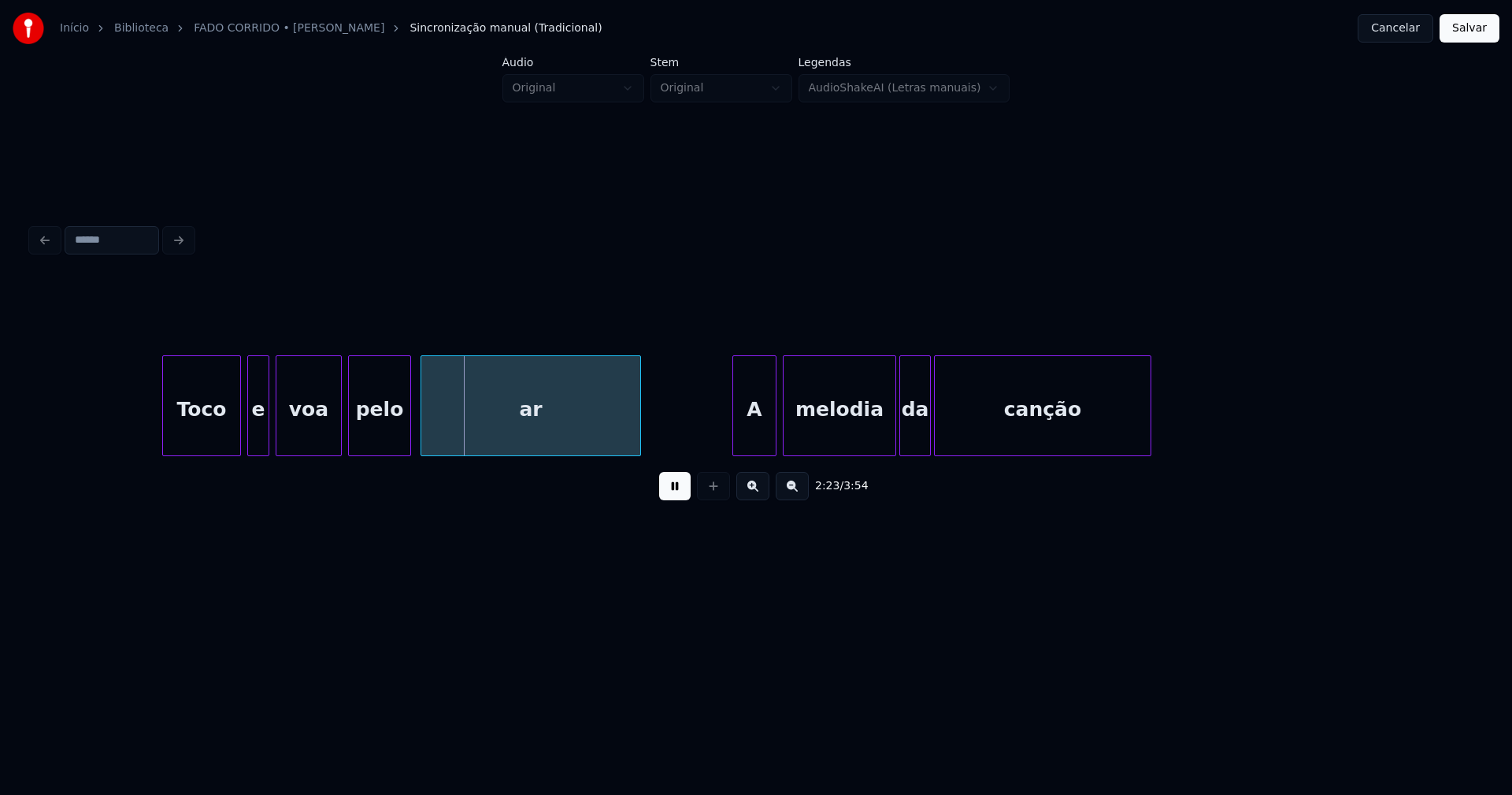
click at [203, 439] on div "Toco" at bounding box center [202, 410] width 78 height 107
click at [222, 443] on div at bounding box center [221, 406] width 5 height 99
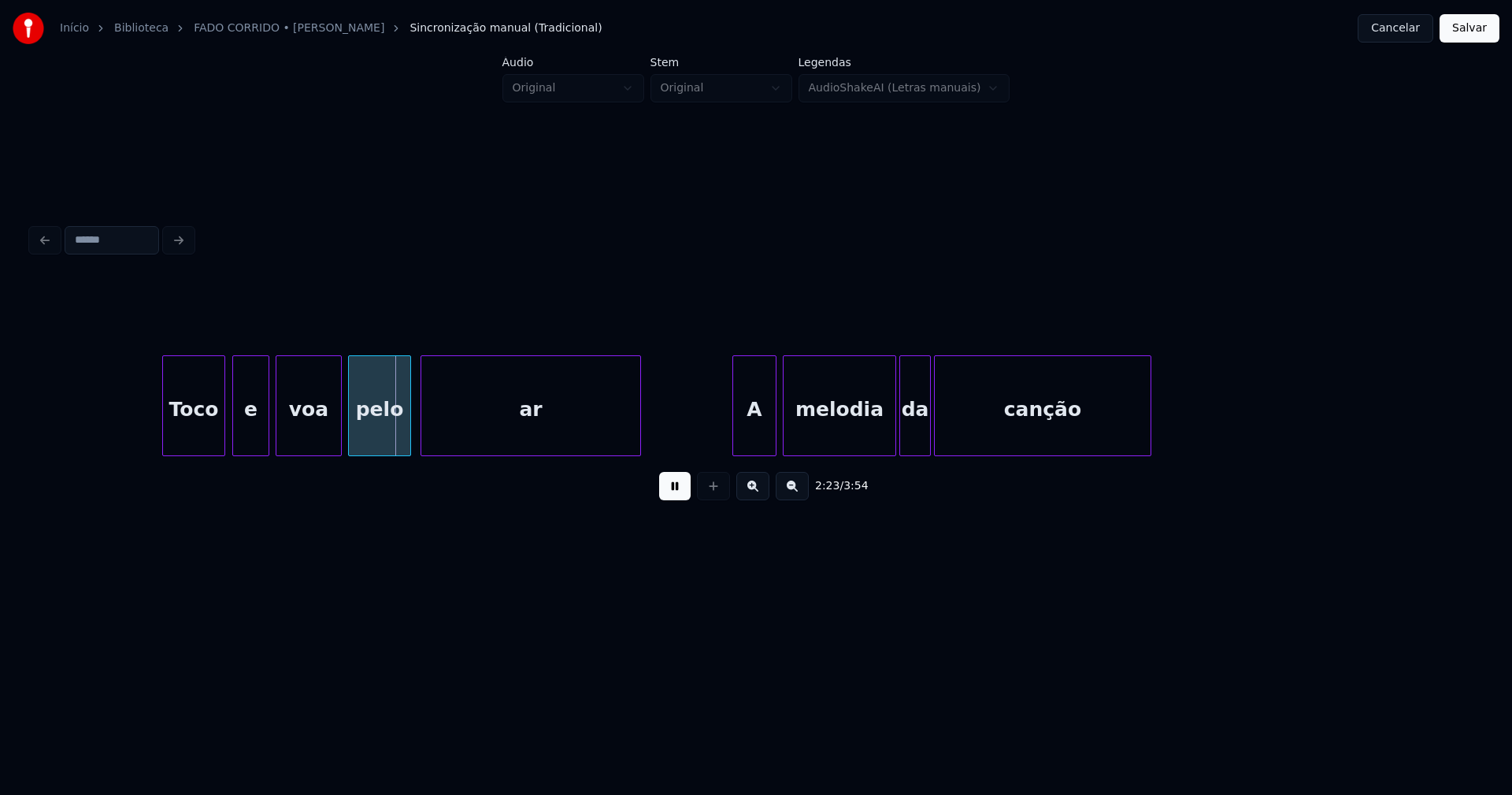
click at [236, 433] on div at bounding box center [235, 406] width 5 height 99
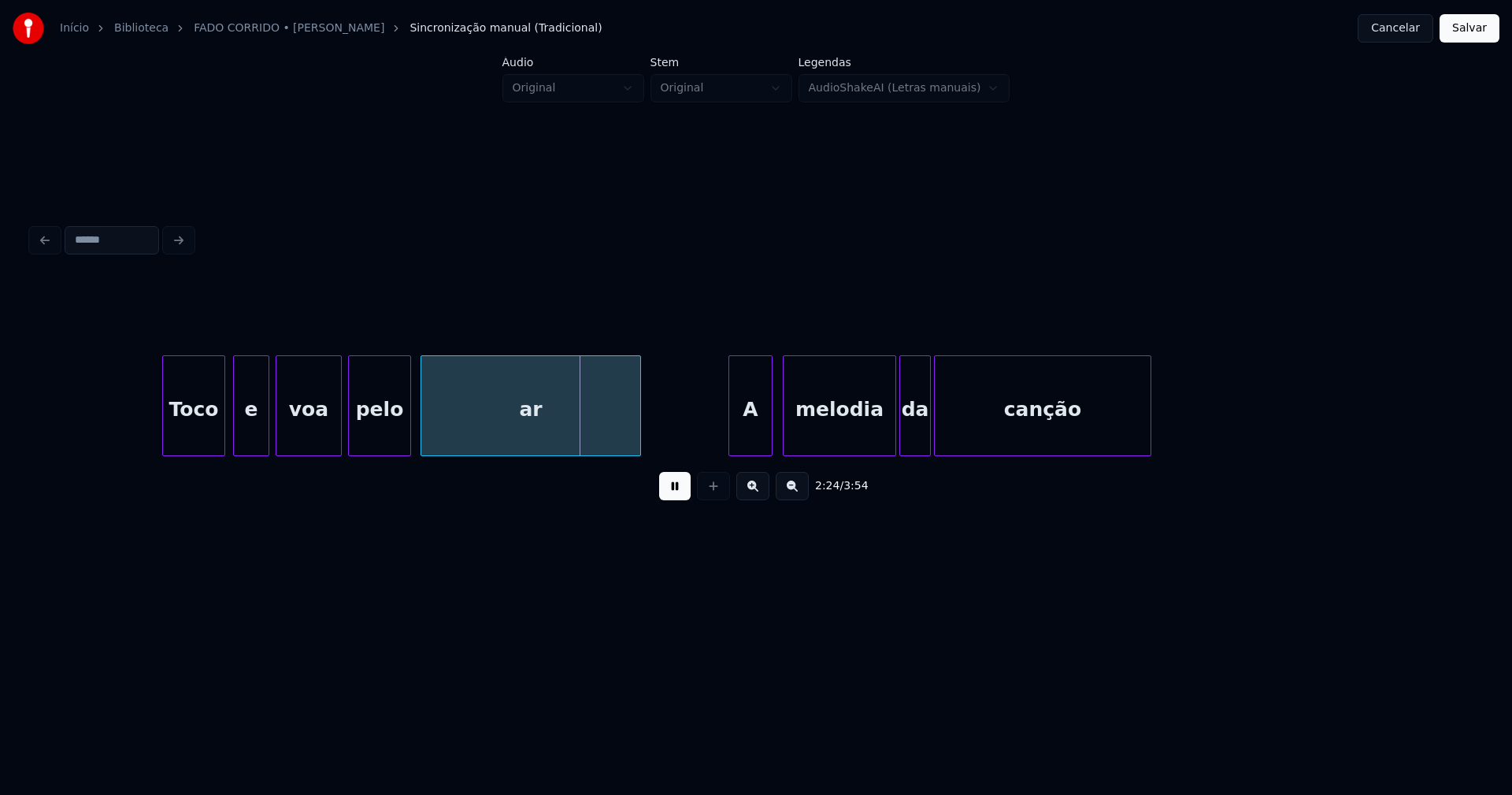
click at [760, 445] on div "A" at bounding box center [750, 410] width 43 height 107
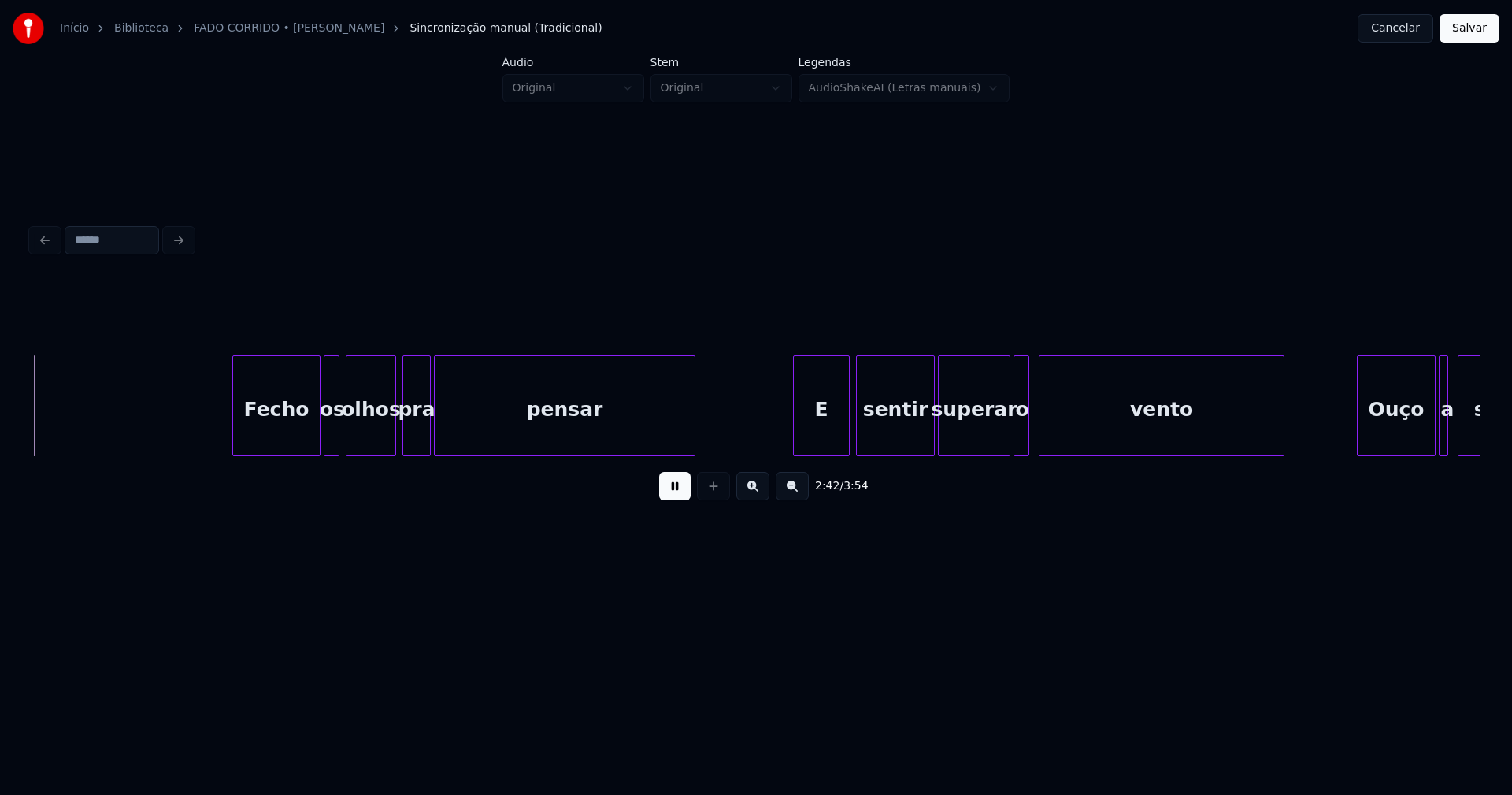
scroll to position [0, 25569]
click at [815, 439] on div "E" at bounding box center [811, 410] width 55 height 107
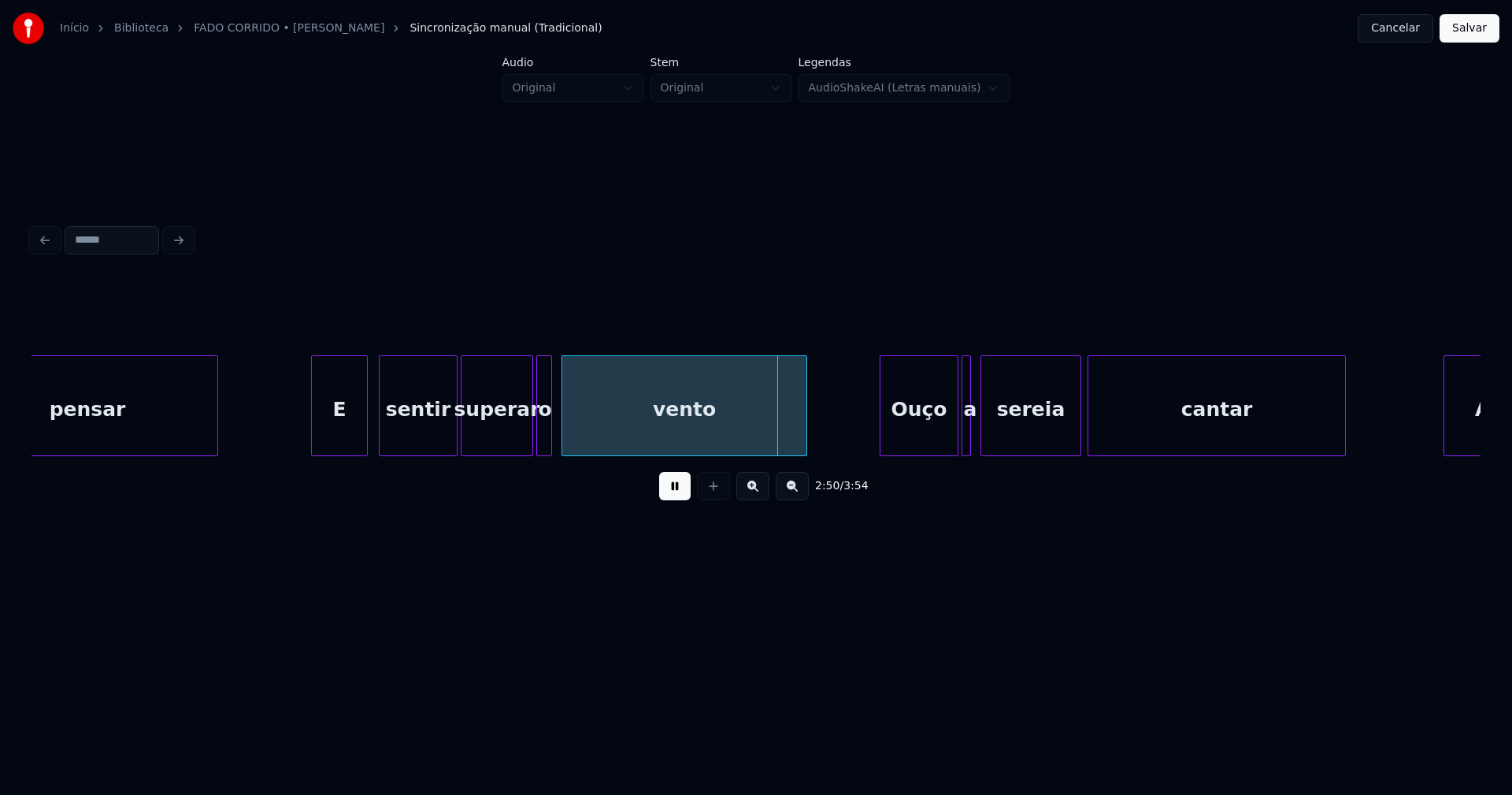
scroll to position [0, 26062]
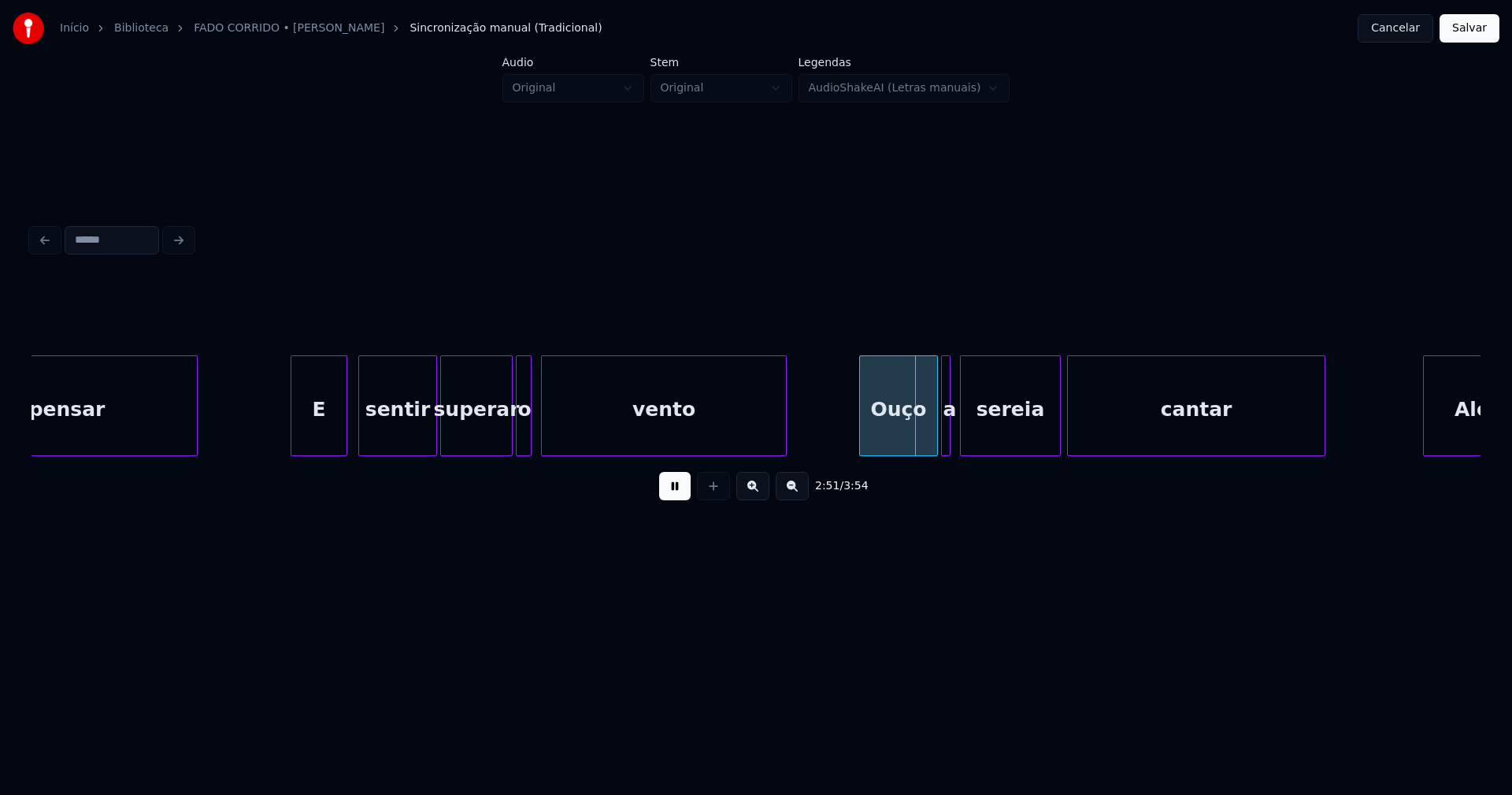
click at [885, 438] on div "Ouço" at bounding box center [894, 410] width 78 height 107
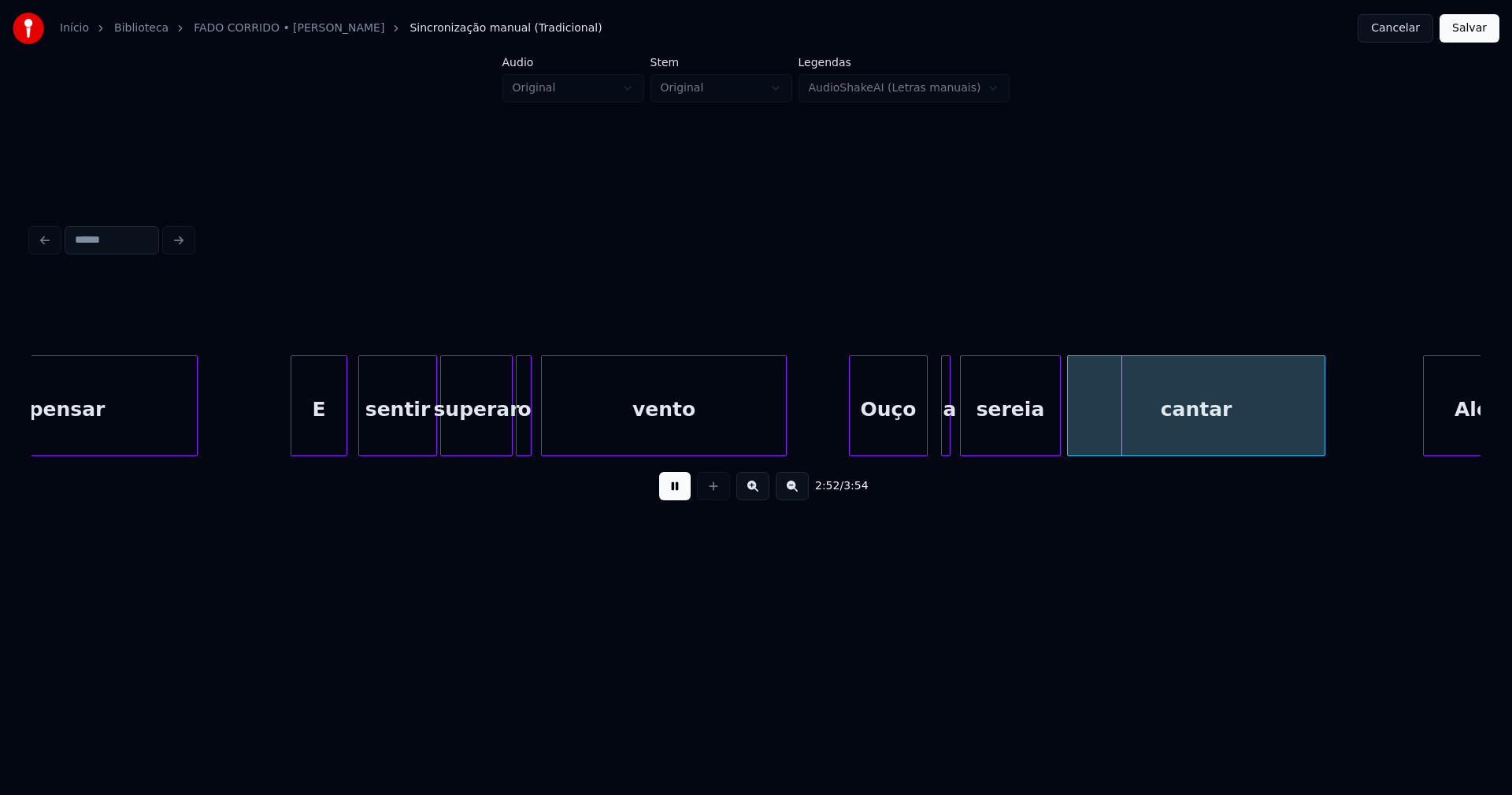
click at [927, 442] on div "Ouço" at bounding box center [888, 406] width 79 height 101
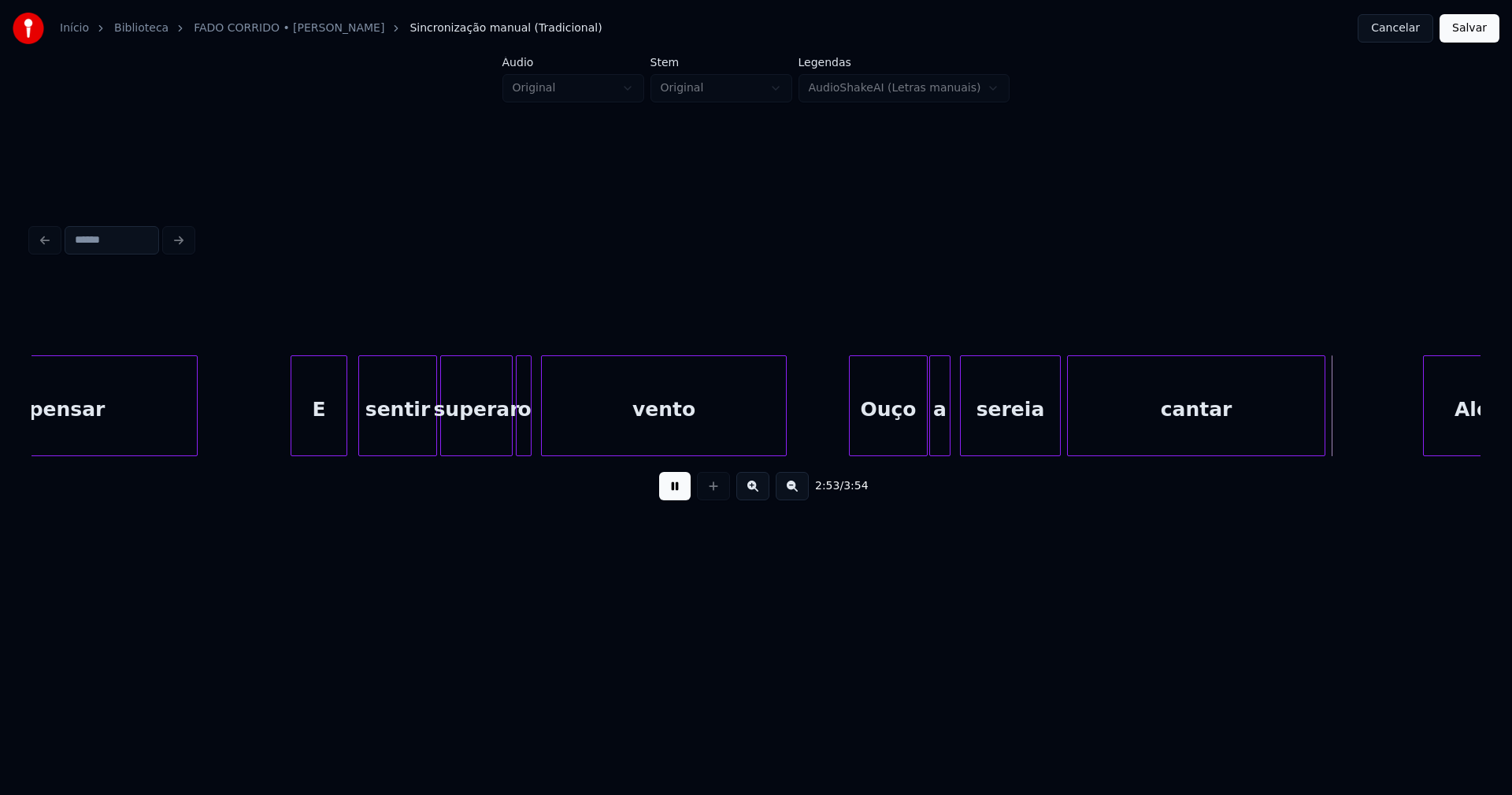
click at [930, 446] on div at bounding box center [932, 406] width 5 height 99
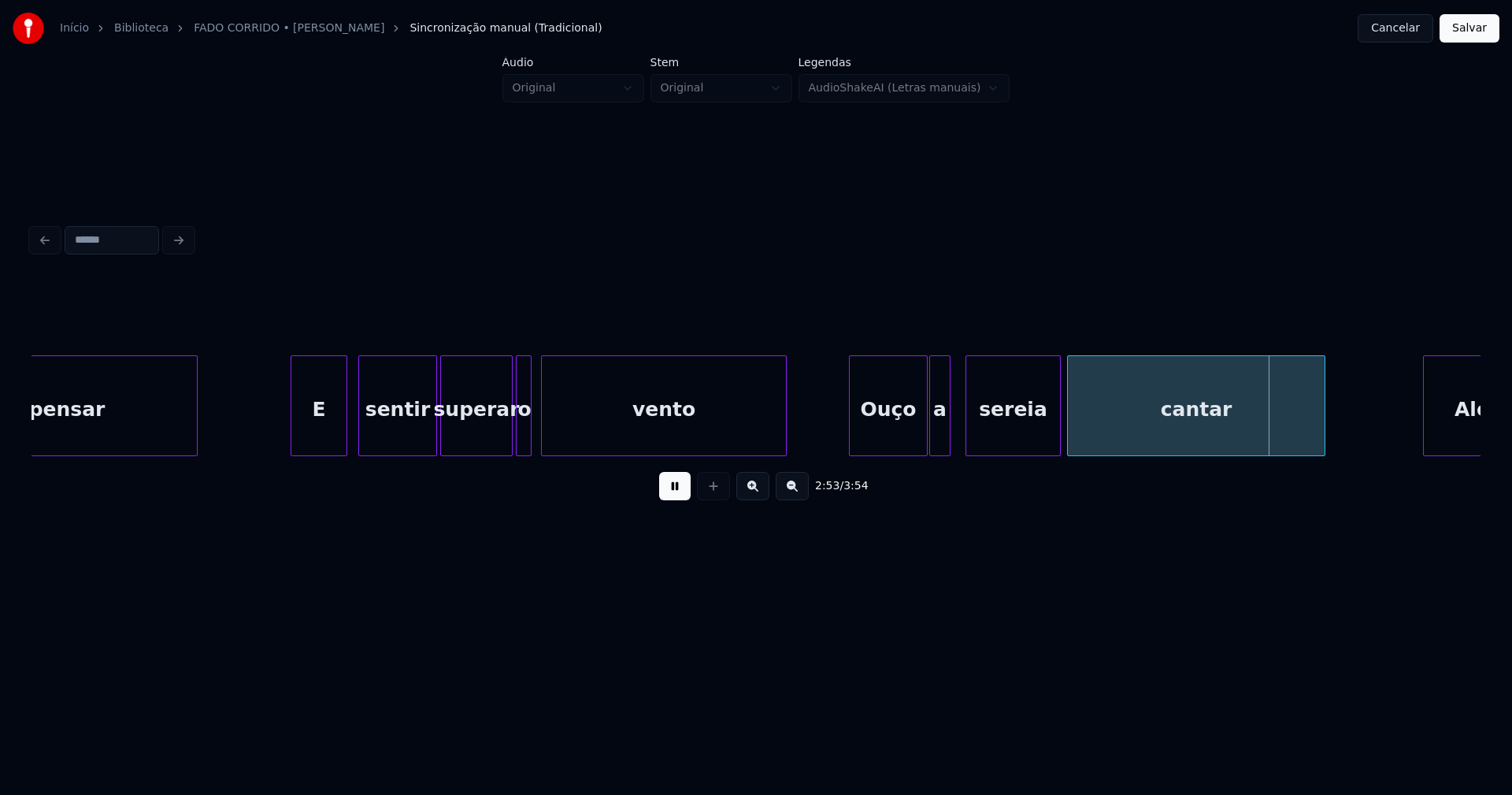
click at [969, 442] on div at bounding box center [968, 406] width 5 height 99
click at [959, 436] on div at bounding box center [958, 406] width 5 height 99
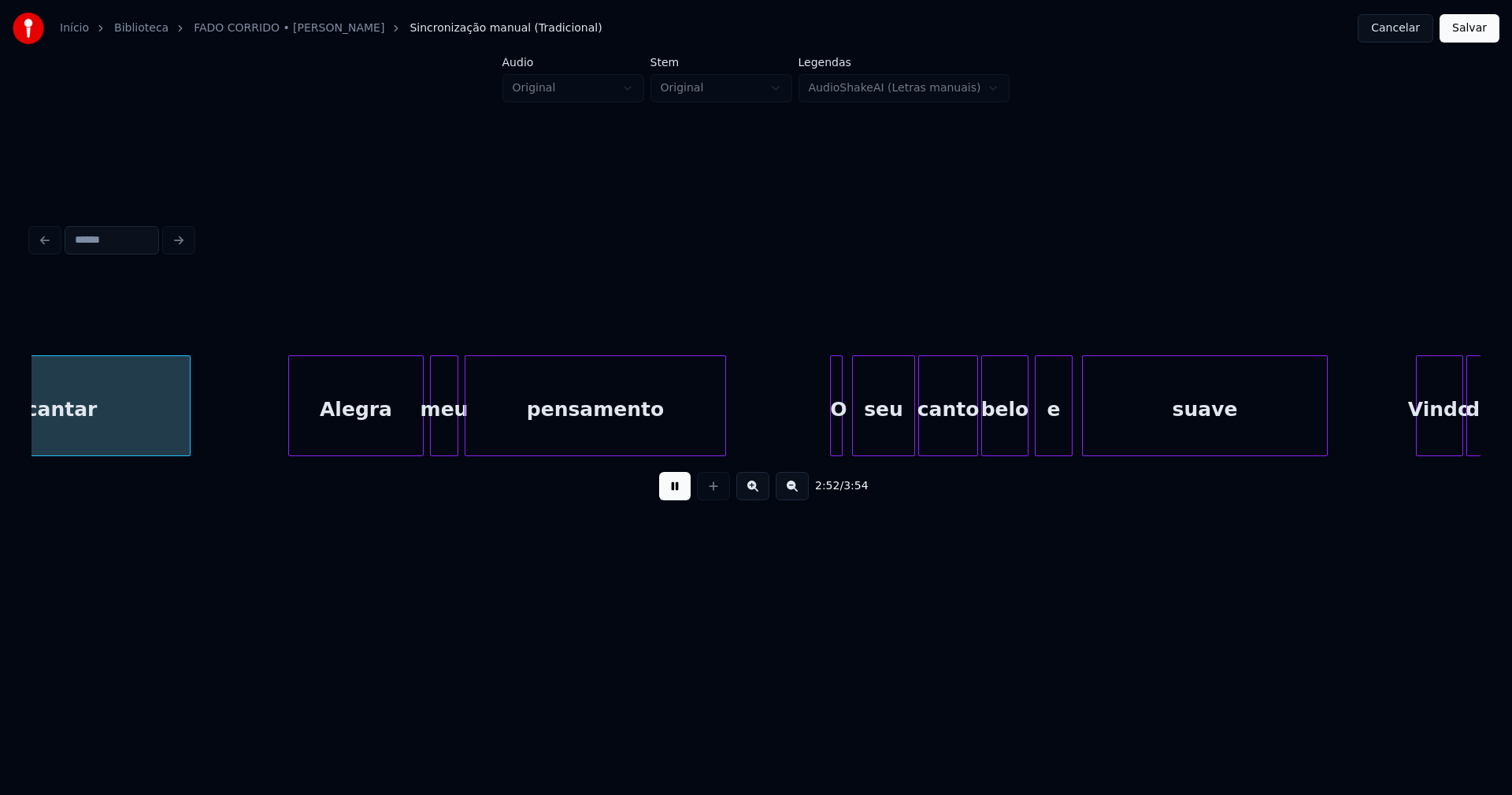
scroll to position [0, 27200]
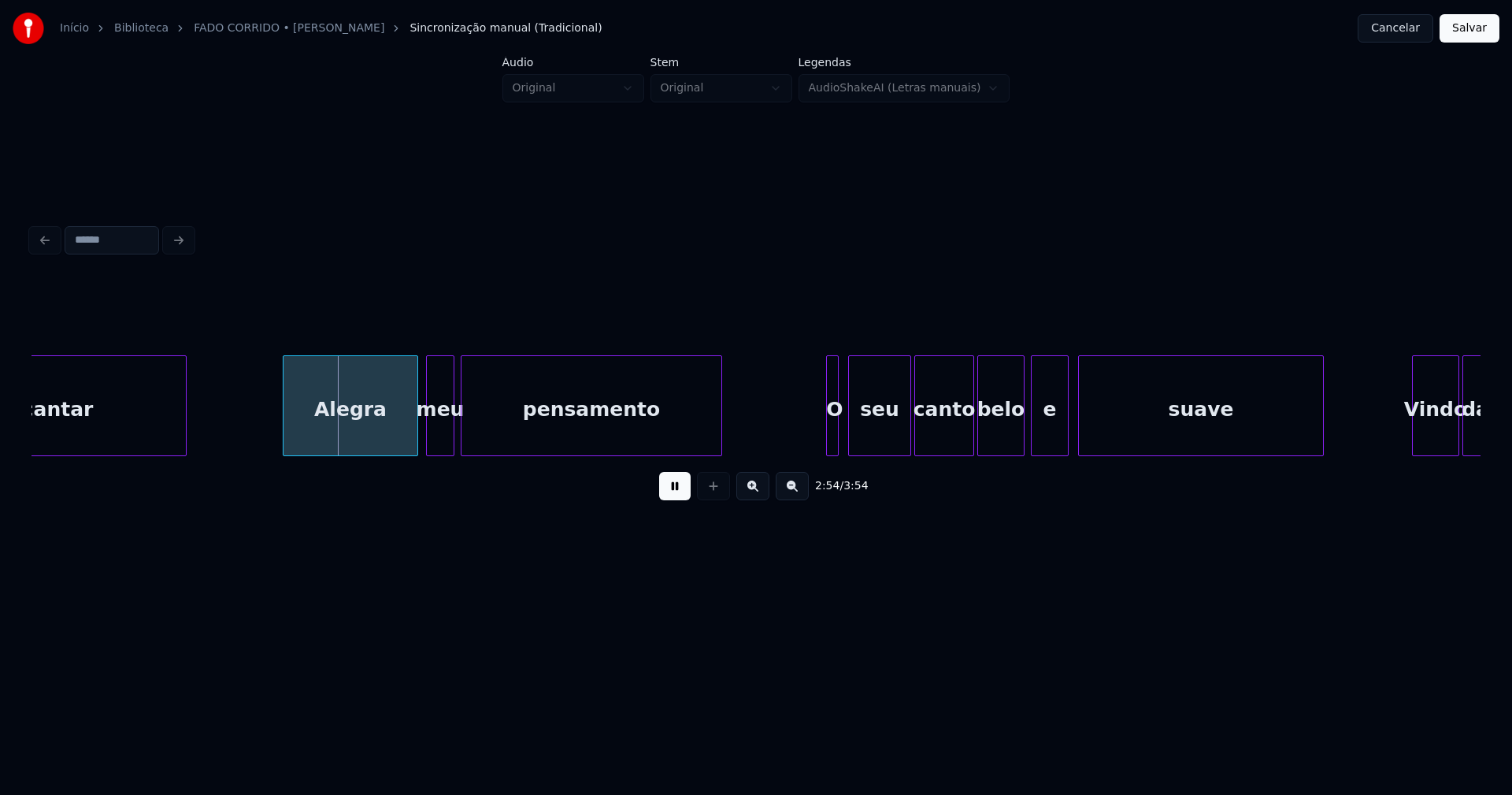
click at [357, 438] on div "Alegra" at bounding box center [350, 410] width 134 height 107
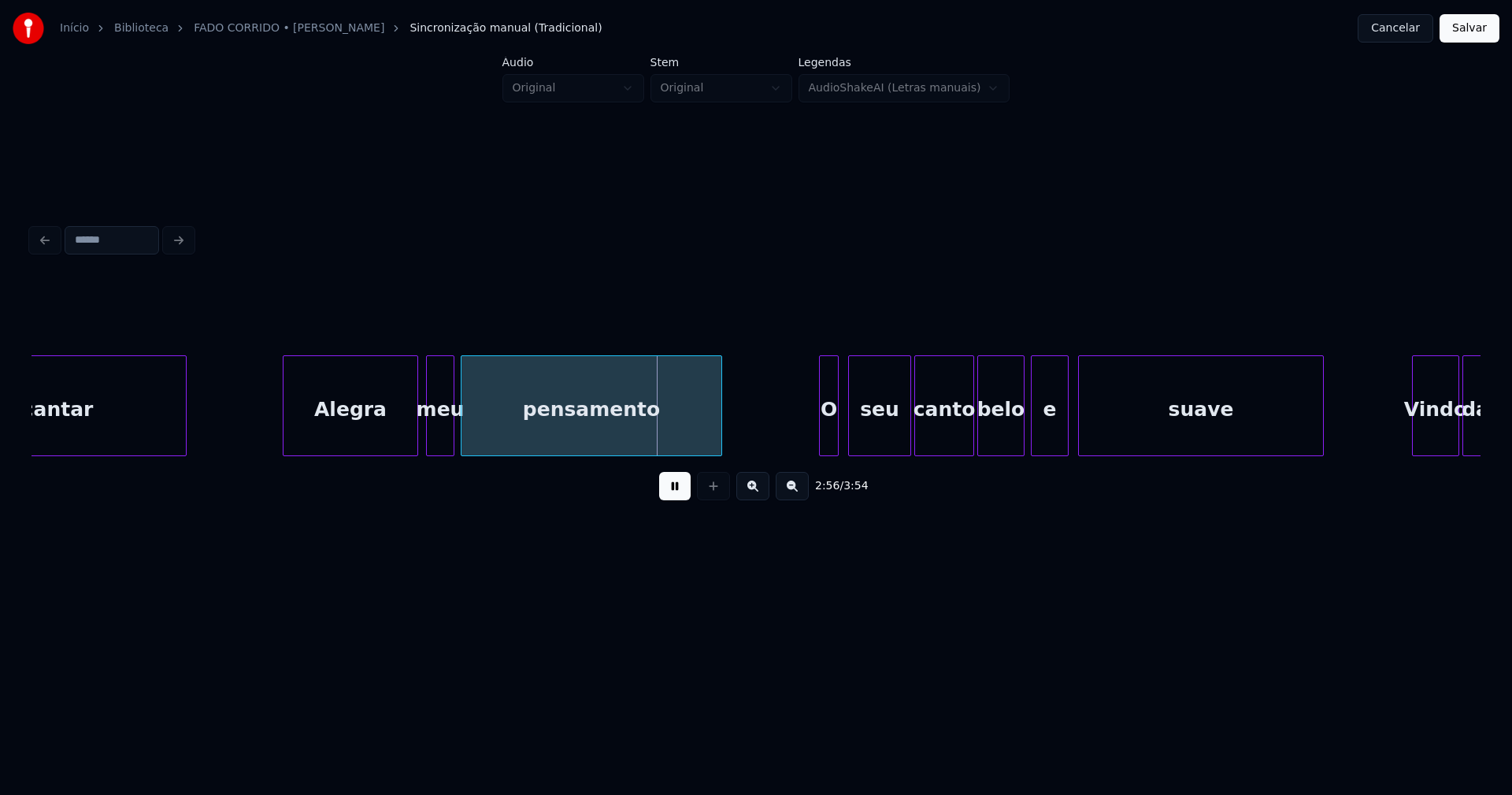
click at [821, 434] on div at bounding box center [822, 406] width 5 height 99
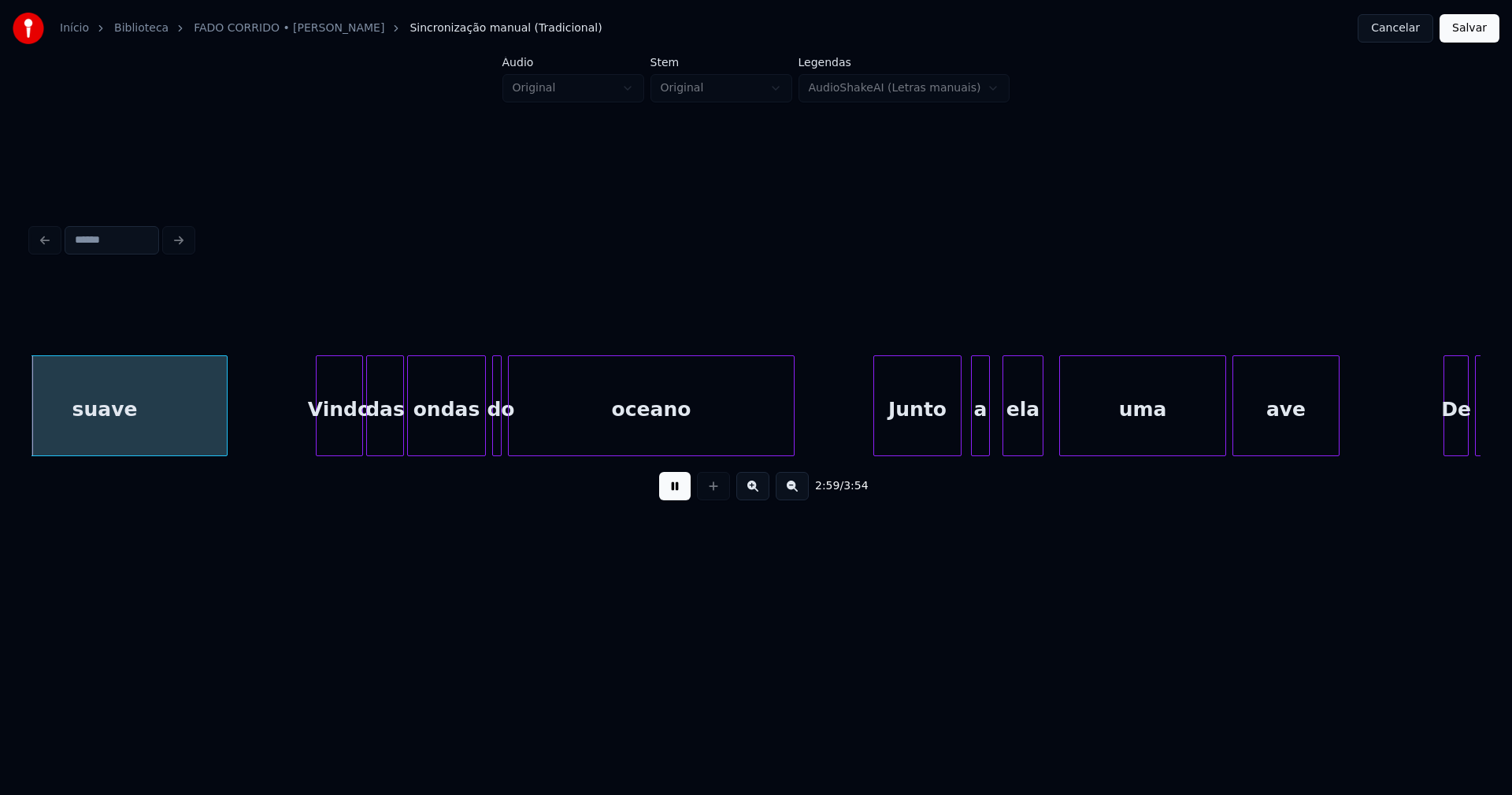
scroll to position [0, 28304]
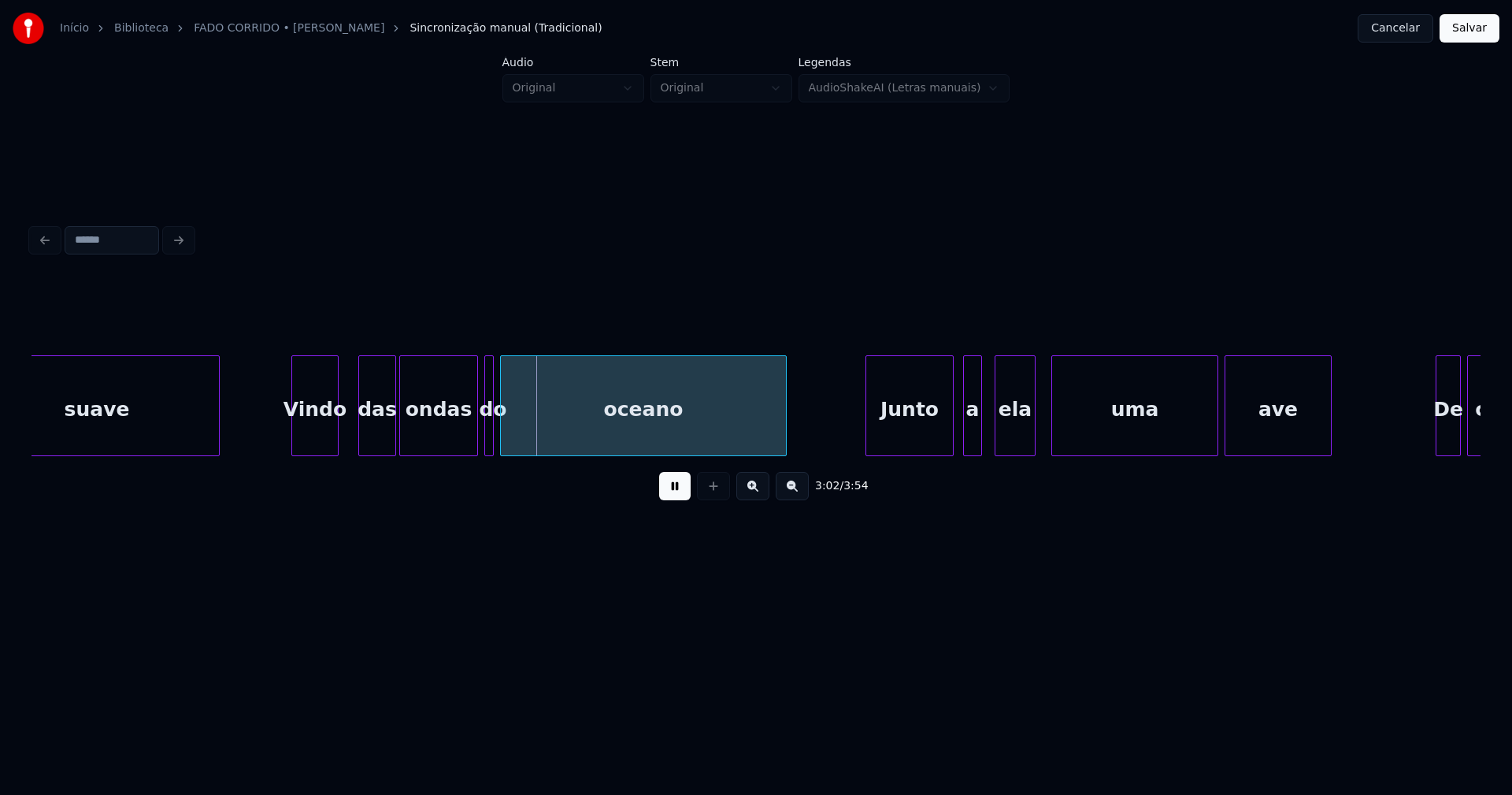
click at [321, 437] on div "Vindo" at bounding box center [314, 410] width 46 height 107
click at [351, 439] on div at bounding box center [349, 406] width 5 height 99
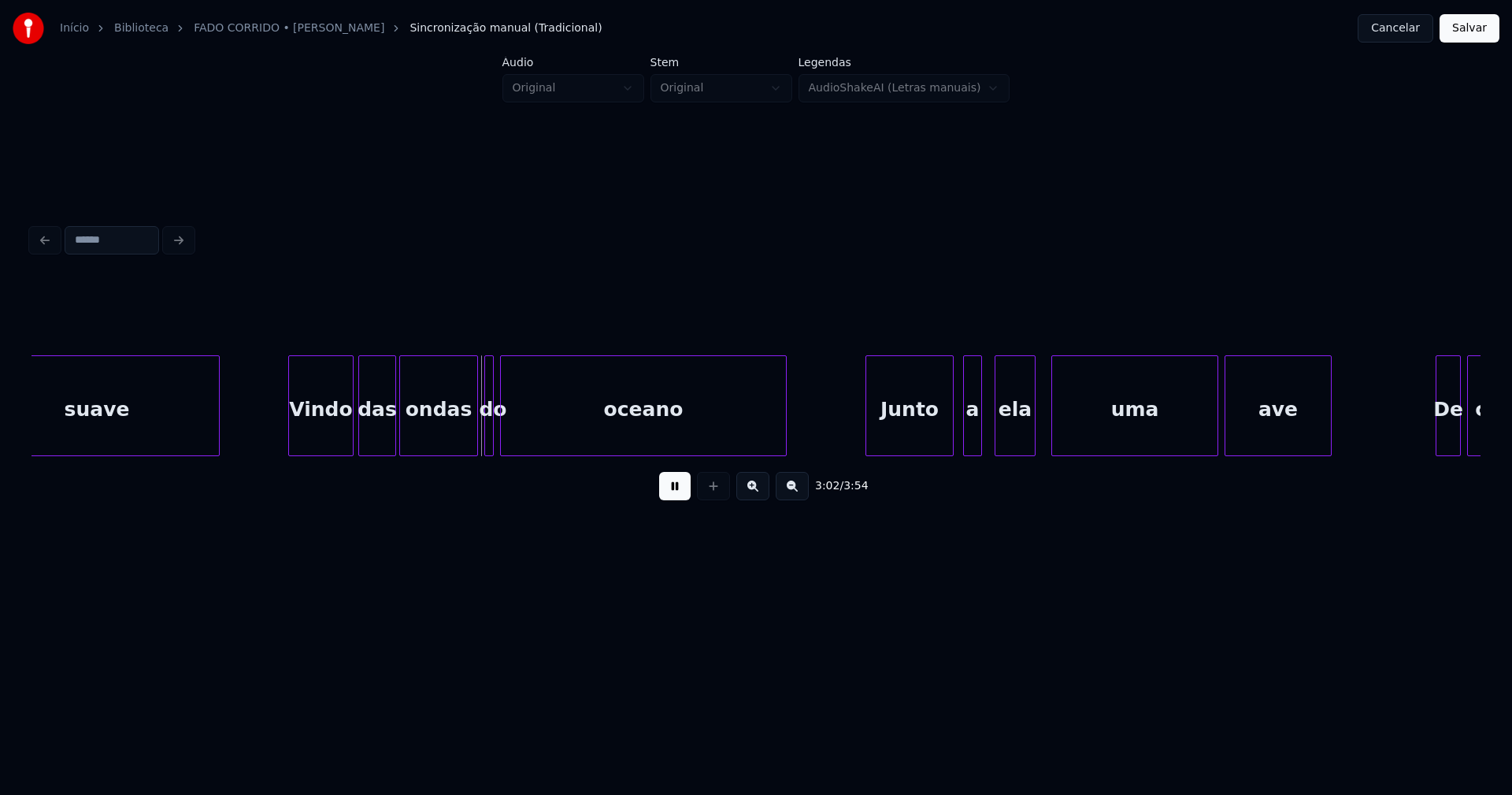
click at [289, 436] on div at bounding box center [291, 406] width 5 height 99
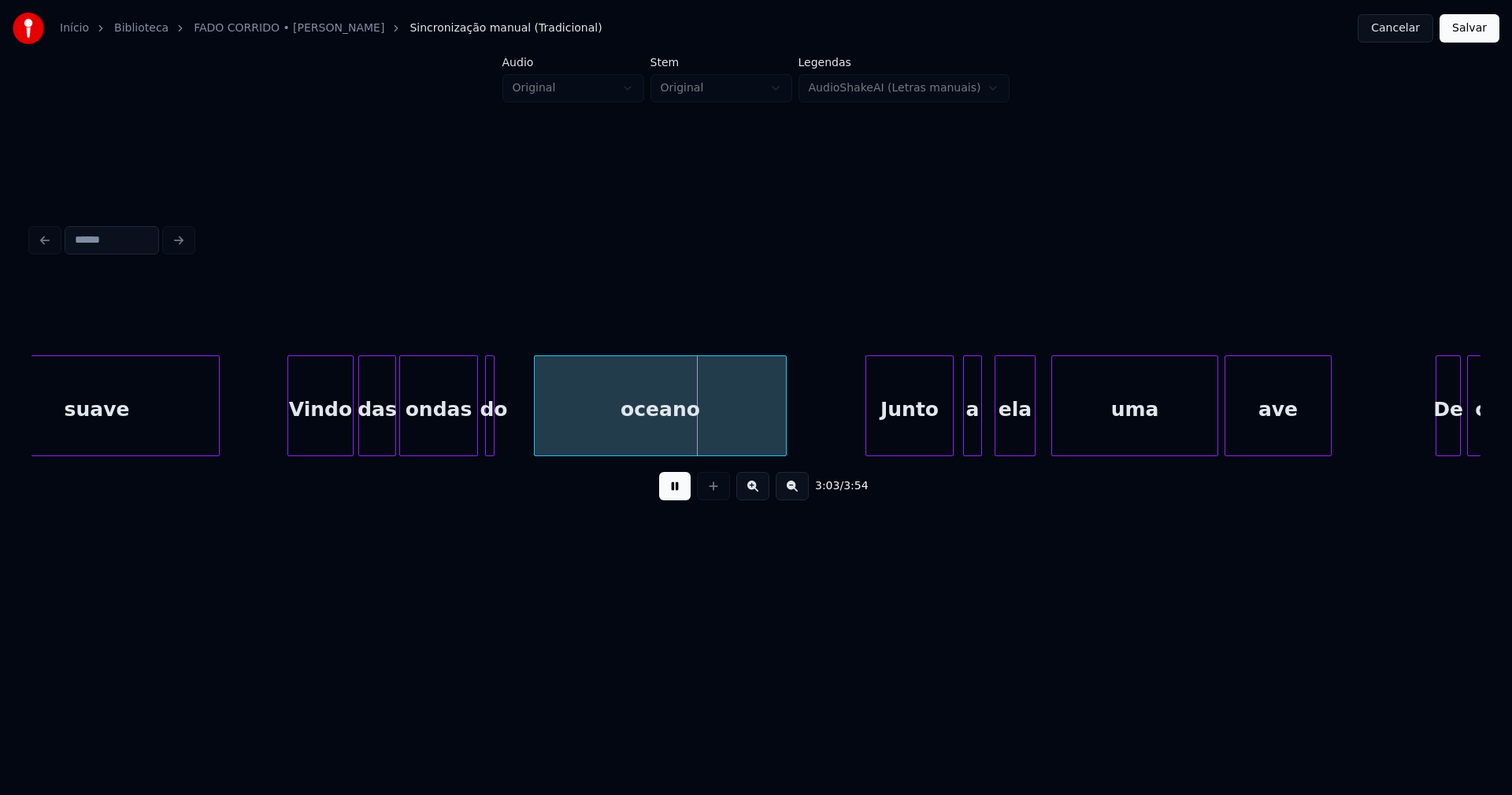
click at [535, 435] on div at bounding box center [537, 406] width 5 height 99
click at [523, 429] on div at bounding box center [522, 406] width 5 height 99
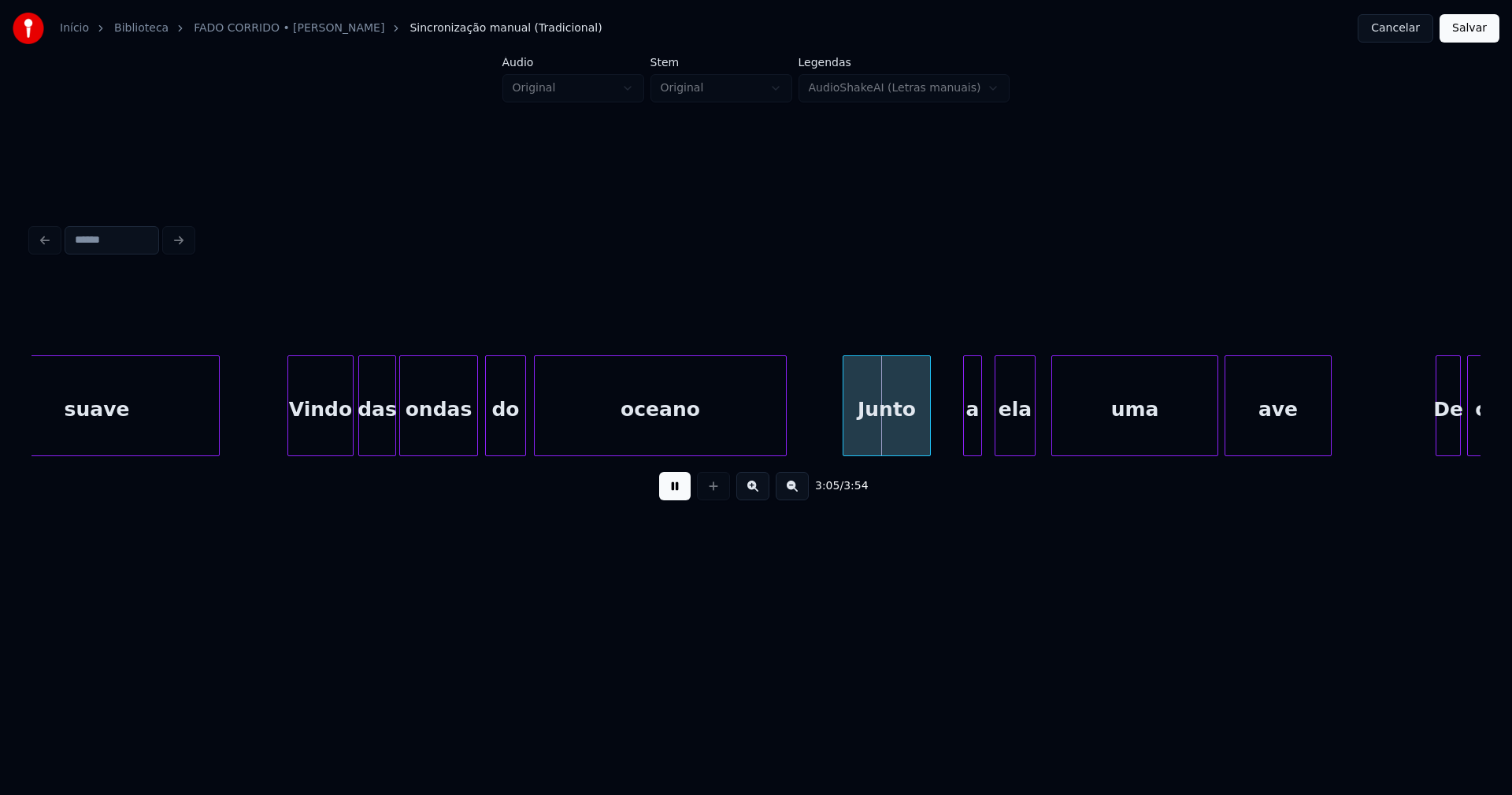
click at [895, 448] on div "Junto" at bounding box center [886, 410] width 86 height 107
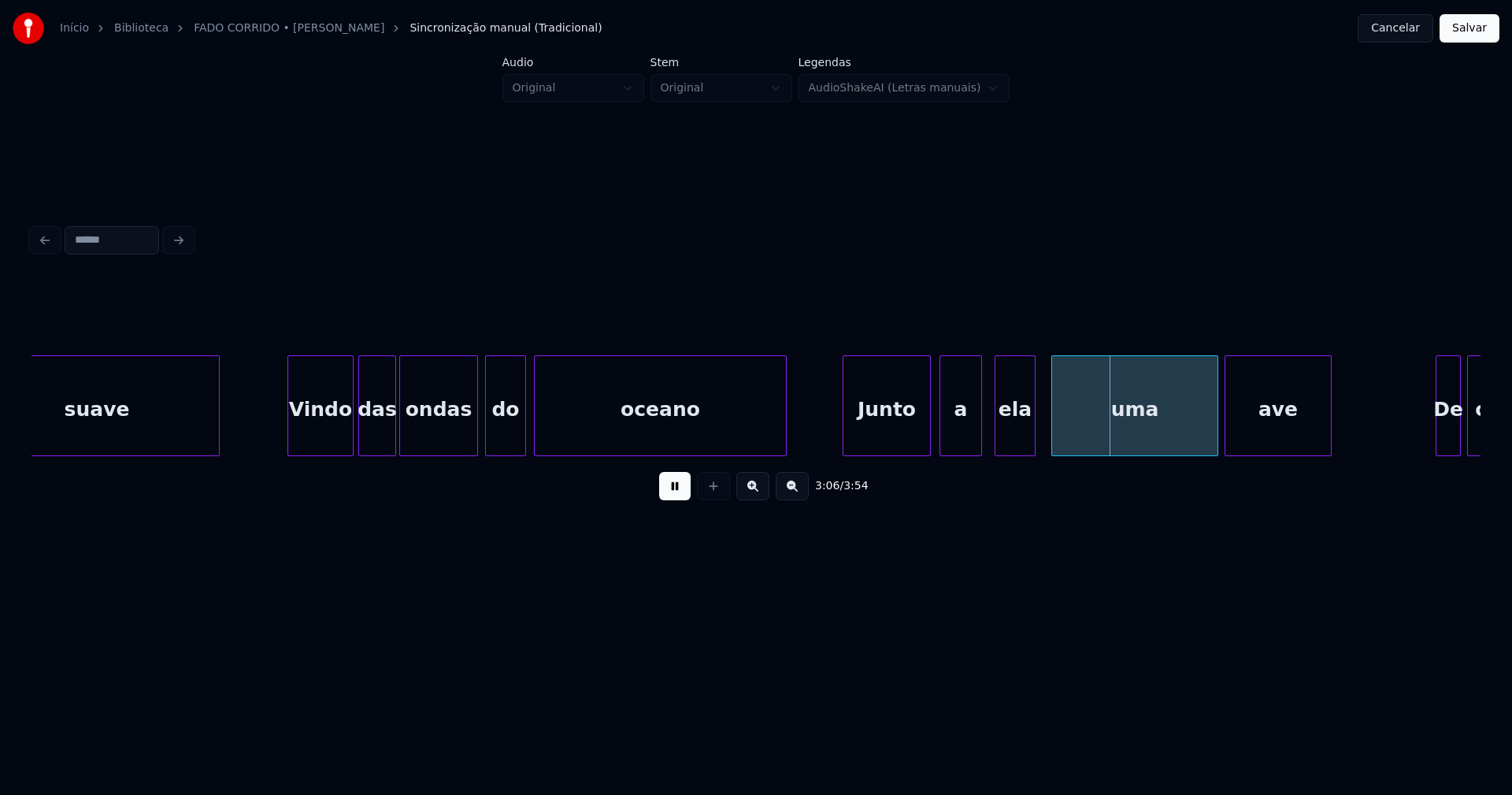
click at [941, 449] on div "suave Vindo das ondas do oceano Junto a ela uma ave De continente" at bounding box center [755, 406] width 1449 height 101
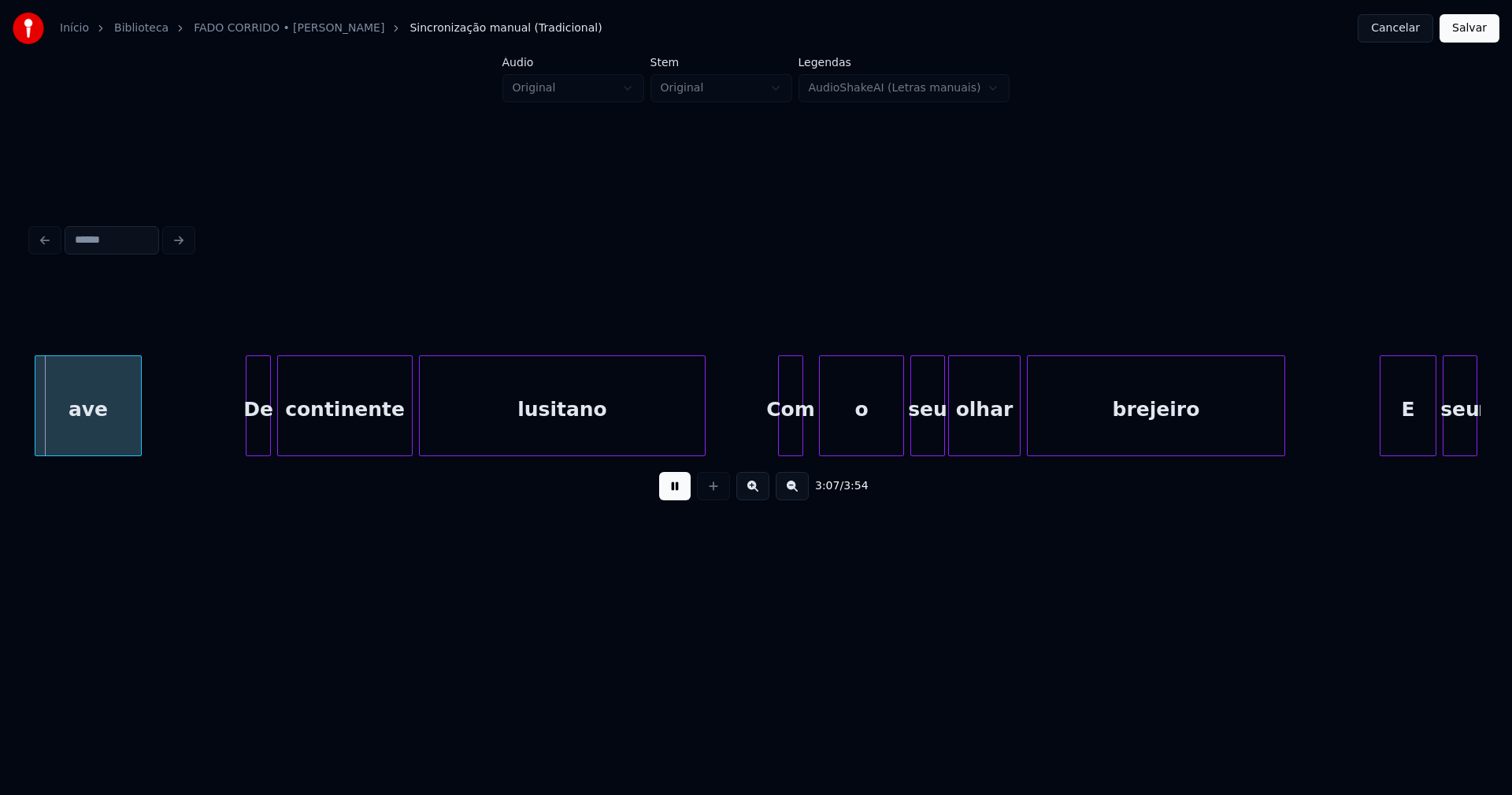
scroll to position [0, 29501]
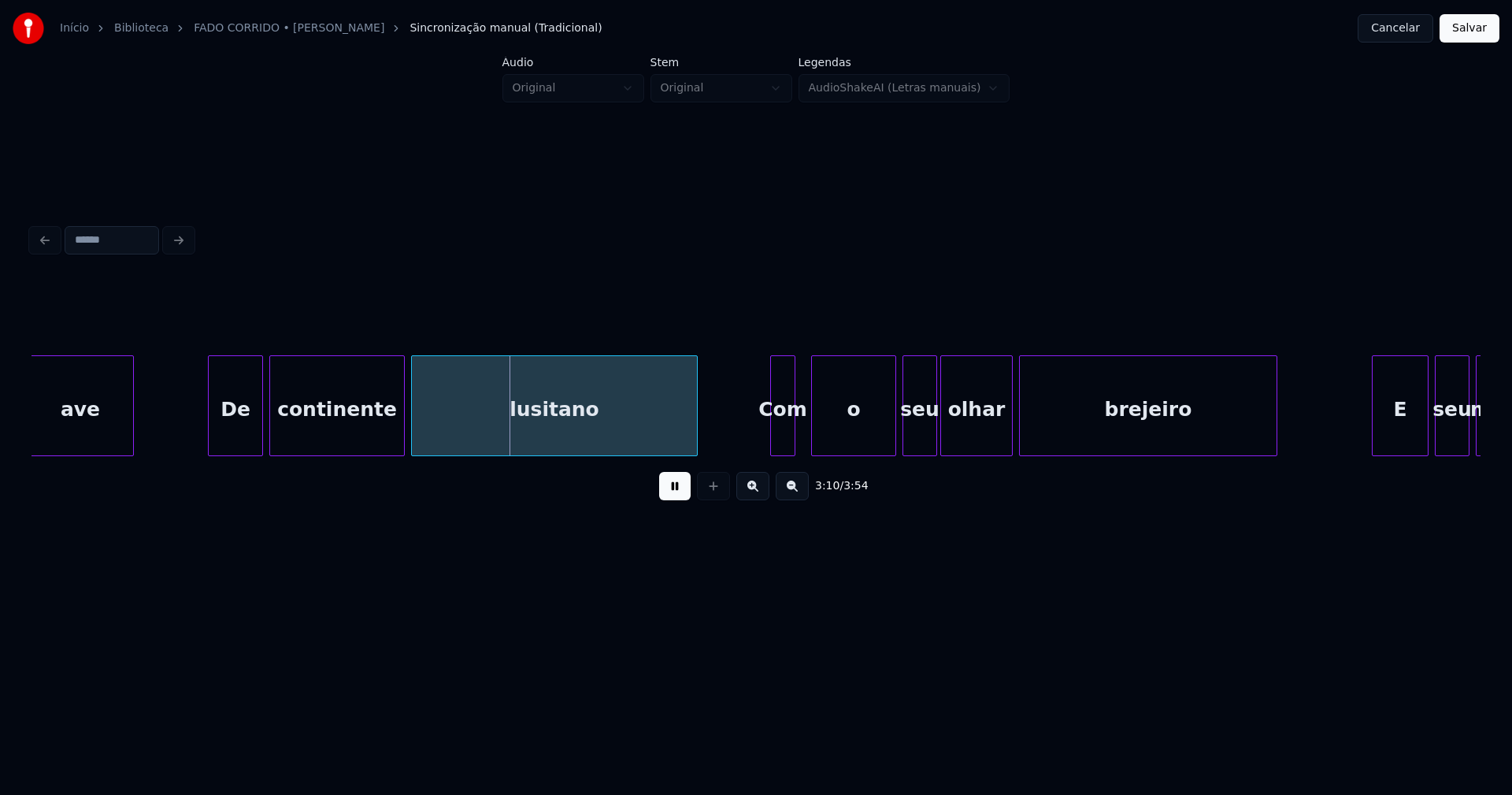
click at [212, 445] on div at bounding box center [211, 406] width 5 height 99
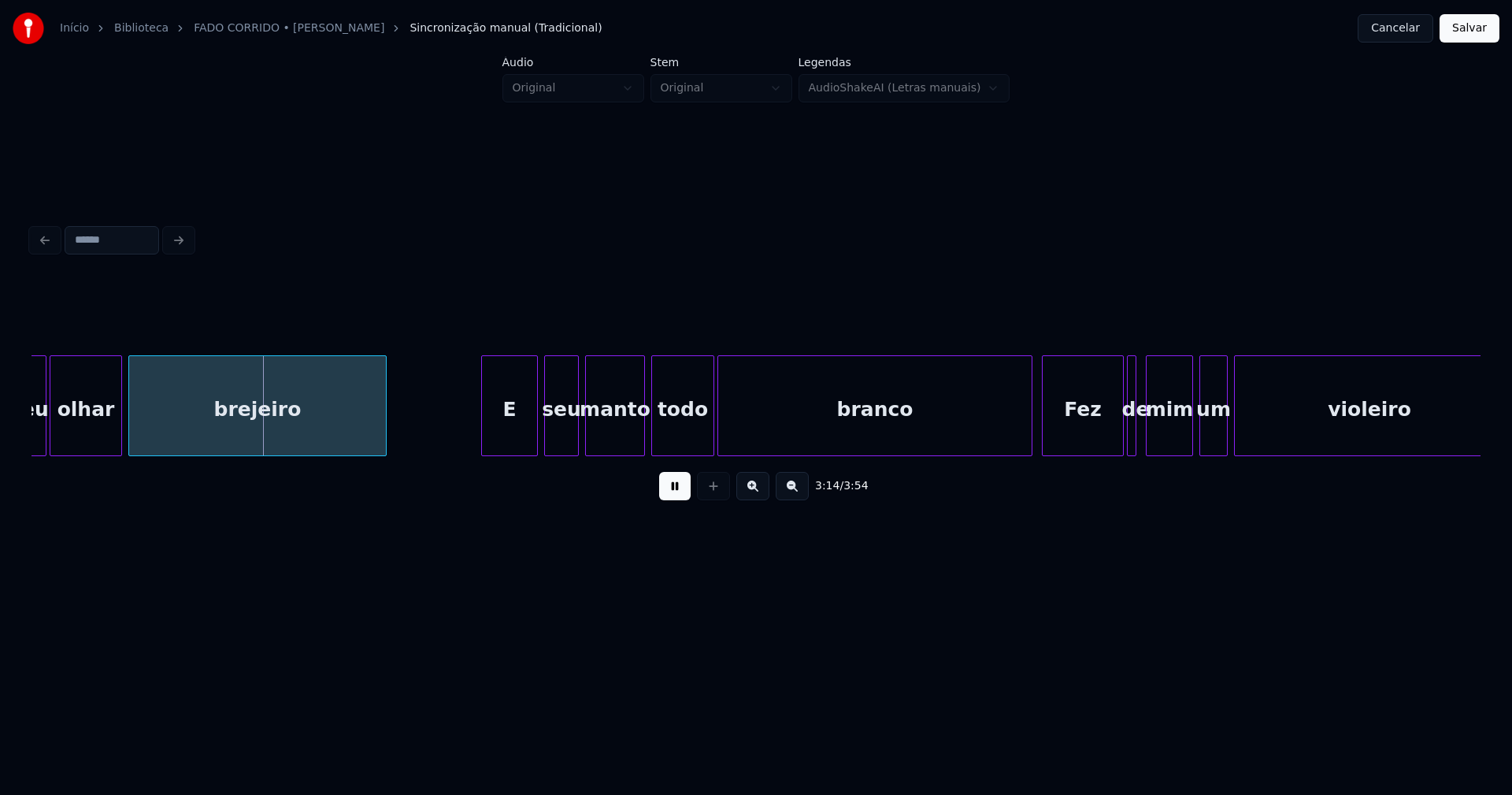
scroll to position [0, 30474]
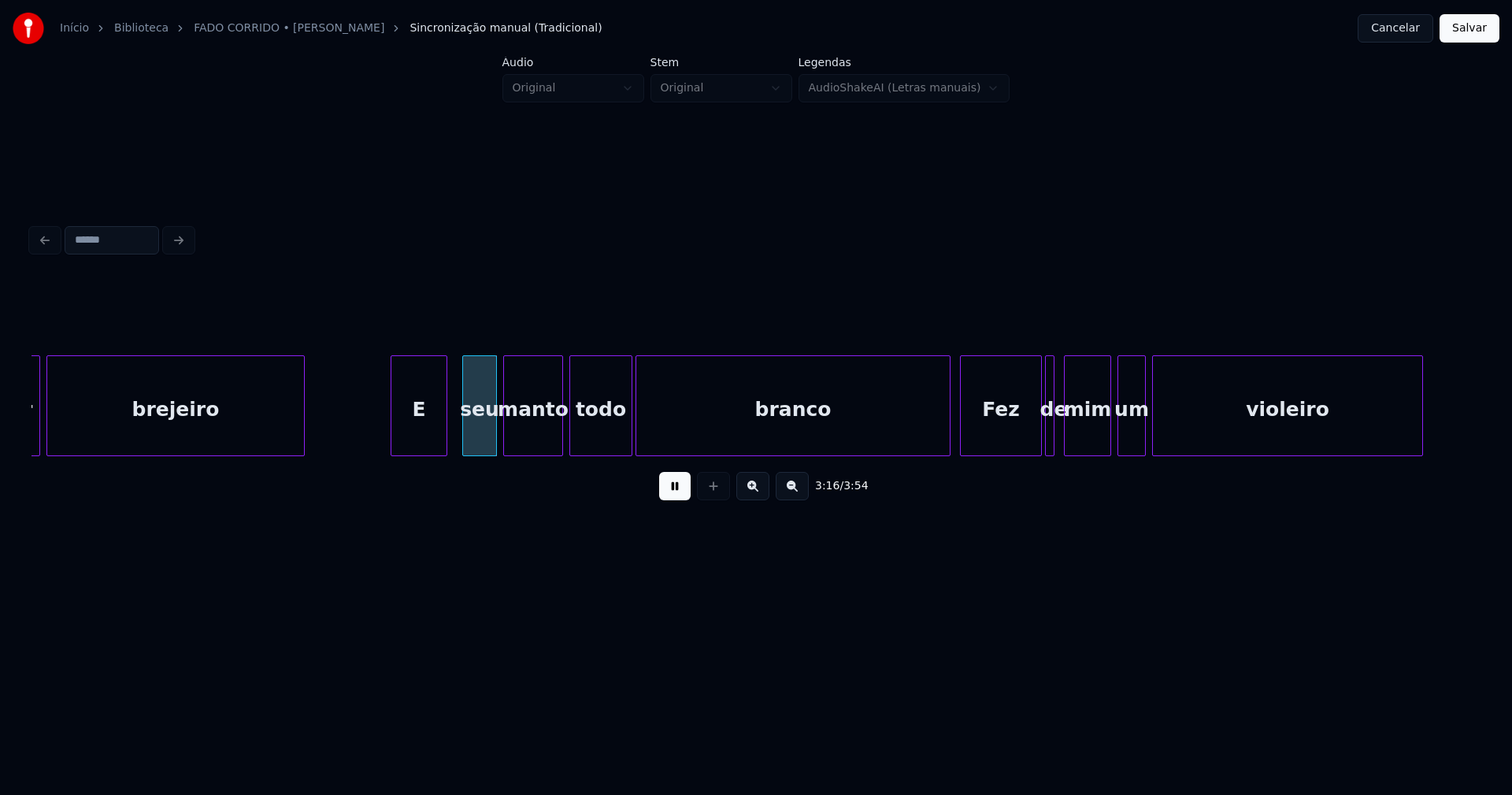
click at [418, 435] on div "E" at bounding box center [418, 410] width 55 height 107
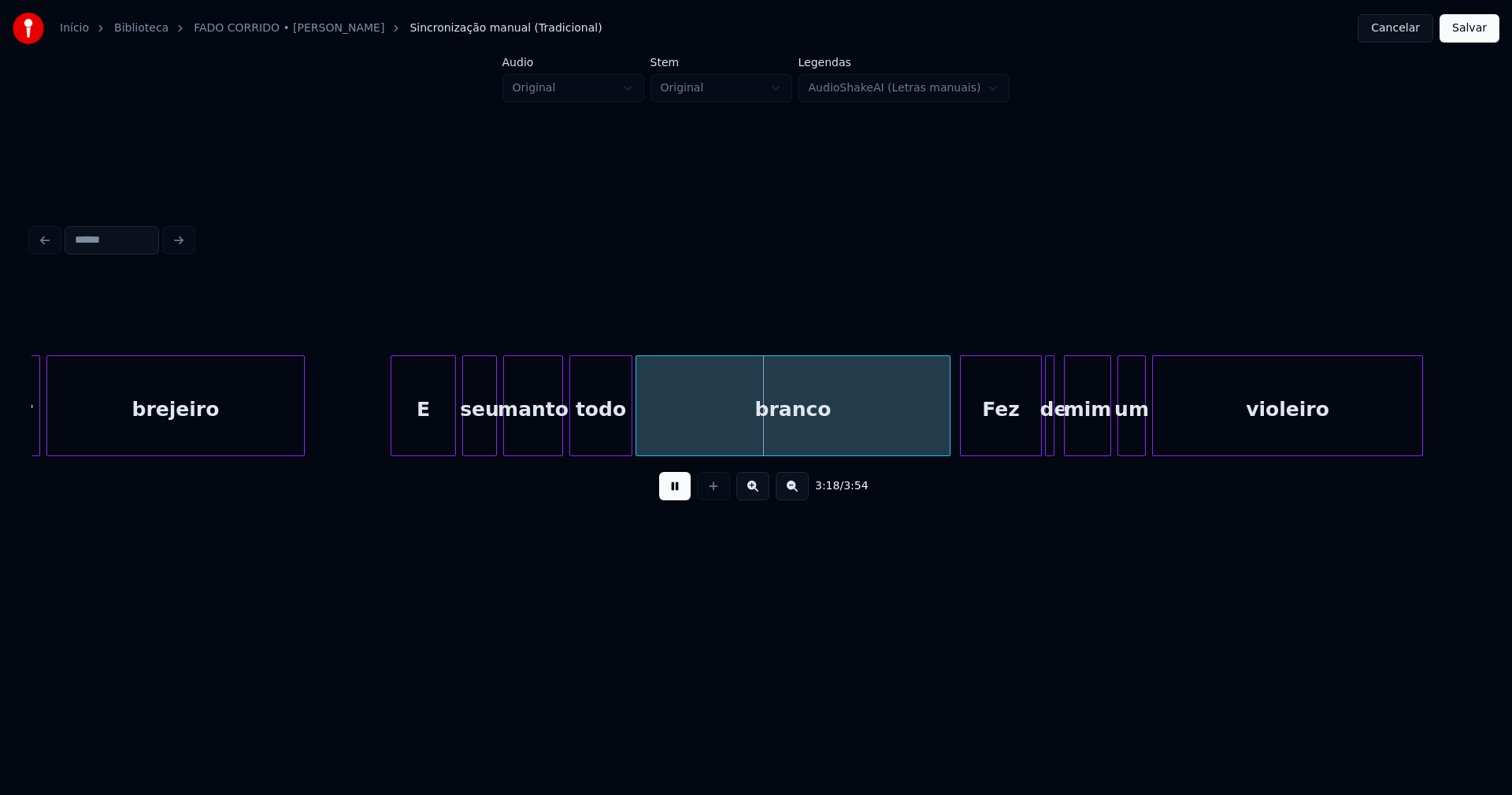
click at [452, 432] on div at bounding box center [452, 406] width 5 height 99
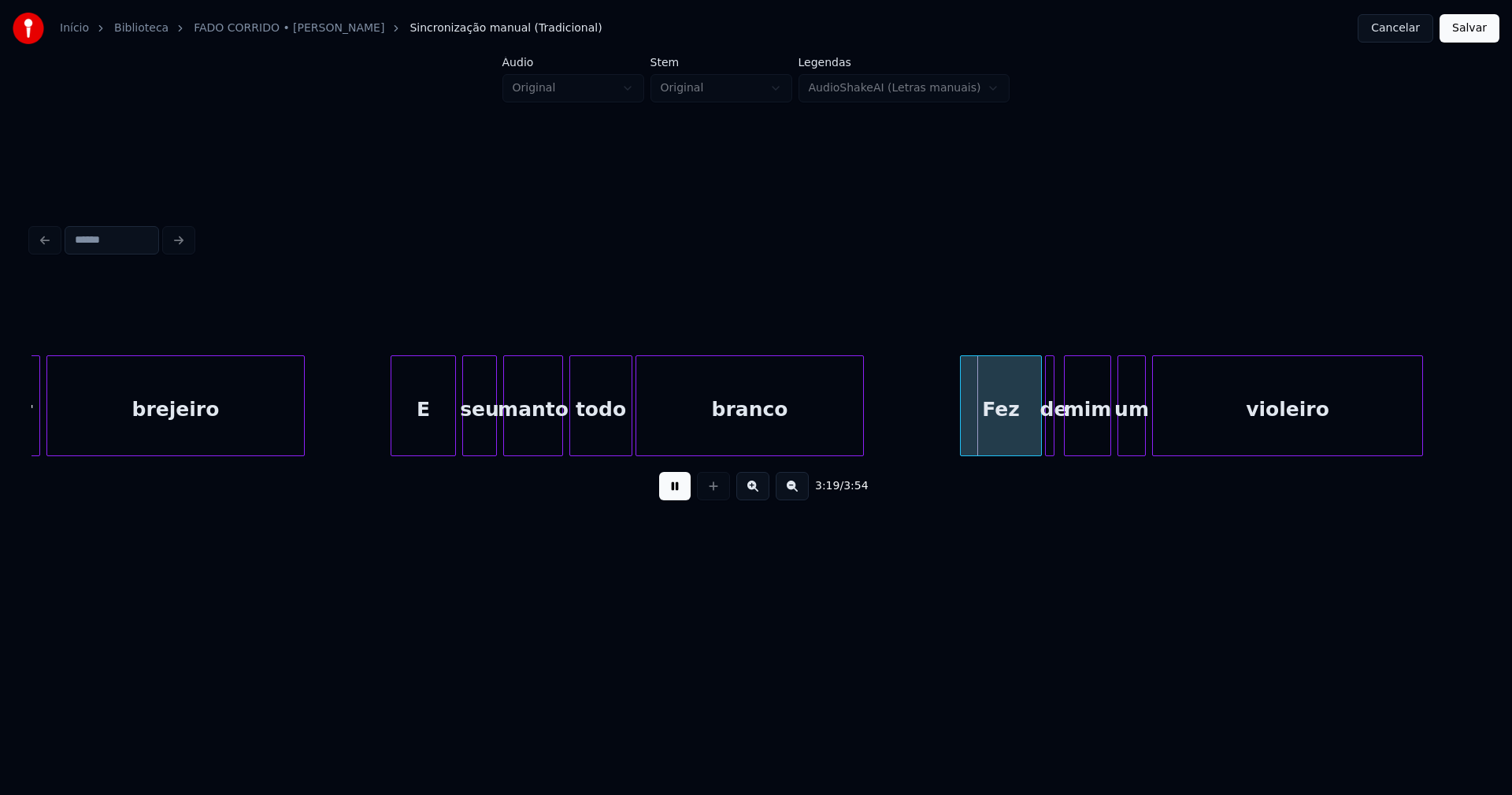
click at [862, 456] on div "[PERSON_NAME] E seu manto todo branco Fez de mim um violeiro" at bounding box center [755, 406] width 1449 height 101
click at [970, 437] on div "Fez" at bounding box center [998, 410] width 81 height 107
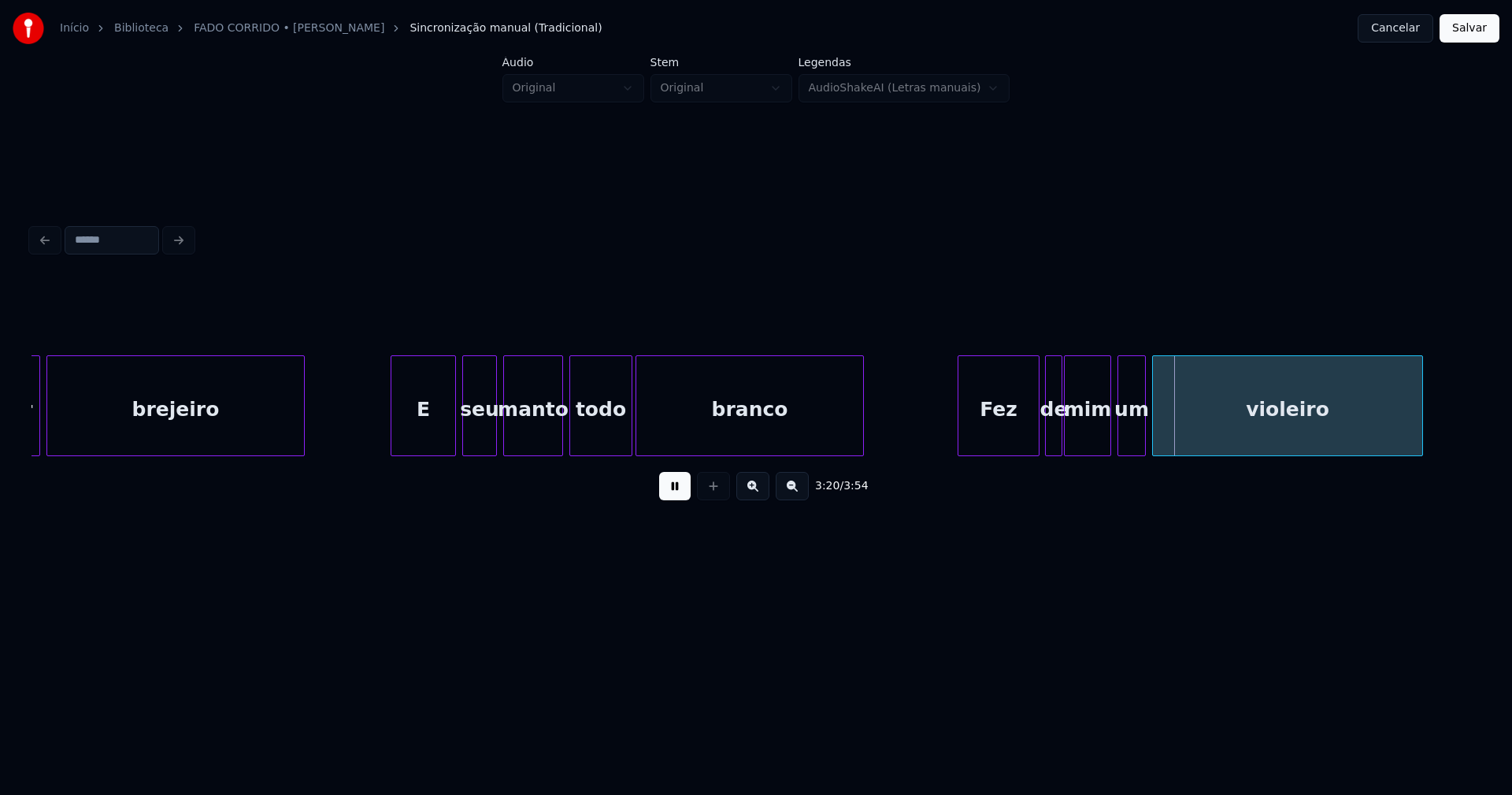
click at [1059, 441] on div at bounding box center [1059, 406] width 5 height 99
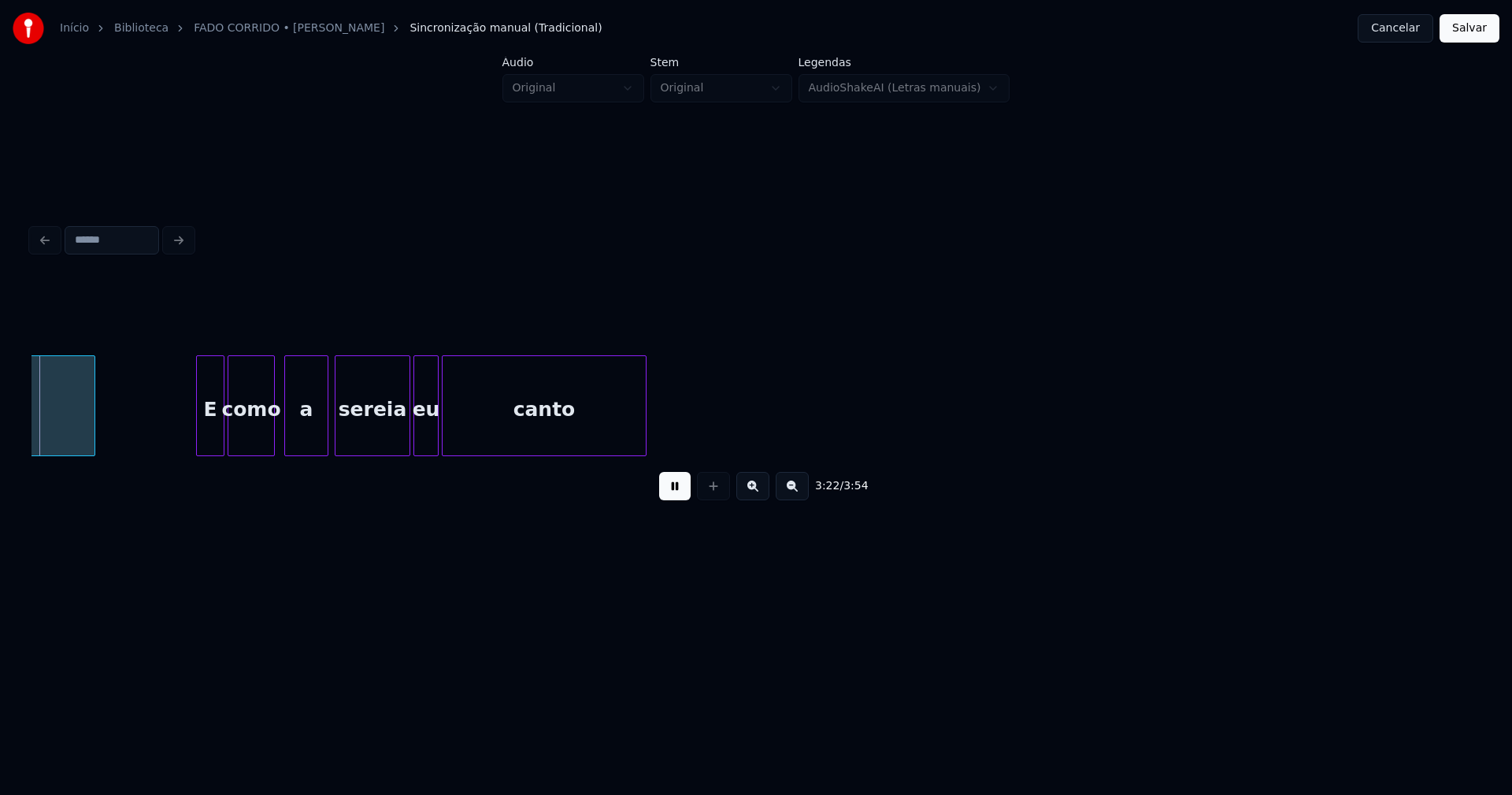
scroll to position [0, 31812]
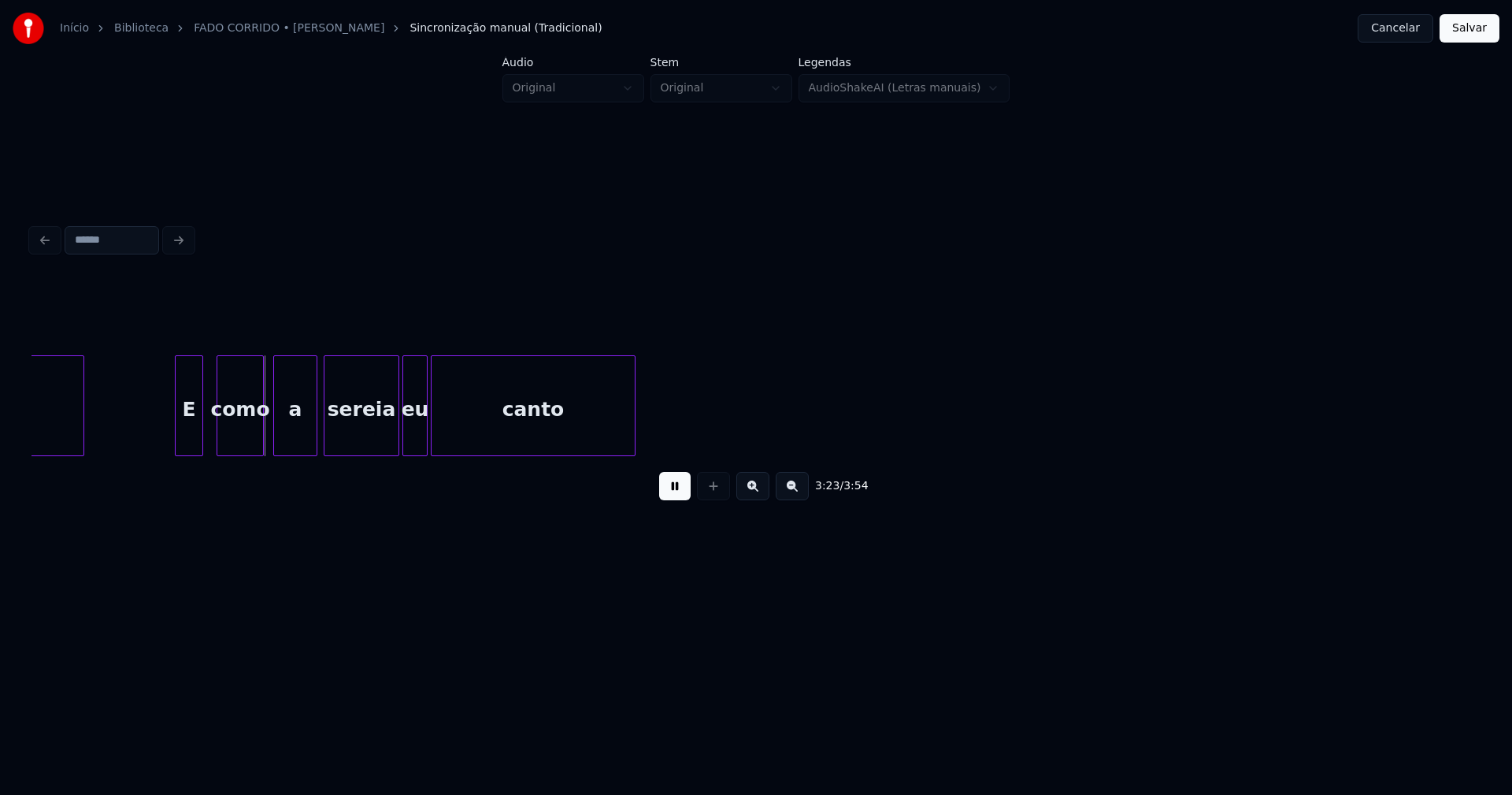
click at [185, 448] on div "E" at bounding box center [189, 410] width 27 height 107
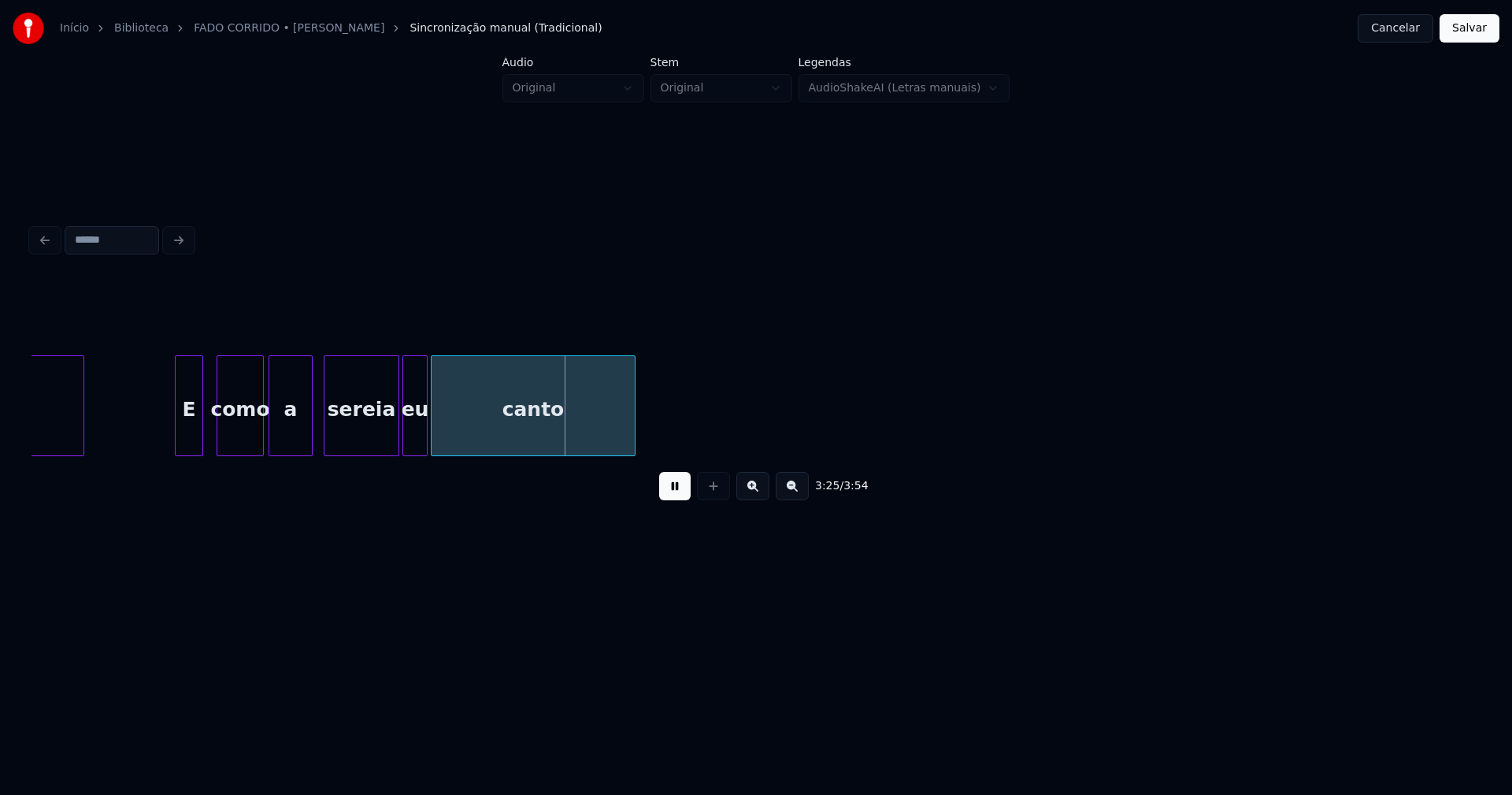
click at [291, 445] on div "a" at bounding box center [290, 410] width 43 height 107
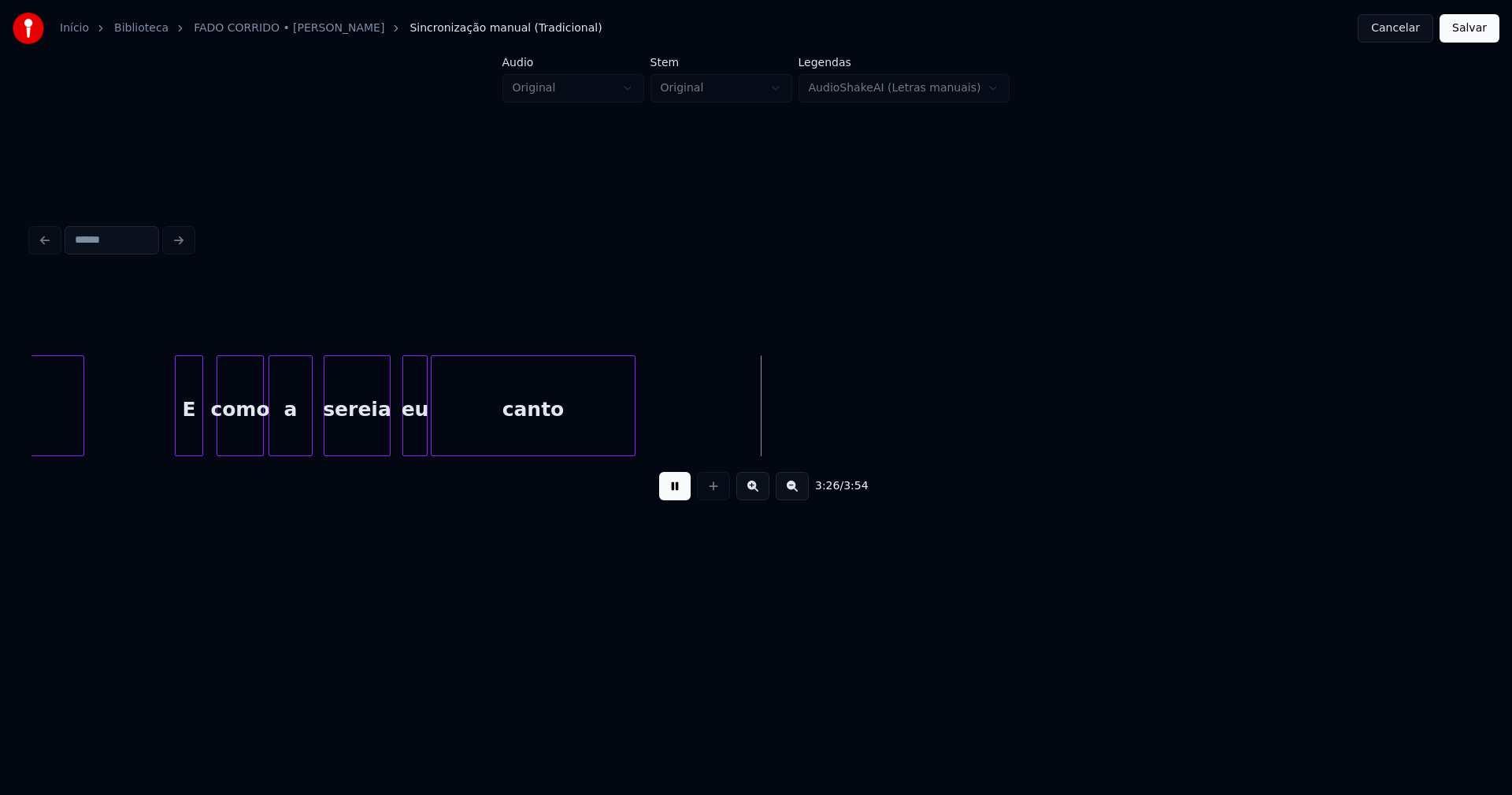
click at [387, 441] on div at bounding box center [387, 406] width 5 height 99
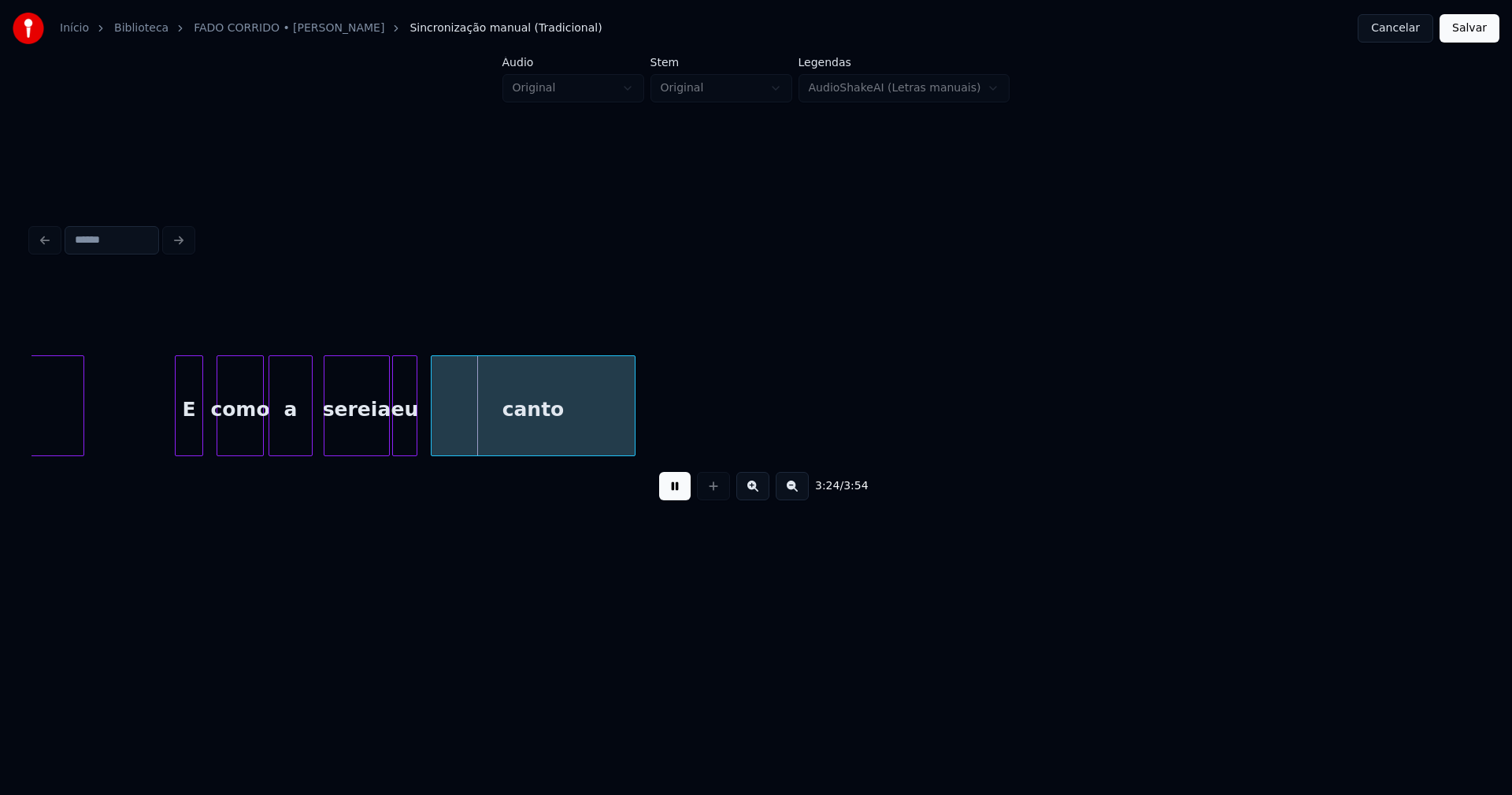
click at [404, 440] on div "eu" at bounding box center [405, 410] width 23 height 107
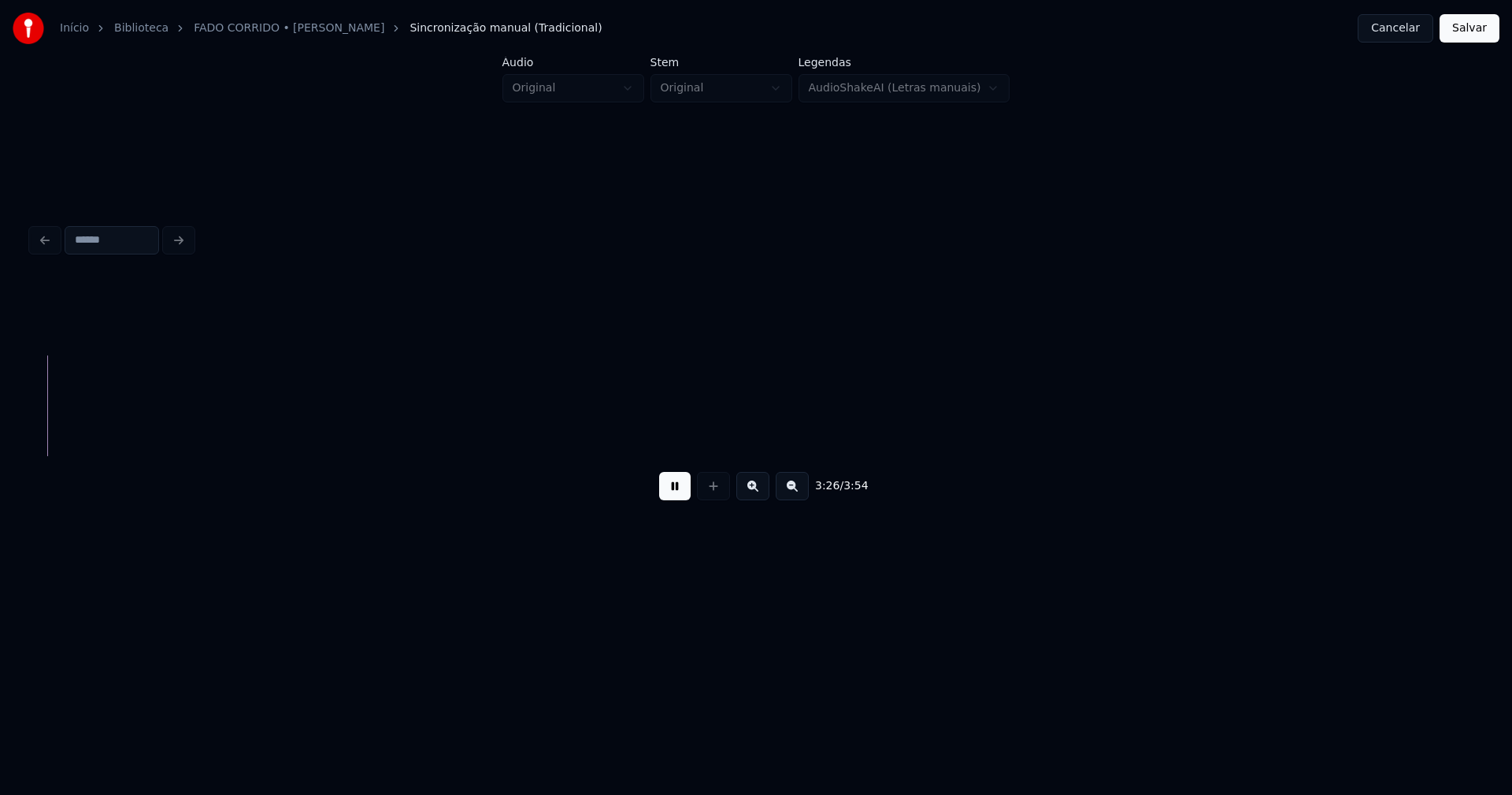
scroll to position [0, 32492]
click at [1468, 28] on button "Salvar" at bounding box center [1469, 28] width 60 height 28
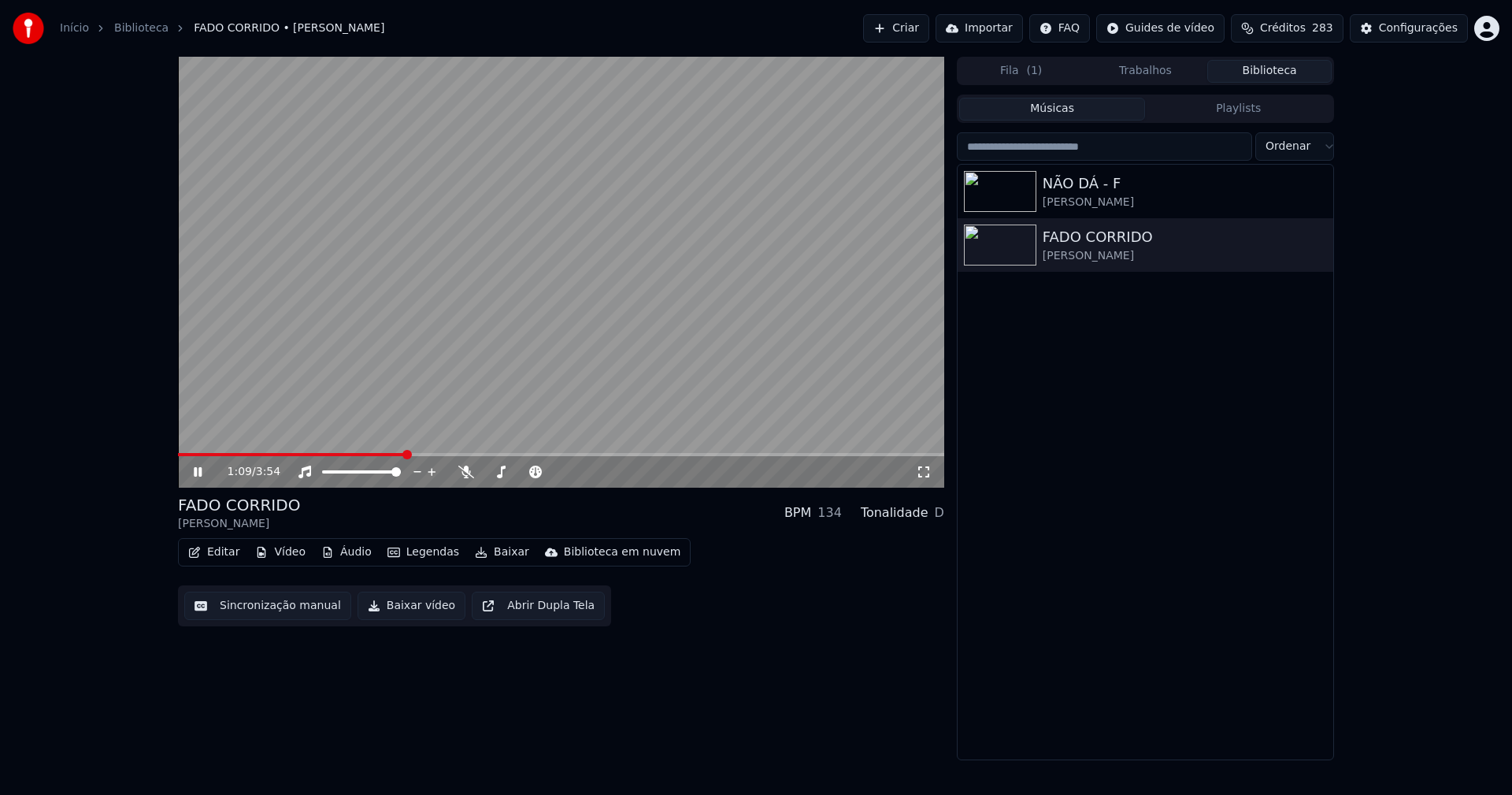
click at [195, 474] on icon at bounding box center [198, 472] width 8 height 10
click at [391, 608] on button "Baixar vídeo" at bounding box center [411, 605] width 108 height 28
